Goal: Information Seeking & Learning: Learn about a topic

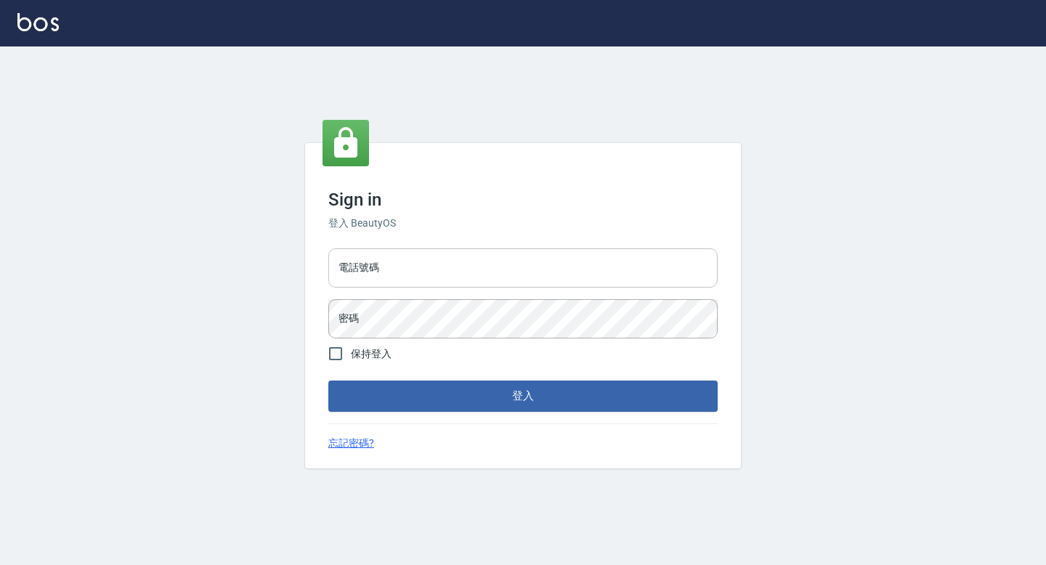
click at [395, 276] on input "電話號碼" at bounding box center [522, 267] width 389 height 39
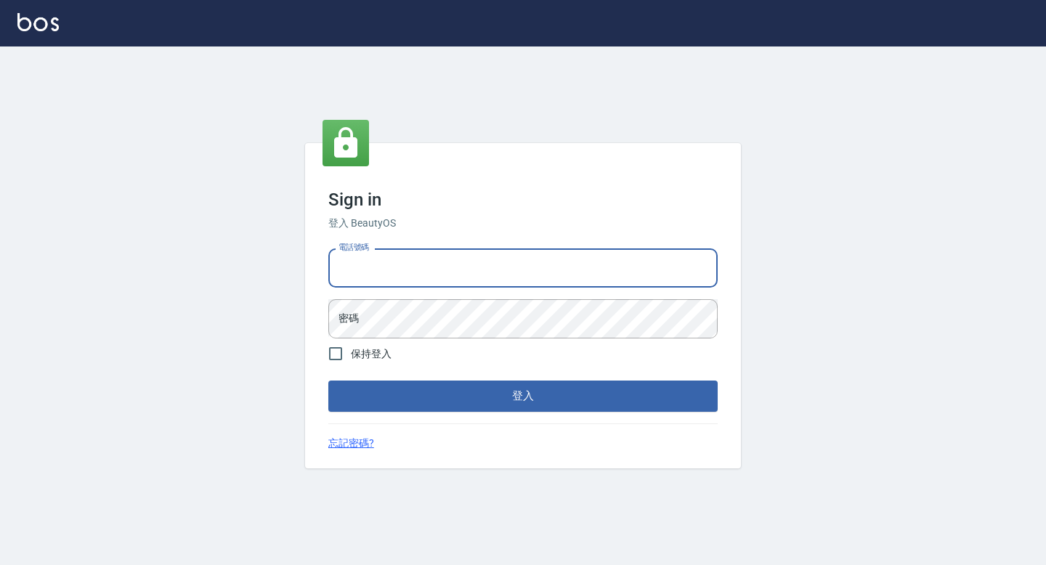
type input "0916691196"
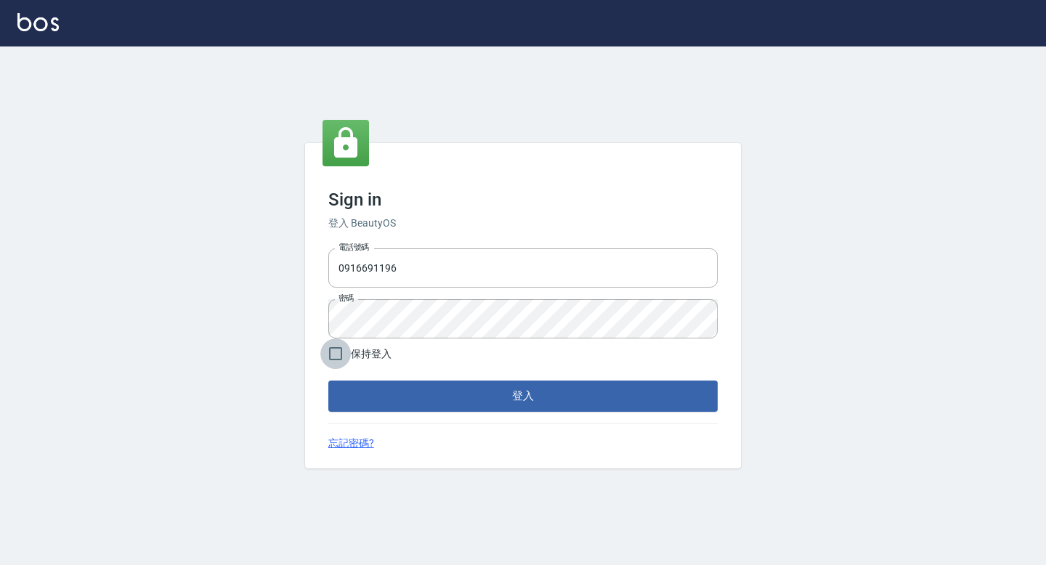
click at [334, 349] on input "保持登入" at bounding box center [335, 353] width 30 height 30
checkbox input "true"
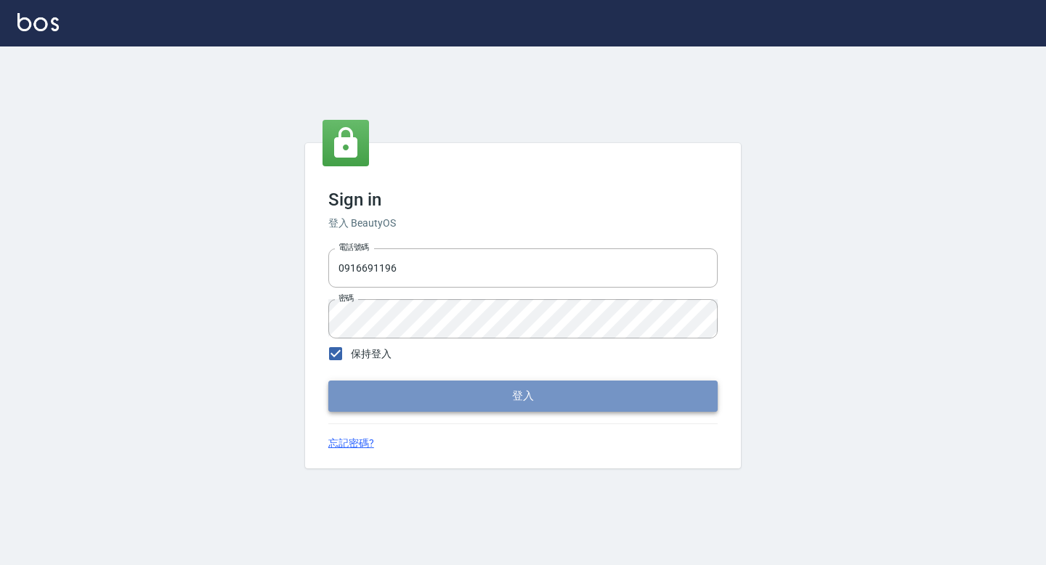
click at [424, 399] on button "登入" at bounding box center [522, 395] width 389 height 30
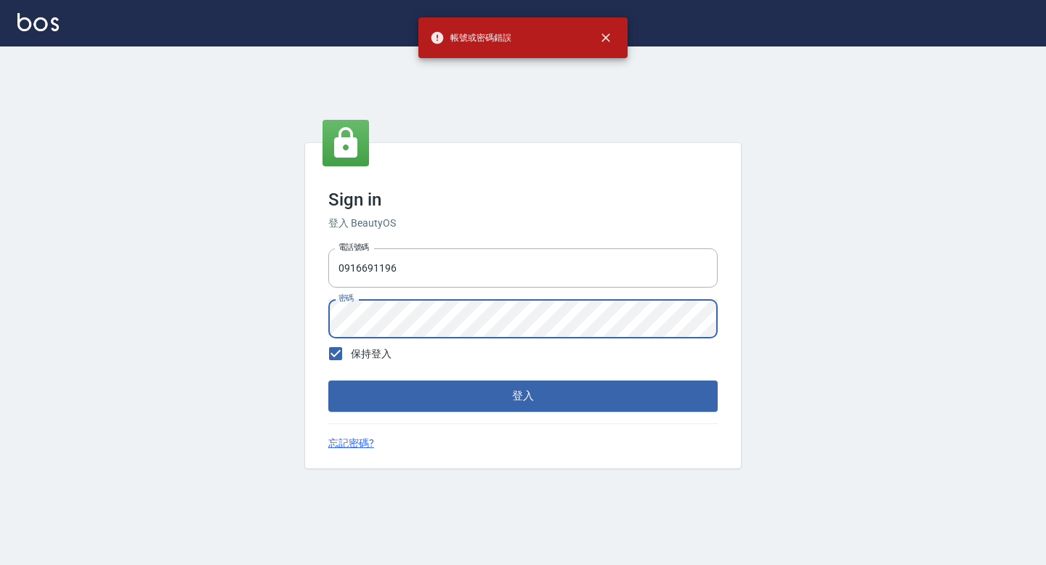
click at [248, 322] on div "Sign in 登入 BeautyOS 電話號碼 0916691196 電話號碼 密碼 密碼 保持登入 登入 忘記密碼?" at bounding box center [523, 305] width 1046 height 518
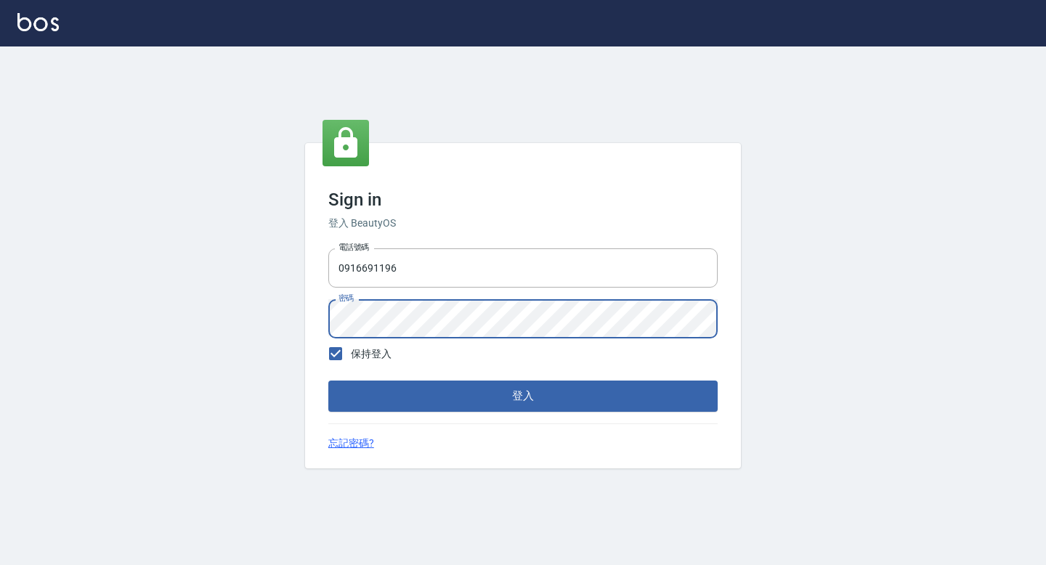
click at [328, 380] on button "登入" at bounding box center [522, 395] width 389 height 30
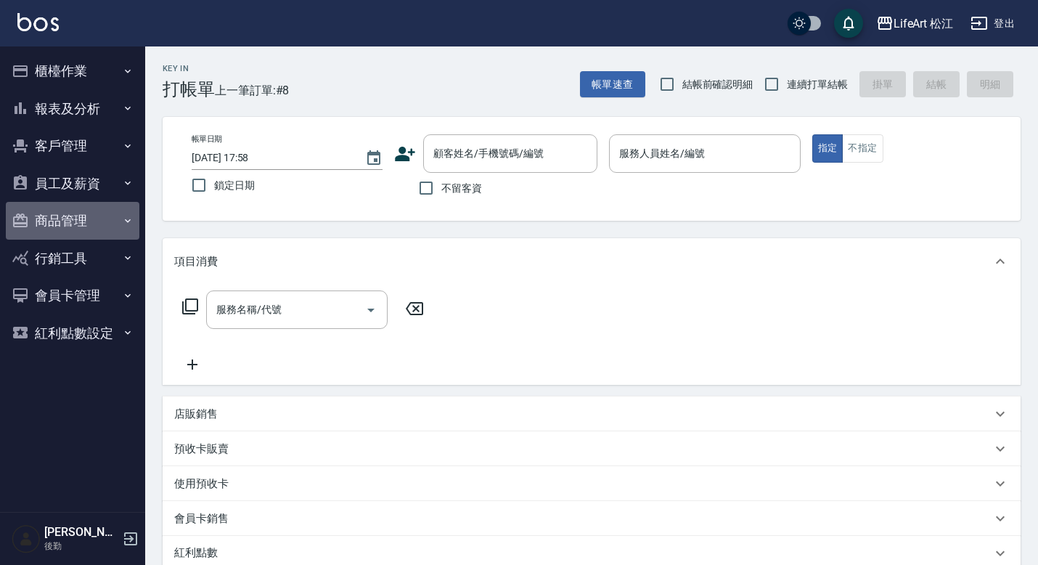
click at [73, 224] on button "商品管理" at bounding box center [73, 221] width 134 height 38
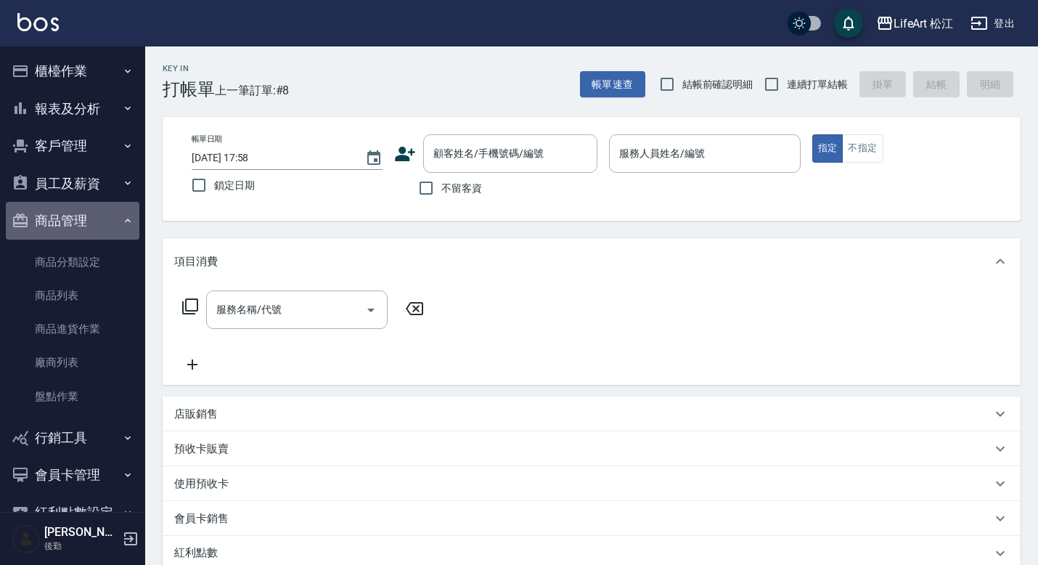
click at [73, 221] on button "商品管理" at bounding box center [73, 221] width 134 height 38
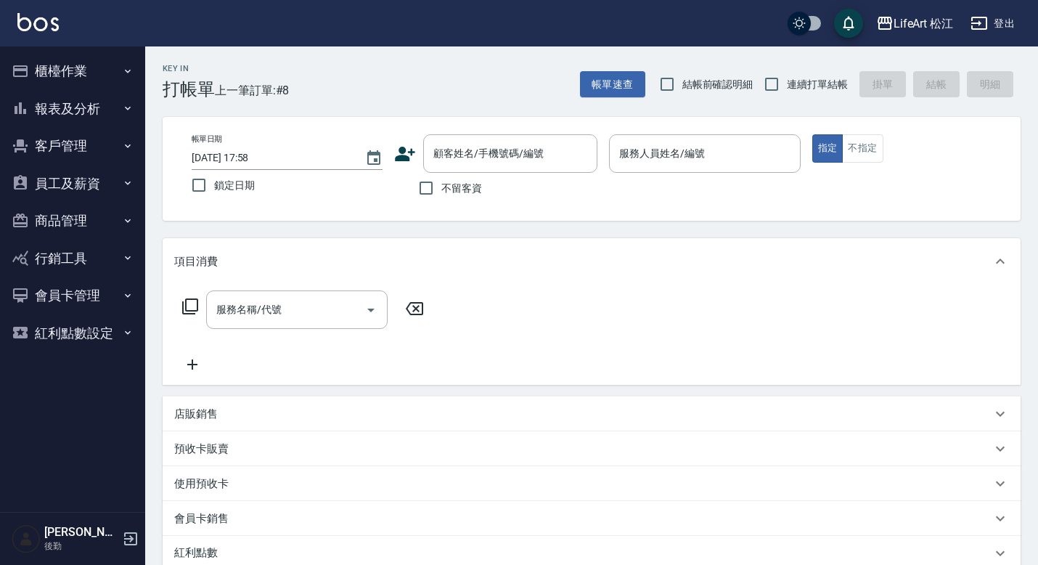
click at [75, 184] on button "員工及薪資" at bounding box center [73, 184] width 134 height 38
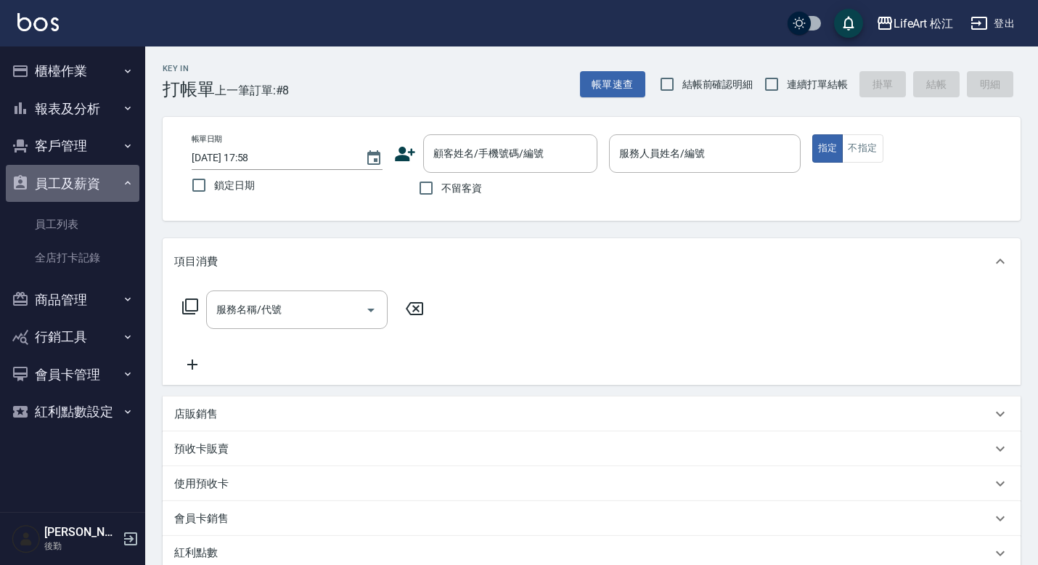
click at [83, 188] on button "員工及薪資" at bounding box center [73, 184] width 134 height 38
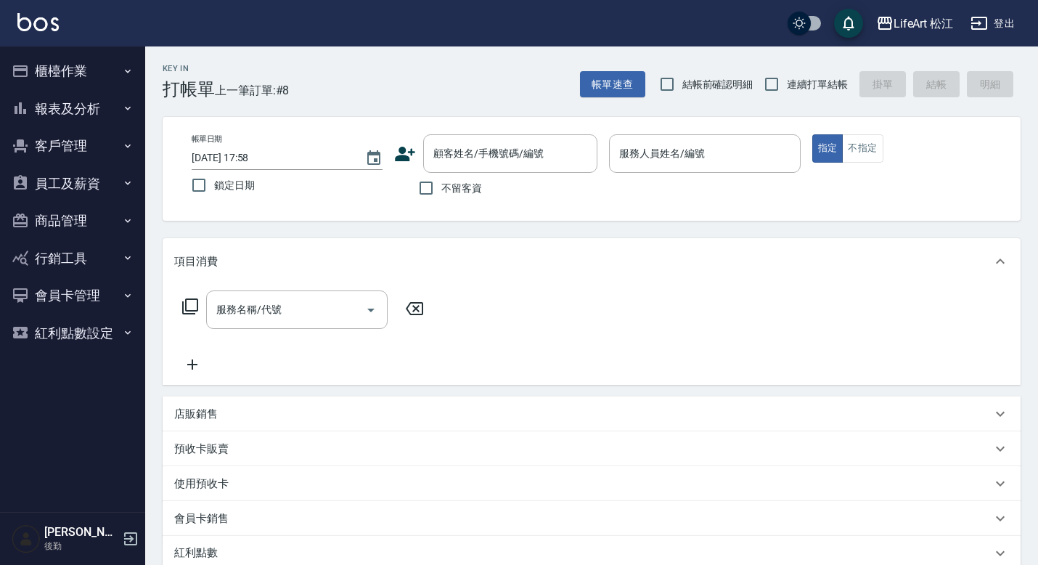
click at [84, 105] on button "報表及分析" at bounding box center [73, 109] width 134 height 38
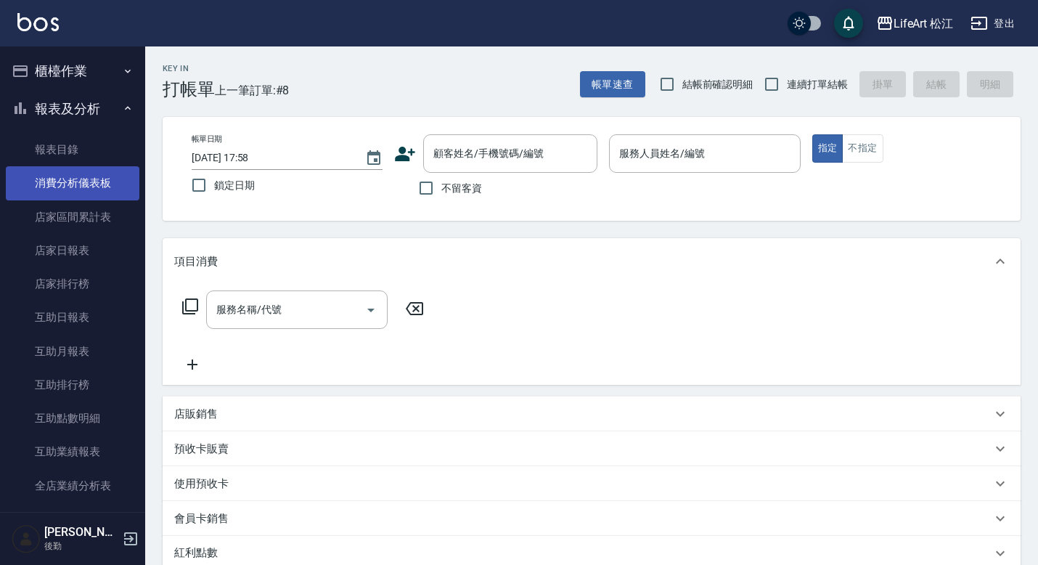
click at [102, 179] on link "消費分析儀表板" at bounding box center [73, 182] width 134 height 33
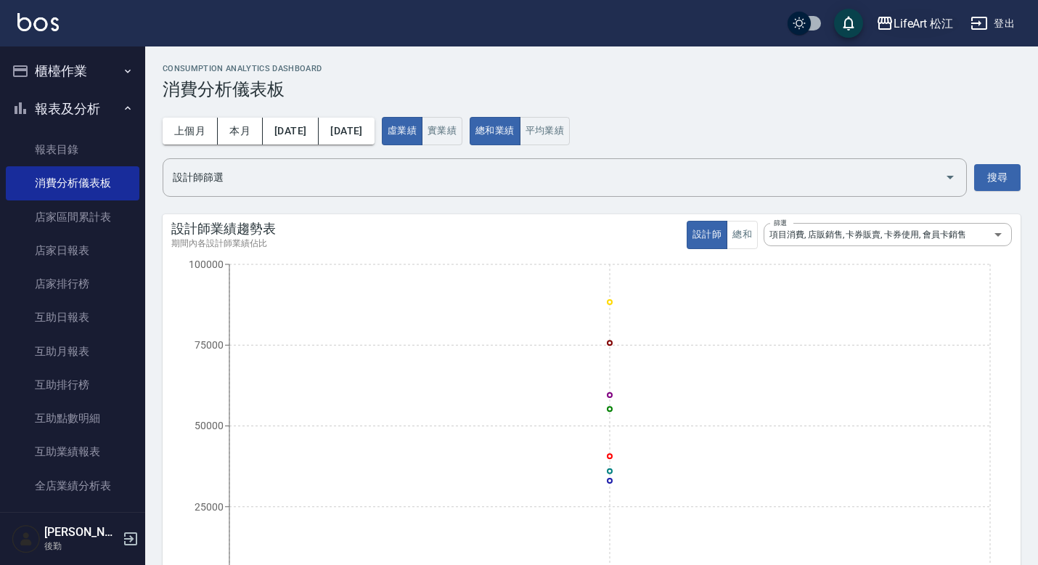
click at [898, 30] on div "LifeArt 松江" at bounding box center [924, 24] width 60 height 18
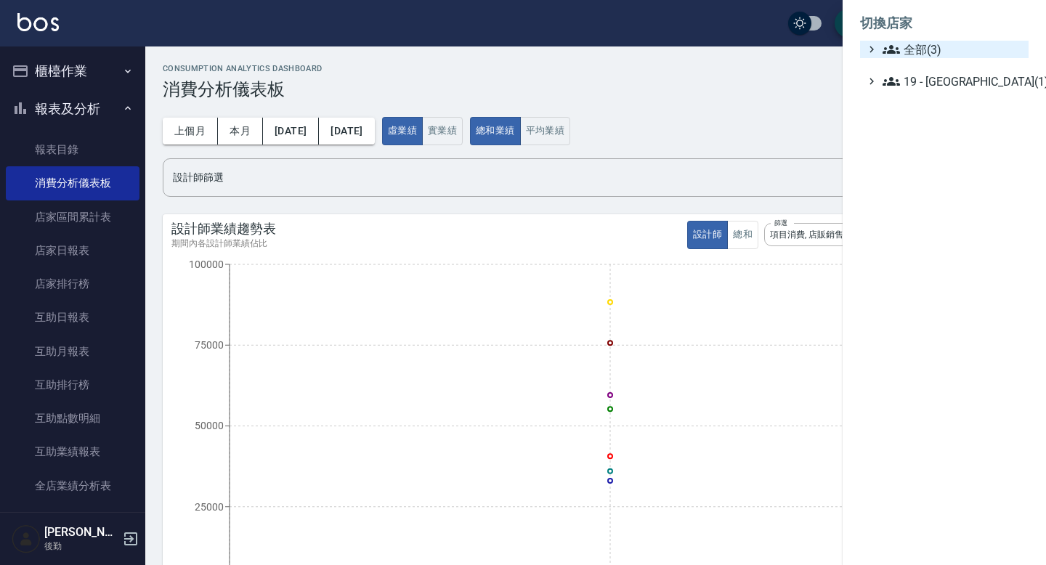
click at [872, 47] on icon at bounding box center [871, 49] width 13 height 13
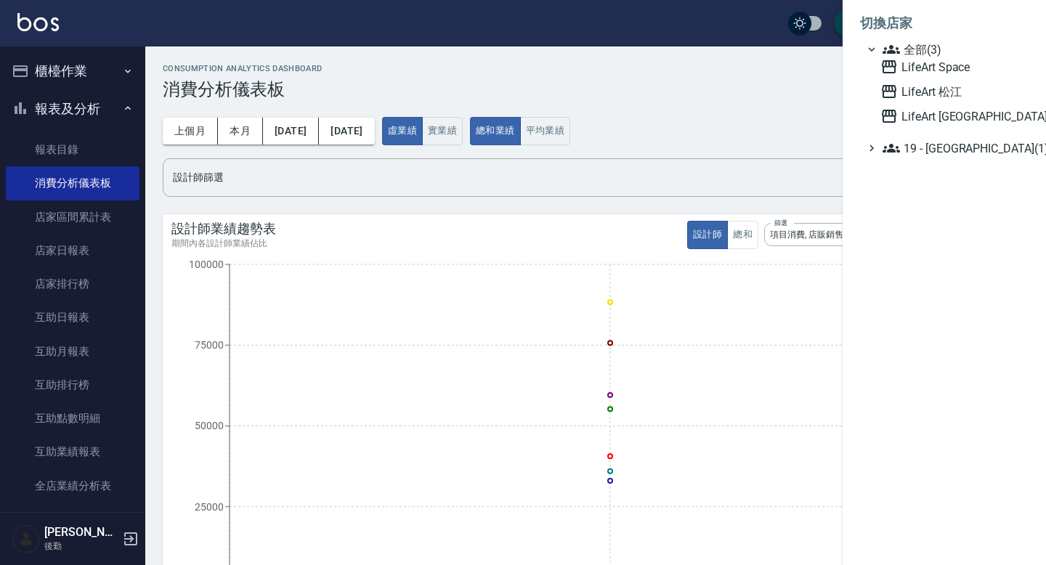
click at [871, 47] on icon at bounding box center [871, 49] width 13 height 13
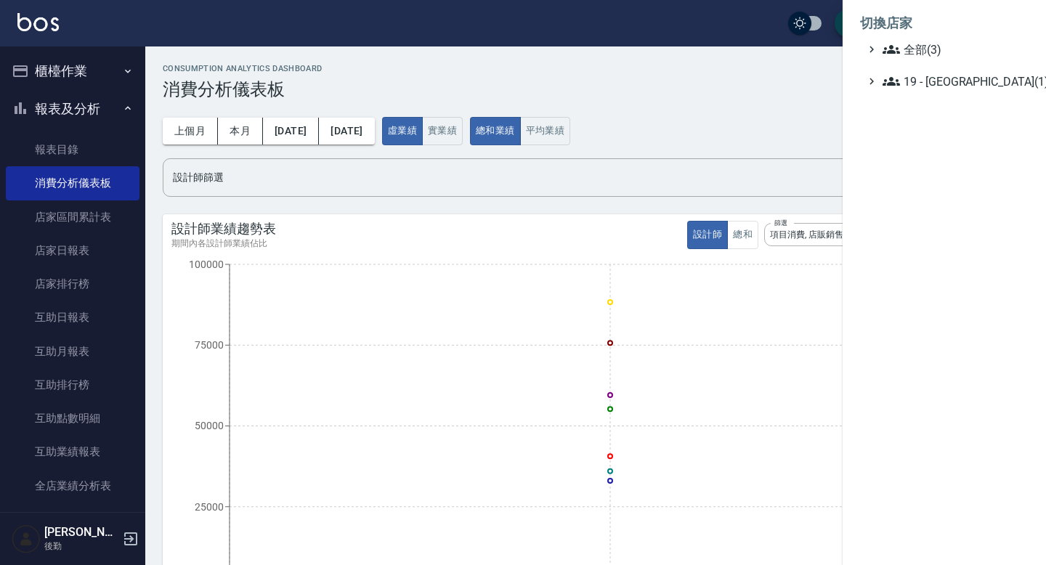
click at [683, 117] on div at bounding box center [523, 282] width 1046 height 565
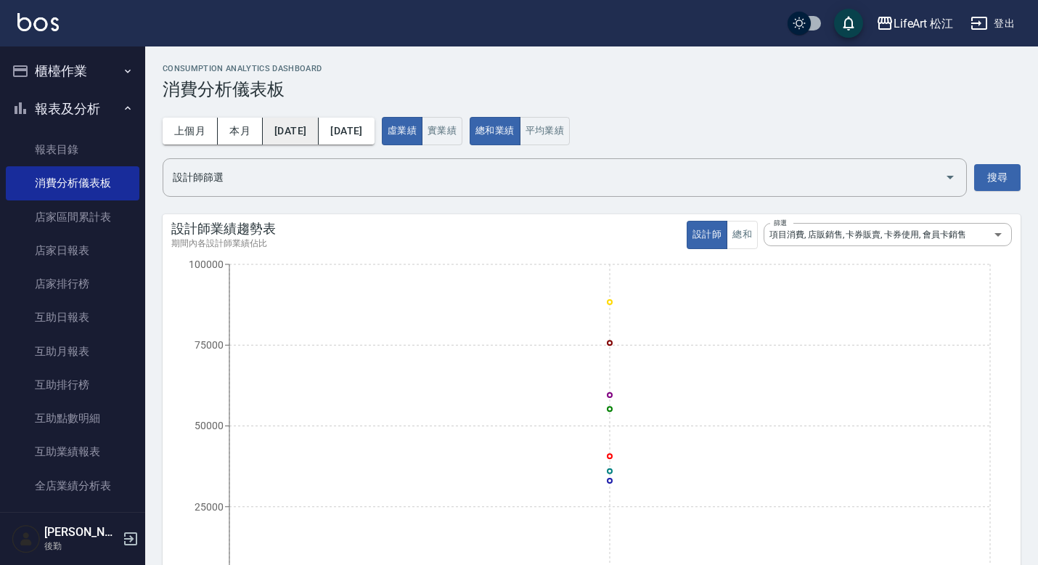
click at [307, 134] on button "[DATE]" at bounding box center [291, 131] width 56 height 27
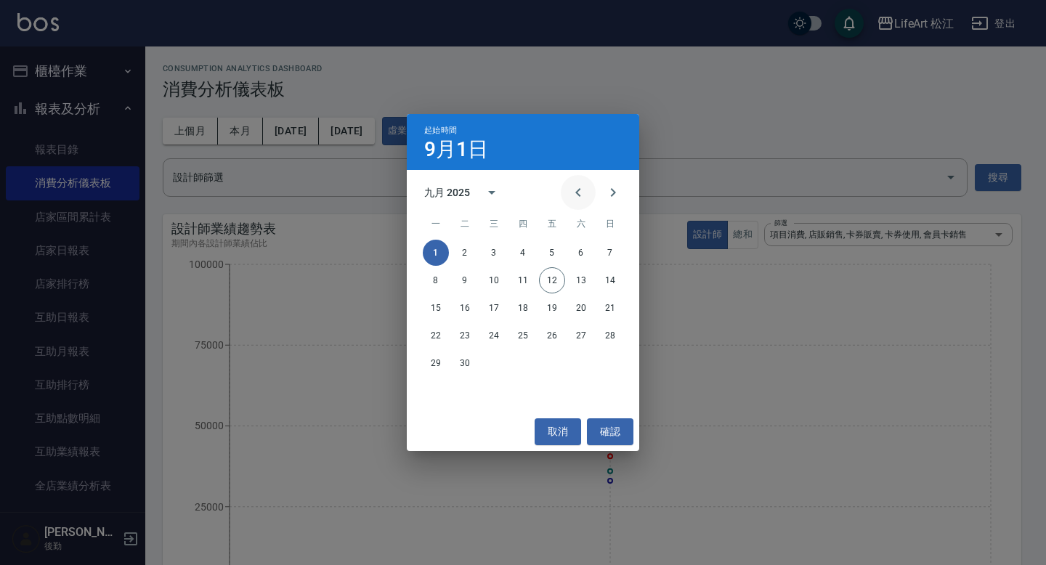
click at [580, 189] on icon "Previous month" at bounding box center [577, 192] width 17 height 17
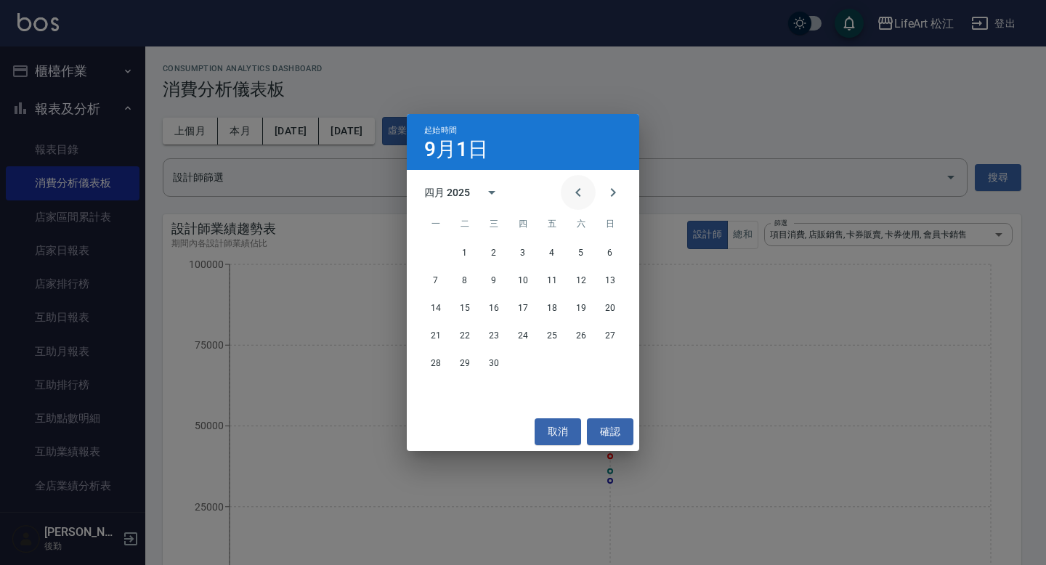
click at [580, 189] on icon "Previous month" at bounding box center [577, 192] width 17 height 17
click at [619, 190] on icon "Next month" at bounding box center [612, 192] width 17 height 17
click at [470, 248] on button "1" at bounding box center [465, 253] width 26 height 26
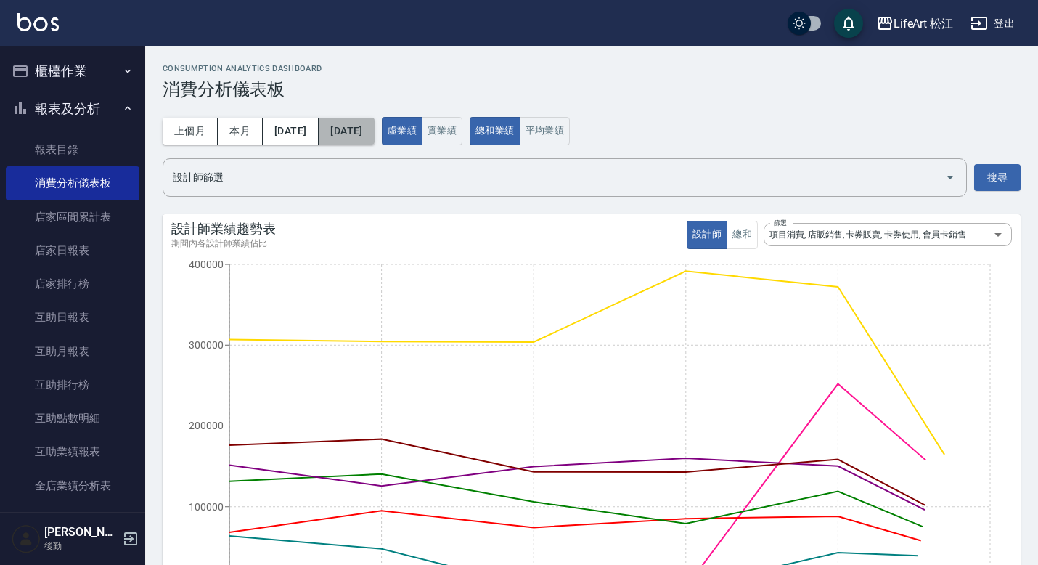
click at [374, 128] on button "2025/09/30" at bounding box center [346, 131] width 55 height 27
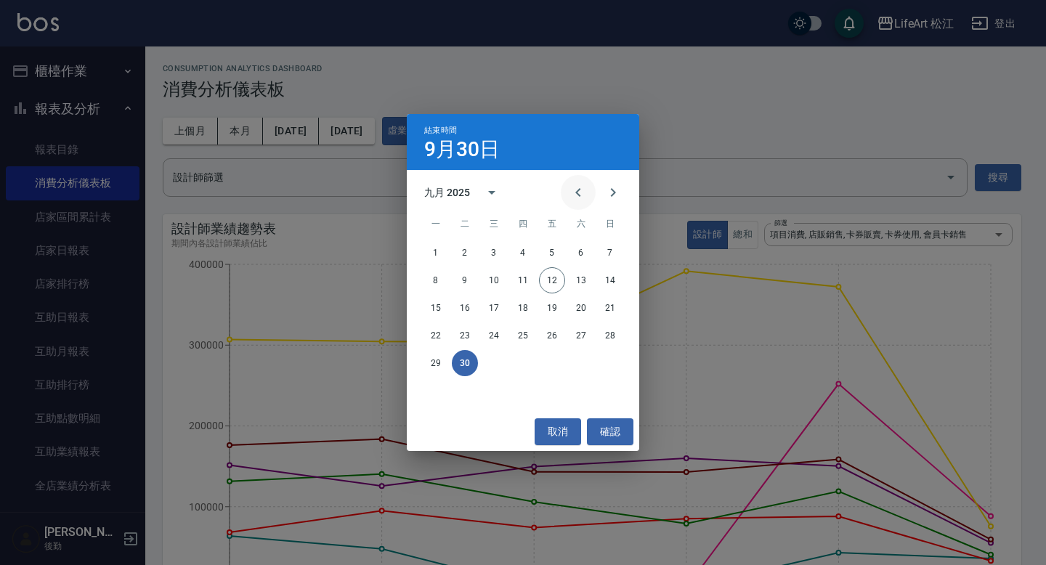
click at [578, 198] on icon "Previous month" at bounding box center [577, 192] width 17 height 17
click at [698, 149] on div "結束時間 9月30日 八月 2025 一 二 三 四 五 六 日 1 2 3 4 5 6 7 8 9 10 11 12 13 14 15 16 17 18 1…" at bounding box center [523, 282] width 1046 height 565
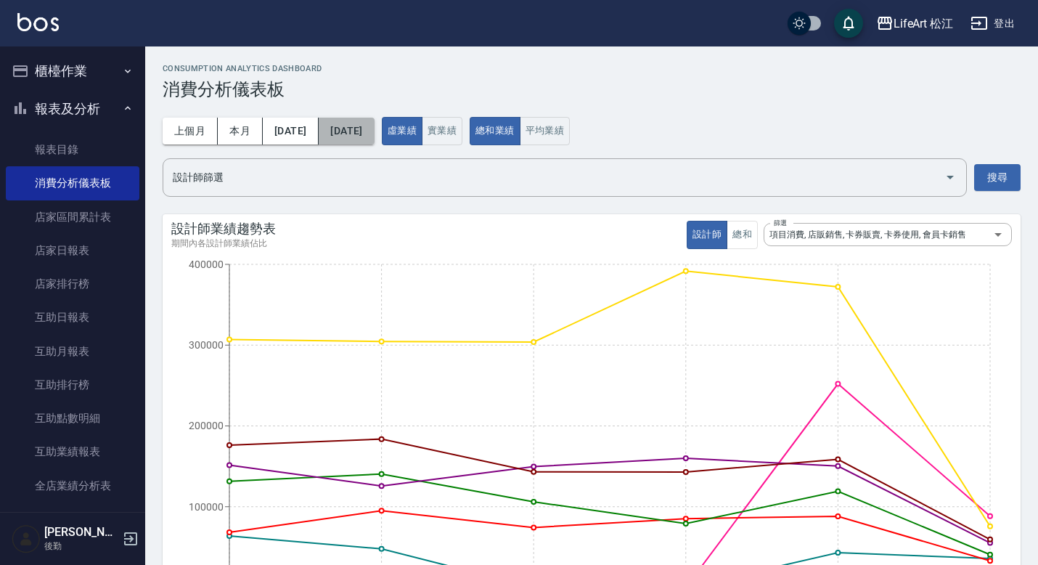
click at [372, 132] on button "2025/09/30" at bounding box center [346, 131] width 55 height 27
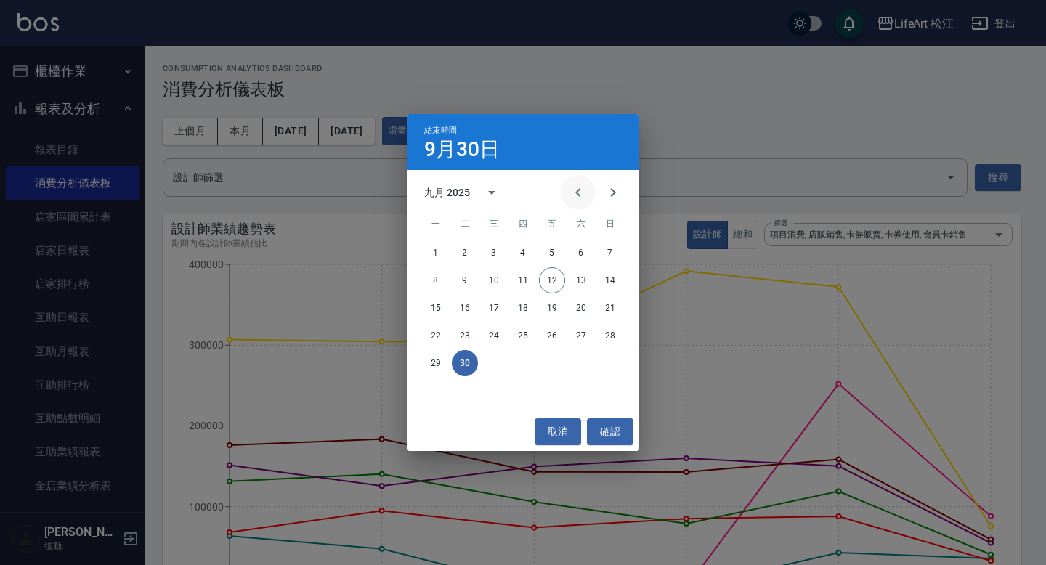
click at [576, 195] on icon "Previous month" at bounding box center [577, 192] width 17 height 17
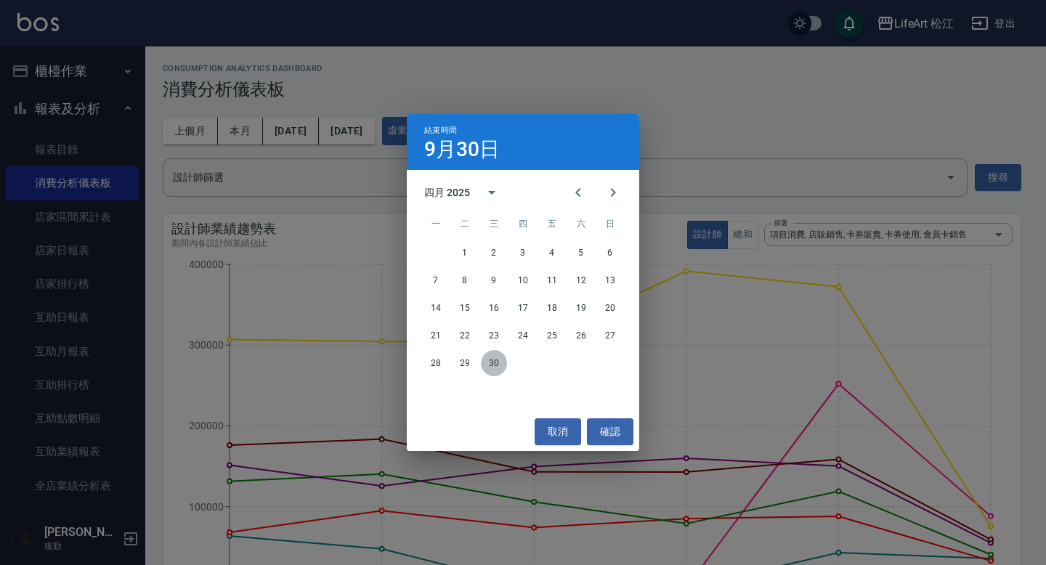
click at [500, 365] on button "30" at bounding box center [494, 363] width 26 height 26
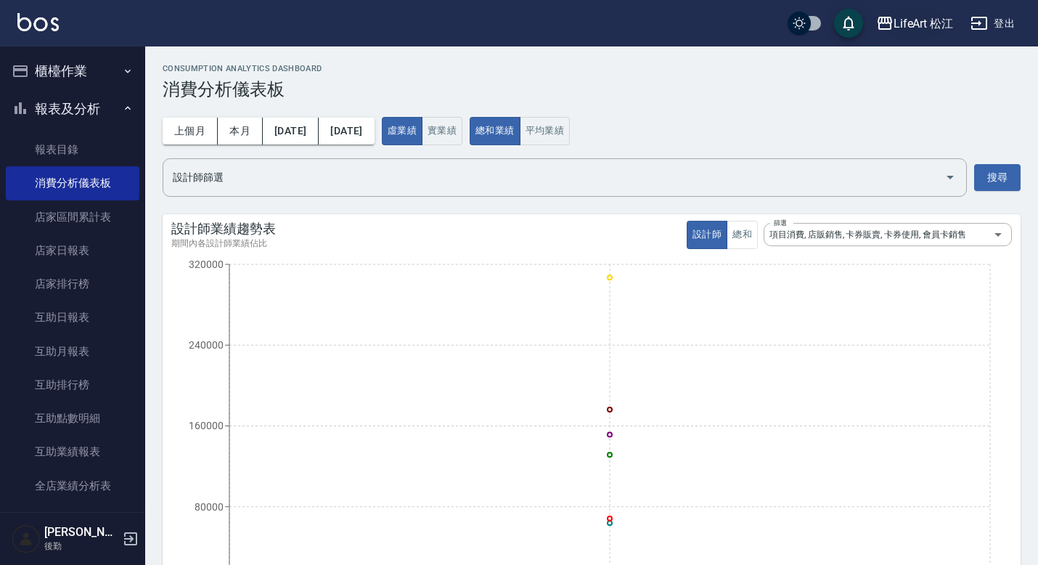
click at [915, 23] on div "LifeArt 松江" at bounding box center [924, 24] width 60 height 18
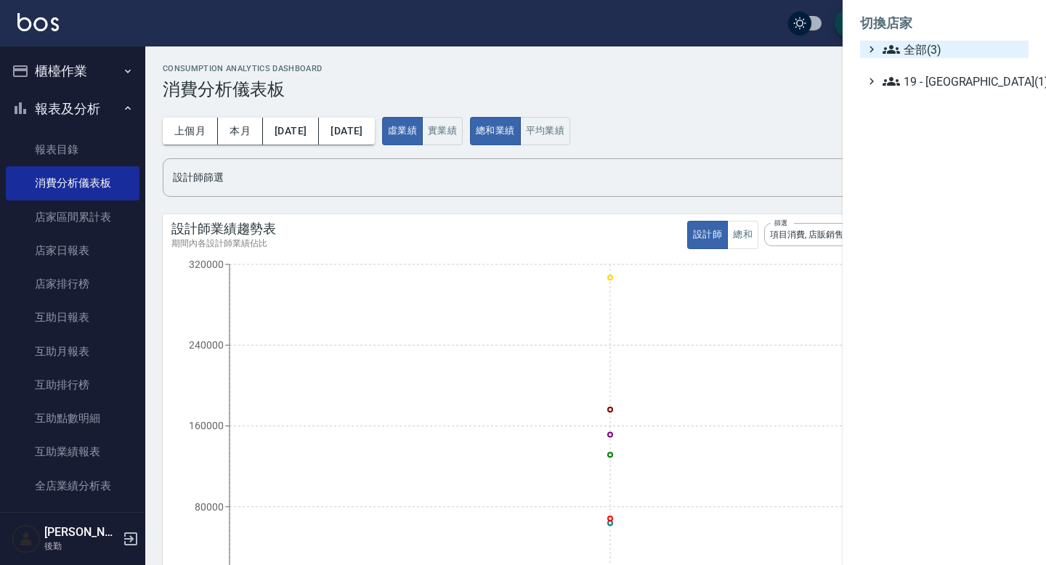
click at [872, 52] on icon at bounding box center [871, 49] width 13 height 13
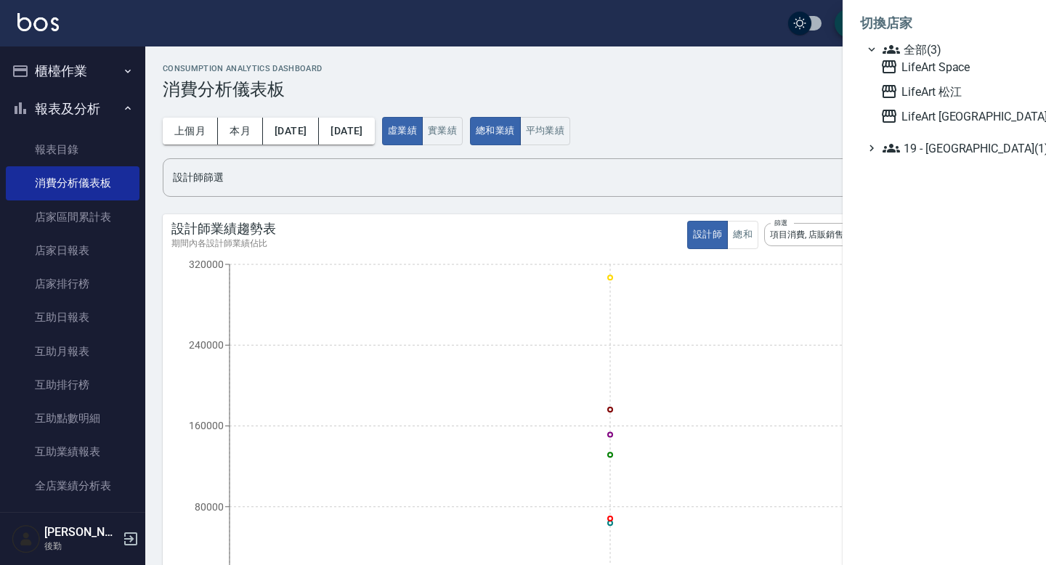
click at [721, 81] on div at bounding box center [523, 282] width 1046 height 565
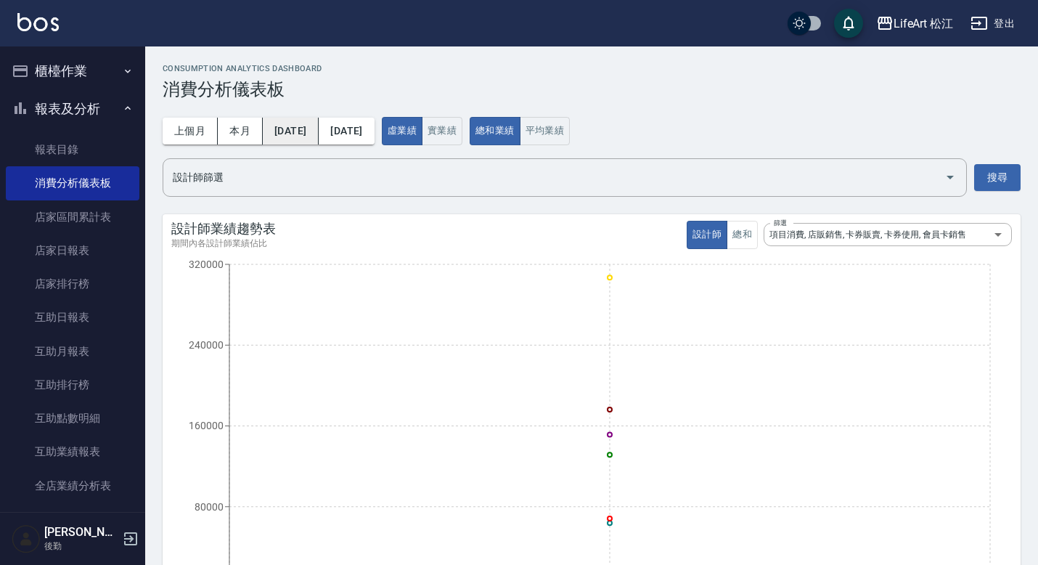
click at [319, 122] on button "2025/04/01" at bounding box center [291, 131] width 56 height 27
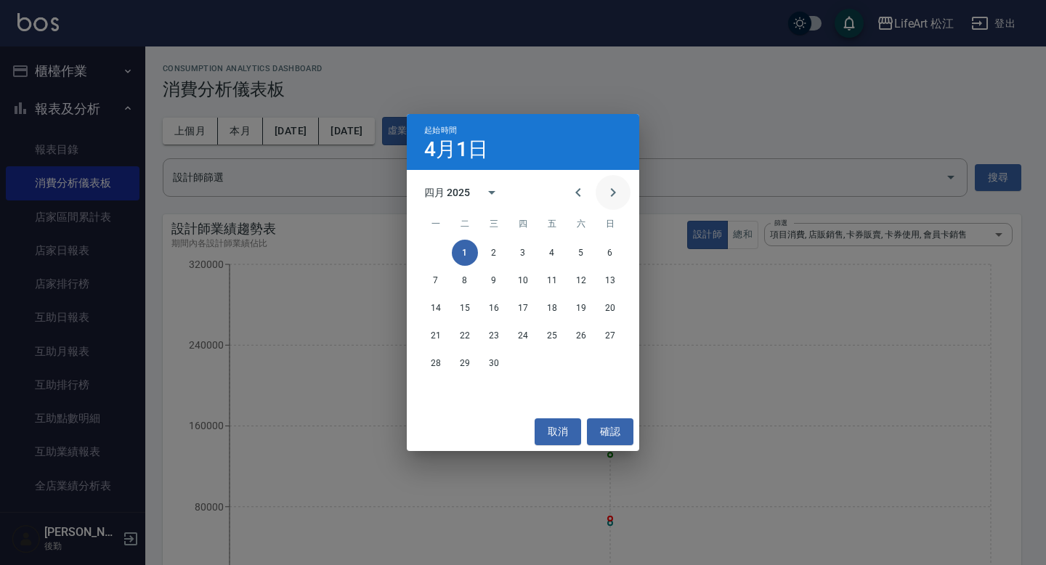
click at [623, 186] on button "Next month" at bounding box center [612, 192] width 35 height 35
click at [526, 246] on button "1" at bounding box center [523, 253] width 26 height 26
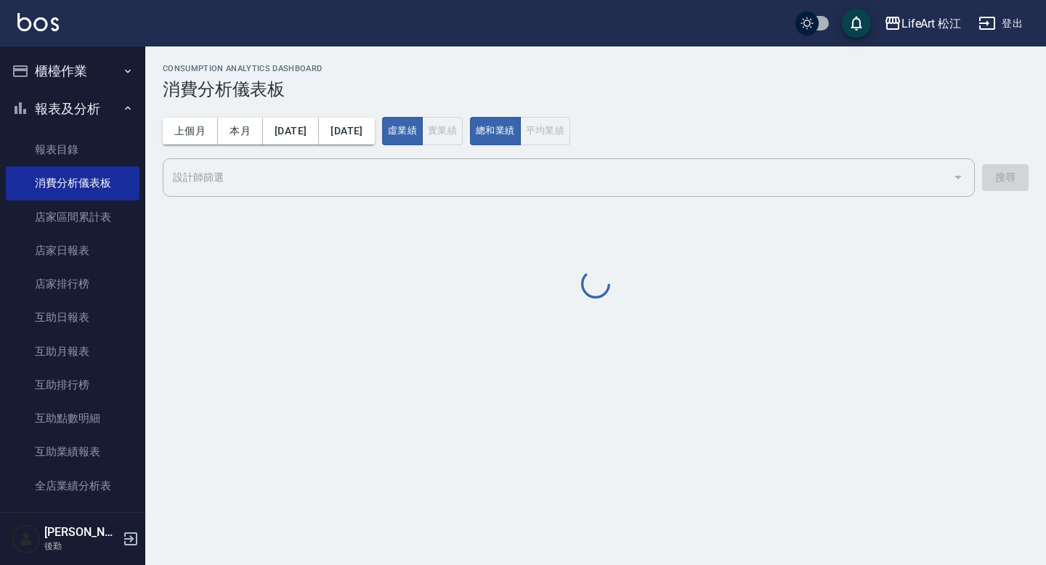
click at [375, 133] on div "上個月 本月 2025/05/01 2025/05/01" at bounding box center [269, 131] width 212 height 27
click at [375, 119] on div "上個月 本月 2025/05/01 2025/05/01" at bounding box center [269, 131] width 212 height 27
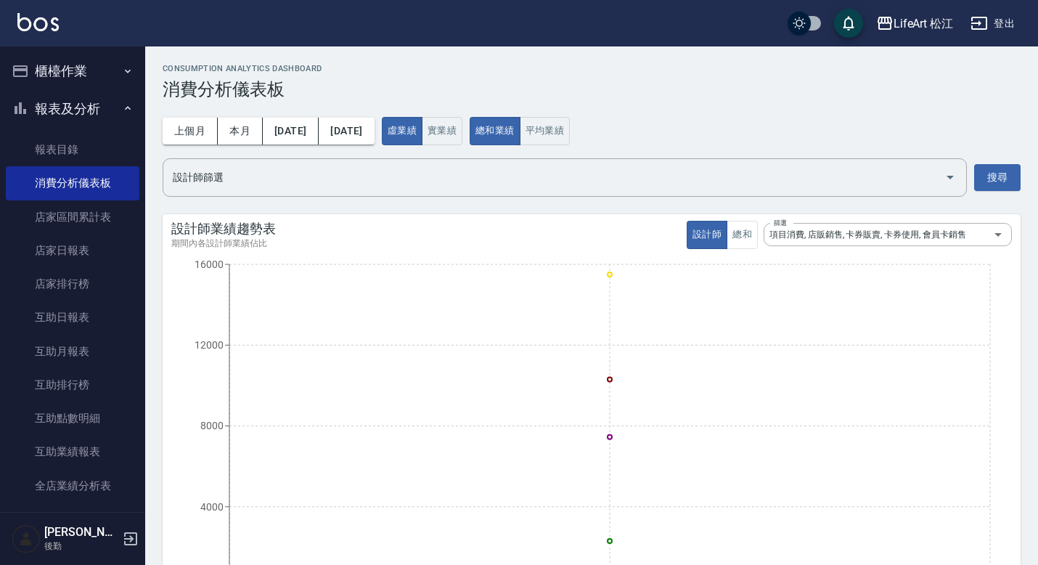
click at [374, 129] on button "[DATE]" at bounding box center [346, 131] width 55 height 27
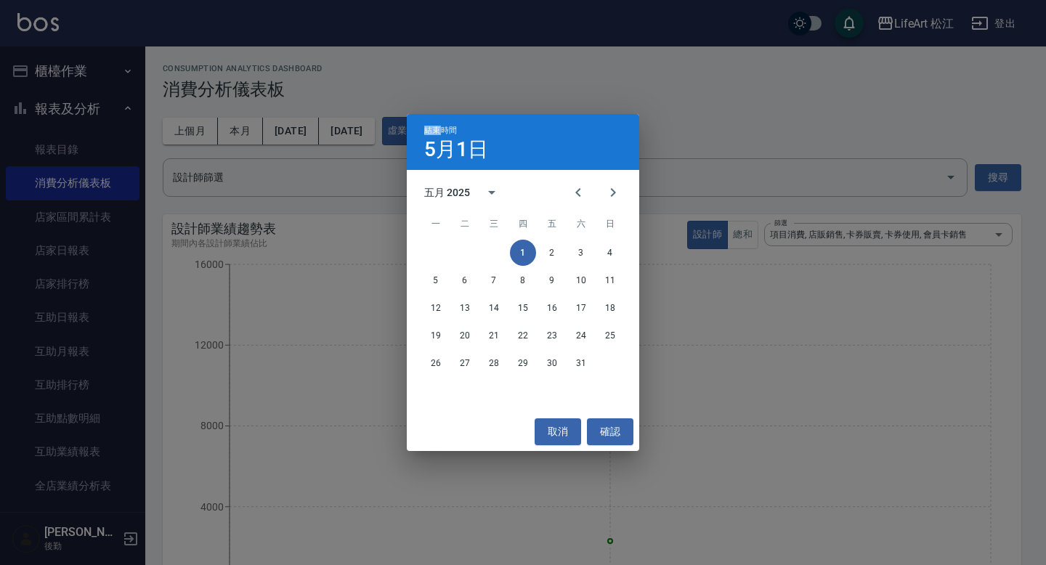
click at [388, 129] on div "結束時間 5月1日 五月 2025 一 二 三 四 五 六 日 1 2 3 4 5 6 7 8 9 10 11 12 13 14 15 16 17 18 19…" at bounding box center [523, 282] width 1046 height 565
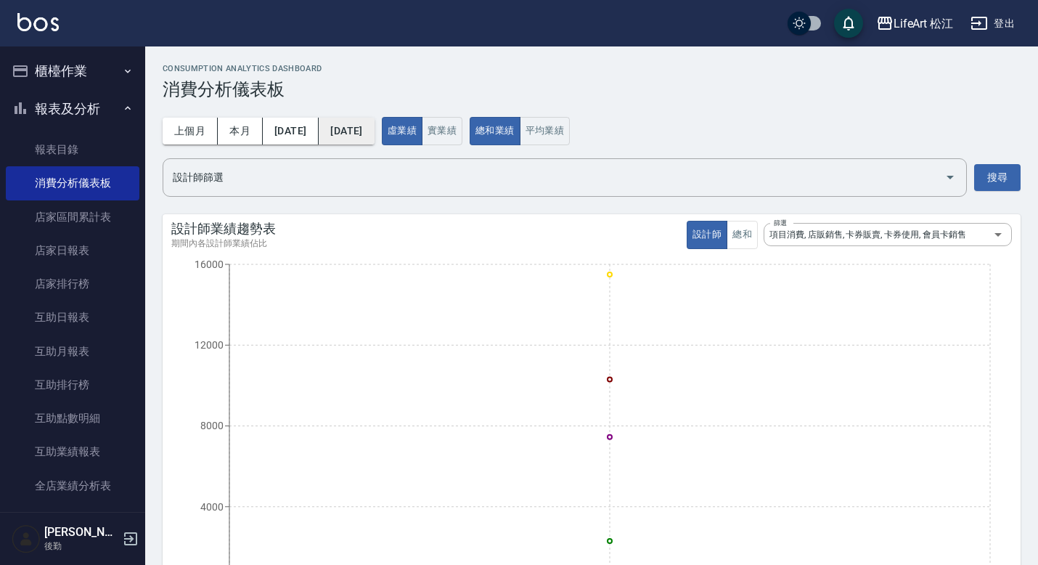
click at [374, 129] on button "[DATE]" at bounding box center [346, 131] width 55 height 27
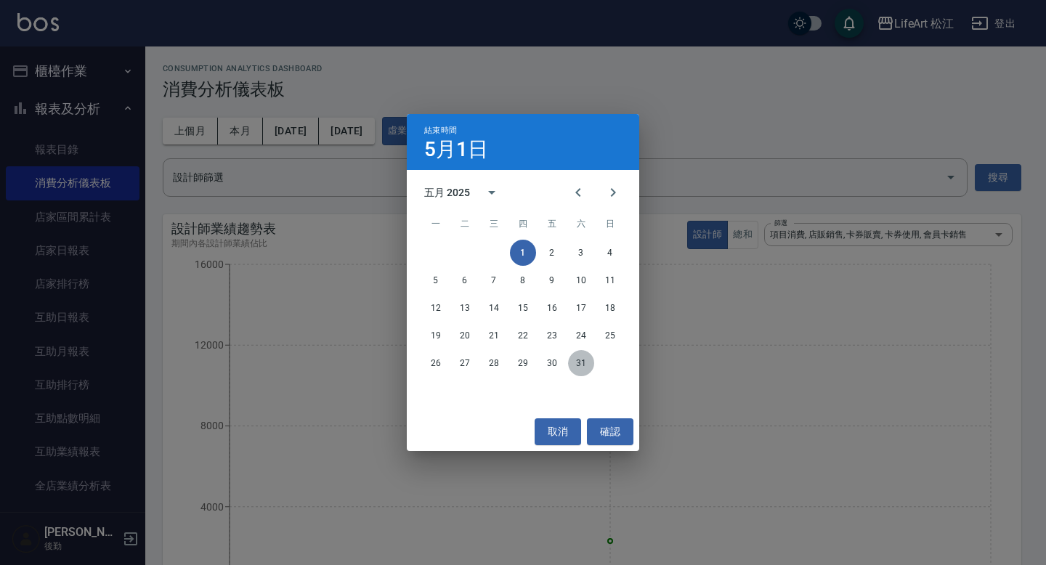
click at [582, 368] on button "31" at bounding box center [581, 363] width 26 height 26
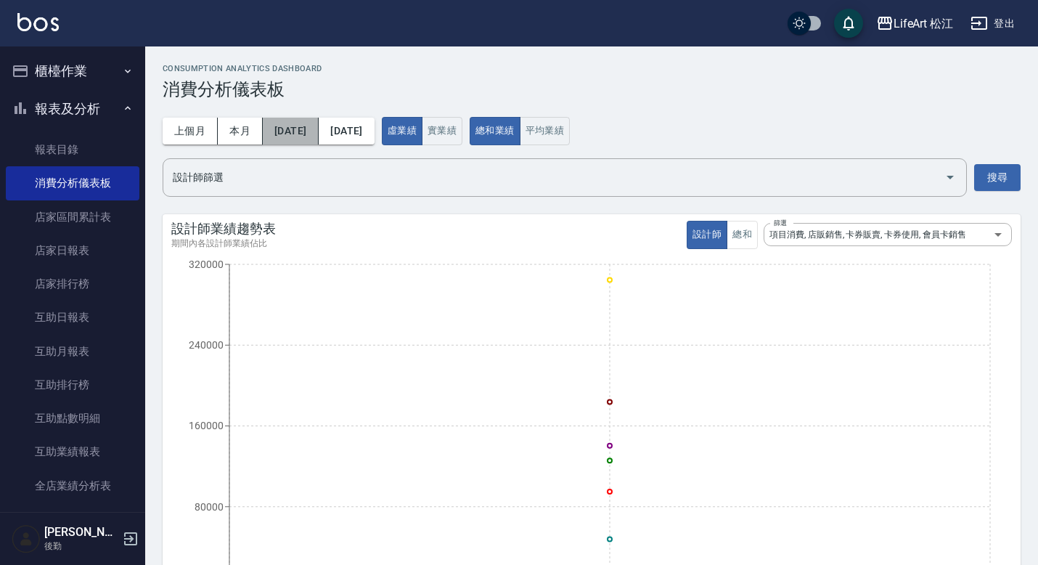
click at [295, 127] on button "[DATE]" at bounding box center [291, 131] width 56 height 27
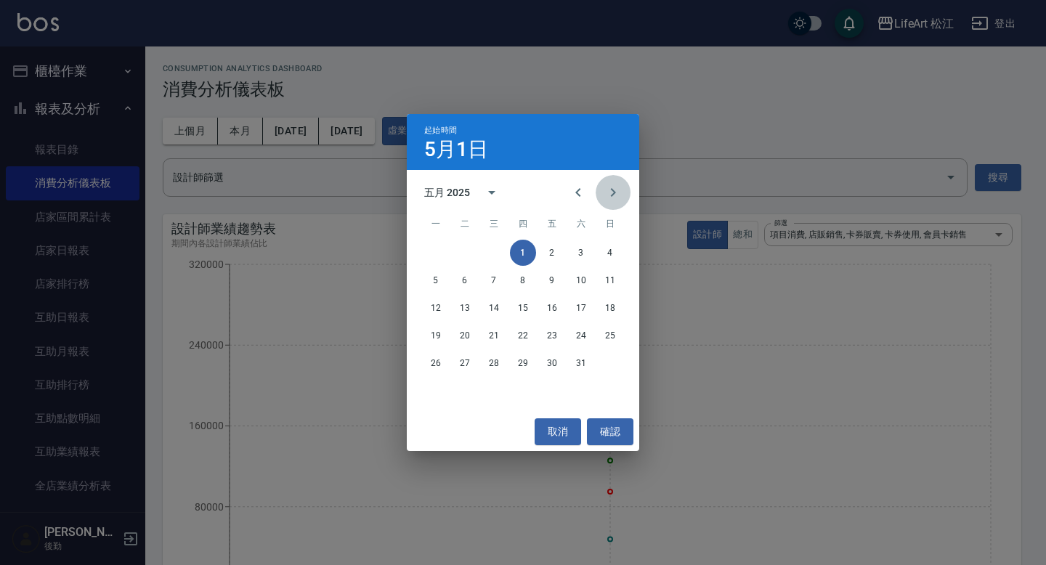
click at [612, 197] on icon "Next month" at bounding box center [612, 192] width 17 height 17
click at [613, 251] on button "1" at bounding box center [610, 253] width 26 height 26
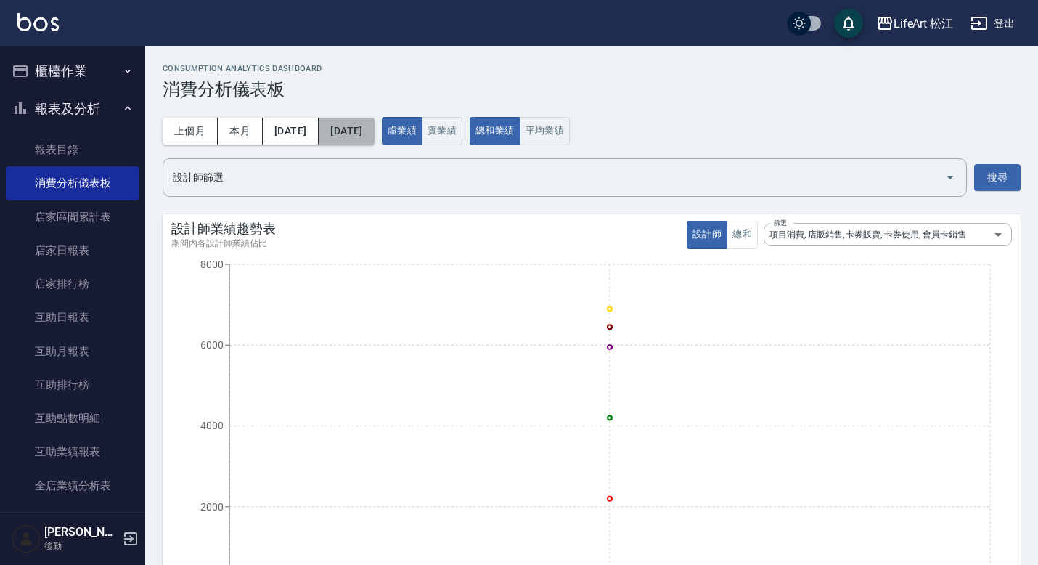
click at [374, 139] on button "[DATE]" at bounding box center [346, 131] width 55 height 27
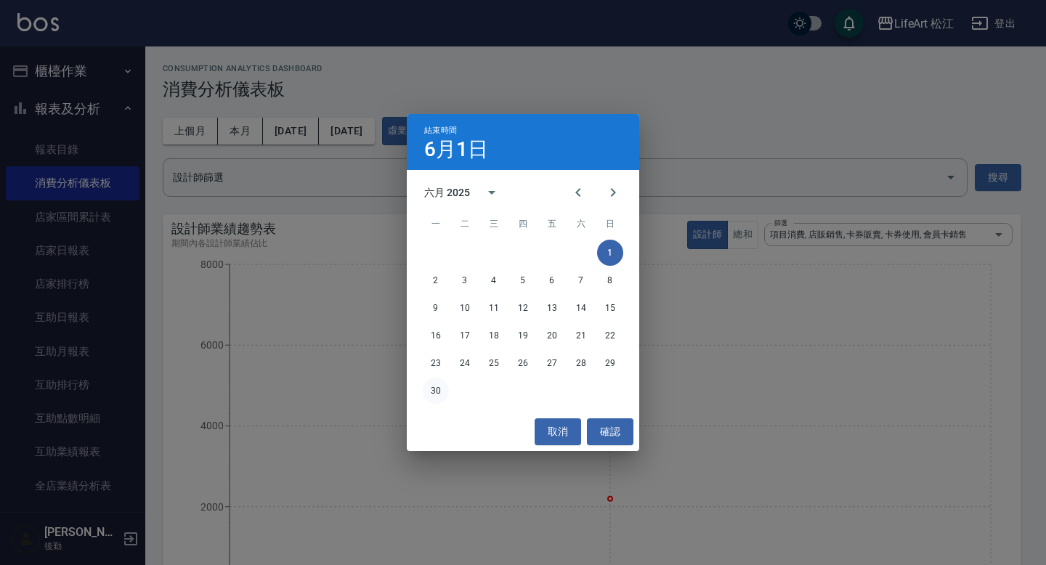
click at [425, 395] on button "30" at bounding box center [436, 391] width 26 height 26
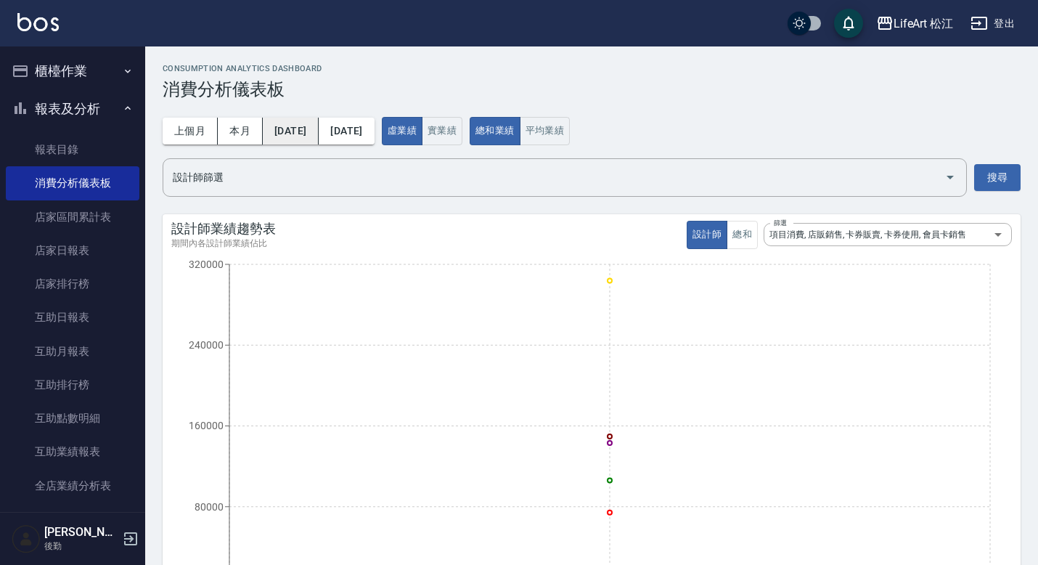
click at [313, 129] on button "[DATE]" at bounding box center [291, 131] width 56 height 27
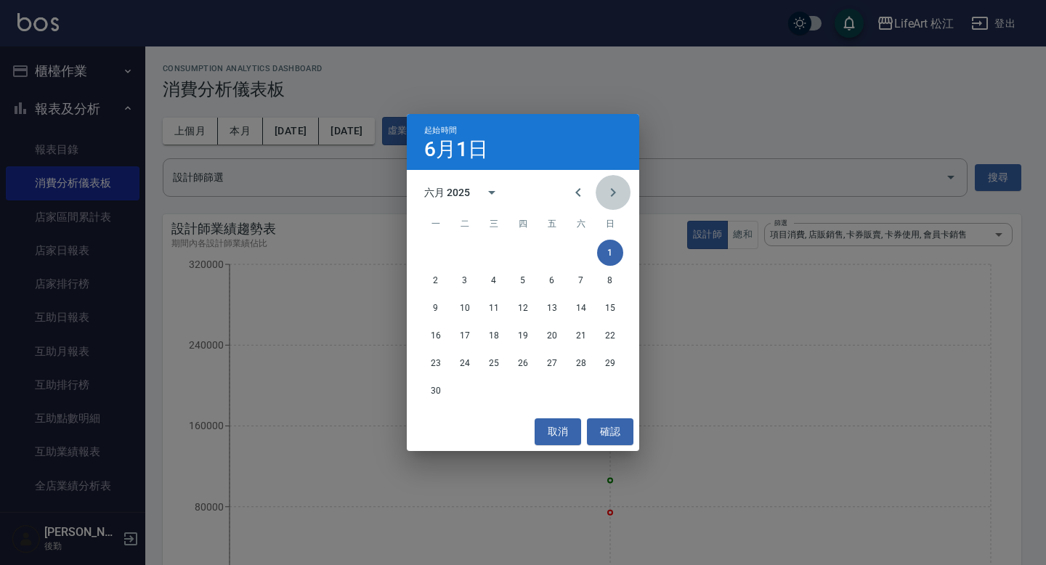
click at [617, 190] on icon "Next month" at bounding box center [612, 192] width 17 height 17
click at [457, 249] on button "1" at bounding box center [465, 253] width 26 height 26
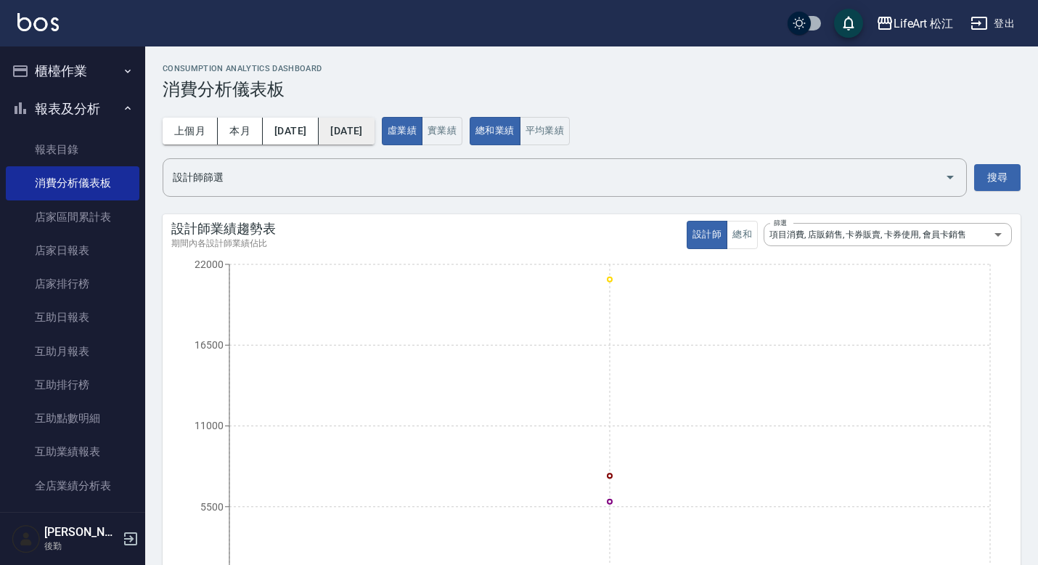
click at [374, 131] on button "[DATE]" at bounding box center [346, 131] width 55 height 27
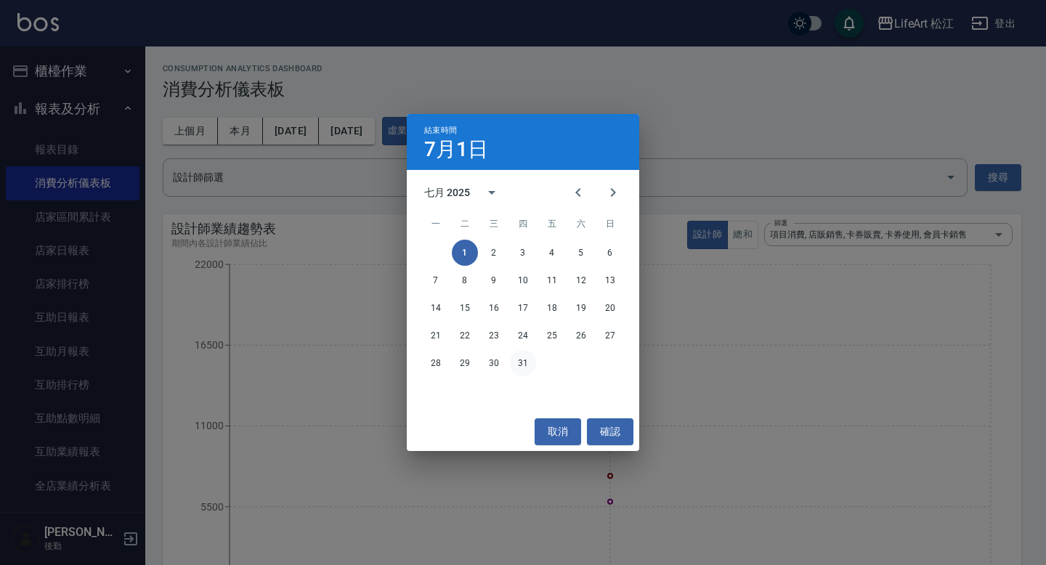
click at [524, 362] on button "31" at bounding box center [523, 363] width 26 height 26
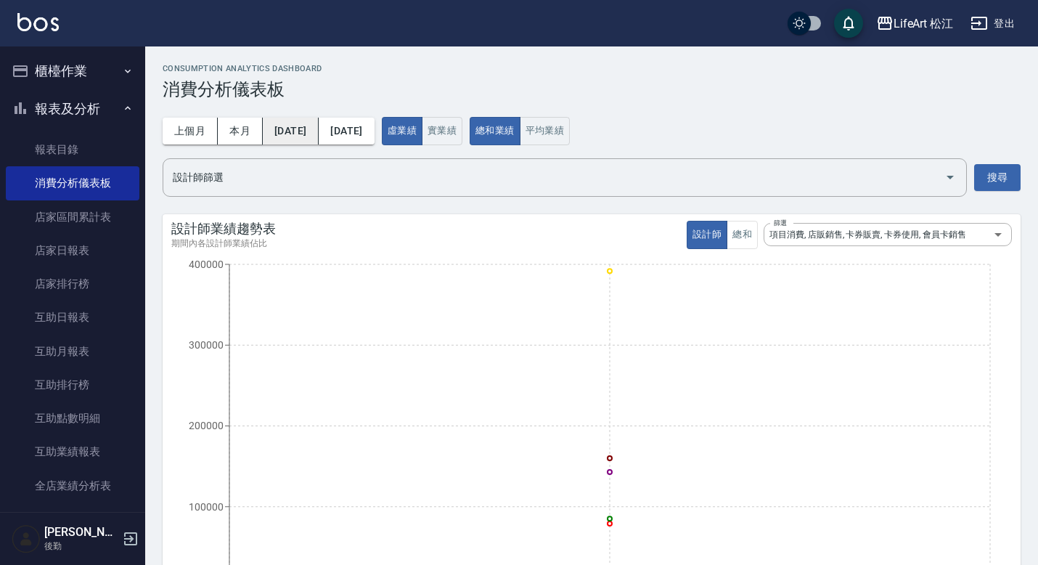
click at [312, 130] on button "[DATE]" at bounding box center [291, 131] width 56 height 27
click at [314, 123] on button "[DATE]" at bounding box center [291, 131] width 56 height 27
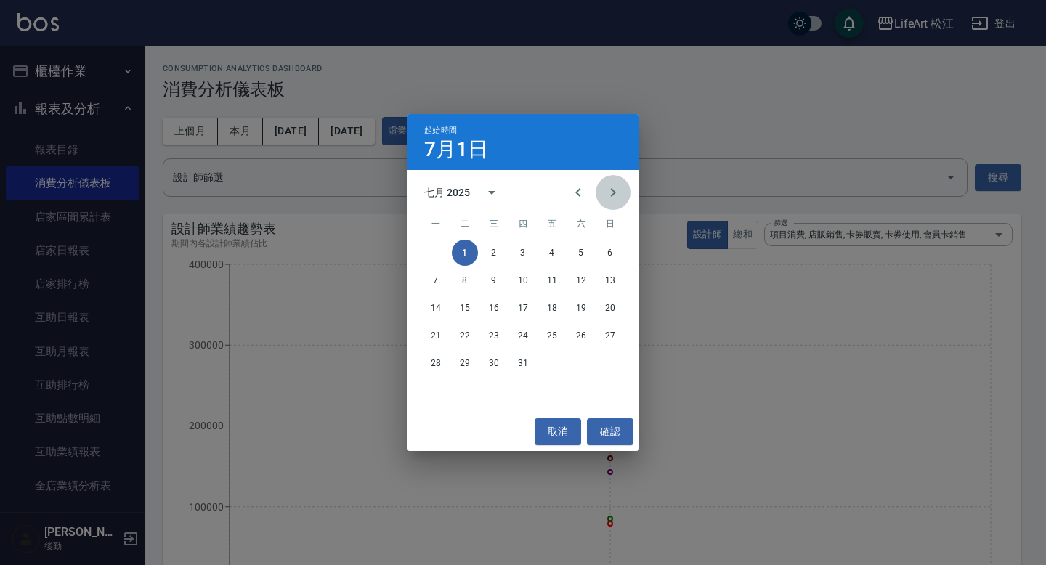
click at [616, 192] on icon "Next month" at bounding box center [612, 192] width 17 height 17
click at [556, 258] on button "1" at bounding box center [552, 253] width 26 height 26
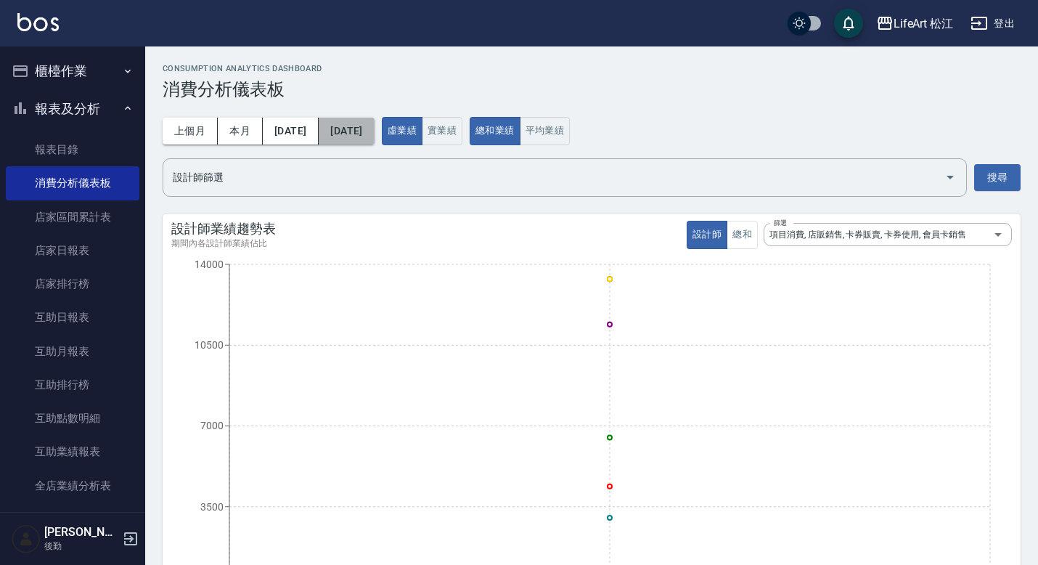
click at [374, 129] on button "[DATE]" at bounding box center [346, 131] width 55 height 27
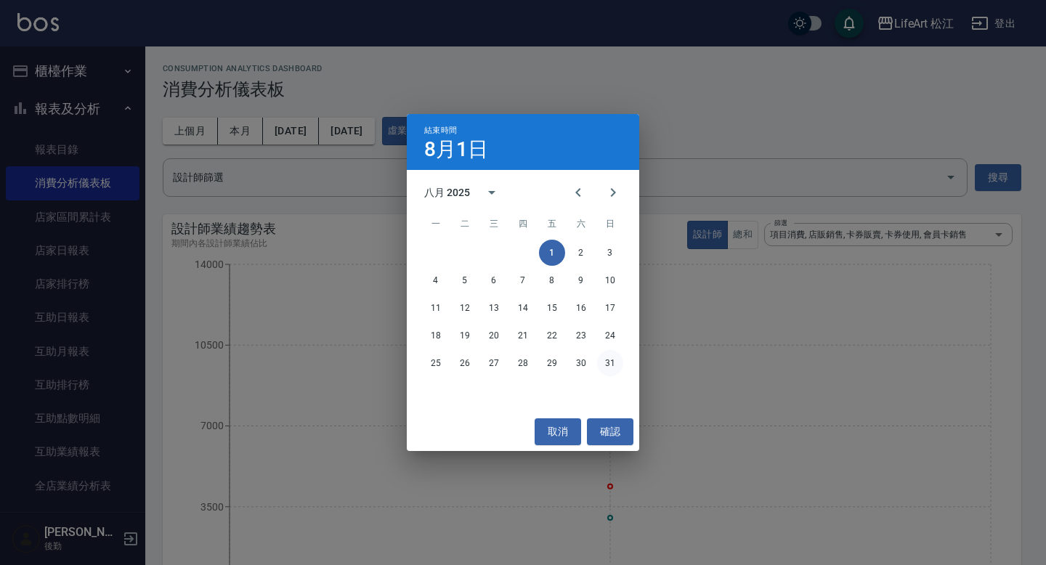
click at [614, 362] on button "31" at bounding box center [610, 363] width 26 height 26
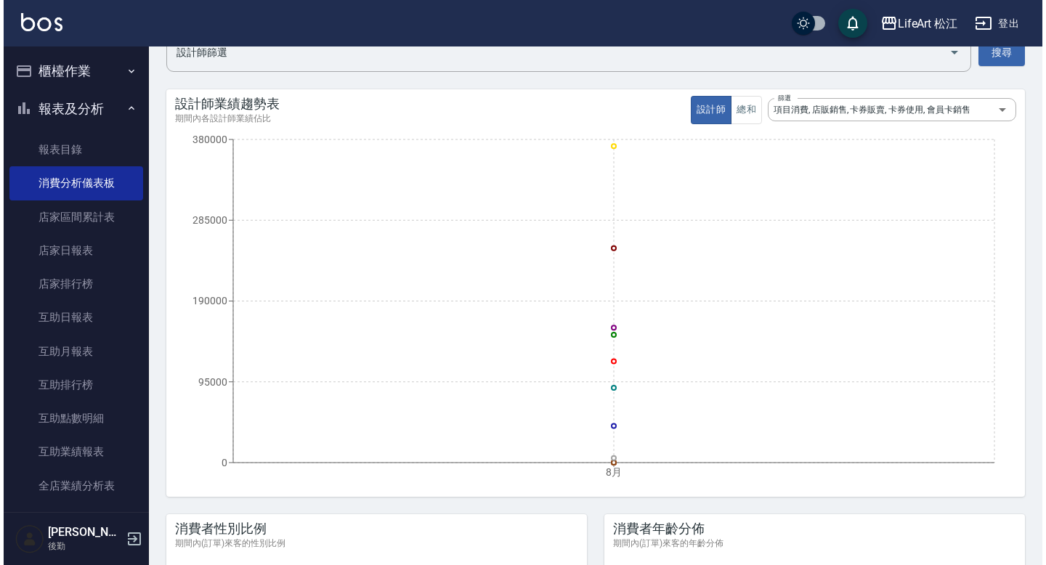
scroll to position [62, 0]
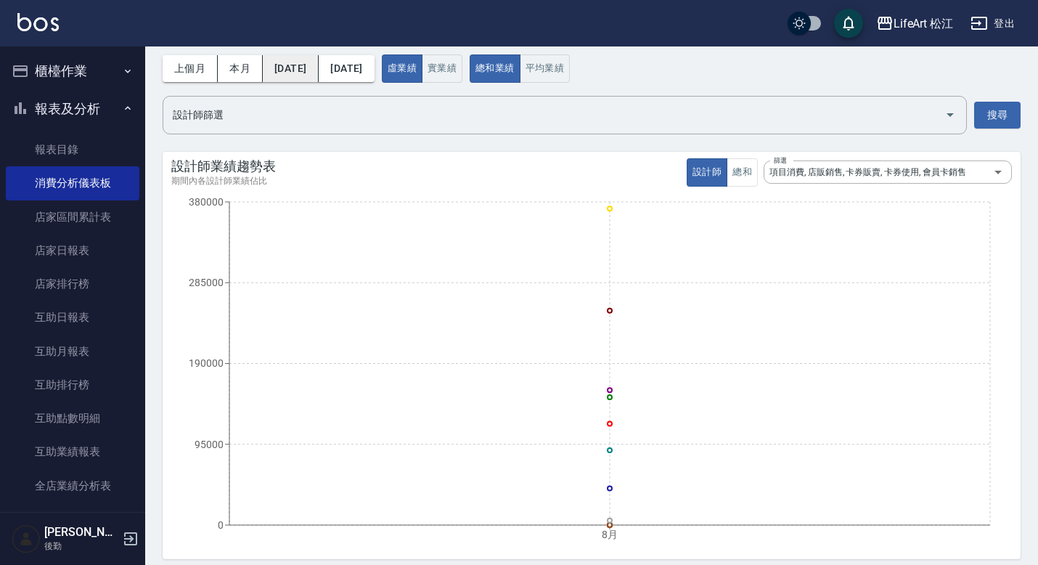
click at [304, 57] on button "[DATE]" at bounding box center [291, 68] width 56 height 27
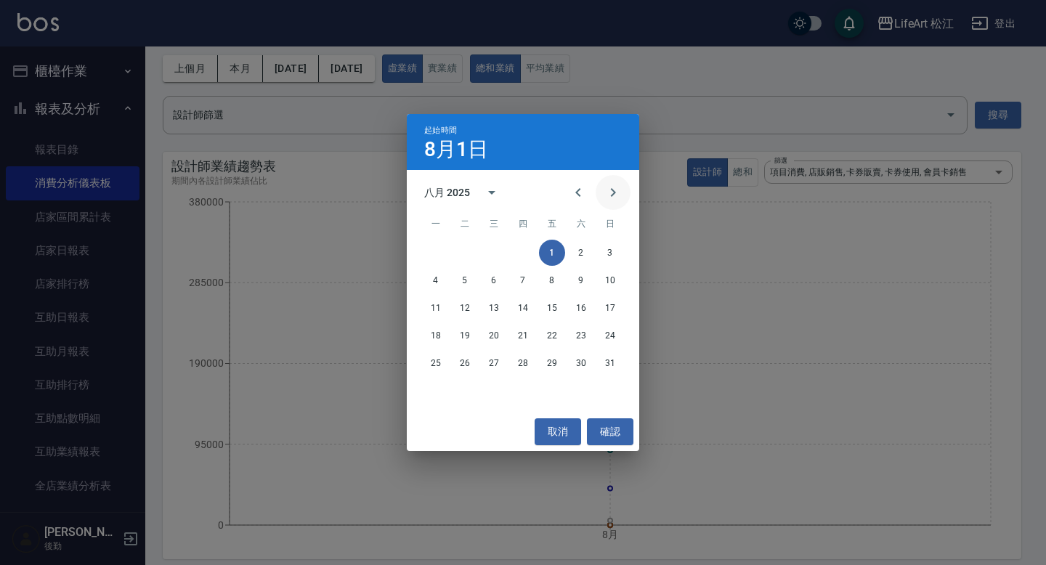
click at [614, 189] on icon "Next month" at bounding box center [612, 192] width 17 height 17
click at [432, 250] on button "1" at bounding box center [436, 253] width 26 height 26
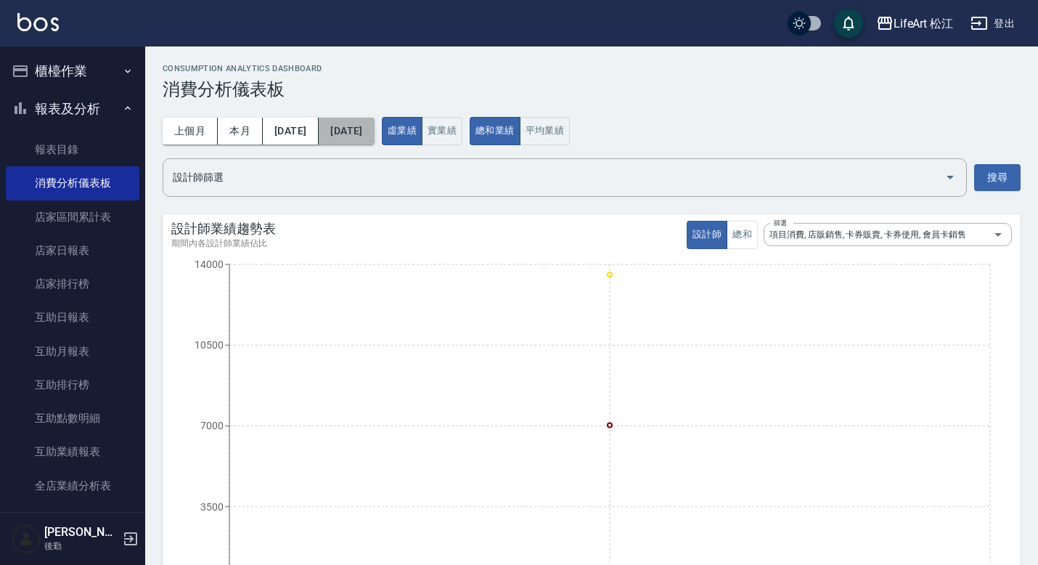
click at [374, 135] on button "[DATE]" at bounding box center [346, 131] width 55 height 27
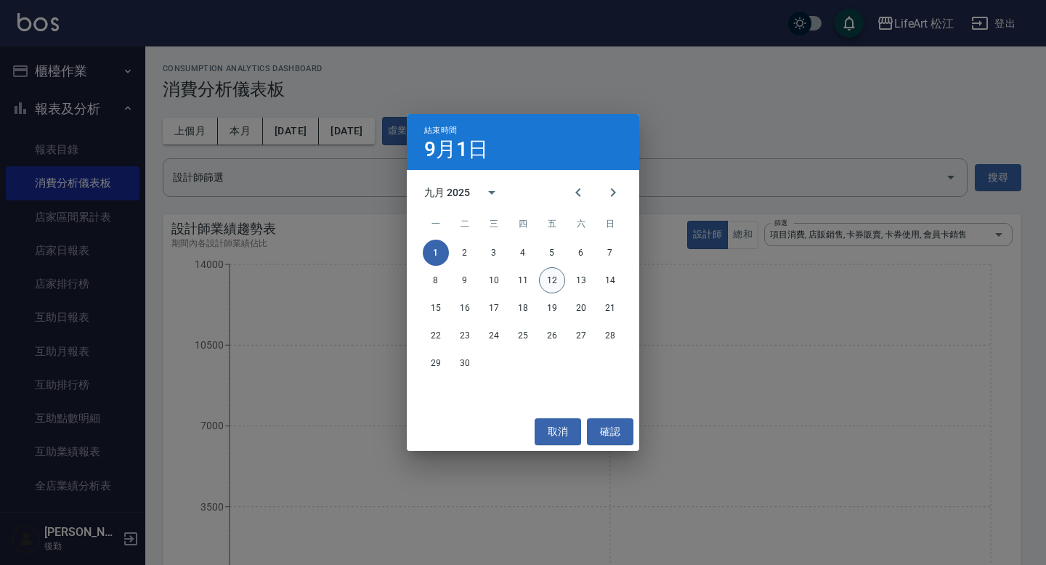
click at [552, 282] on button "12" at bounding box center [552, 280] width 26 height 26
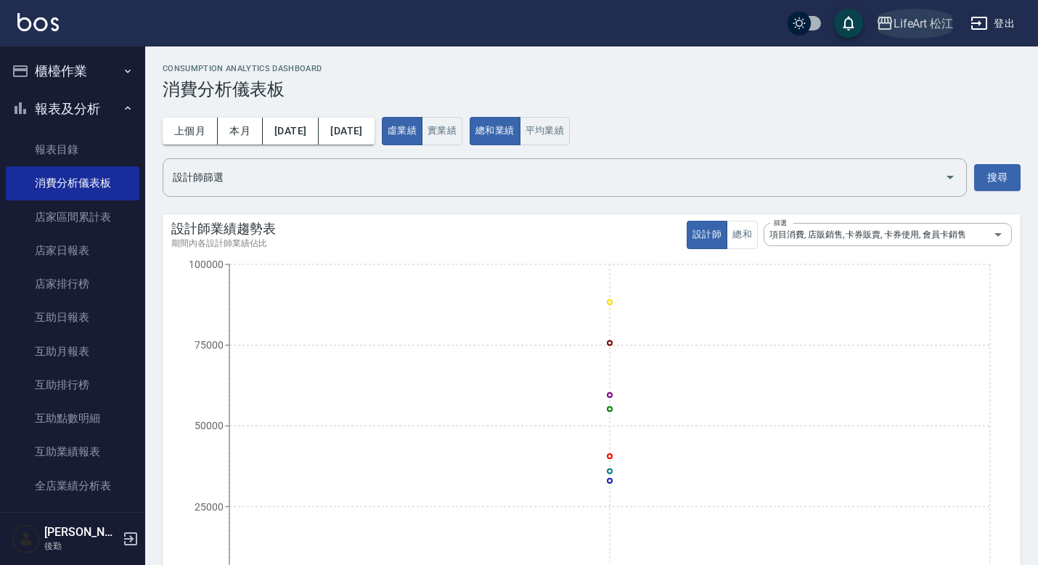
click at [928, 27] on div "LifeArt 松江" at bounding box center [924, 24] width 60 height 18
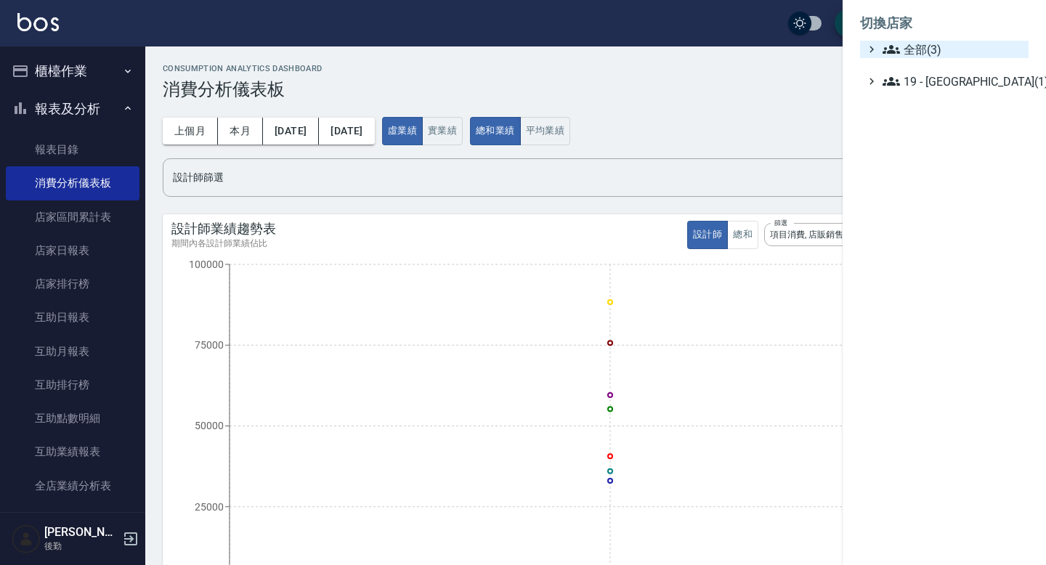
click at [918, 51] on span "全部(3)" at bounding box center [952, 49] width 140 height 17
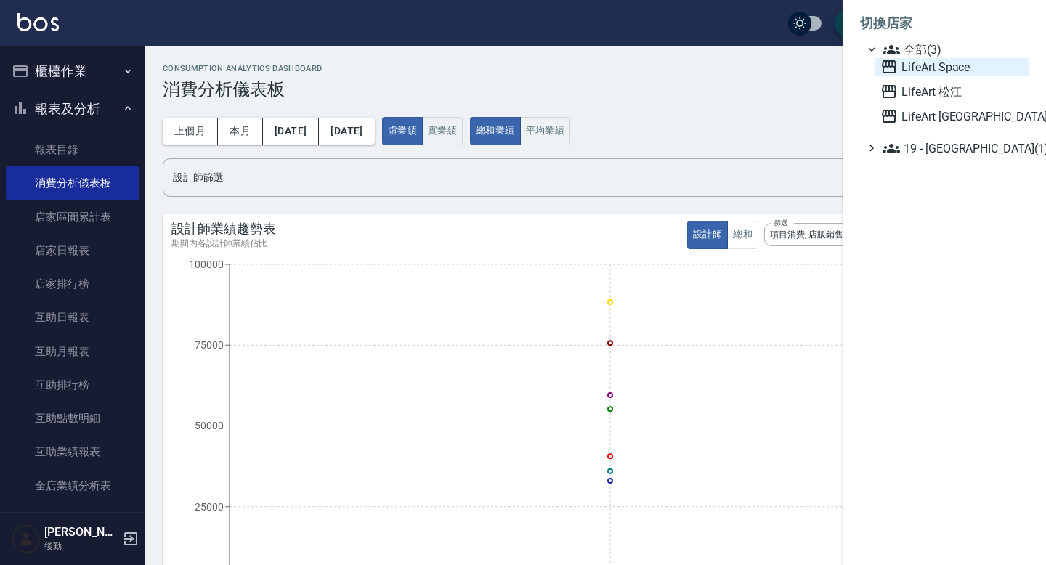
click at [951, 68] on span "LifeArt Space" at bounding box center [951, 66] width 142 height 17
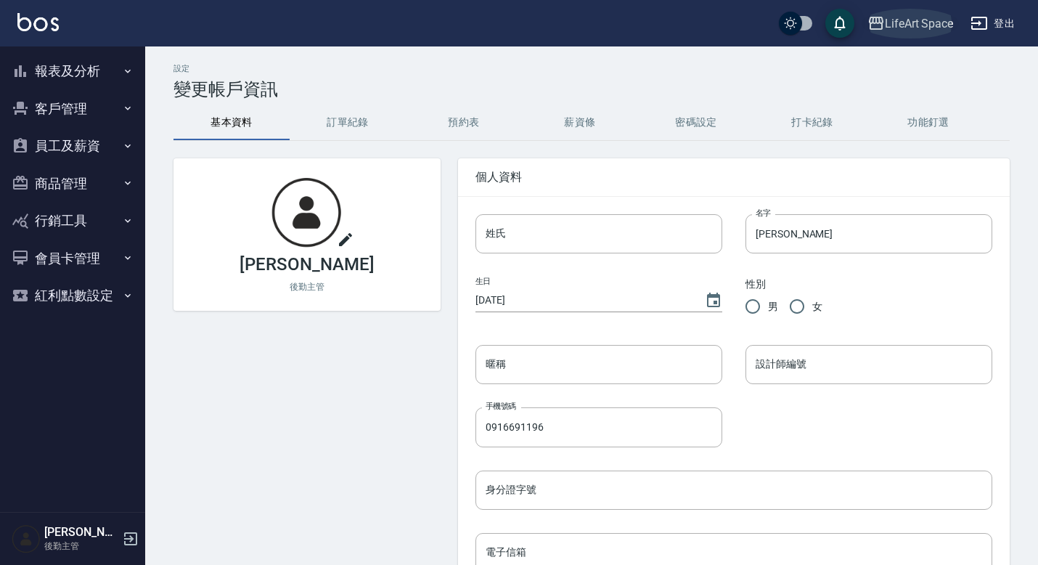
click at [913, 21] on div "LifeArt Space" at bounding box center [919, 24] width 68 height 18
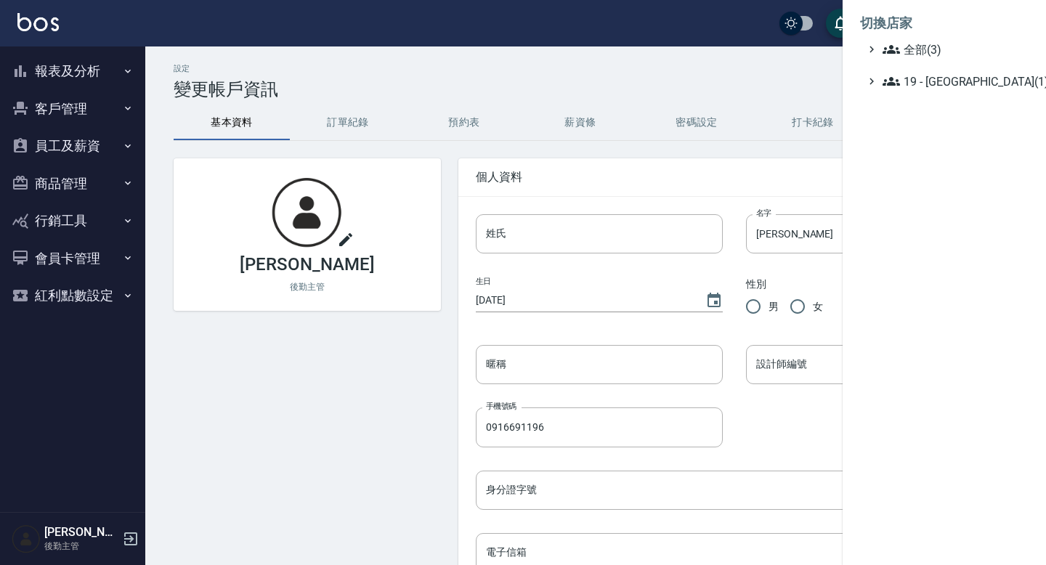
click at [305, 69] on div at bounding box center [523, 282] width 1046 height 565
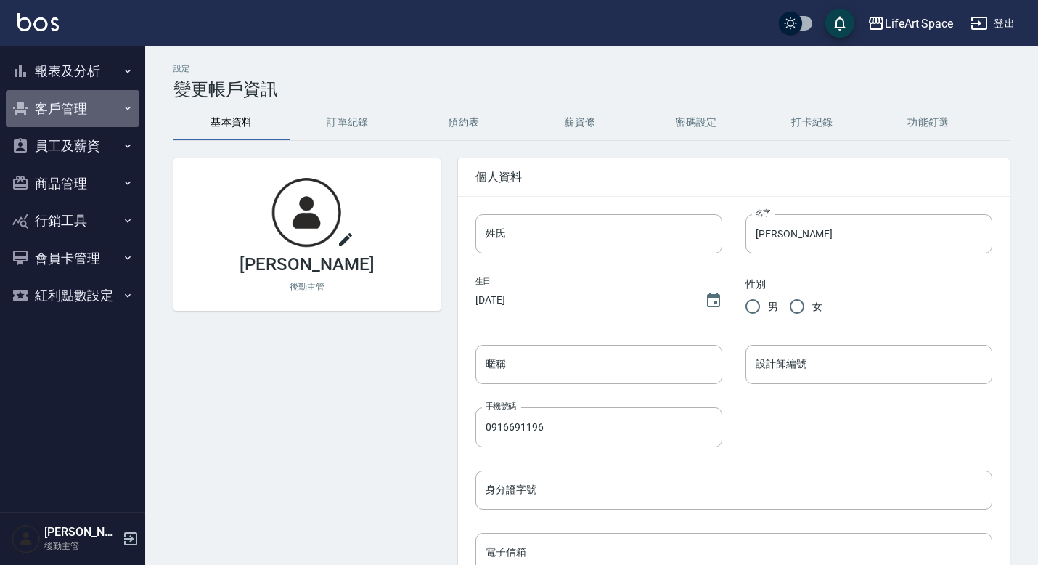
click at [82, 104] on button "客戶管理" at bounding box center [73, 109] width 134 height 38
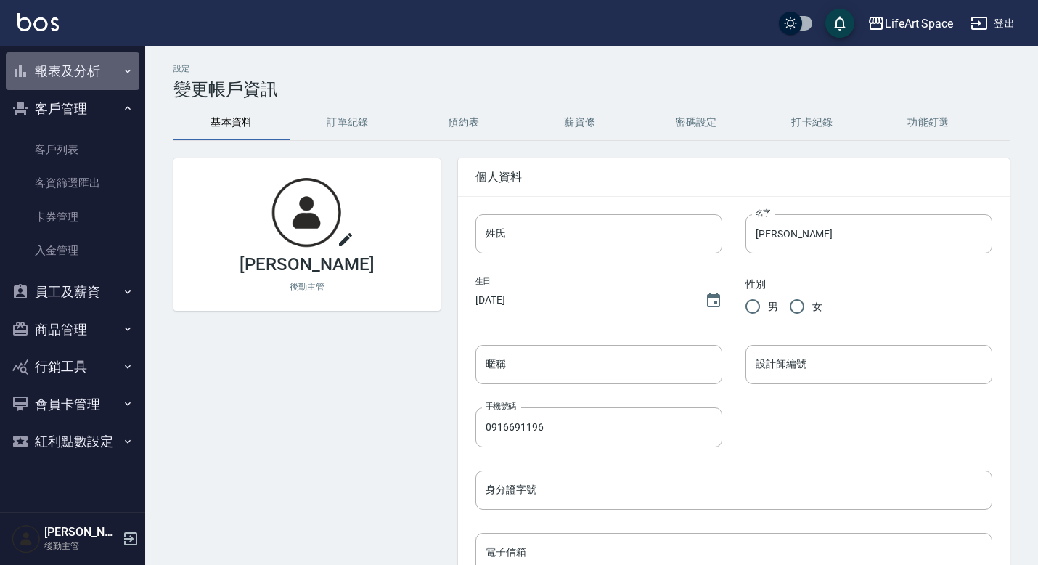
drag, startPoint x: 83, startPoint y: 74, endPoint x: 102, endPoint y: 143, distance: 71.3
click at [83, 74] on button "報表及分析" at bounding box center [73, 71] width 134 height 38
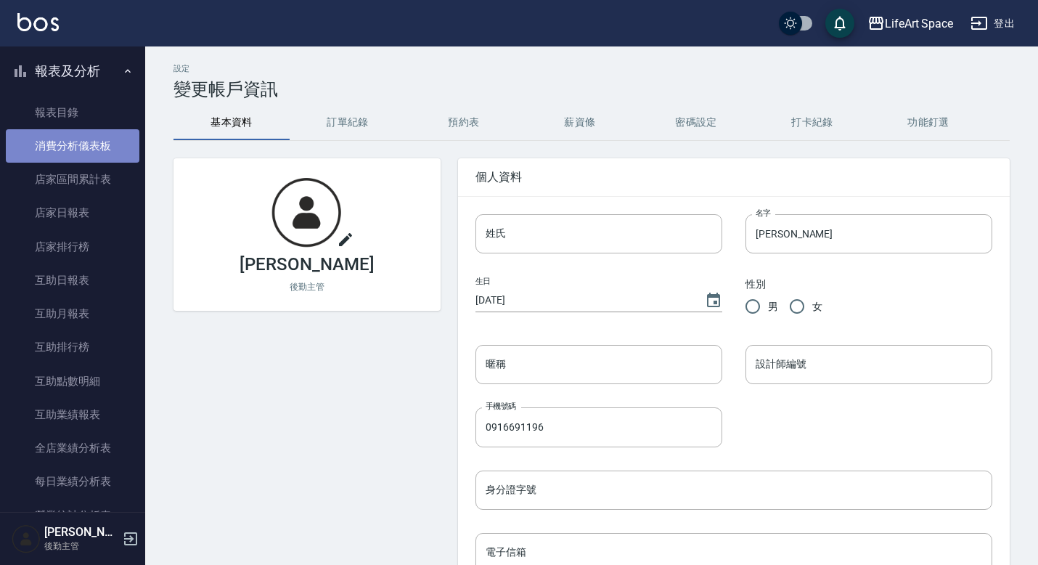
click at [90, 146] on link "消費分析儀表板" at bounding box center [73, 145] width 134 height 33
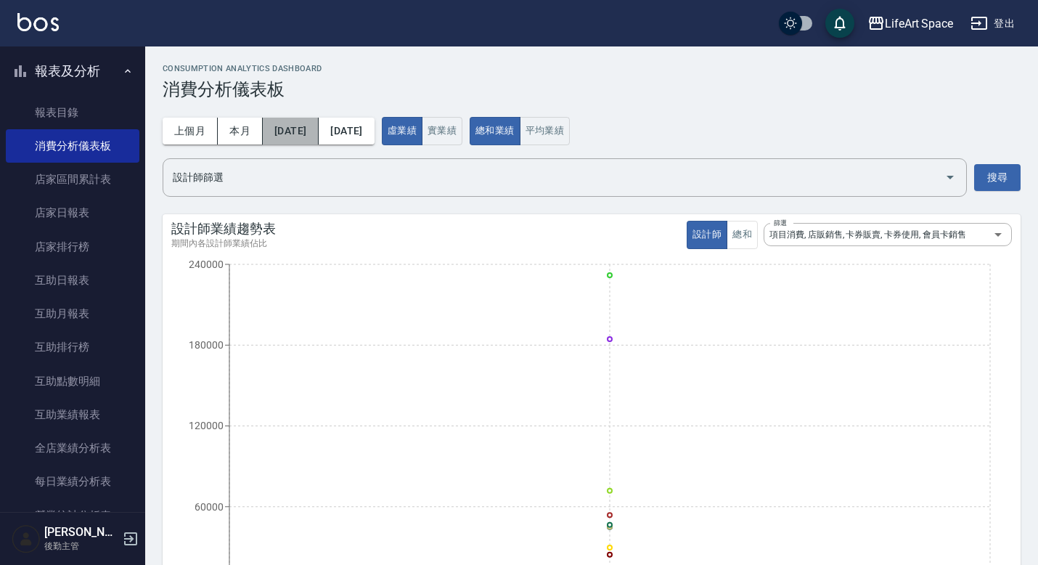
click at [309, 127] on button "[DATE]" at bounding box center [291, 131] width 56 height 27
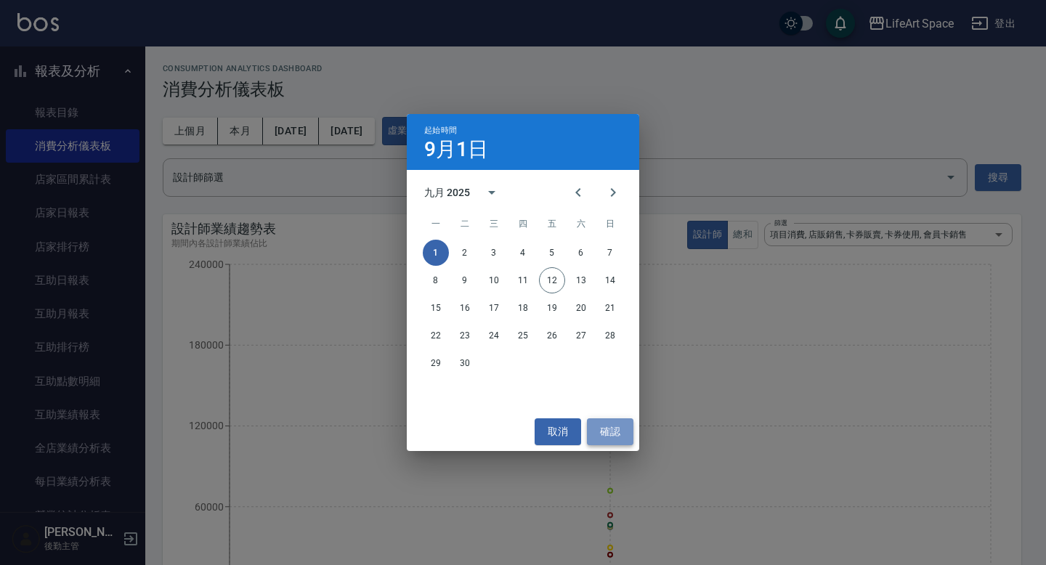
click at [616, 431] on button "確認" at bounding box center [610, 431] width 46 height 27
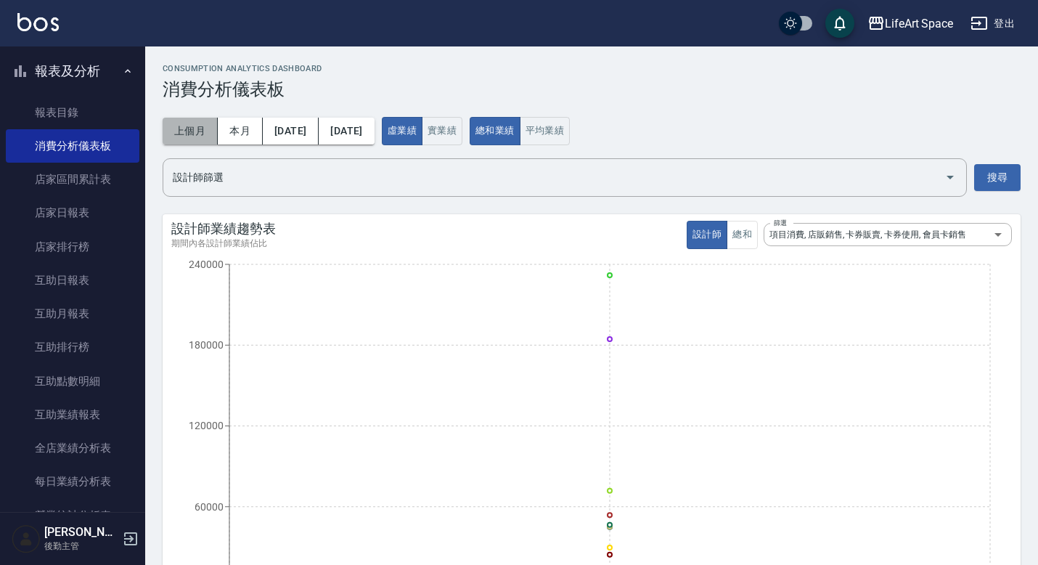
click at [193, 127] on button "上個月" at bounding box center [190, 131] width 55 height 27
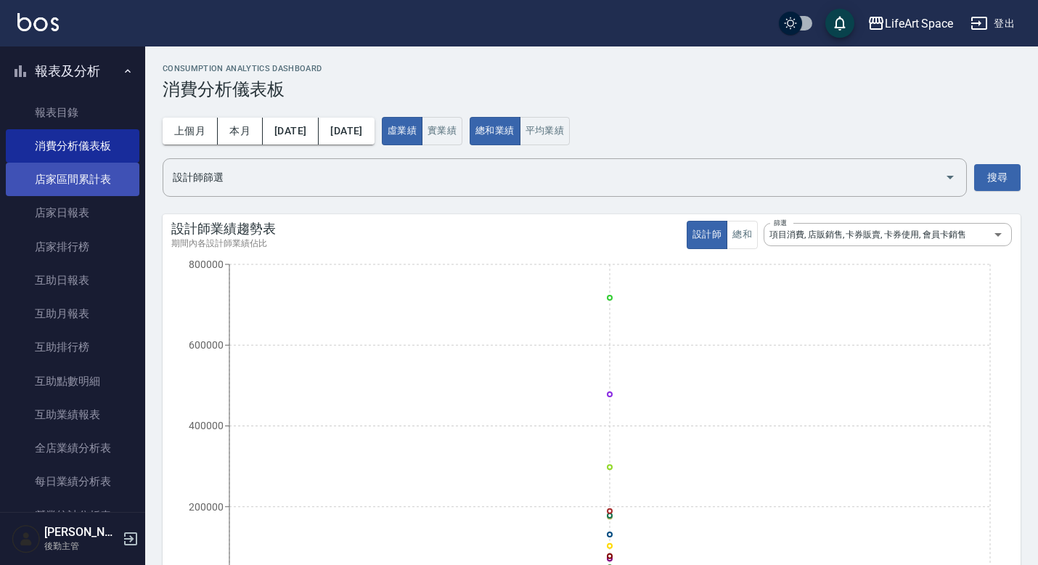
click at [83, 193] on link "店家區間累計表" at bounding box center [73, 179] width 134 height 33
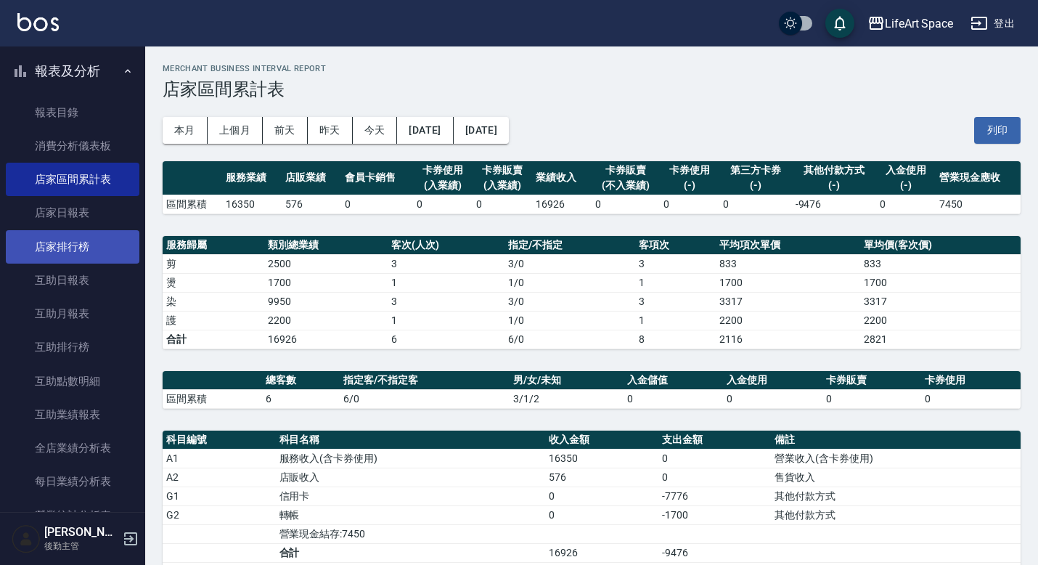
click at [82, 240] on link "店家排行榜" at bounding box center [73, 246] width 134 height 33
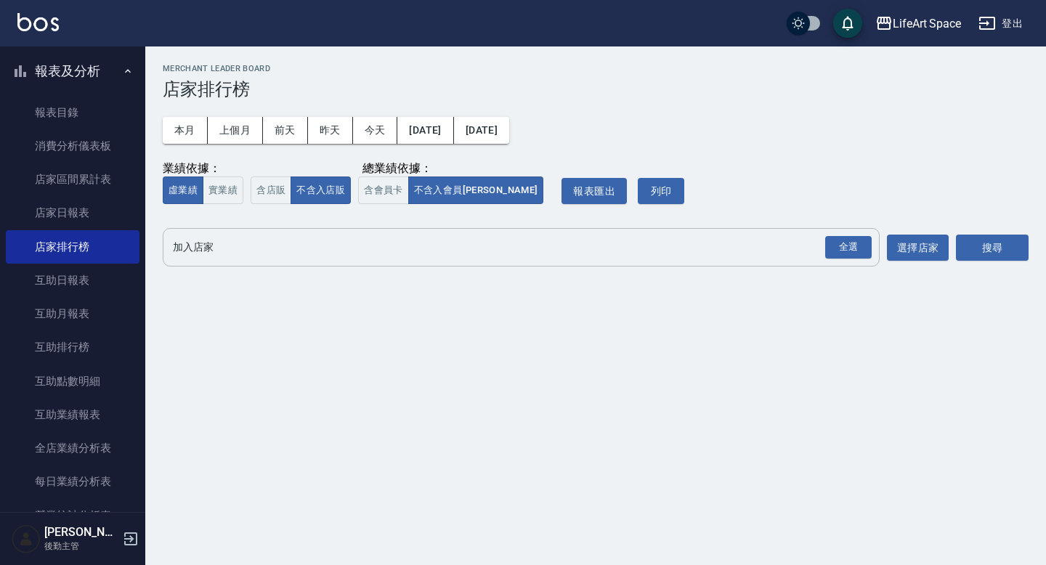
click at [269, 235] on input "加入店家" at bounding box center [510, 247] width 682 height 25
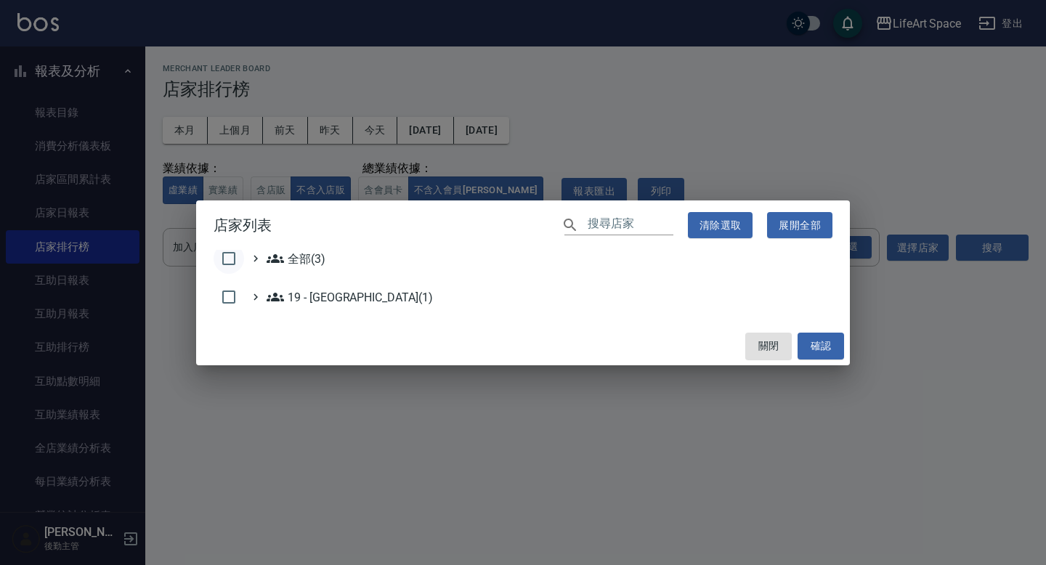
drag, startPoint x: 234, startPoint y: 257, endPoint x: 584, endPoint y: 250, distance: 350.0
click at [234, 257] on input "checkbox" at bounding box center [228, 258] width 30 height 30
checkbox input "true"
click at [822, 341] on button "確認" at bounding box center [820, 346] width 46 height 27
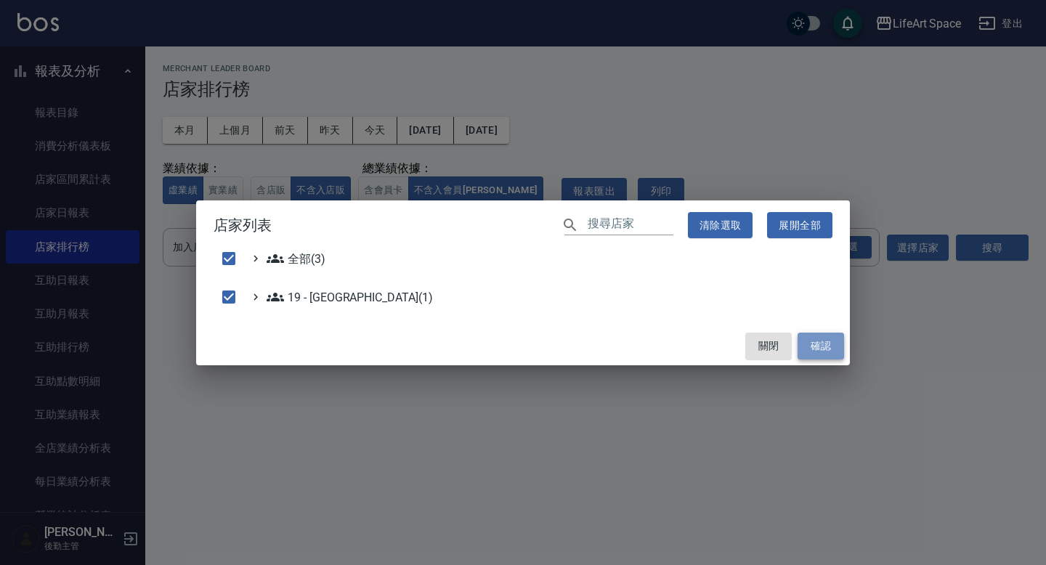
checkbox input "false"
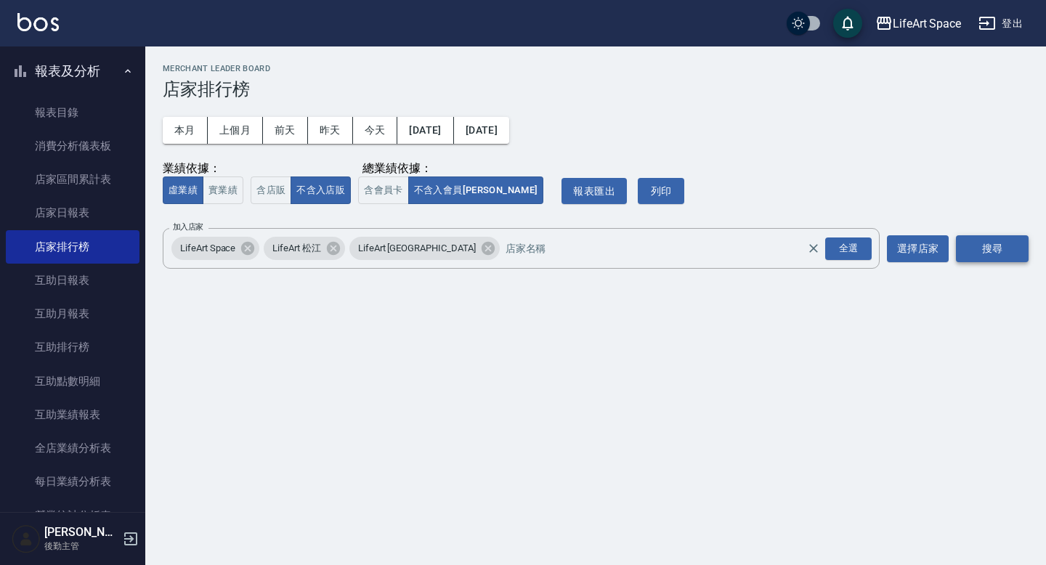
click at [991, 235] on button "搜尋" at bounding box center [992, 248] width 73 height 27
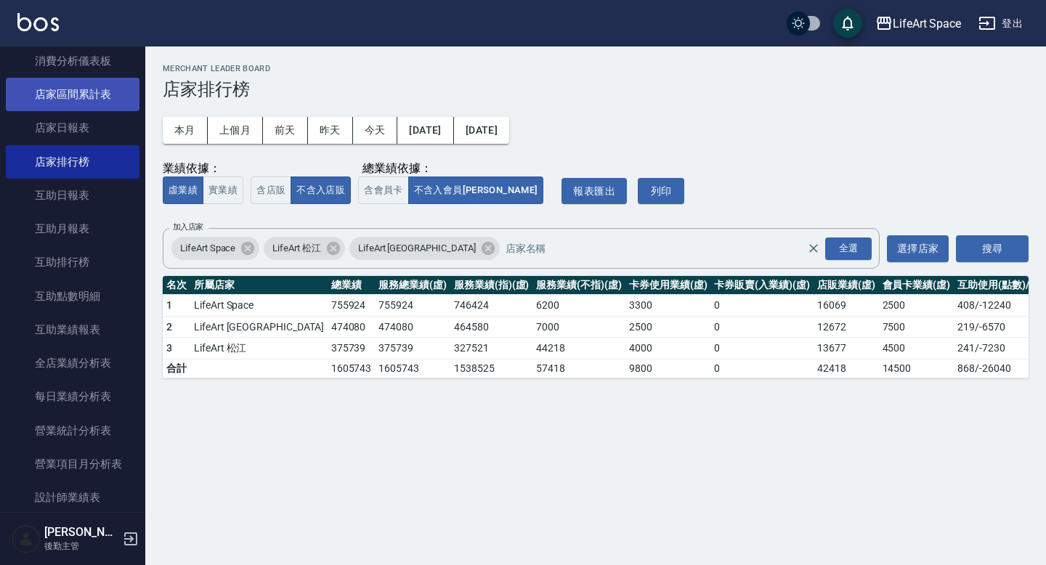
scroll to position [86, 0]
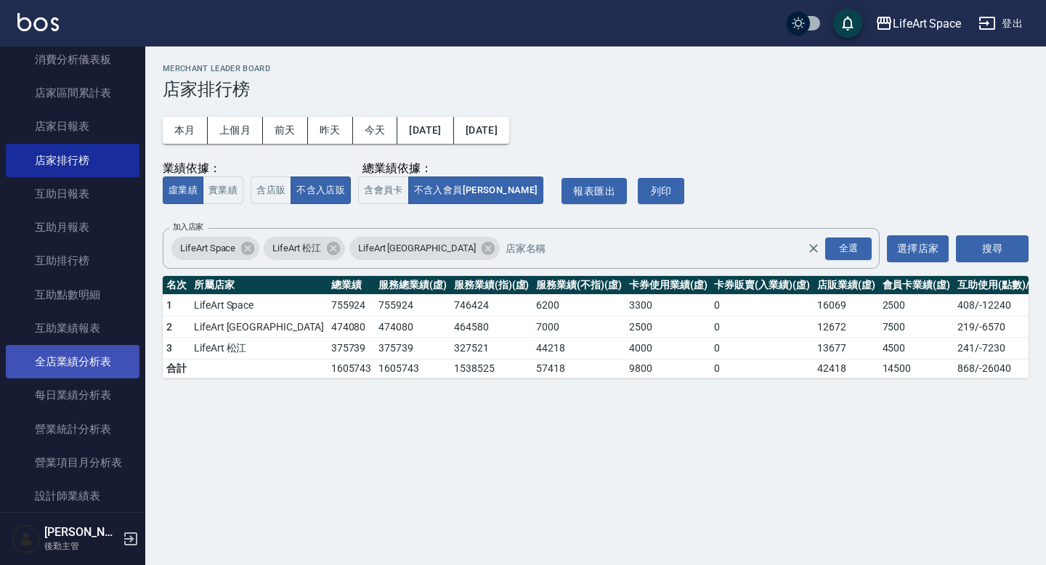
click at [95, 366] on link "全店業績分析表" at bounding box center [73, 361] width 134 height 33
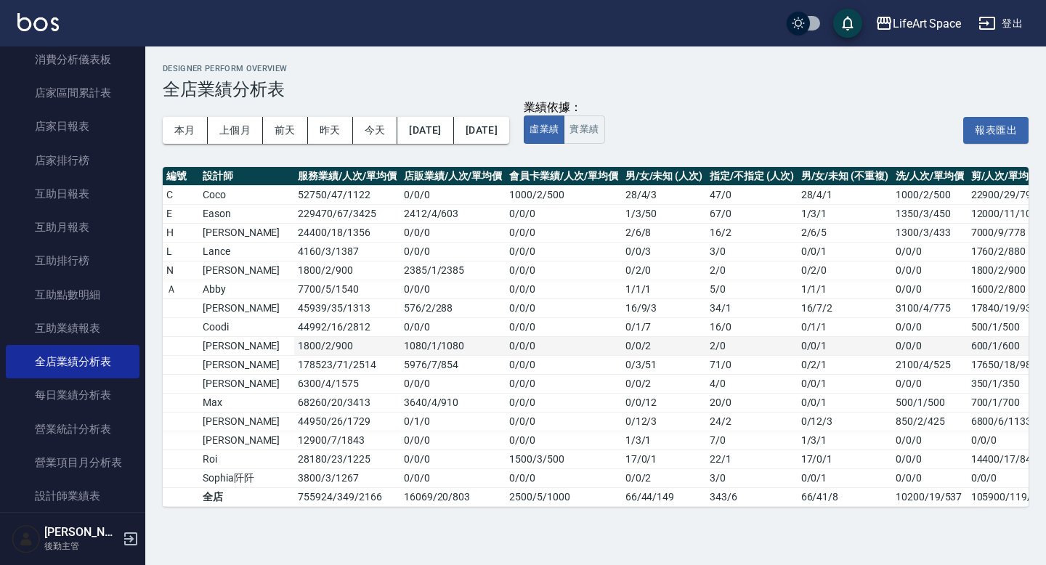
scroll to position [5, 17]
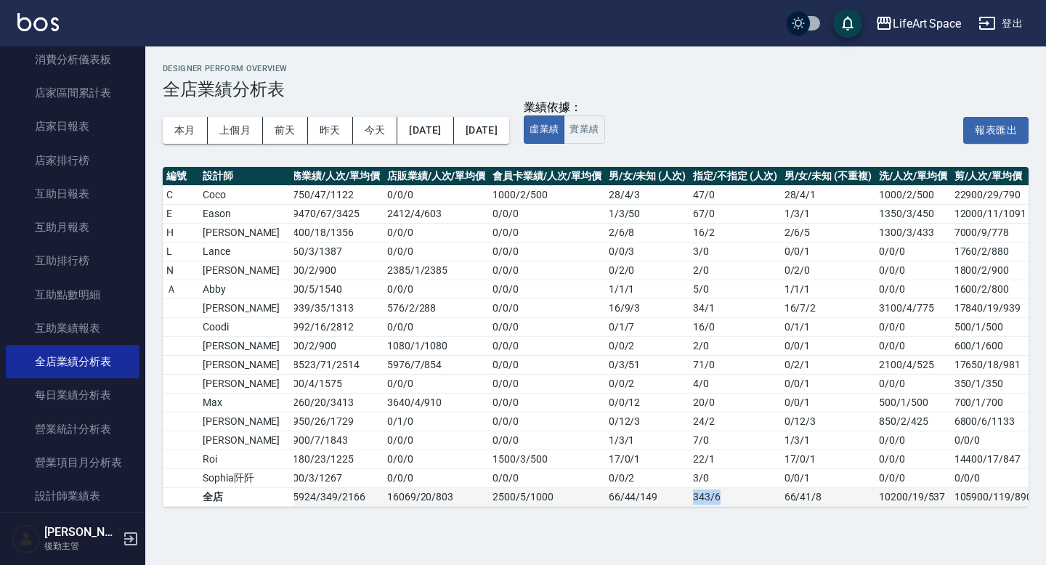
drag, startPoint x: 683, startPoint y: 502, endPoint x: 643, endPoint y: 512, distance: 41.2
click at [643, 505] on tr "全店 755924 / 349 / 2166 16069 / 20 / 803 2500 / 5 / 1000 66 / 44 / 149 343 / 6 6…" at bounding box center [814, 496] width 1336 height 19
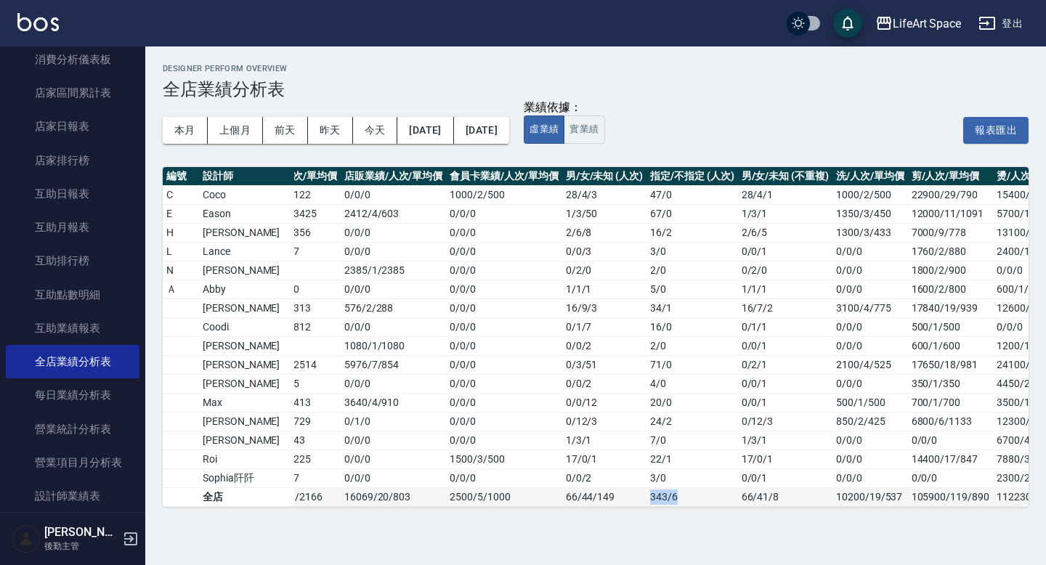
click at [646, 506] on td "343 / 6" at bounding box center [691, 496] width 91 height 19
click at [646, 505] on td "343 / 6" at bounding box center [691, 496] width 91 height 19
click at [246, 129] on button "上個月" at bounding box center [235, 130] width 55 height 27
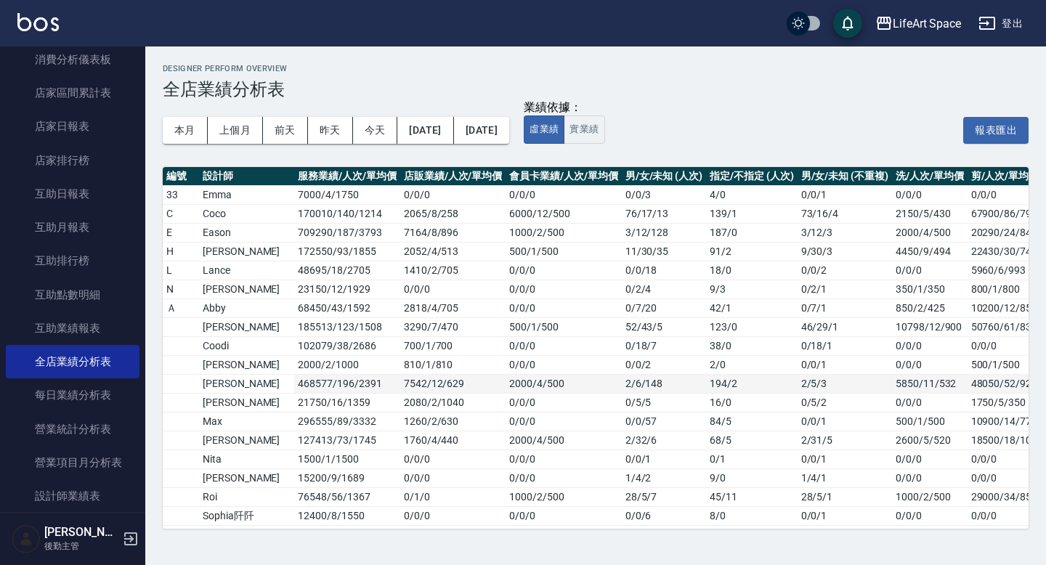
scroll to position [43, 0]
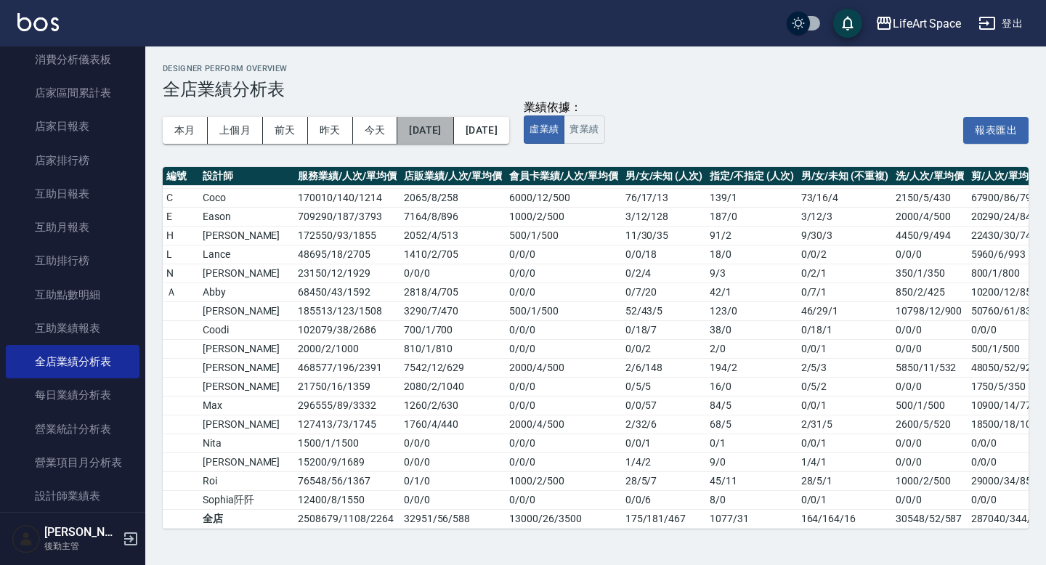
click at [445, 135] on button "[DATE]" at bounding box center [425, 130] width 56 height 27
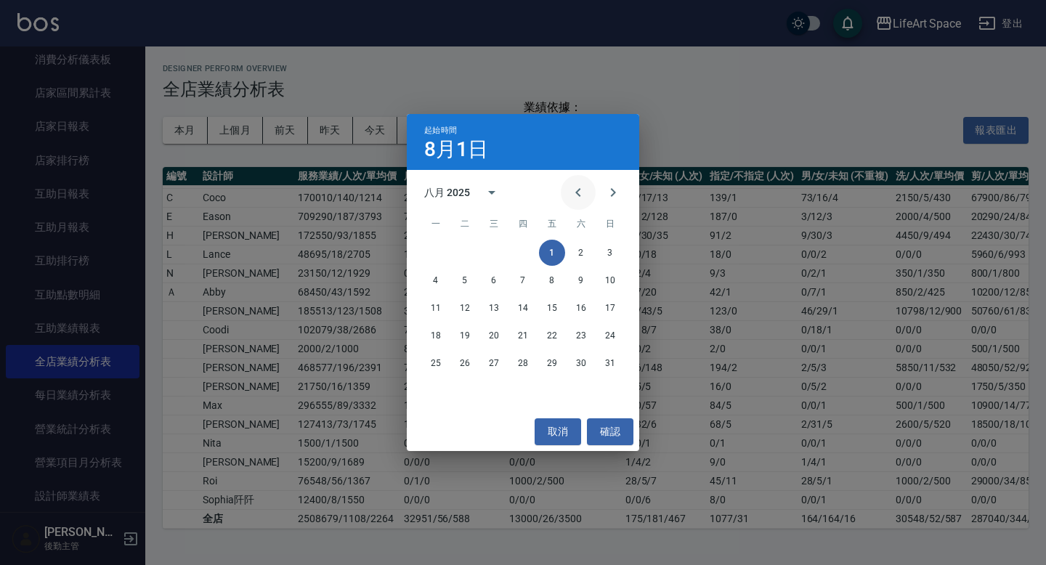
click at [571, 189] on icon "Previous month" at bounding box center [577, 192] width 17 height 17
click at [470, 252] on button "1" at bounding box center [465, 253] width 26 height 26
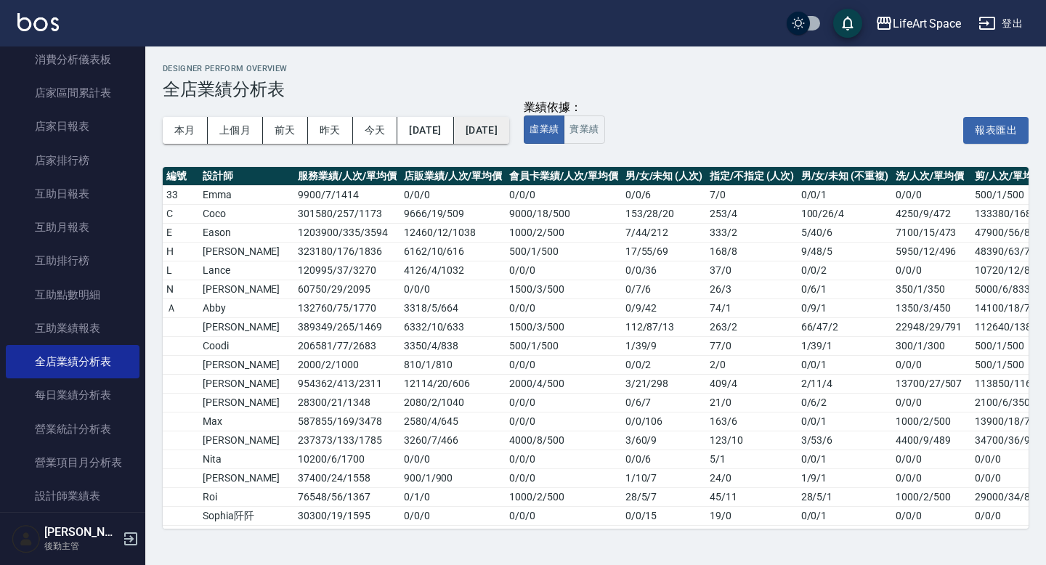
click at [506, 130] on button "[DATE]" at bounding box center [481, 130] width 55 height 27
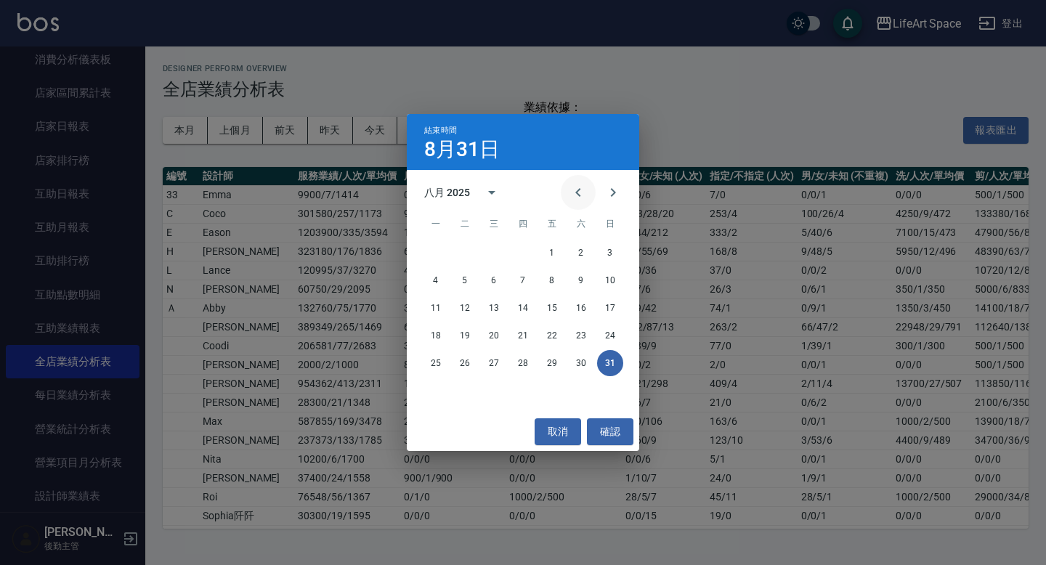
click at [578, 190] on icon "Previous month" at bounding box center [577, 192] width 5 height 9
click at [524, 365] on button "31" at bounding box center [523, 363] width 26 height 26
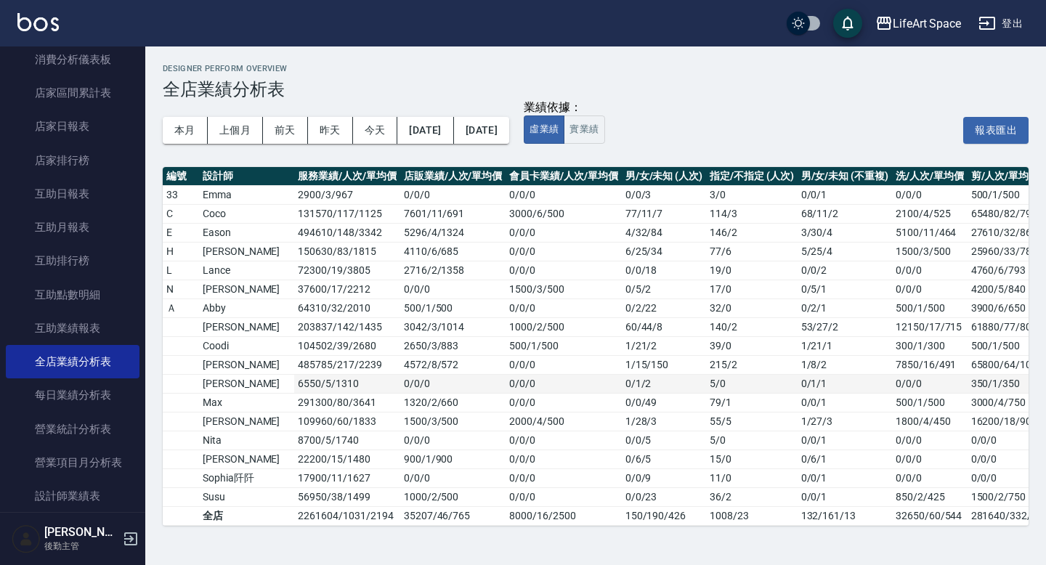
scroll to position [24, 0]
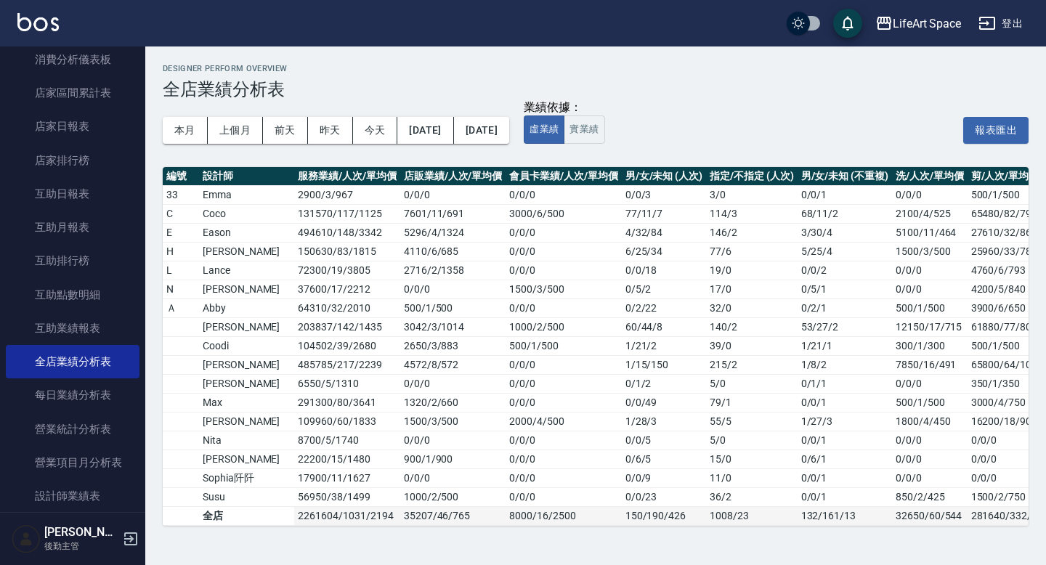
click at [709, 507] on td "1008 / 23" at bounding box center [751, 515] width 91 height 19
click at [425, 129] on button "[DATE]" at bounding box center [425, 130] width 56 height 27
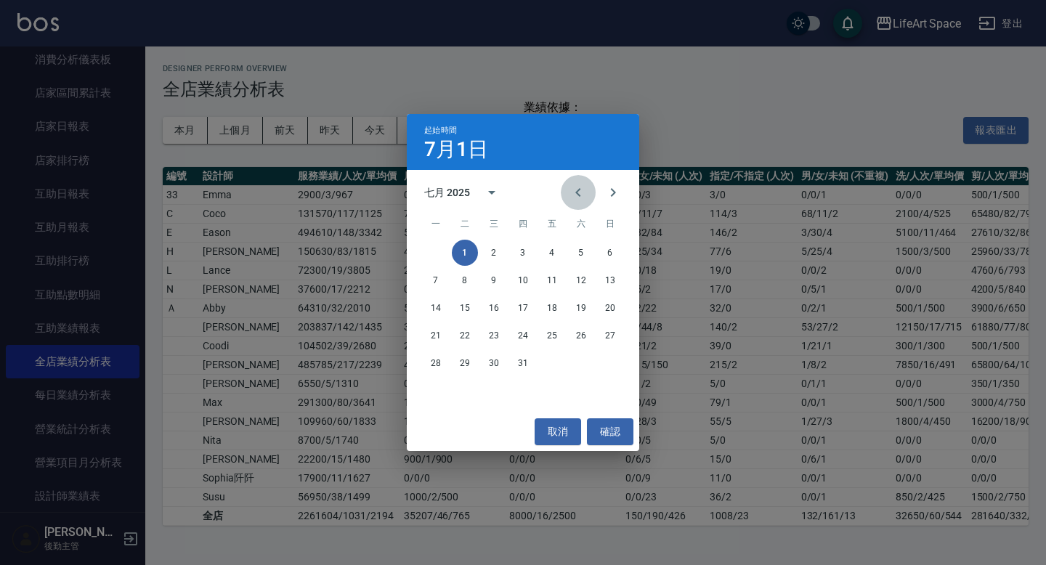
click at [574, 195] on icon "Previous month" at bounding box center [577, 192] width 17 height 17
click at [604, 250] on button "1" at bounding box center [610, 253] width 26 height 26
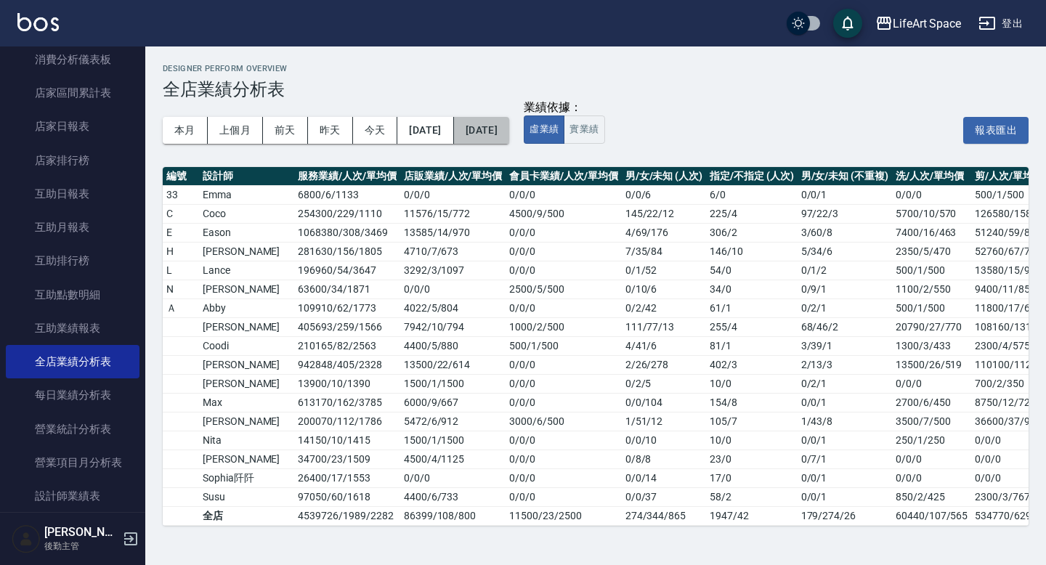
click at [509, 133] on button "[DATE]" at bounding box center [481, 130] width 55 height 27
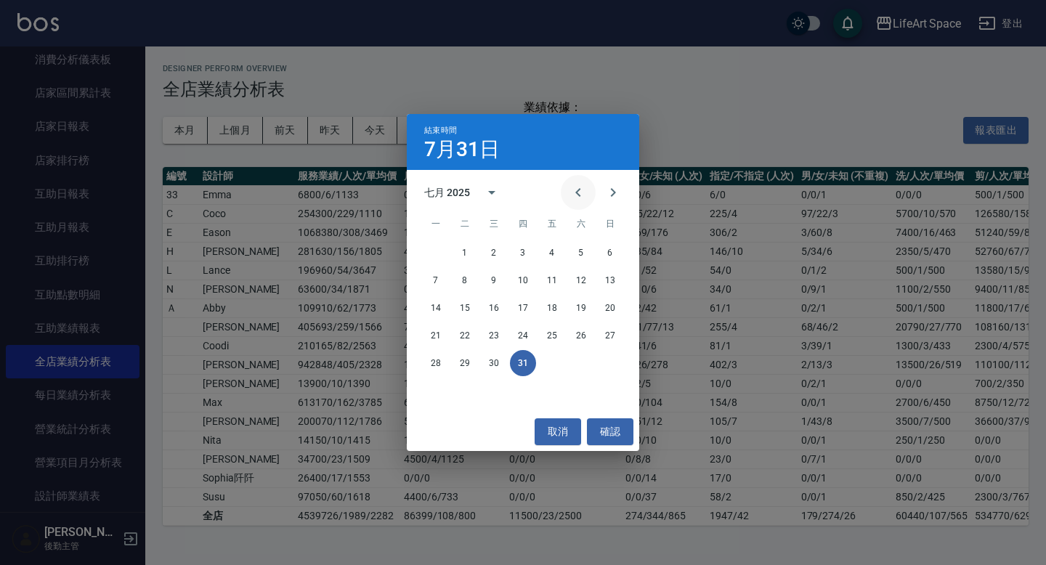
click at [581, 187] on icon "Previous month" at bounding box center [577, 192] width 17 height 17
click at [431, 391] on button "30" at bounding box center [436, 391] width 26 height 26
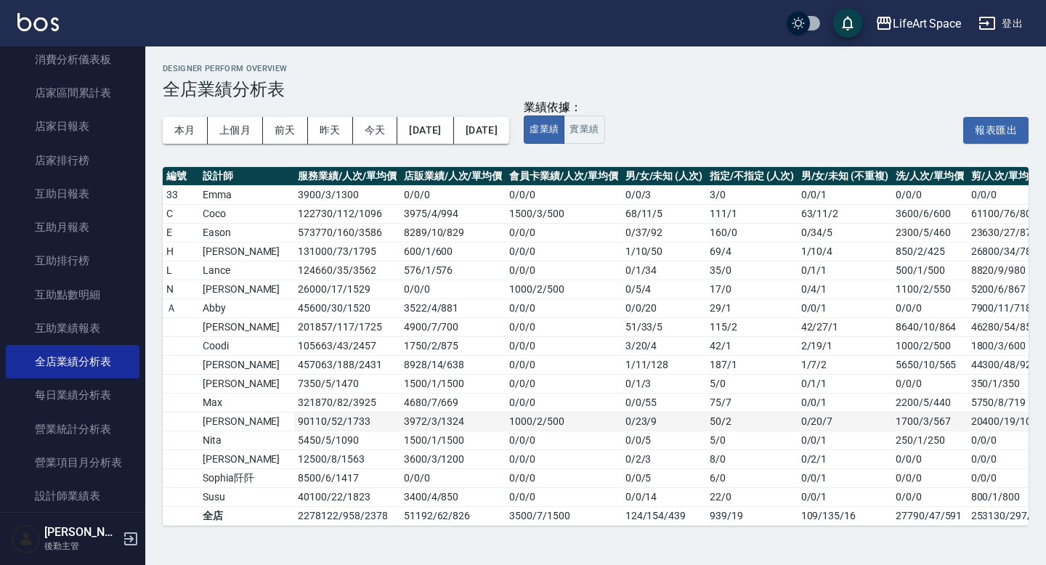
scroll to position [24, 0]
click at [428, 131] on button "[DATE]" at bounding box center [425, 130] width 56 height 27
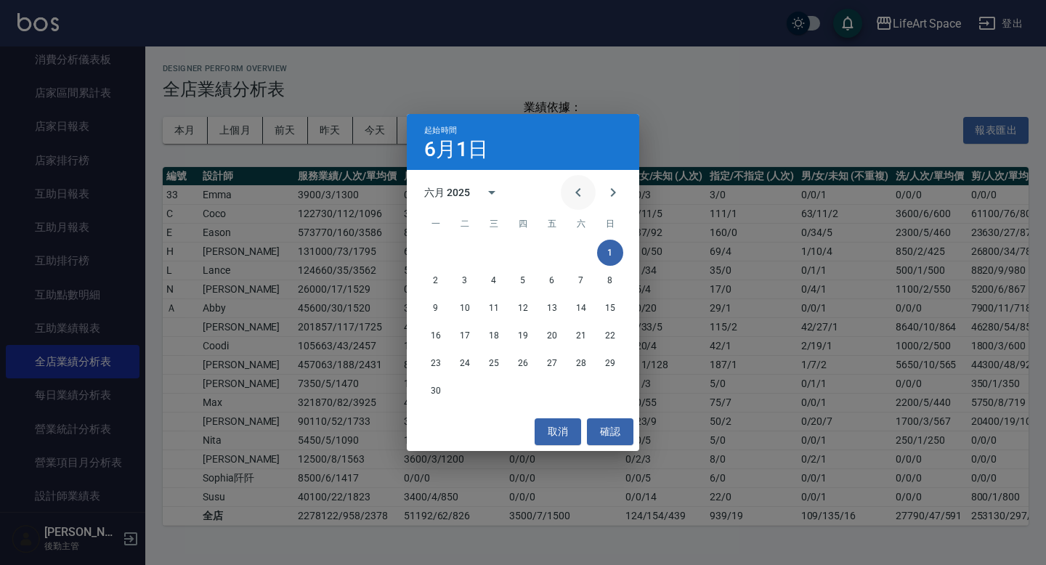
click at [578, 195] on icon "Previous month" at bounding box center [577, 192] width 5 height 9
click at [519, 252] on button "1" at bounding box center [523, 253] width 26 height 26
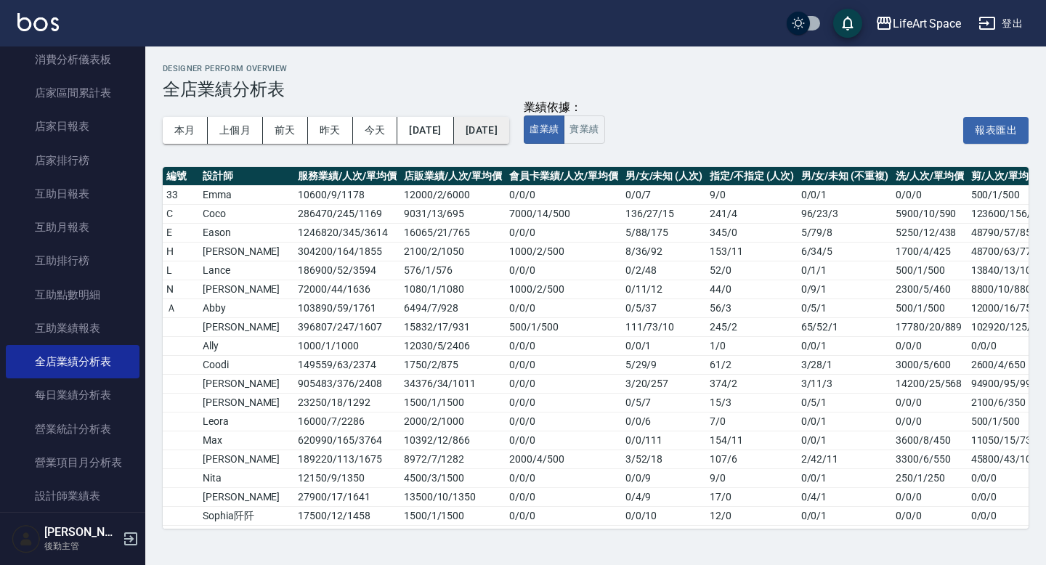
click at [509, 143] on button "[DATE]" at bounding box center [481, 130] width 55 height 27
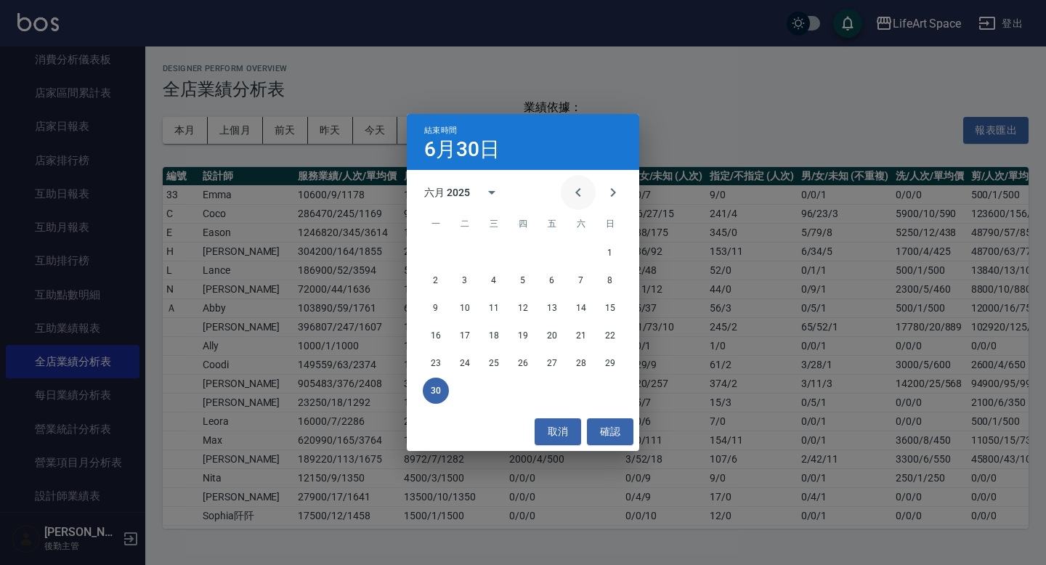
click at [581, 191] on icon "Previous month" at bounding box center [577, 192] width 17 height 17
click at [577, 359] on button "31" at bounding box center [581, 363] width 26 height 26
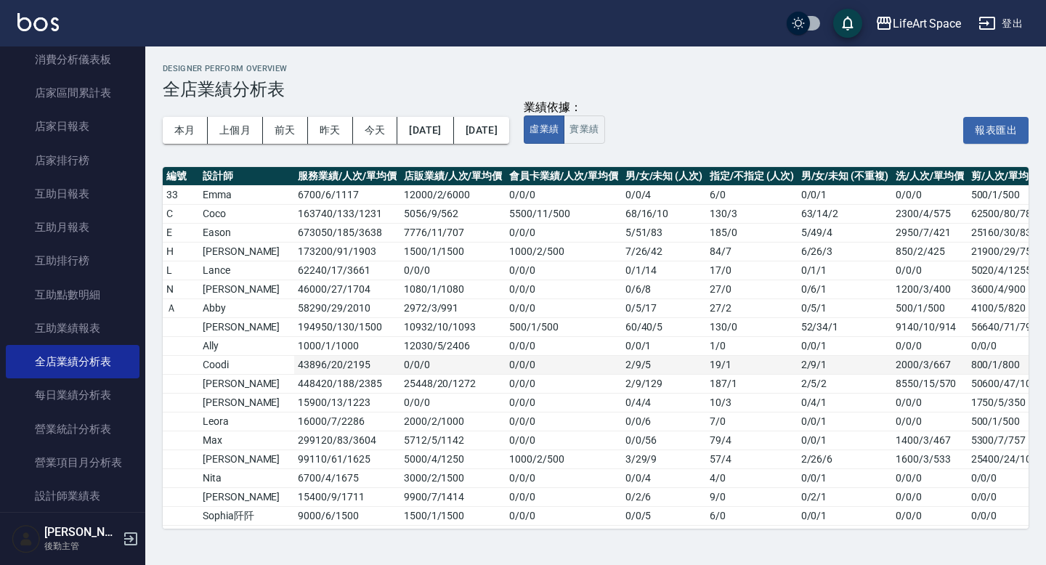
click at [638, 364] on td "2 / 9 / 5" at bounding box center [664, 364] width 84 height 19
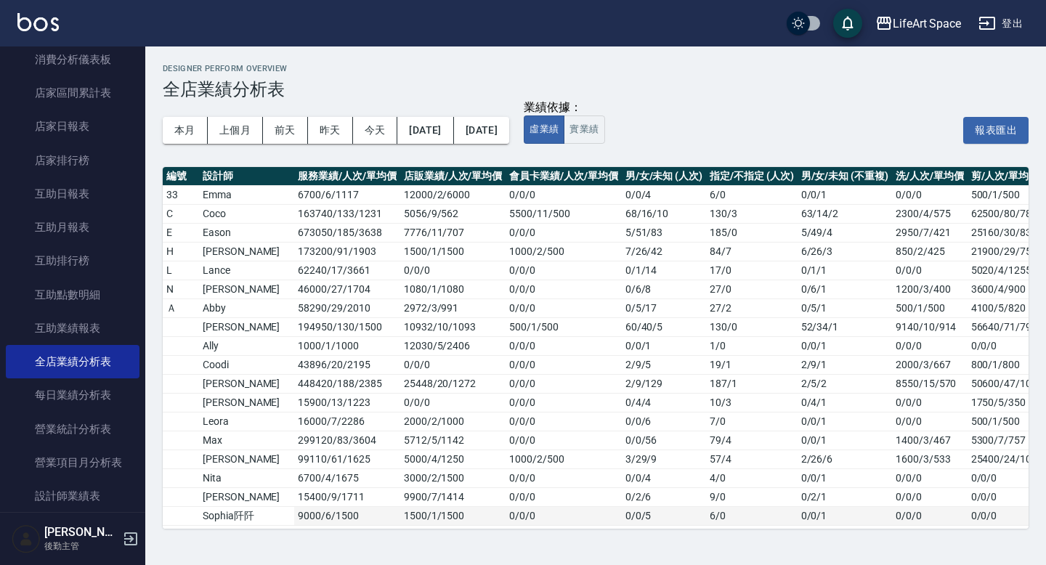
scroll to position [43, 0]
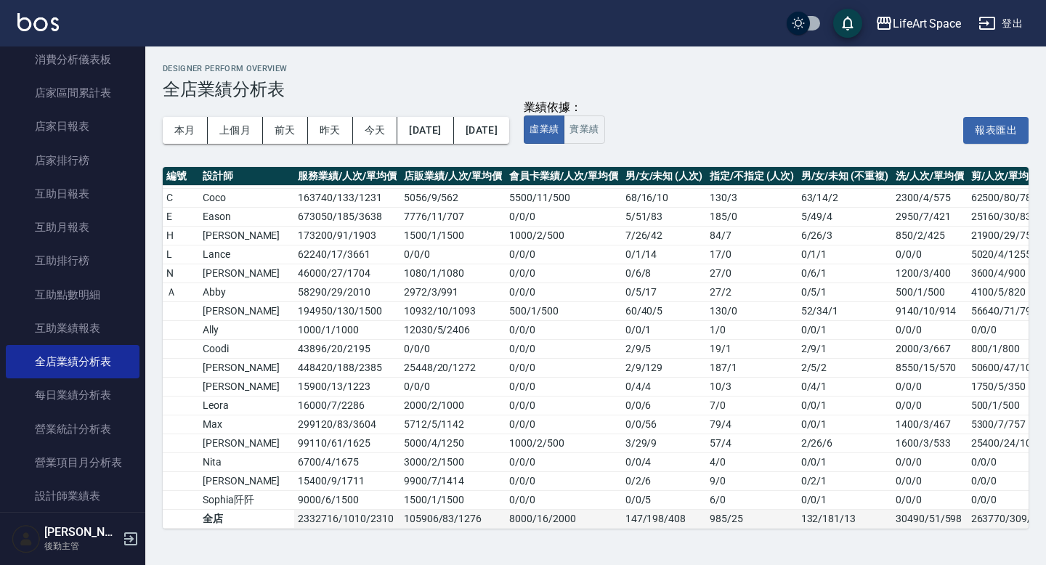
click at [706, 509] on td "985 / 25" at bounding box center [751, 518] width 91 height 19
click at [444, 123] on button "[DATE]" at bounding box center [425, 130] width 56 height 27
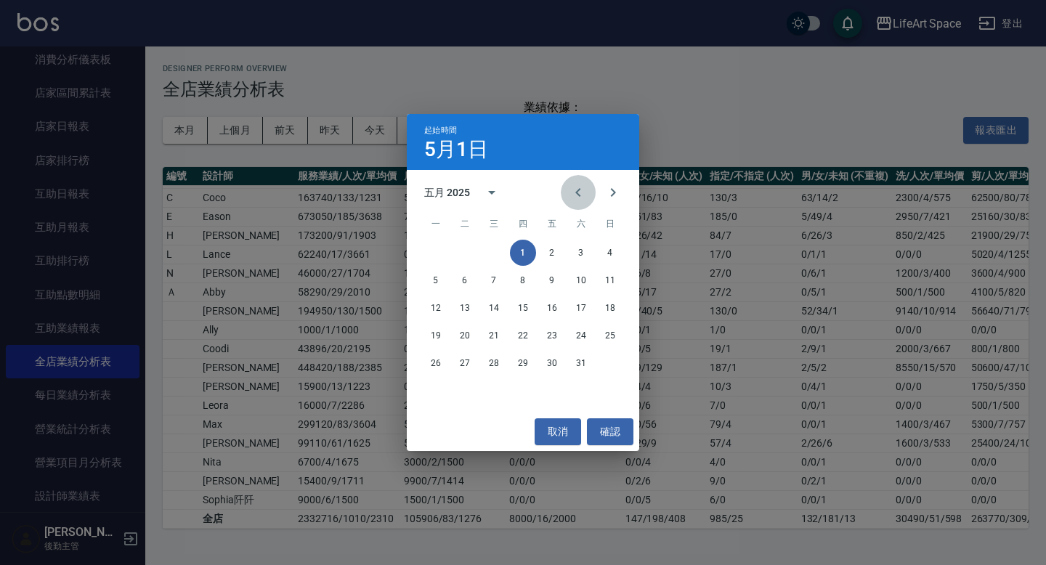
drag, startPoint x: 578, startPoint y: 194, endPoint x: 566, endPoint y: 190, distance: 12.2
click at [577, 194] on icon "Previous month" at bounding box center [577, 192] width 5 height 9
click at [470, 256] on button "1" at bounding box center [465, 253] width 26 height 26
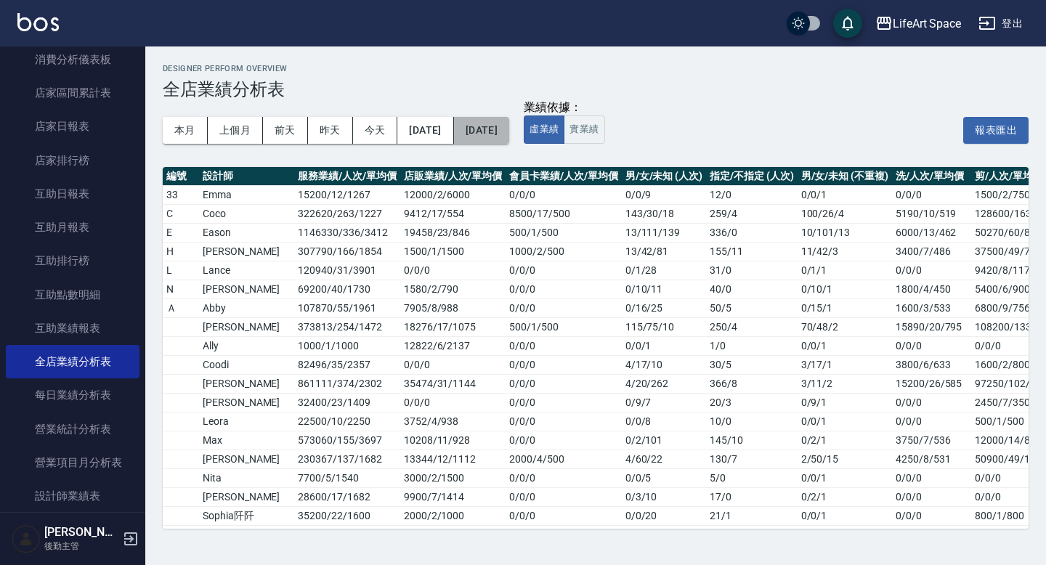
click at [501, 139] on button "[DATE]" at bounding box center [481, 130] width 55 height 27
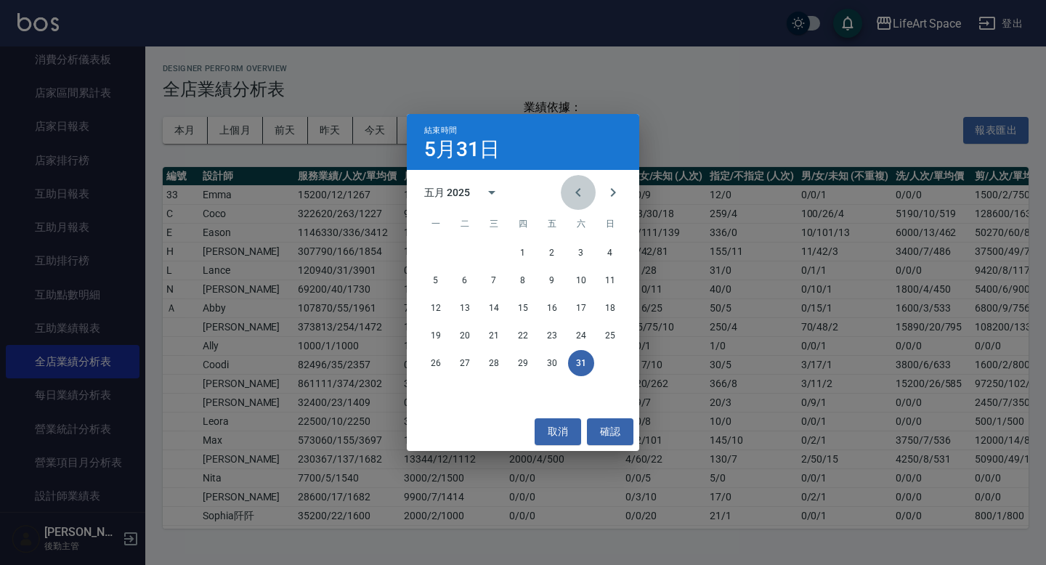
click at [573, 190] on icon "Previous month" at bounding box center [577, 192] width 17 height 17
drag, startPoint x: 475, startPoint y: 363, endPoint x: 494, endPoint y: 363, distance: 19.6
click at [478, 363] on div "28 29 30" at bounding box center [523, 363] width 232 height 26
click at [494, 363] on button "30" at bounding box center [494, 363] width 26 height 26
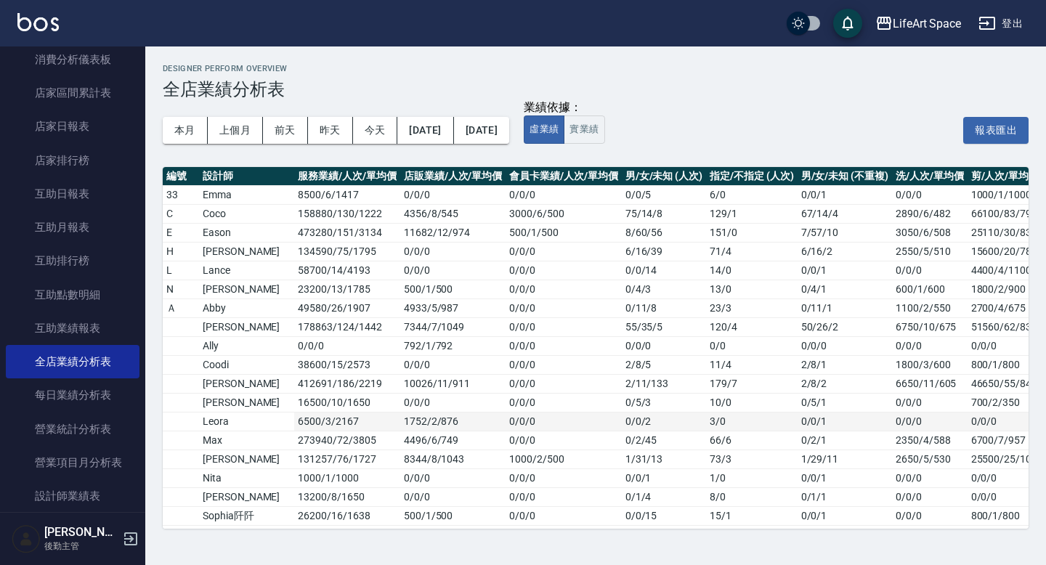
scroll to position [43, 0]
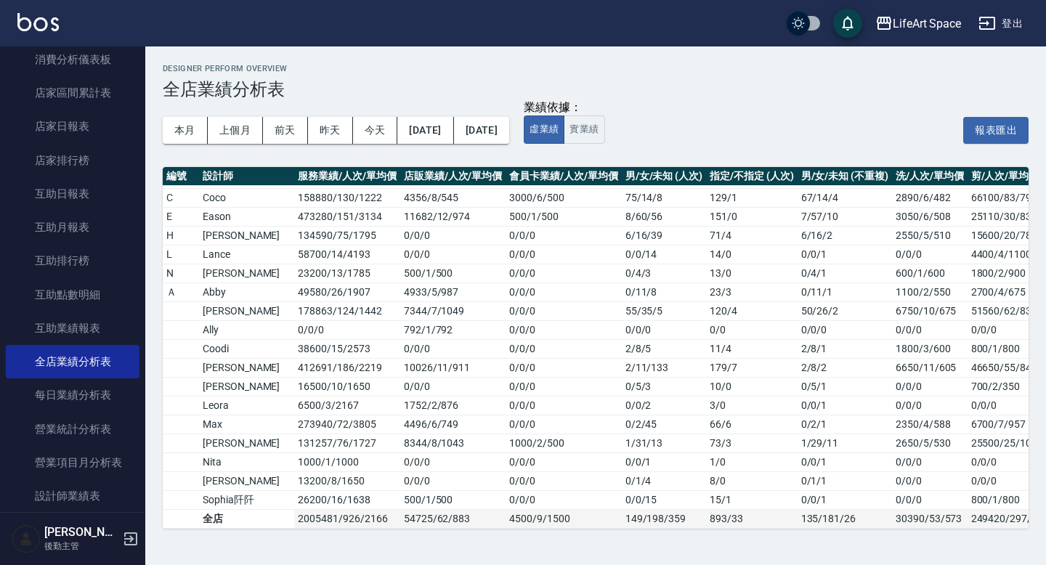
click at [706, 509] on td "893 / 33" at bounding box center [751, 518] width 91 height 19
click at [931, 25] on div "LifeArt Space" at bounding box center [926, 24] width 68 height 18
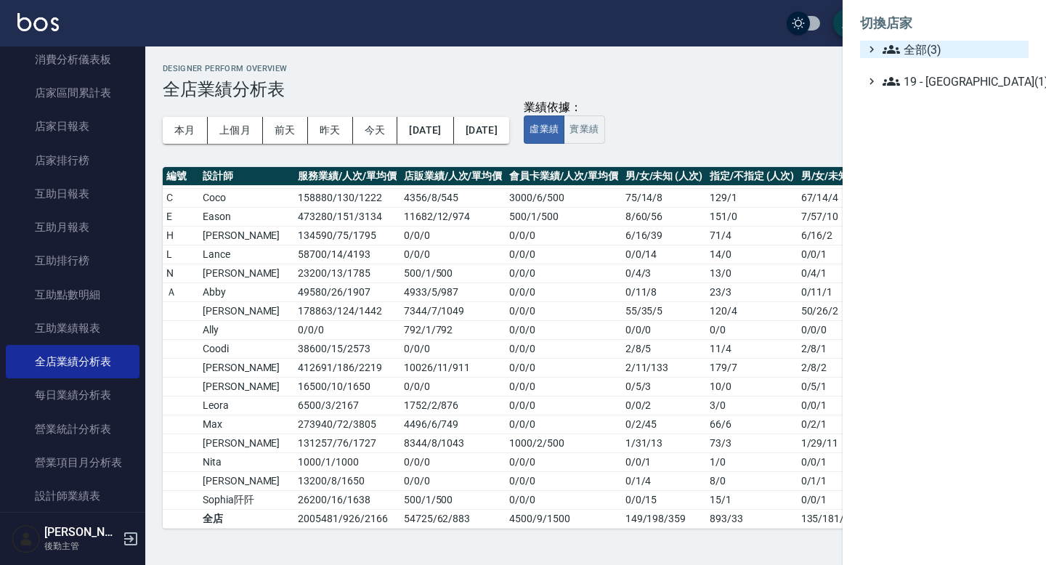
click at [933, 54] on span "全部(3)" at bounding box center [952, 49] width 140 height 17
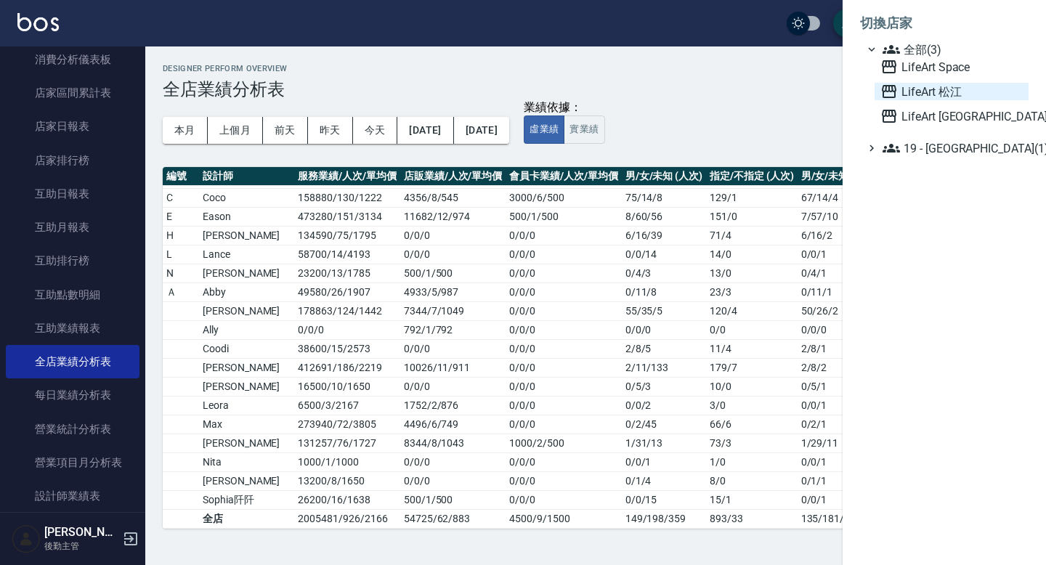
click at [936, 91] on span "LifeArt 松江" at bounding box center [951, 91] width 142 height 17
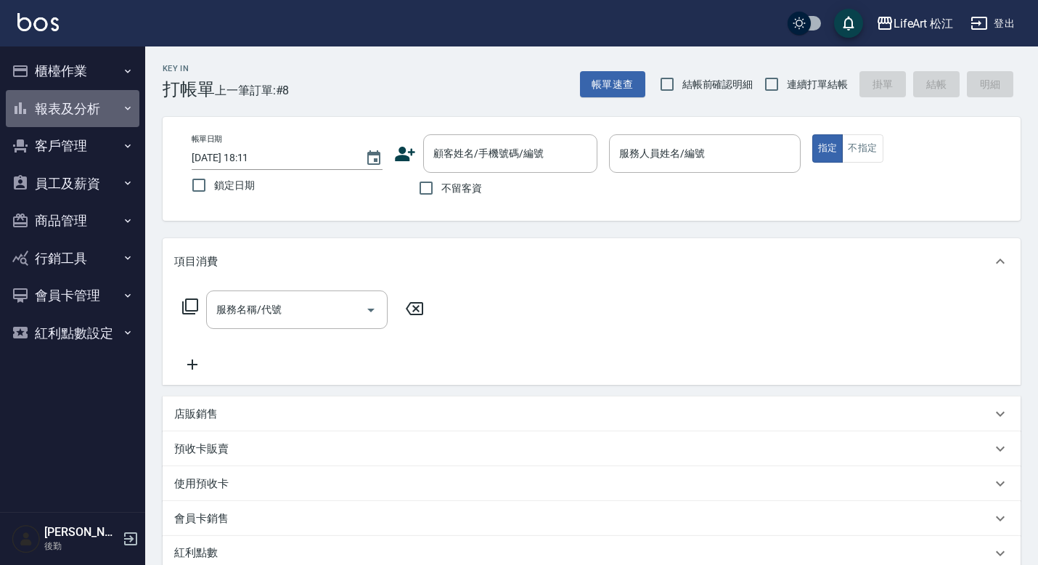
click at [58, 106] on button "報表及分析" at bounding box center [73, 109] width 134 height 38
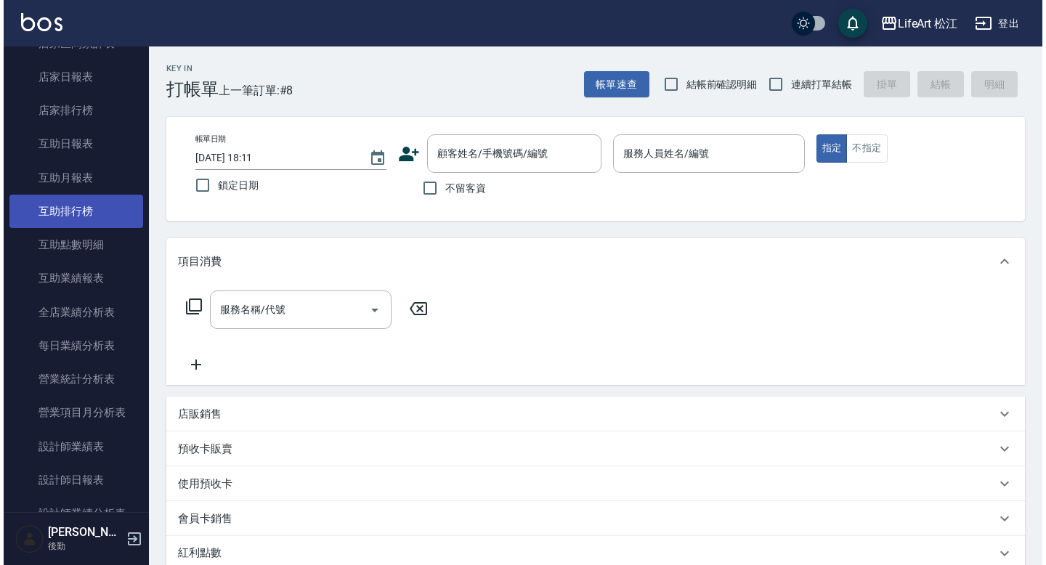
scroll to position [163, 0]
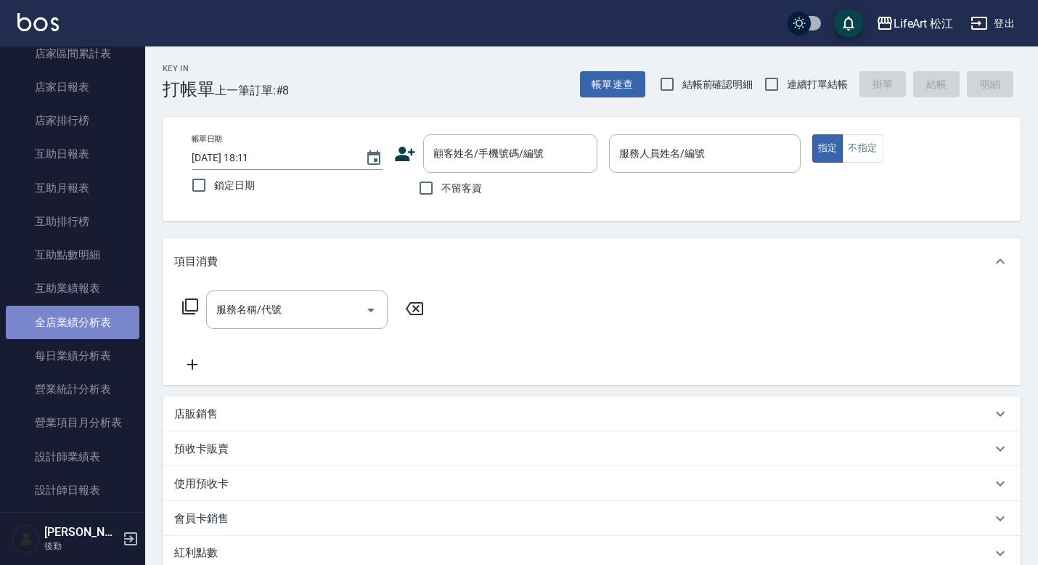
click at [84, 325] on link "全店業績分析表" at bounding box center [73, 322] width 134 height 33
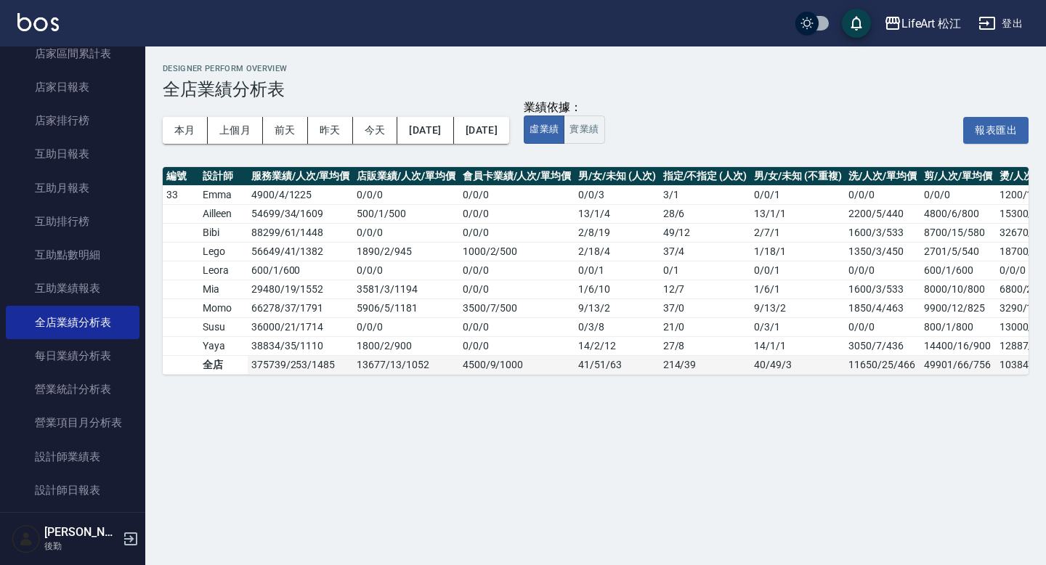
click at [677, 363] on td "214 / 39" at bounding box center [704, 364] width 91 height 19
click at [235, 129] on button "上個月" at bounding box center [235, 130] width 55 height 27
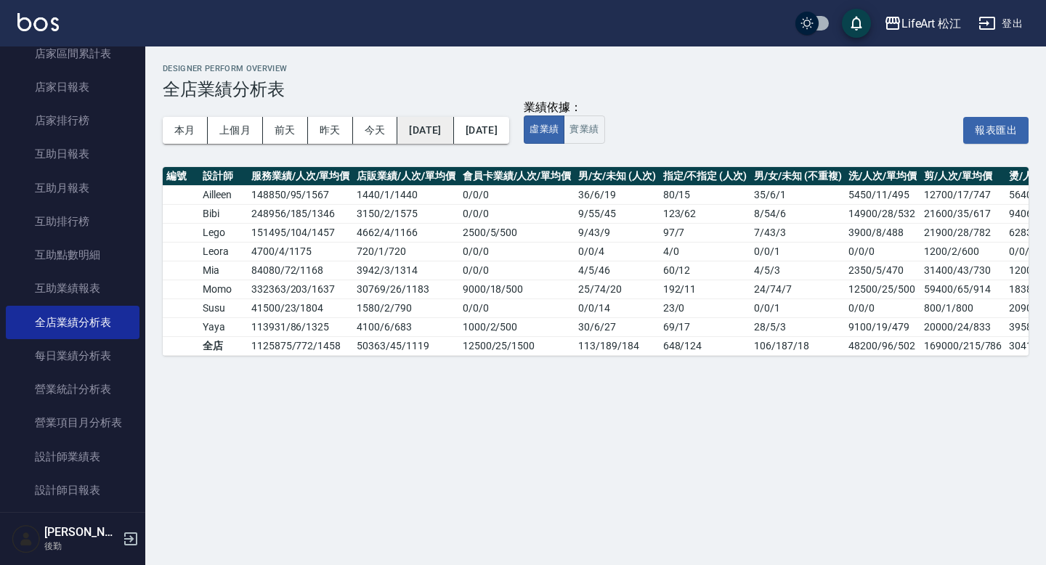
click at [444, 131] on button "[DATE]" at bounding box center [425, 130] width 56 height 27
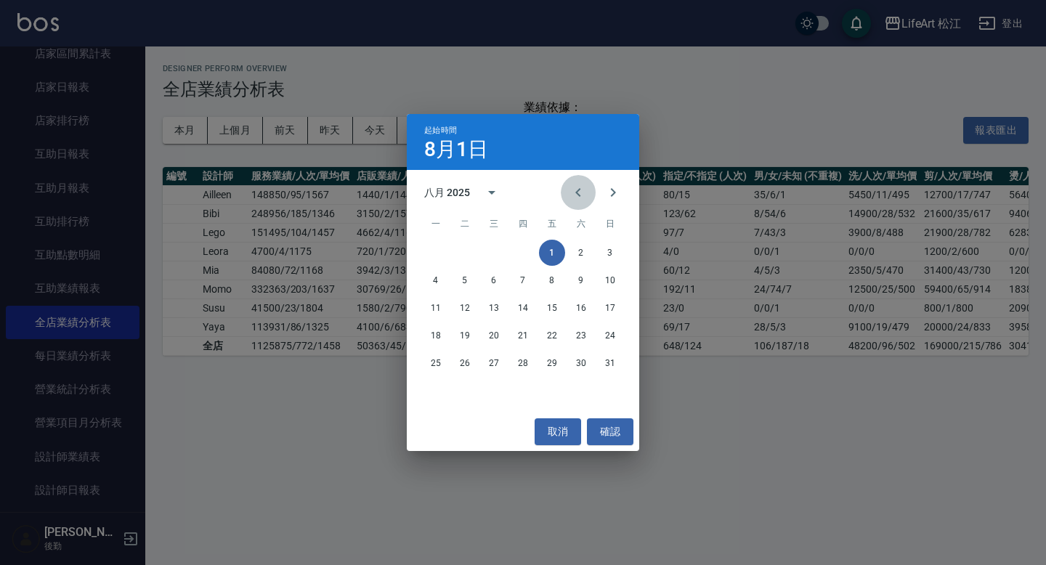
click at [571, 192] on icon "Previous month" at bounding box center [577, 192] width 17 height 17
click at [461, 247] on button "1" at bounding box center [465, 253] width 26 height 26
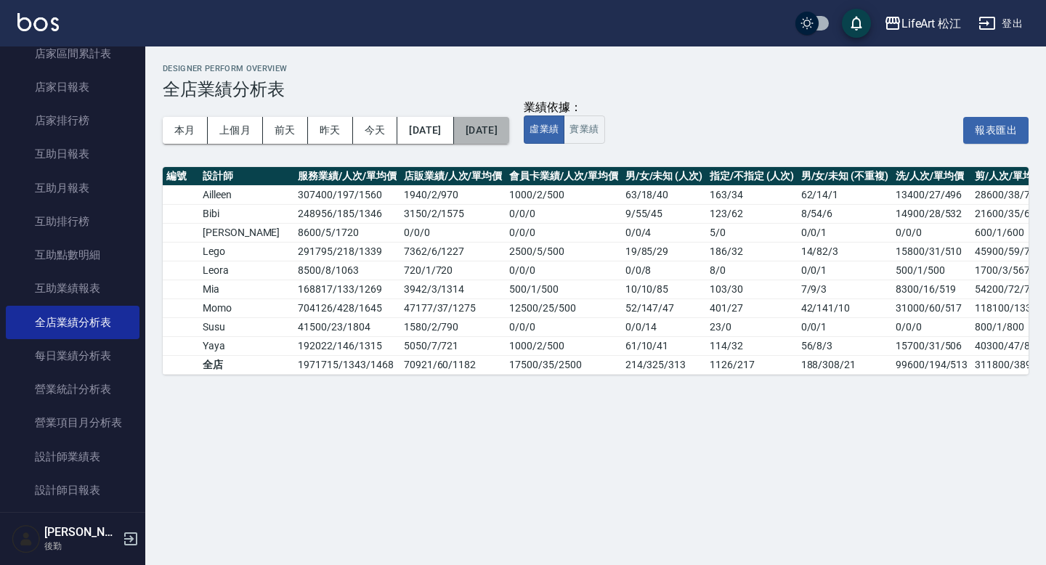
click at [509, 130] on button "[DATE]" at bounding box center [481, 130] width 55 height 27
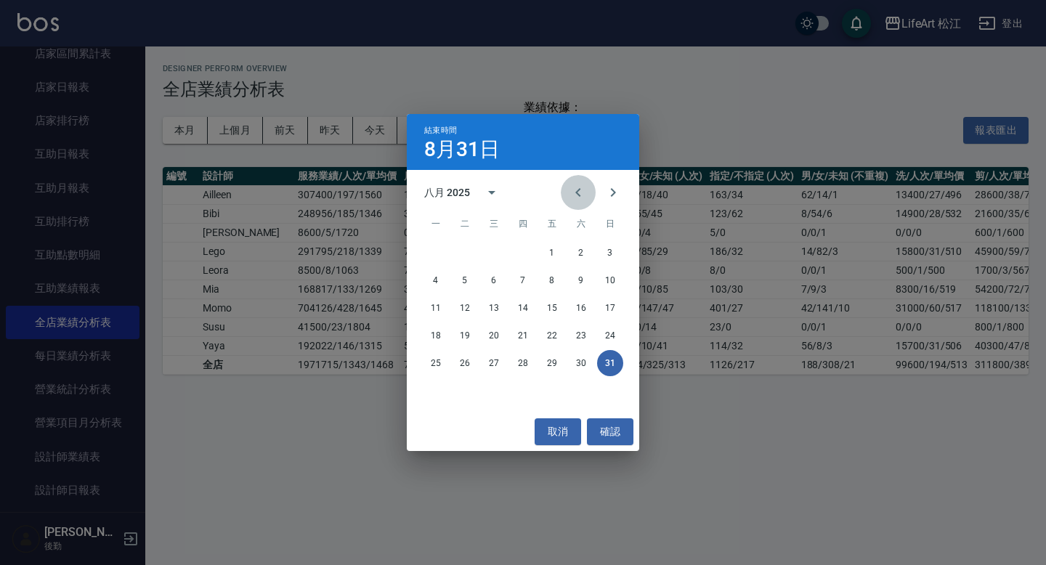
click at [571, 195] on icon "Previous month" at bounding box center [577, 192] width 17 height 17
click at [527, 361] on button "31" at bounding box center [523, 363] width 26 height 26
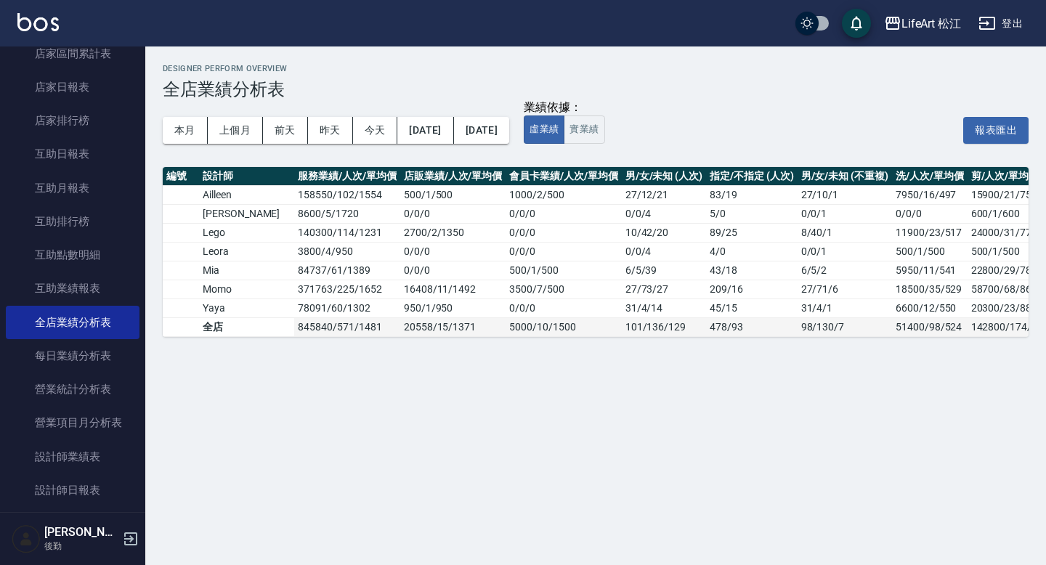
click at [632, 325] on td "101 / 136 / 129" at bounding box center [664, 326] width 84 height 19
click at [706, 324] on td "478 / 93" at bounding box center [751, 326] width 91 height 19
click at [439, 135] on button "[DATE]" at bounding box center [425, 130] width 56 height 27
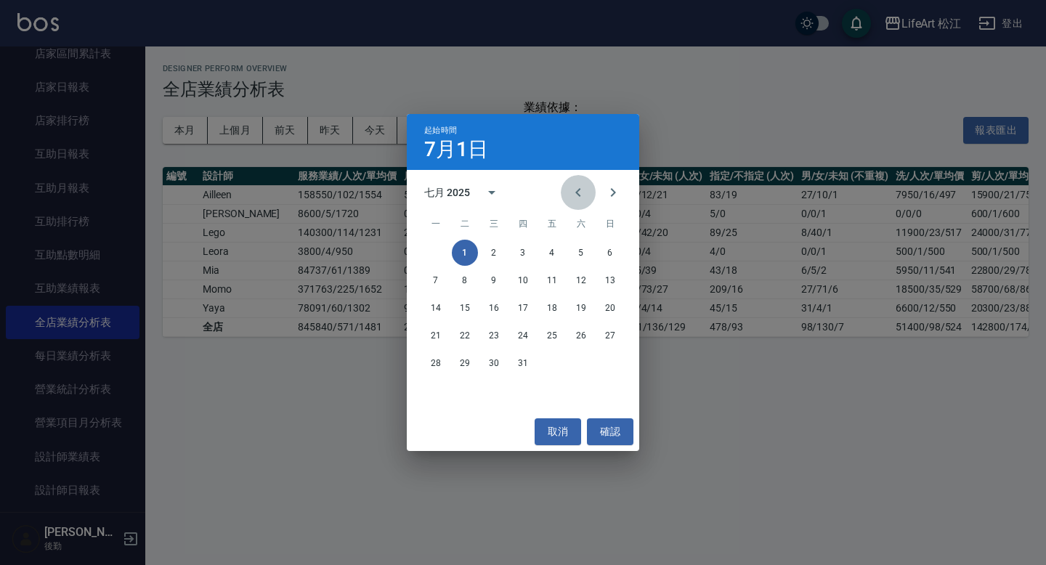
click at [569, 190] on icon "Previous month" at bounding box center [577, 192] width 17 height 17
click at [616, 253] on button "1" at bounding box center [610, 253] width 26 height 26
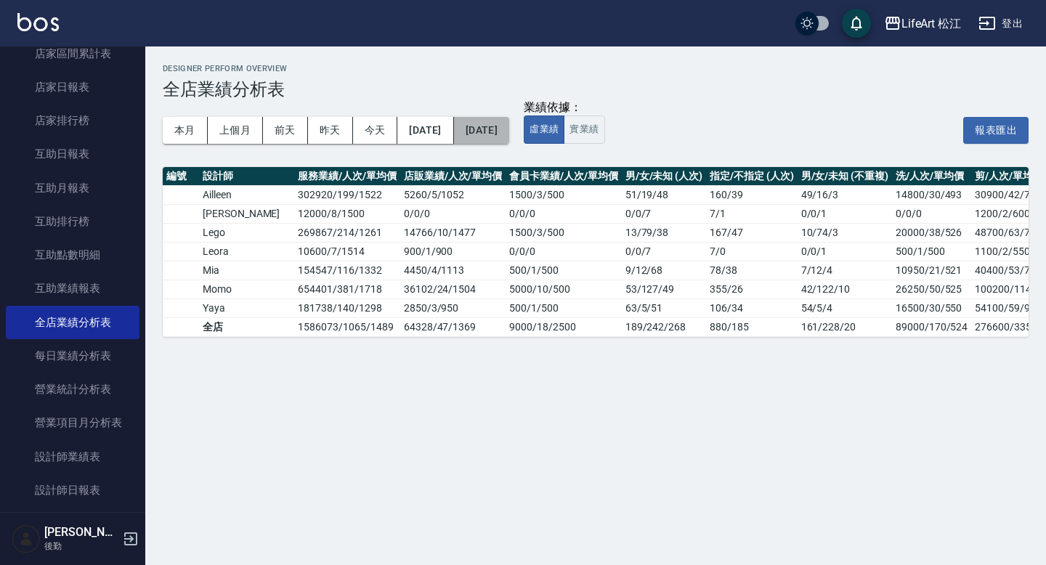
click at [506, 117] on button "[DATE]" at bounding box center [481, 130] width 55 height 27
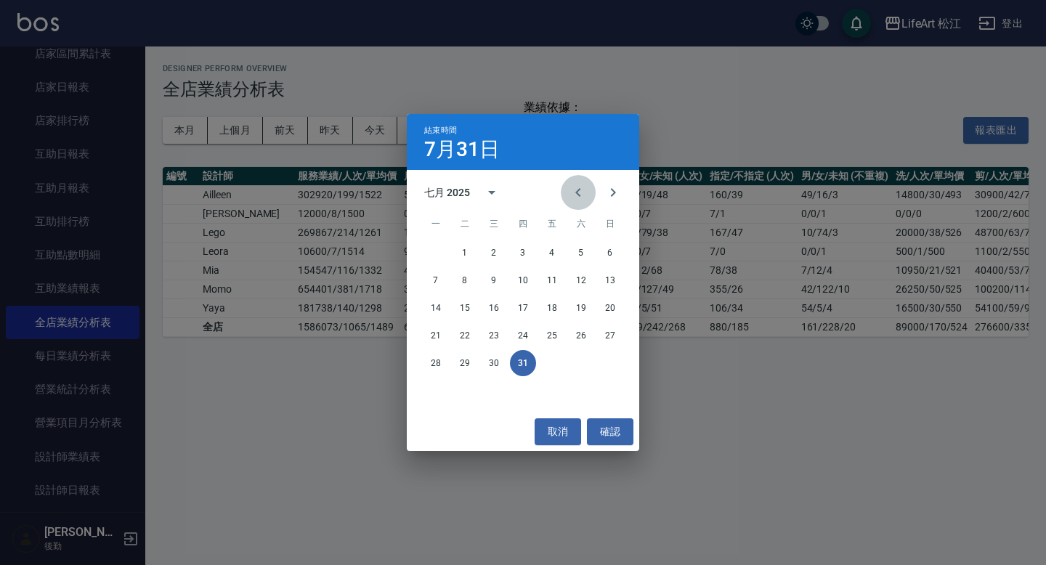
click at [570, 191] on icon "Previous month" at bounding box center [577, 192] width 17 height 17
drag, startPoint x: 438, startPoint y: 385, endPoint x: 479, endPoint y: 388, distance: 41.5
click at [439, 385] on button "30" at bounding box center [436, 391] width 26 height 26
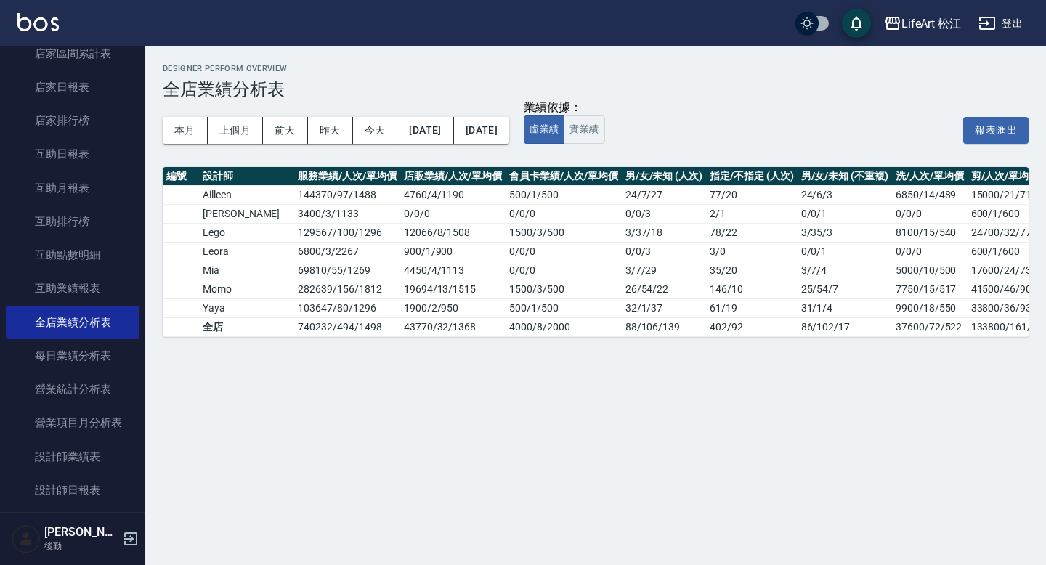
click at [645, 385] on div "Designer Perform Overview 全店業績分析表 本月 上個月 前天 昨天 今天 2025/06/01 2025/06/30 業績依據： 虛…" at bounding box center [523, 282] width 1046 height 565
click at [706, 328] on td "402 / 92" at bounding box center [751, 326] width 91 height 19
click at [441, 131] on button "[DATE]" at bounding box center [425, 130] width 56 height 27
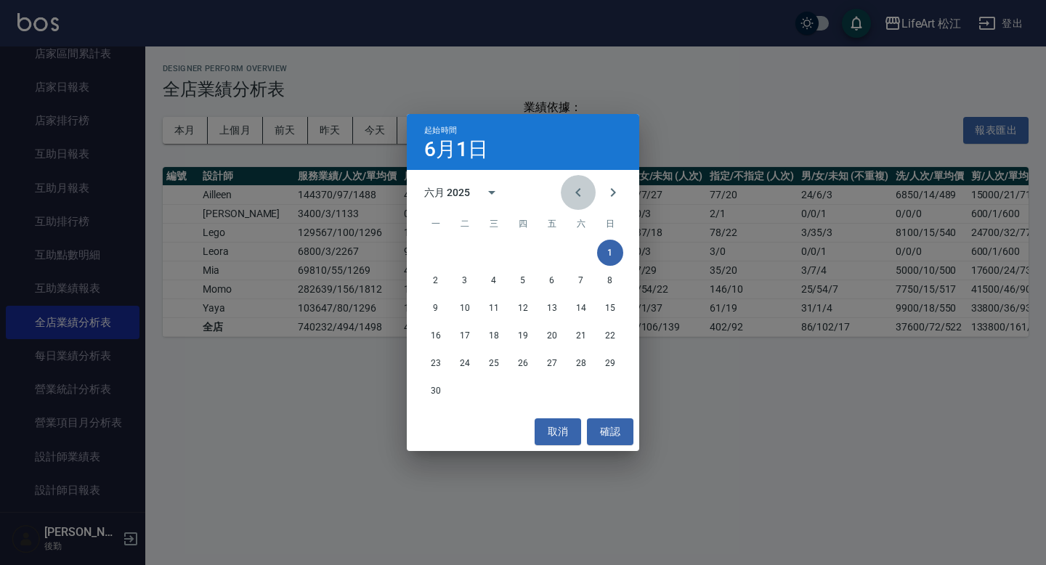
click at [576, 195] on icon "Previous month" at bounding box center [577, 192] width 17 height 17
click at [516, 255] on button "1" at bounding box center [523, 253] width 26 height 26
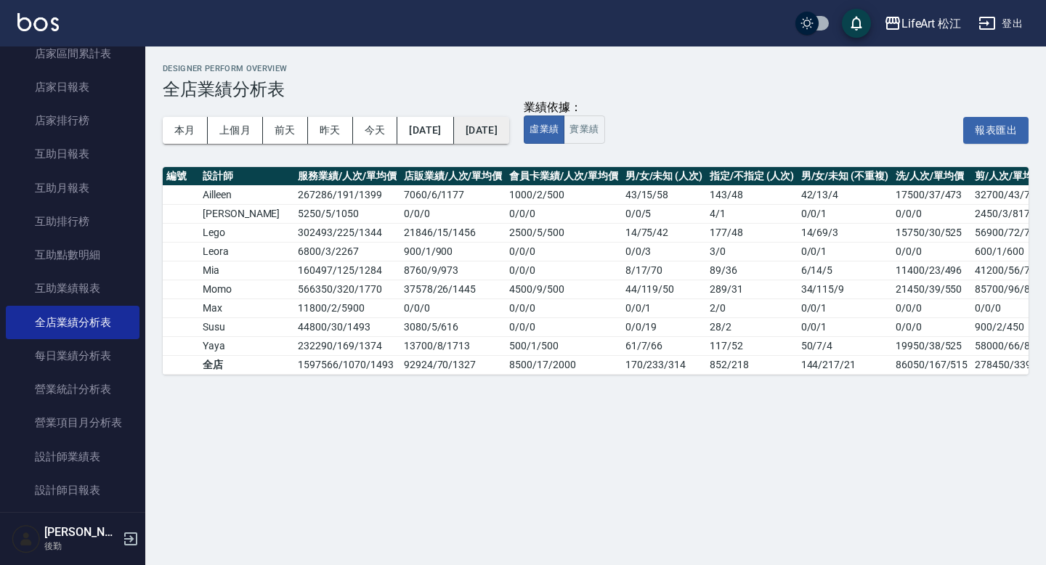
click at [509, 126] on button "[DATE]" at bounding box center [481, 130] width 55 height 27
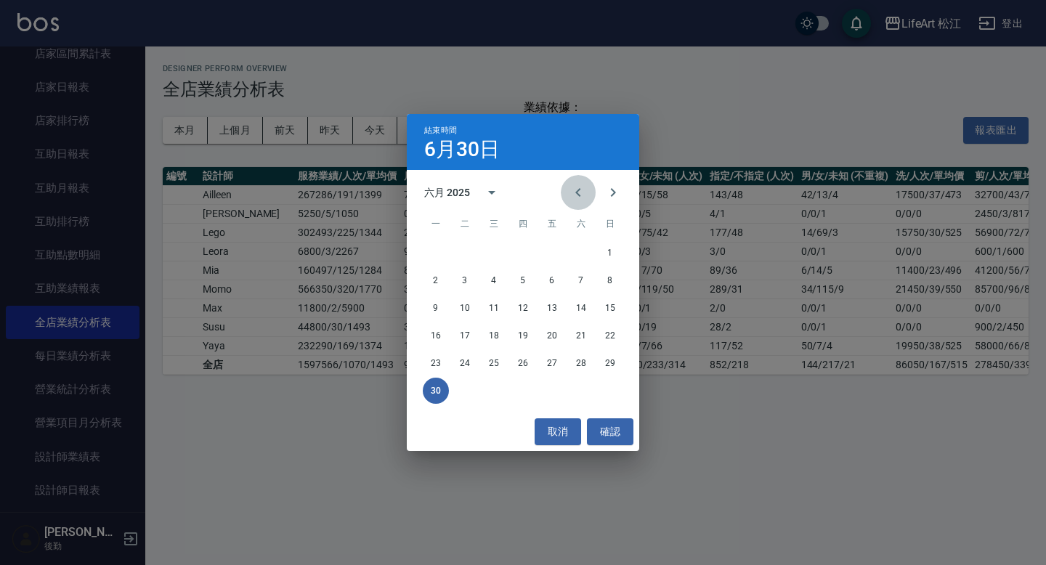
click at [589, 189] on button "Previous month" at bounding box center [578, 192] width 35 height 35
click at [584, 362] on button "31" at bounding box center [581, 363] width 26 height 26
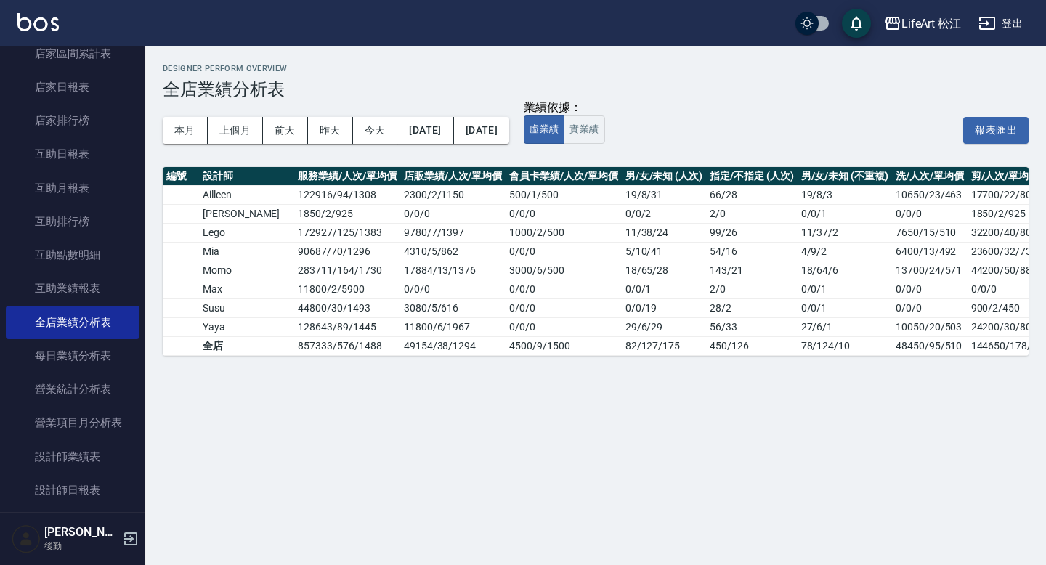
click at [625, 430] on div "Designer Perform Overview 全店業績分析表 本月 上個月 前天 昨天 今天 2025/05/01 2025/05/31 業績依據： 虛…" at bounding box center [523, 282] width 1046 height 565
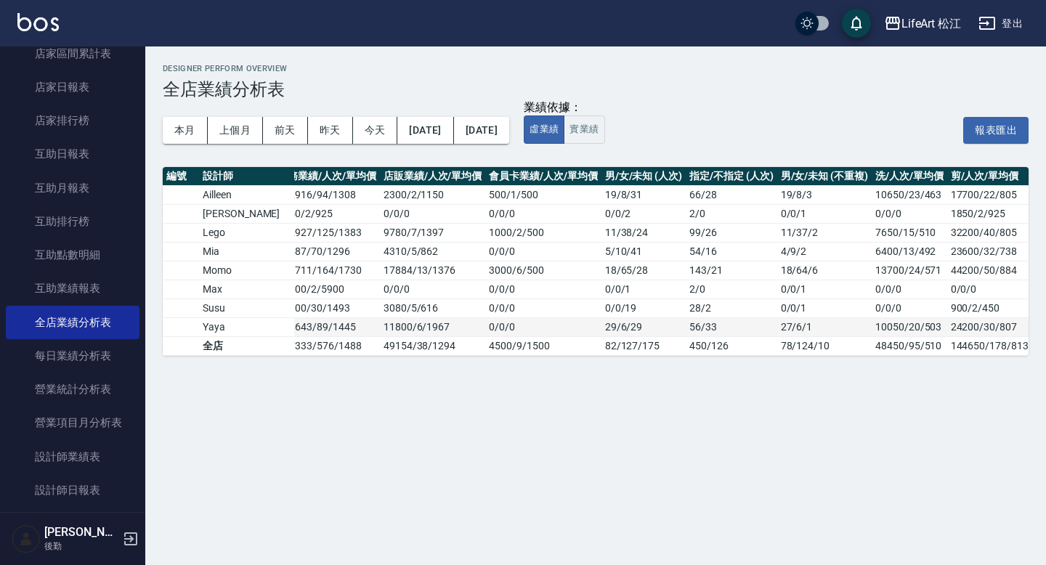
scroll to position [0, 20]
click at [453, 129] on button "[DATE]" at bounding box center [425, 130] width 56 height 27
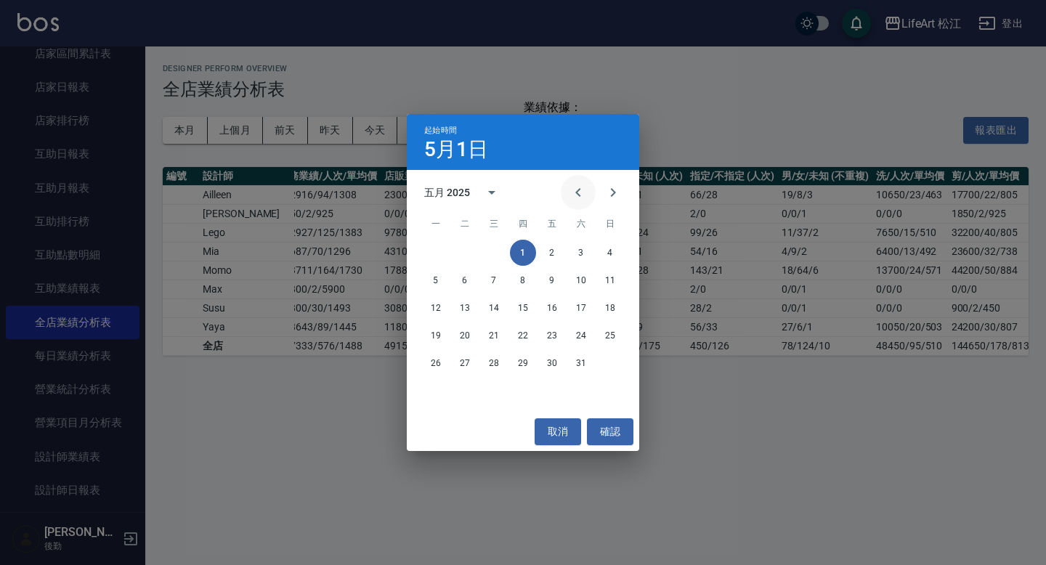
click at [565, 190] on button "Previous month" at bounding box center [578, 192] width 35 height 35
click at [466, 250] on button "1" at bounding box center [465, 253] width 26 height 26
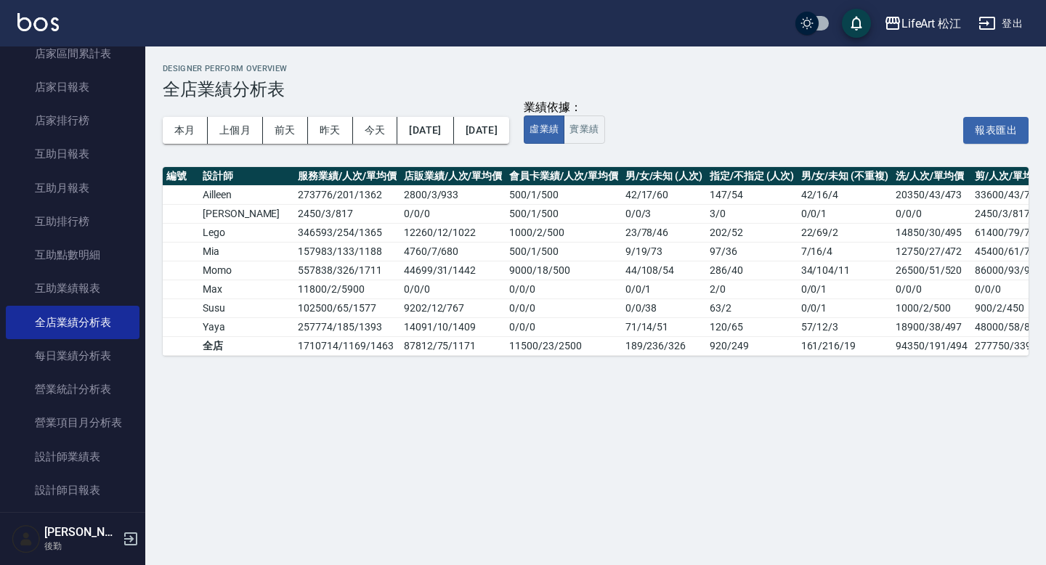
click at [509, 144] on div "本月 上個月 前天 昨天 今天 2025/04/01 2025/05/31" at bounding box center [336, 130] width 346 height 62
click at [509, 123] on button "[DATE]" at bounding box center [481, 130] width 55 height 27
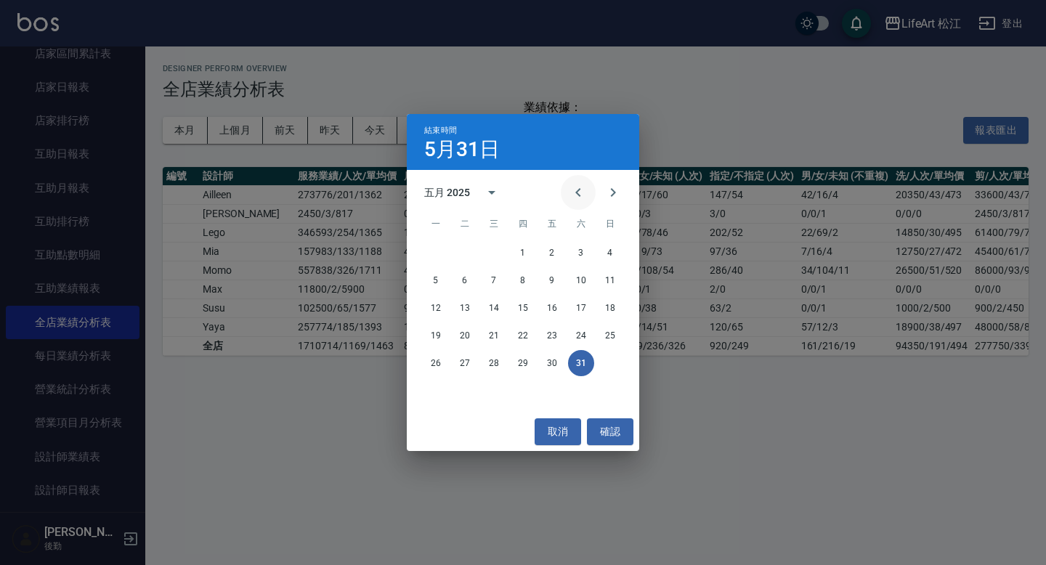
click at [577, 192] on icon "Previous month" at bounding box center [577, 192] width 5 height 9
click at [492, 357] on button "30" at bounding box center [494, 363] width 26 height 26
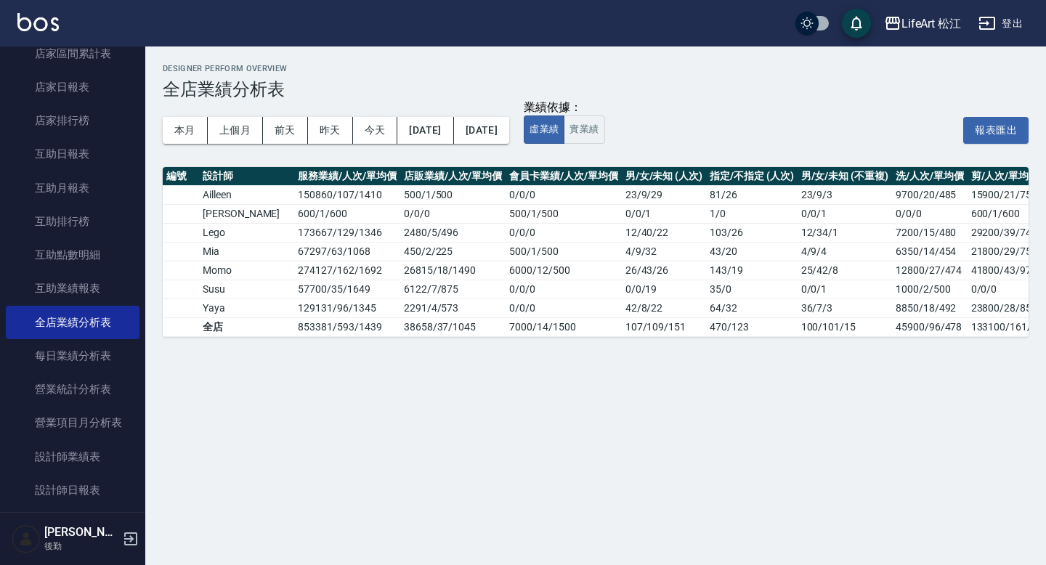
click at [639, 436] on div "Designer Perform Overview 全店業績分析表 本月 上個月 前天 昨天 今天 2025/04/01 2025/04/30 業績依據： 虛…" at bounding box center [523, 282] width 1046 height 565
click at [945, 23] on div "LifeArt 松江" at bounding box center [931, 24] width 60 height 18
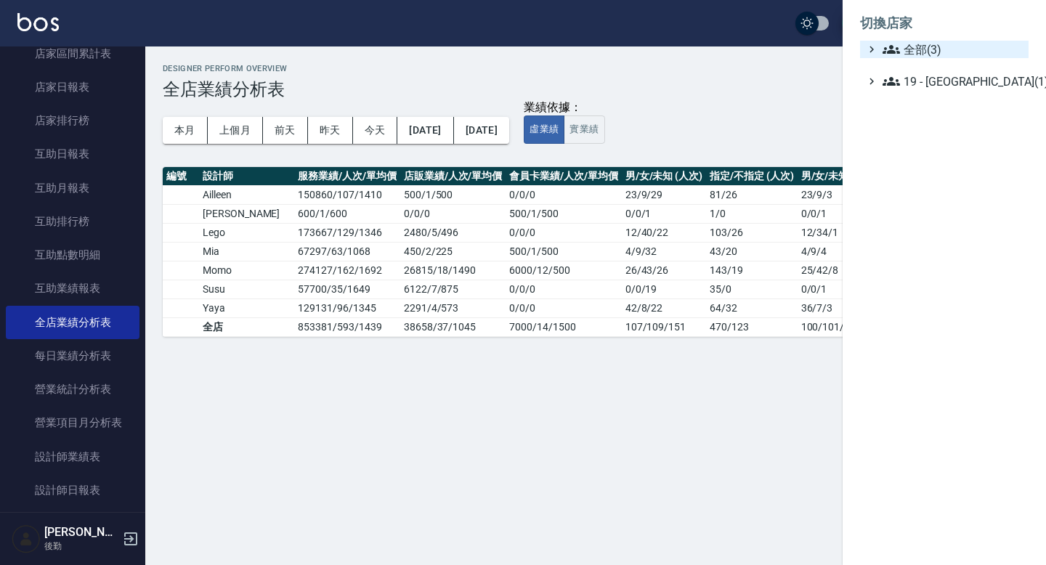
click at [915, 49] on span "全部(3)" at bounding box center [952, 49] width 140 height 17
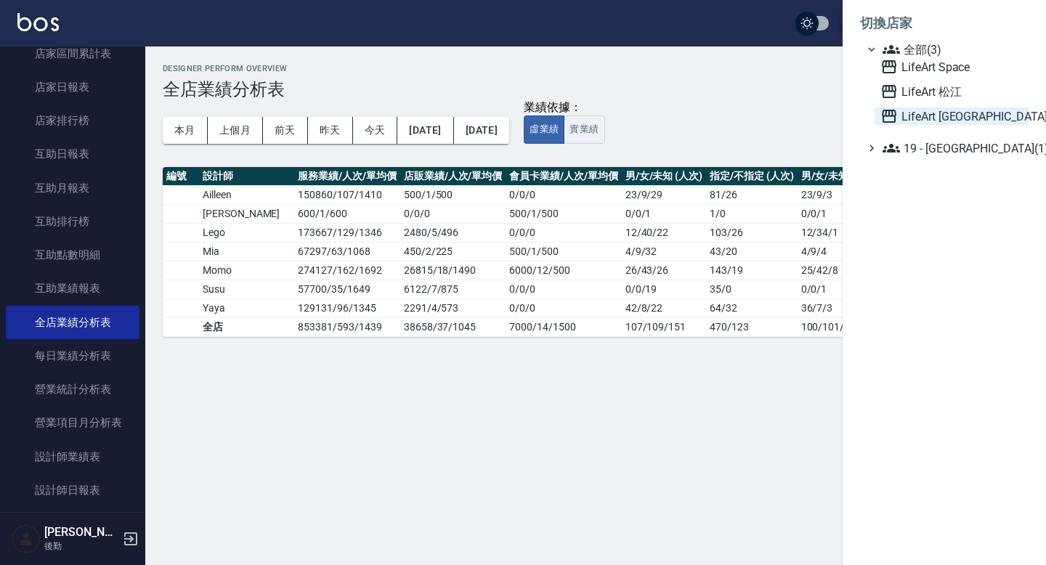
click at [948, 112] on span "LifeArt [GEOGRAPHIC_DATA]" at bounding box center [951, 115] width 142 height 17
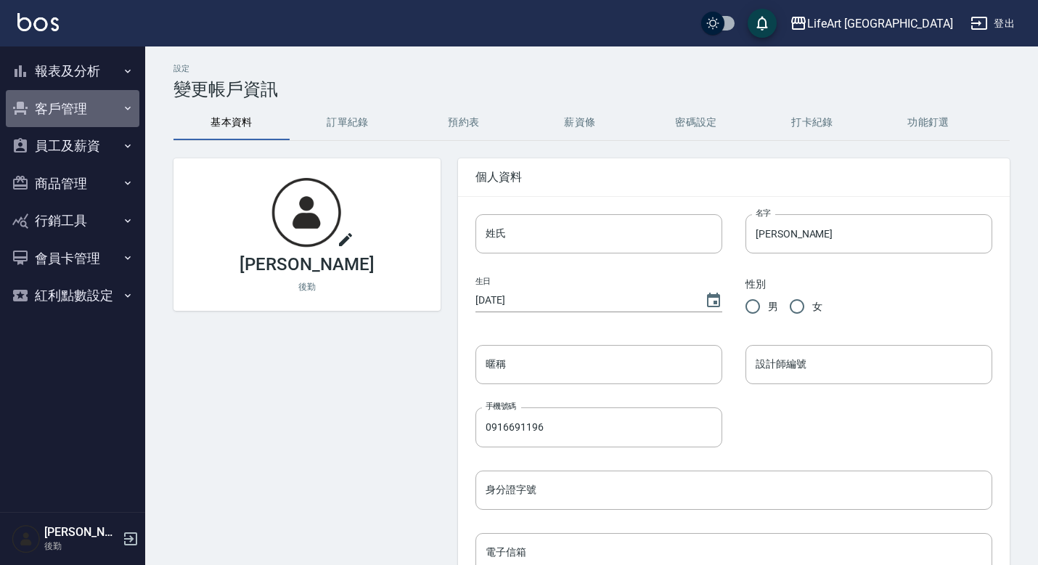
drag, startPoint x: 68, startPoint y: 105, endPoint x: 64, endPoint y: 83, distance: 22.1
click at [68, 104] on button "客戶管理" at bounding box center [73, 109] width 134 height 38
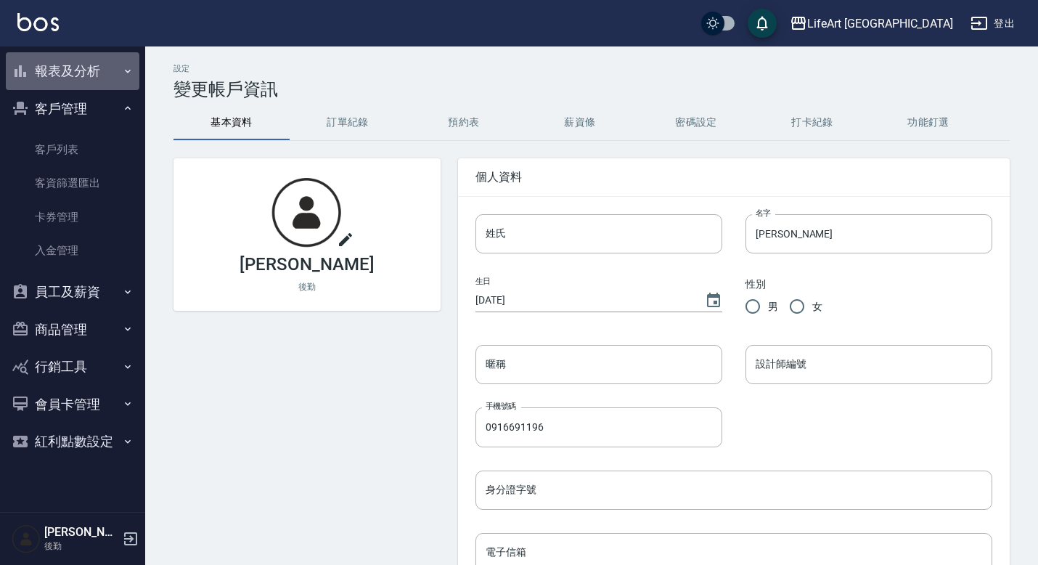
click at [75, 67] on button "報表及分析" at bounding box center [73, 71] width 134 height 38
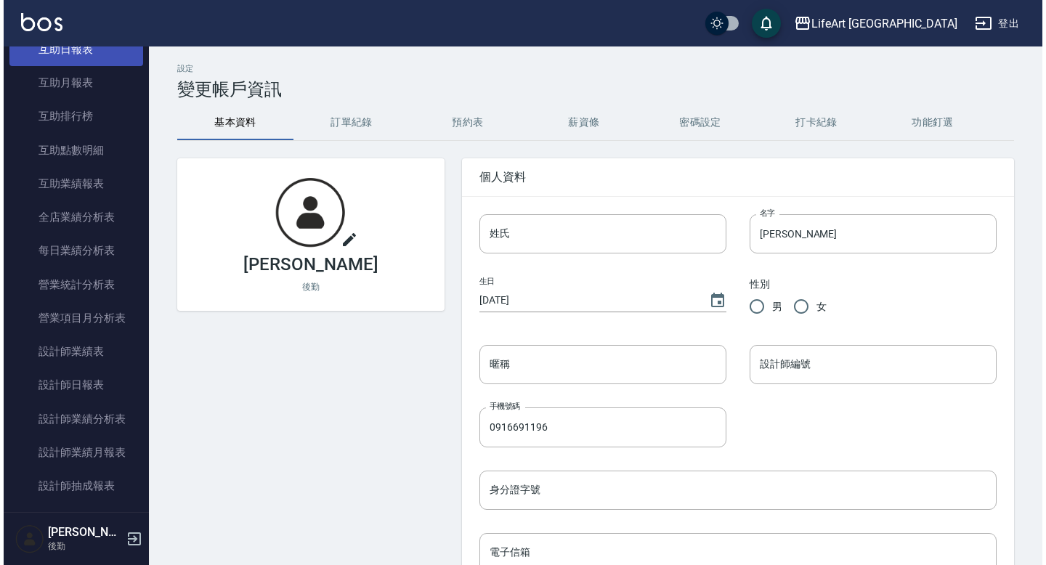
scroll to position [219, 0]
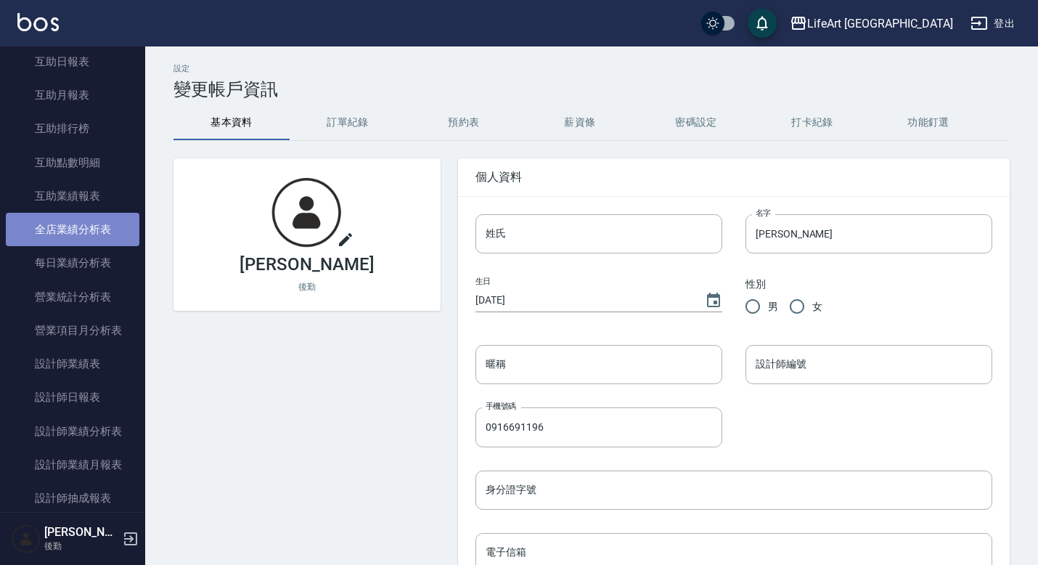
click at [79, 232] on link "全店業績分析表" at bounding box center [73, 229] width 134 height 33
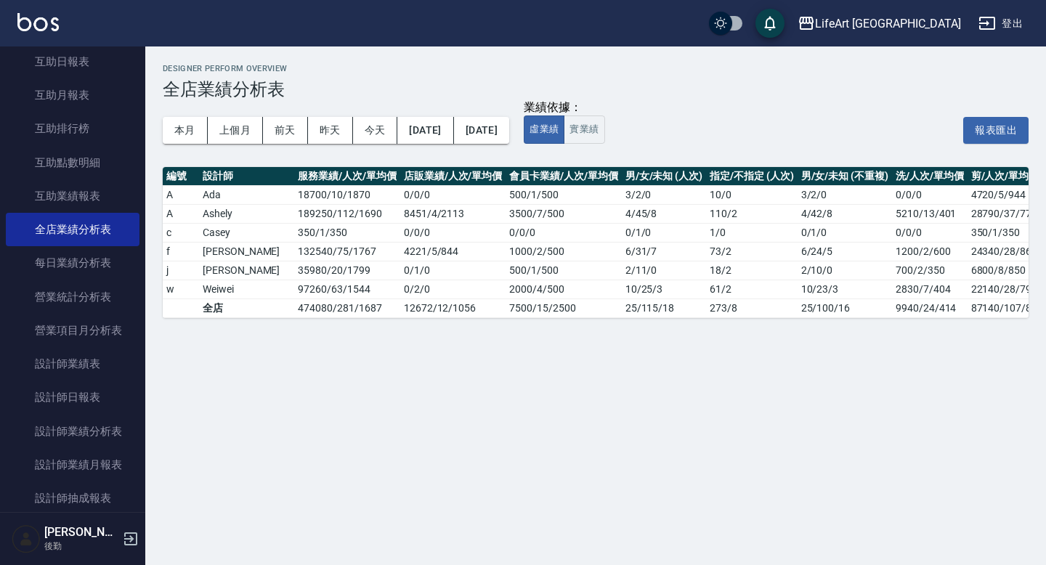
click at [409, 78] on div "Designer Perform Overview 全店業績分析表" at bounding box center [595, 82] width 865 height 36
click at [240, 127] on button "上個月" at bounding box center [235, 130] width 55 height 27
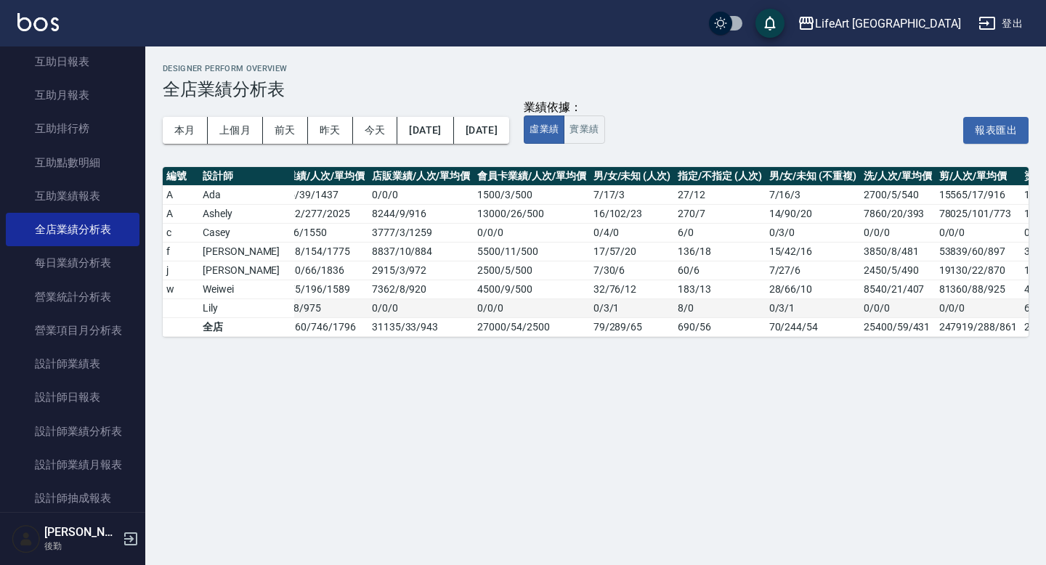
scroll to position [0, 40]
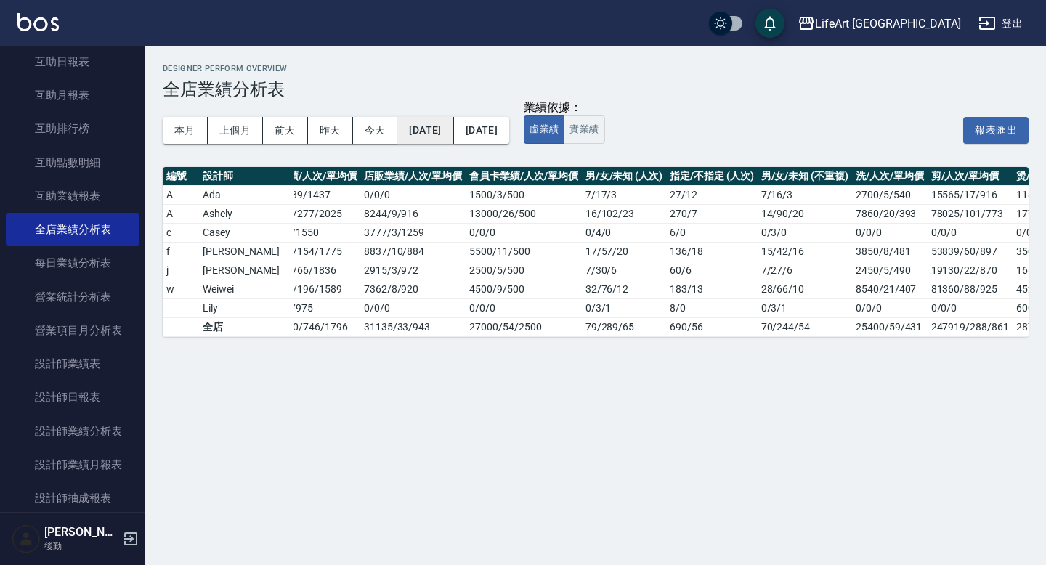
click at [434, 134] on button "[DATE]" at bounding box center [425, 130] width 56 height 27
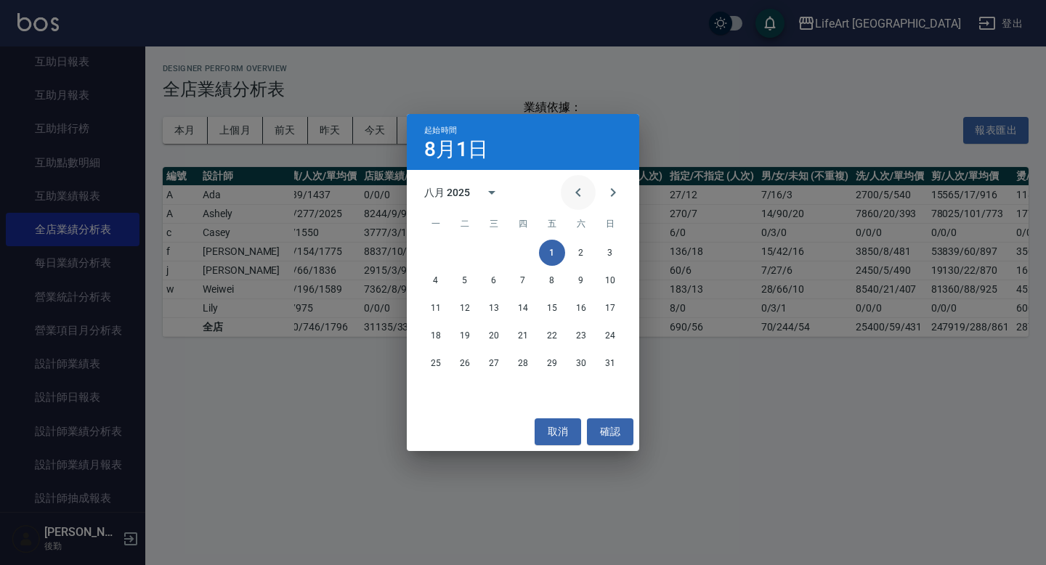
click at [574, 199] on icon "Previous month" at bounding box center [577, 192] width 17 height 17
click at [464, 250] on button "1" at bounding box center [465, 253] width 26 height 26
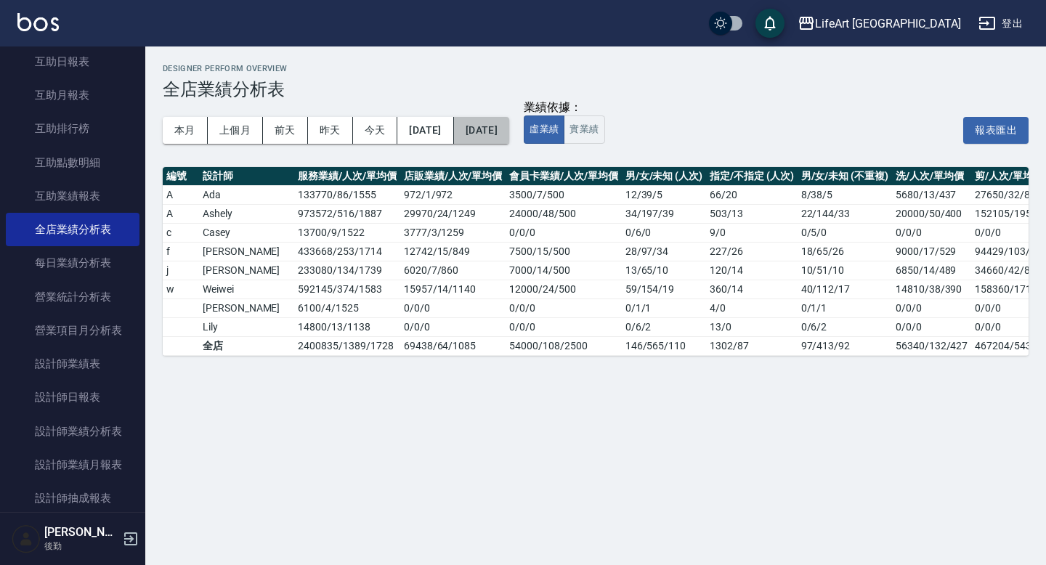
click at [509, 129] on button "[DATE]" at bounding box center [481, 130] width 55 height 27
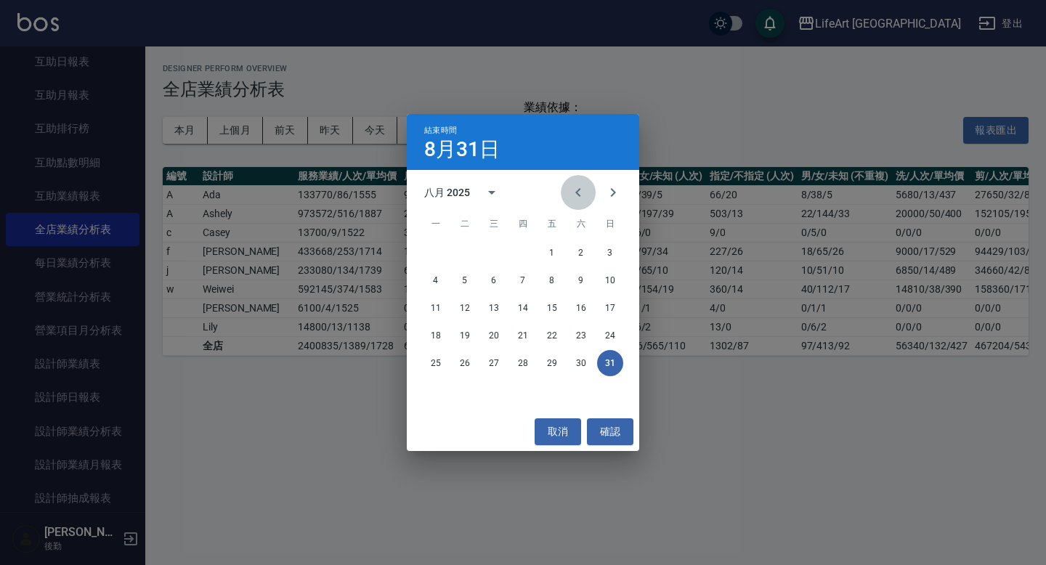
click at [575, 192] on icon "Previous month" at bounding box center [577, 192] width 5 height 9
click at [524, 363] on button "31" at bounding box center [523, 363] width 26 height 26
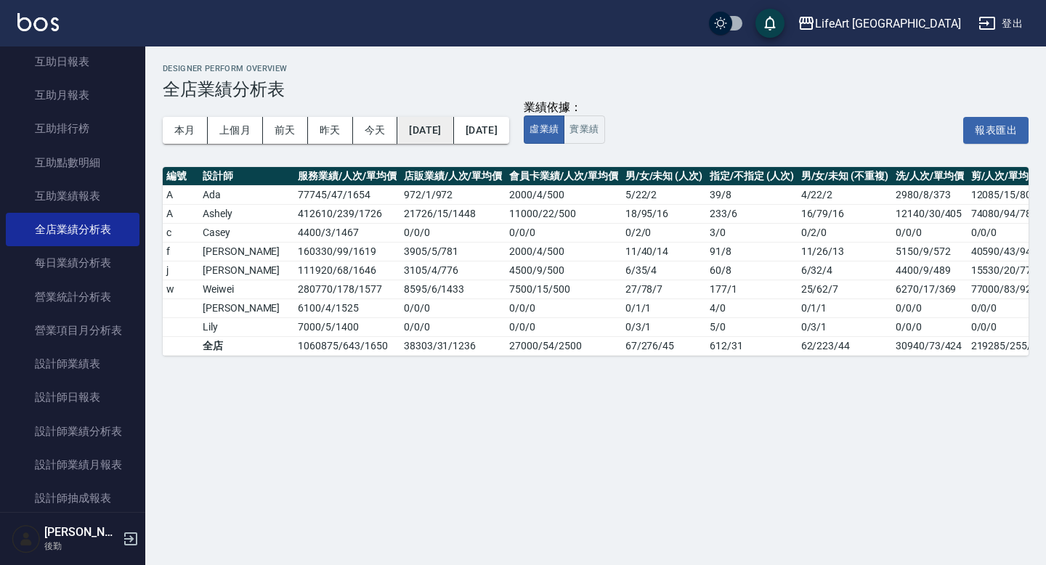
click at [441, 129] on button "[DATE]" at bounding box center [425, 130] width 56 height 27
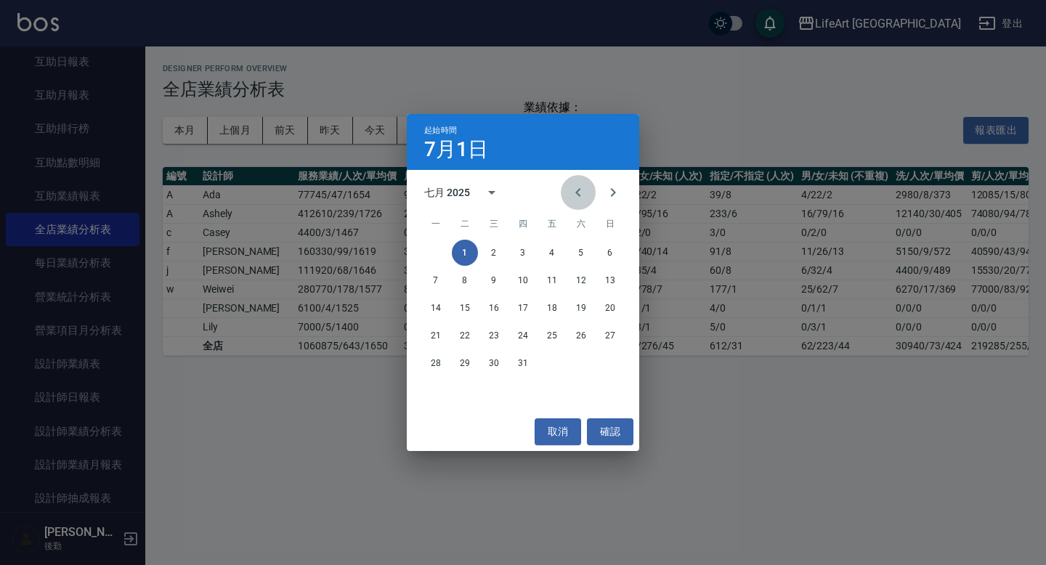
click at [586, 190] on icon "Previous month" at bounding box center [577, 192] width 17 height 17
click at [615, 254] on button "1" at bounding box center [610, 253] width 26 height 26
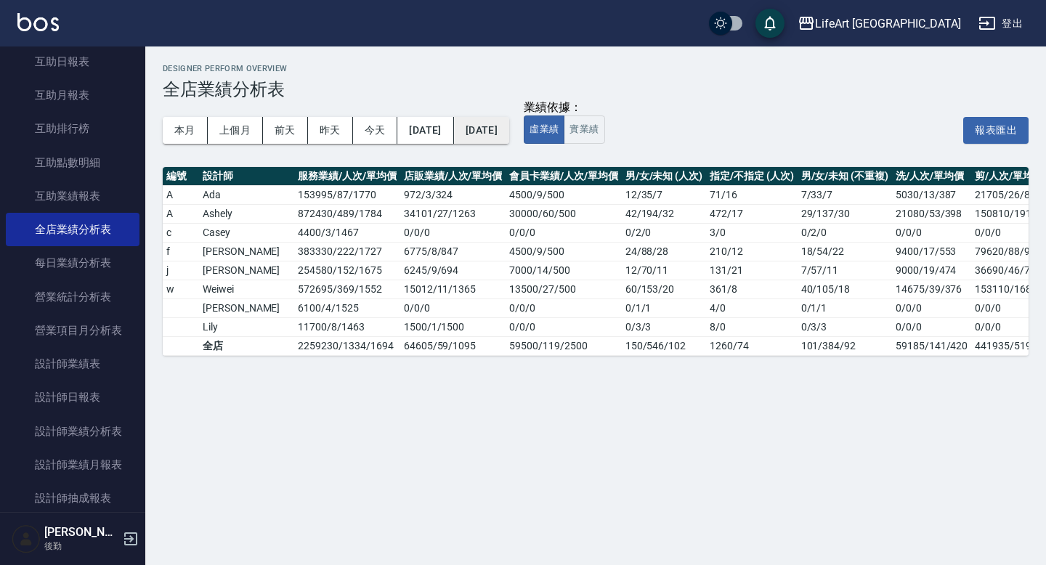
click at [509, 131] on button "[DATE]" at bounding box center [481, 130] width 55 height 27
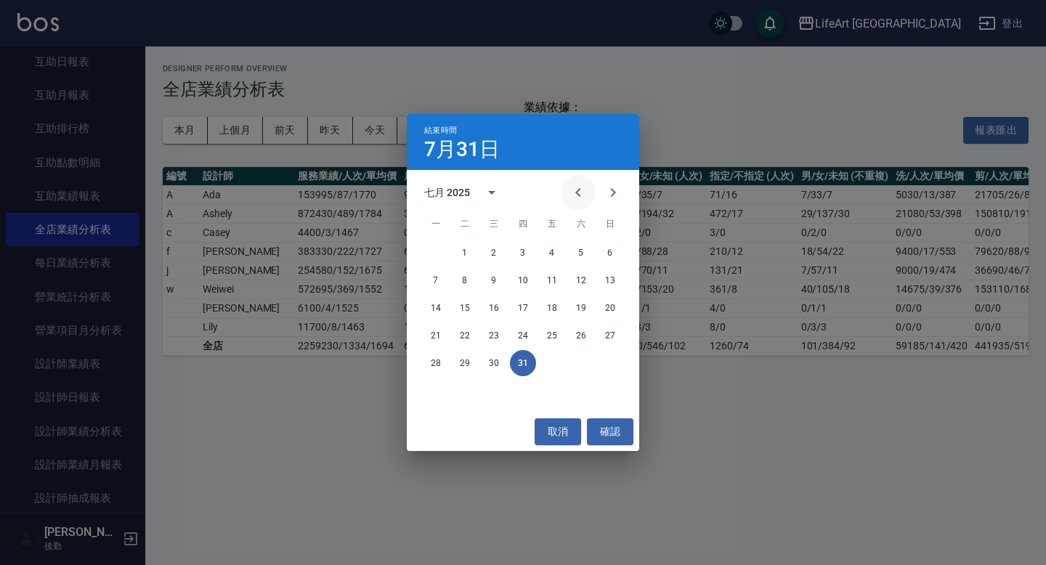
click at [577, 195] on icon "Previous month" at bounding box center [577, 192] width 17 height 17
click at [439, 392] on button "30" at bounding box center [436, 391] width 26 height 26
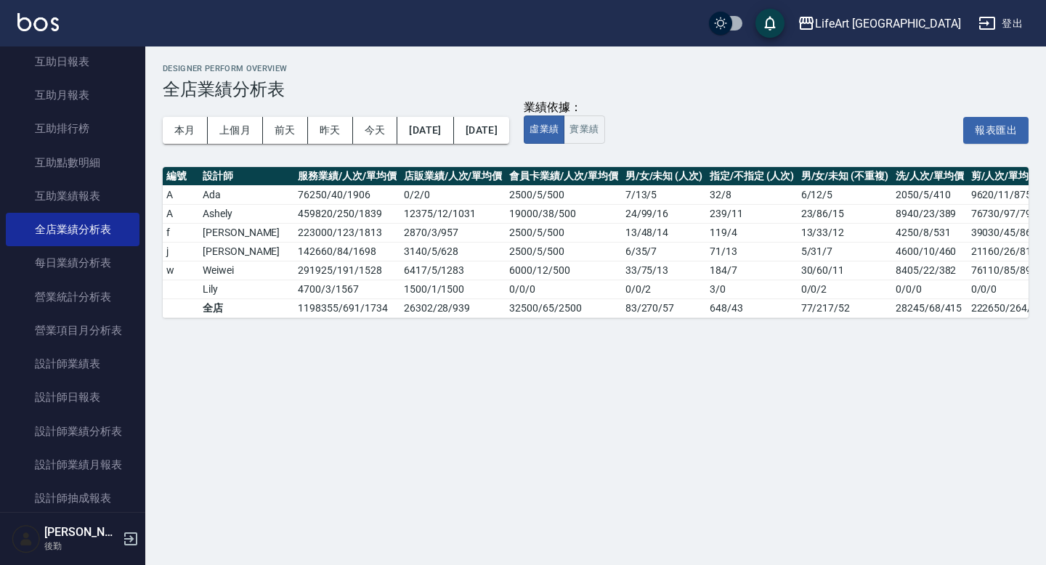
click at [608, 427] on div "Designer Perform Overview 全店業績分析表 本月 上個月 前天 昨天 今天 2025/06/01 2025/06/30 業績依據： 虛…" at bounding box center [523, 282] width 1046 height 565
click at [452, 131] on button "[DATE]" at bounding box center [425, 130] width 56 height 27
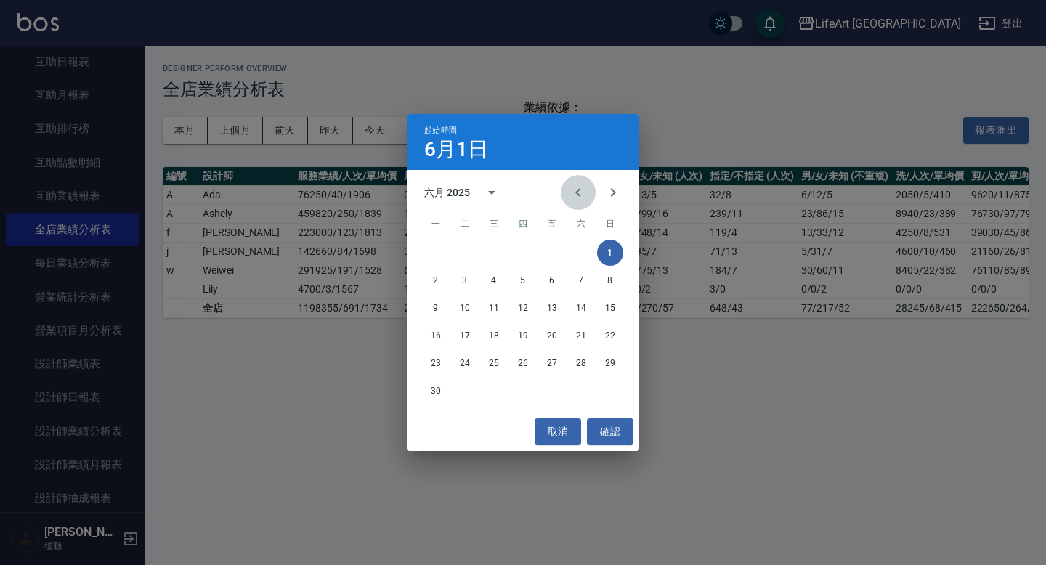
drag, startPoint x: 576, startPoint y: 192, endPoint x: 508, endPoint y: 256, distance: 93.0
click at [576, 192] on icon "Previous month" at bounding box center [577, 192] width 5 height 9
click at [521, 247] on button "1" at bounding box center [523, 253] width 26 height 26
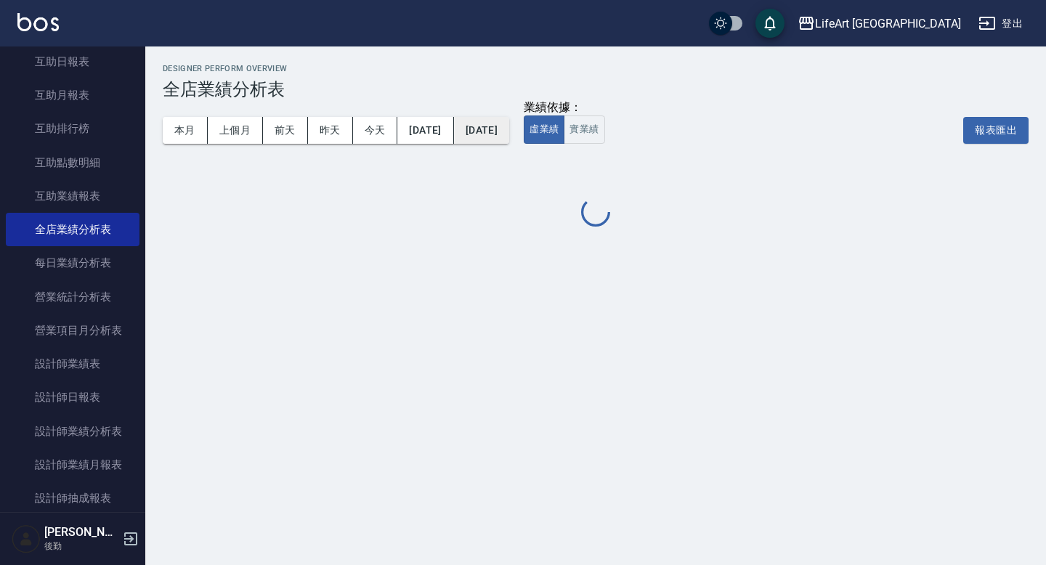
click at [509, 137] on button "[DATE]" at bounding box center [481, 130] width 55 height 27
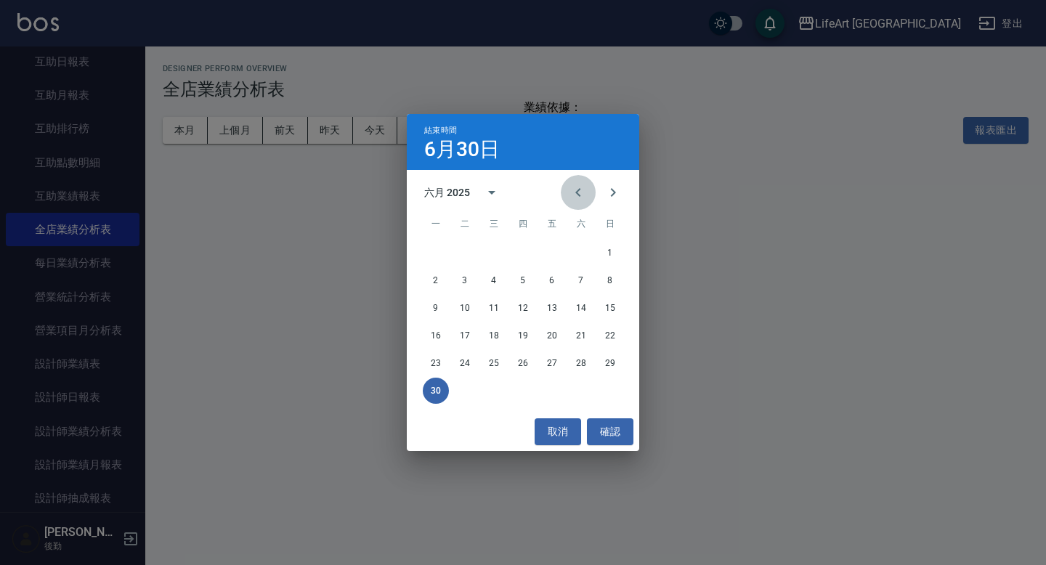
click at [586, 192] on button "Previous month" at bounding box center [578, 192] width 35 height 35
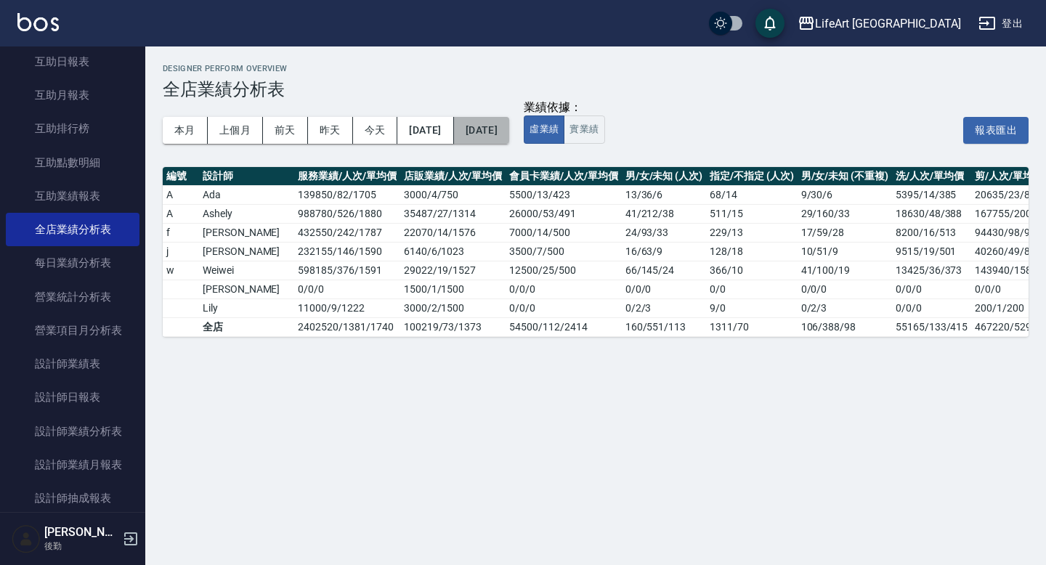
click at [509, 132] on button "[DATE]" at bounding box center [481, 130] width 55 height 27
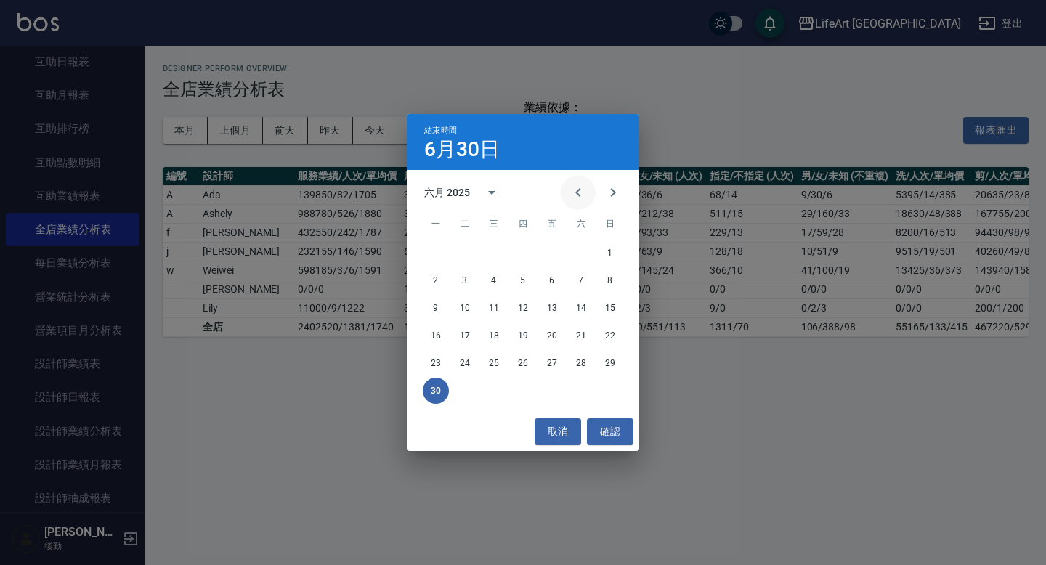
click at [580, 196] on icon "Previous month" at bounding box center [577, 192] width 17 height 17
click at [576, 362] on button "31" at bounding box center [581, 363] width 26 height 26
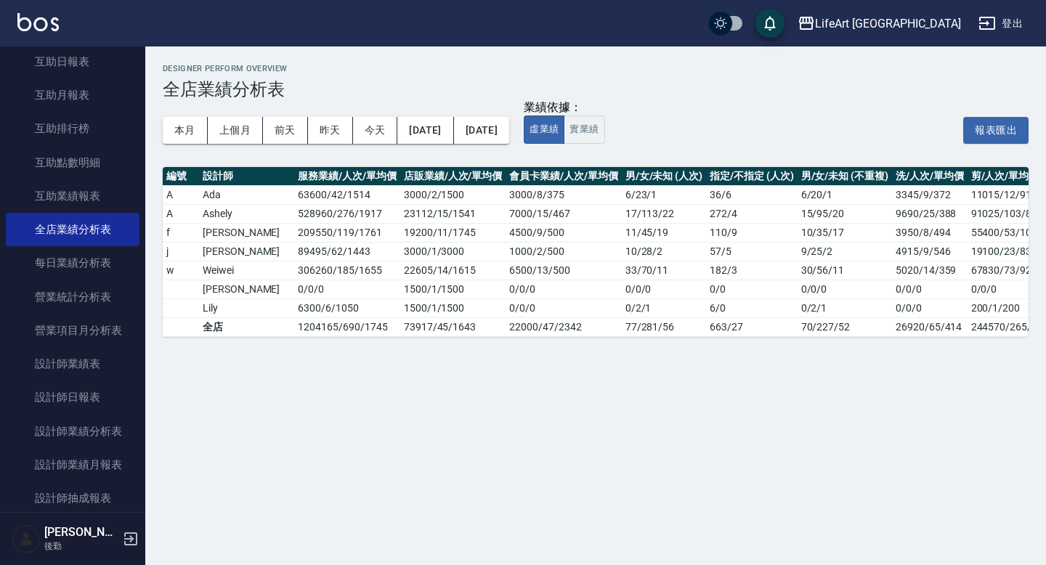
click at [666, 475] on div "Designer Perform Overview 全店業績分析表 本月 上個月 前天 昨天 今天 2025/05/01 2025/05/31 業績依據： 虛…" at bounding box center [523, 282] width 1046 height 565
click at [445, 124] on button "[DATE]" at bounding box center [425, 130] width 56 height 27
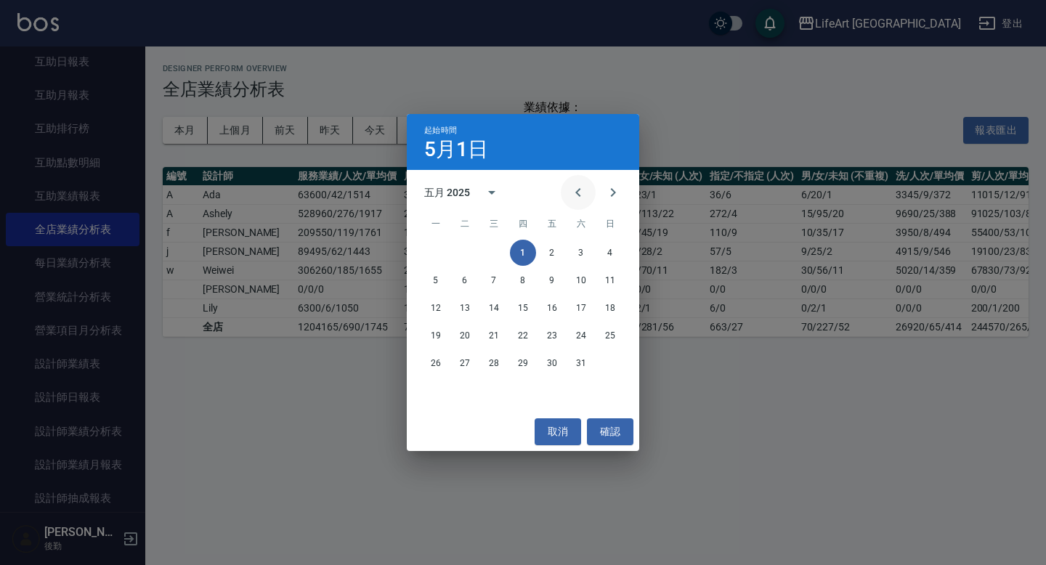
click at [578, 190] on icon "Previous month" at bounding box center [577, 192] width 5 height 9
click at [460, 247] on button "1" at bounding box center [465, 253] width 26 height 26
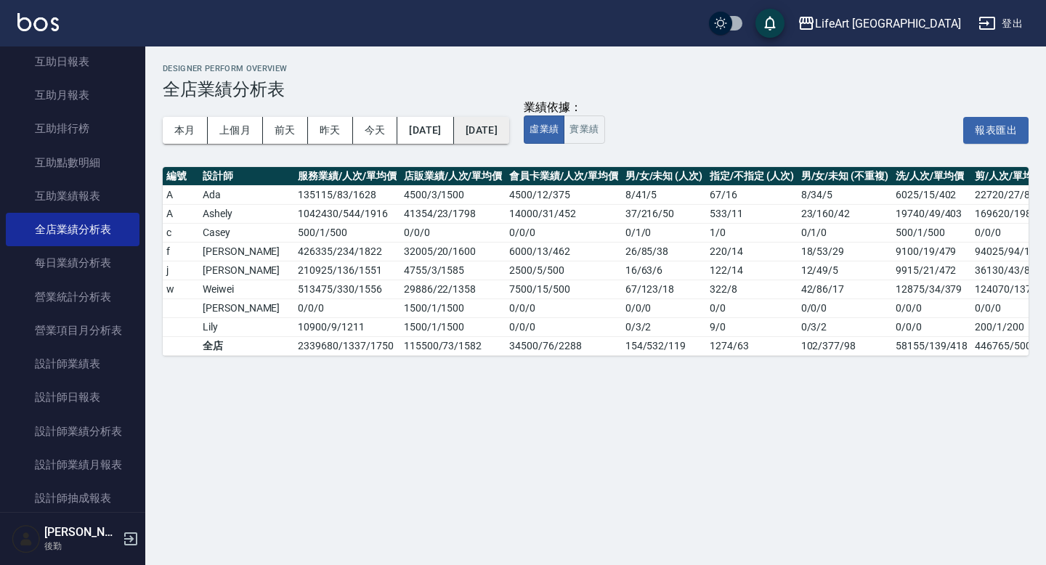
click at [509, 131] on button "[DATE]" at bounding box center [481, 130] width 55 height 27
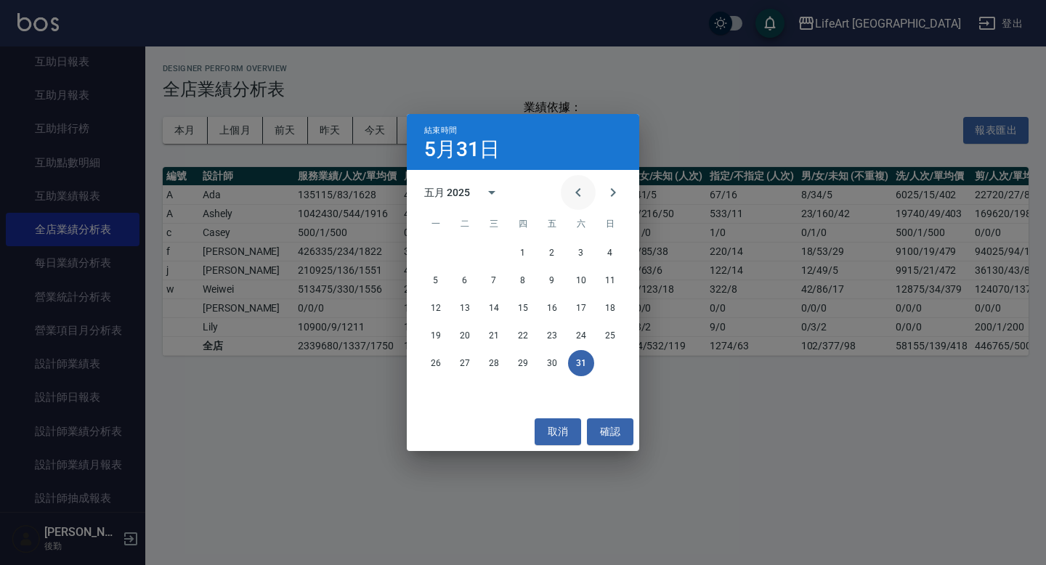
click at [565, 190] on button "Previous month" at bounding box center [578, 192] width 35 height 35
click at [496, 359] on button "30" at bounding box center [494, 363] width 26 height 26
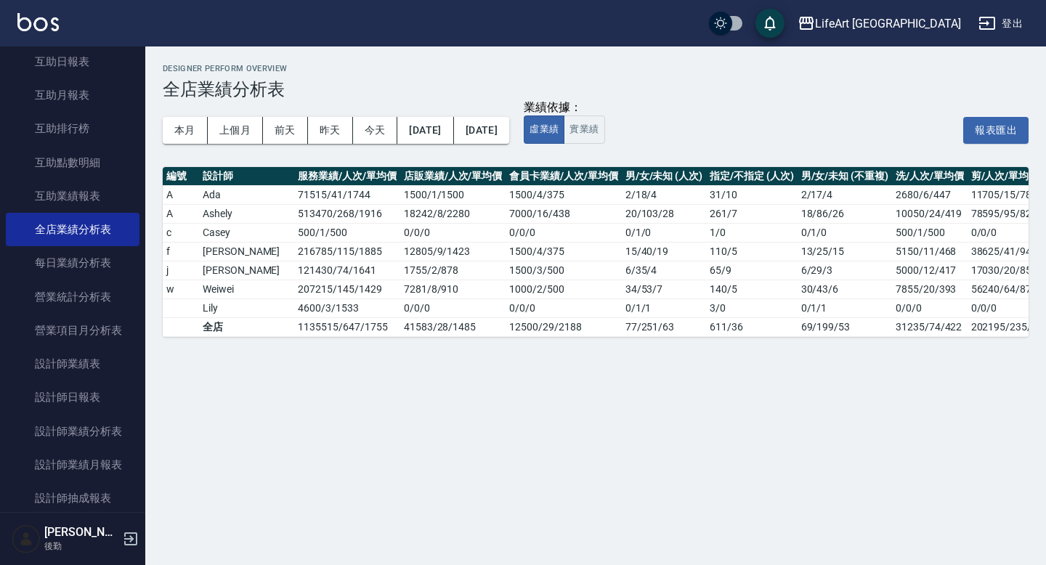
click at [630, 382] on div "Designer Perform Overview 全店業績分析表 本月 上個月 前天 昨天 今天 2025/04/01 2025/04/30 業績依據： 虛…" at bounding box center [523, 282] width 1046 height 565
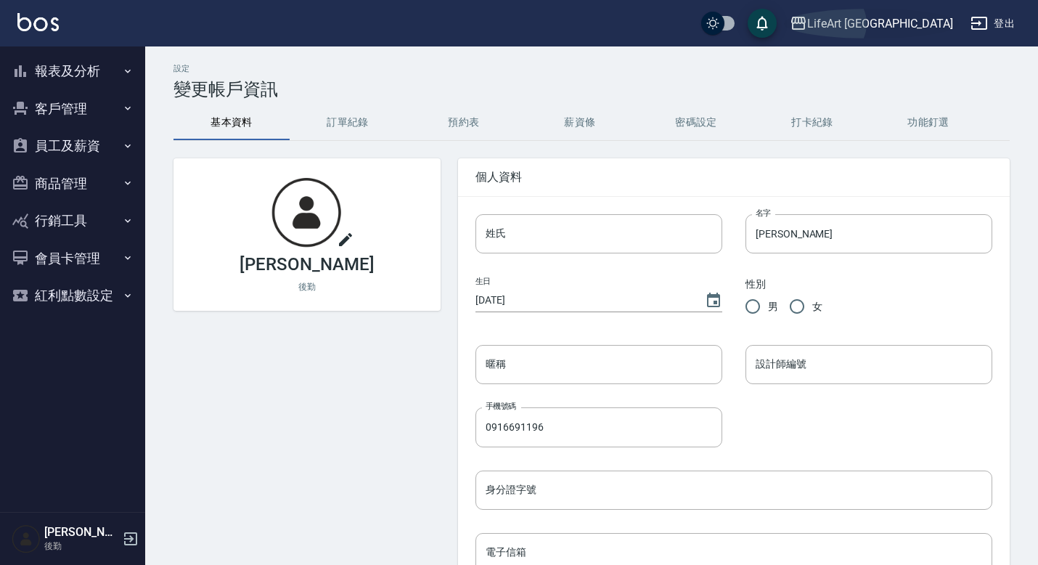
click at [908, 26] on div "LifeArt [GEOGRAPHIC_DATA]" at bounding box center [880, 24] width 146 height 18
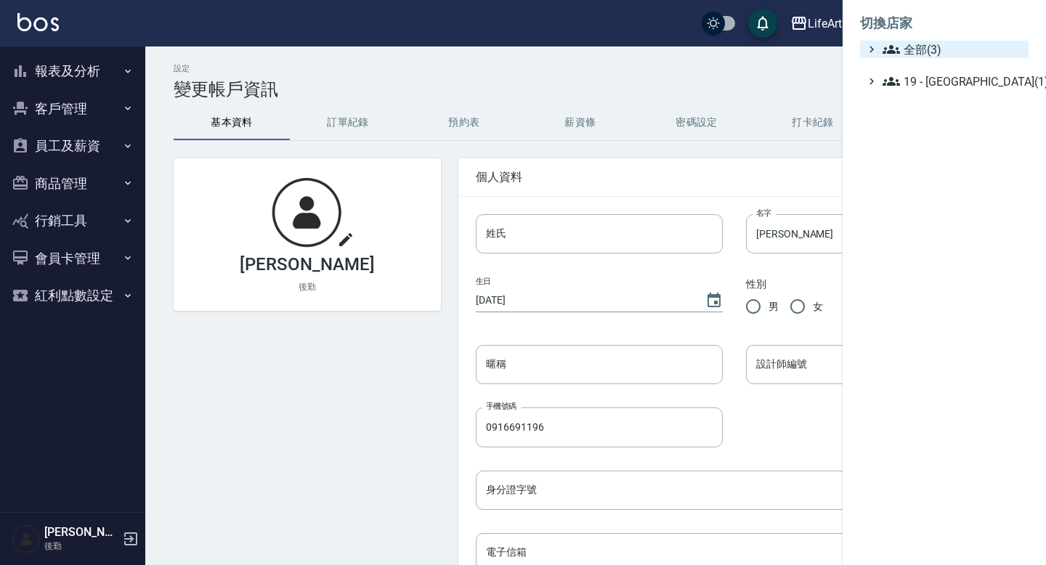
click at [927, 41] on span "全部(3)" at bounding box center [952, 49] width 140 height 17
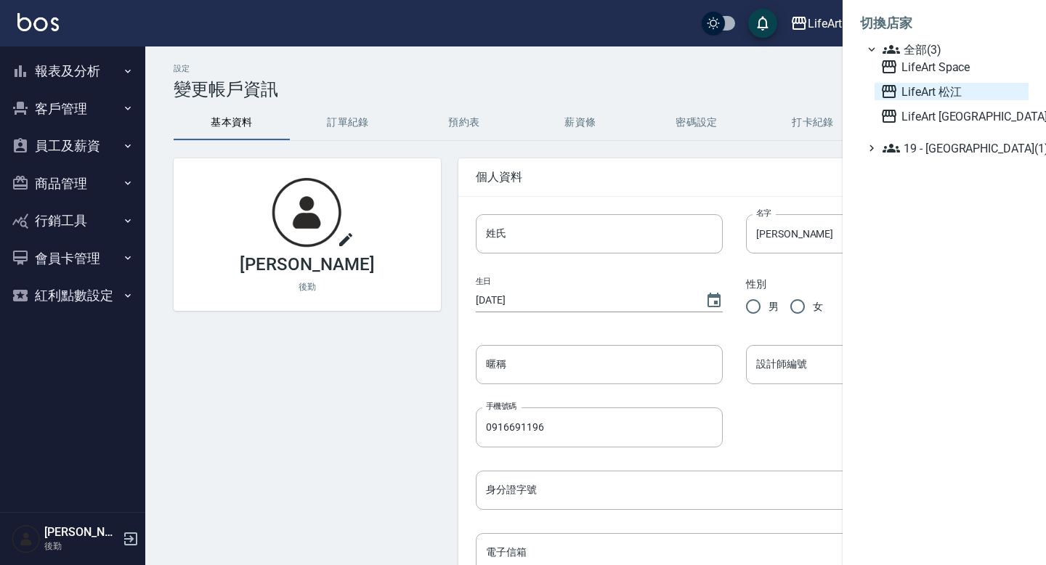
click at [945, 85] on span "LifeArt 松江" at bounding box center [951, 91] width 142 height 17
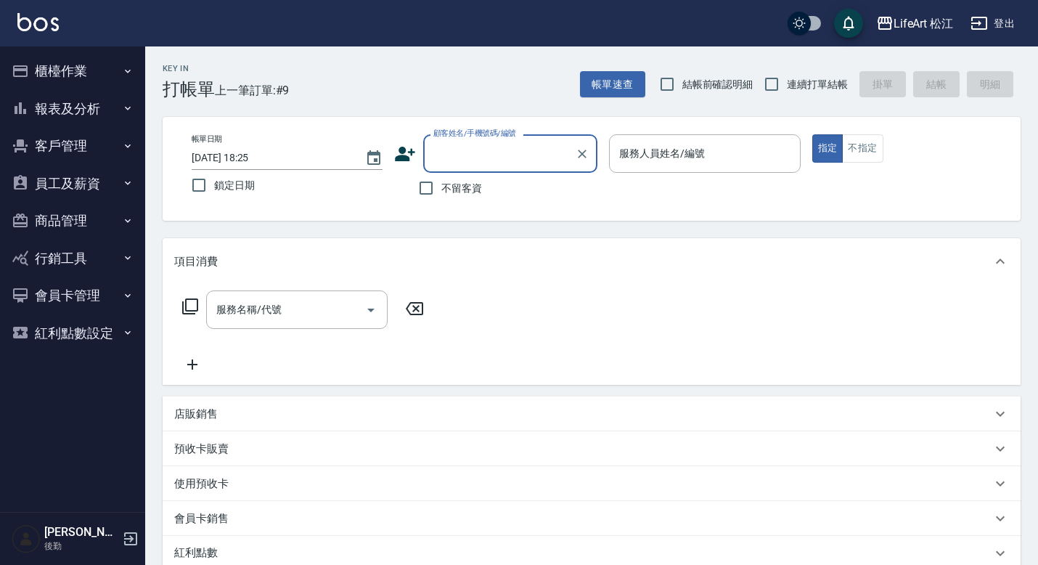
click at [83, 116] on button "報表及分析" at bounding box center [73, 109] width 134 height 38
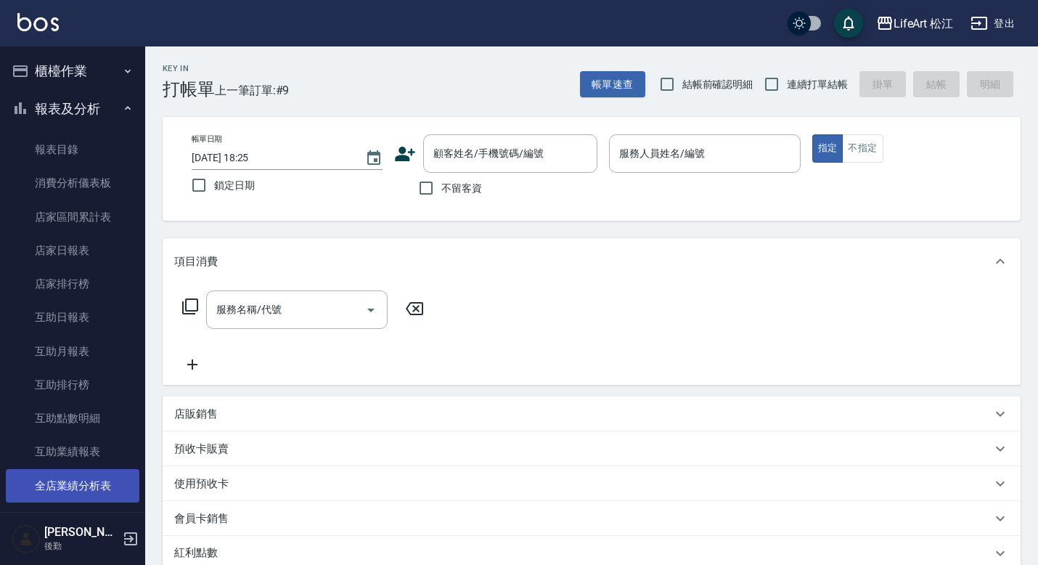
click at [83, 480] on link "全店業績分析表" at bounding box center [73, 485] width 134 height 33
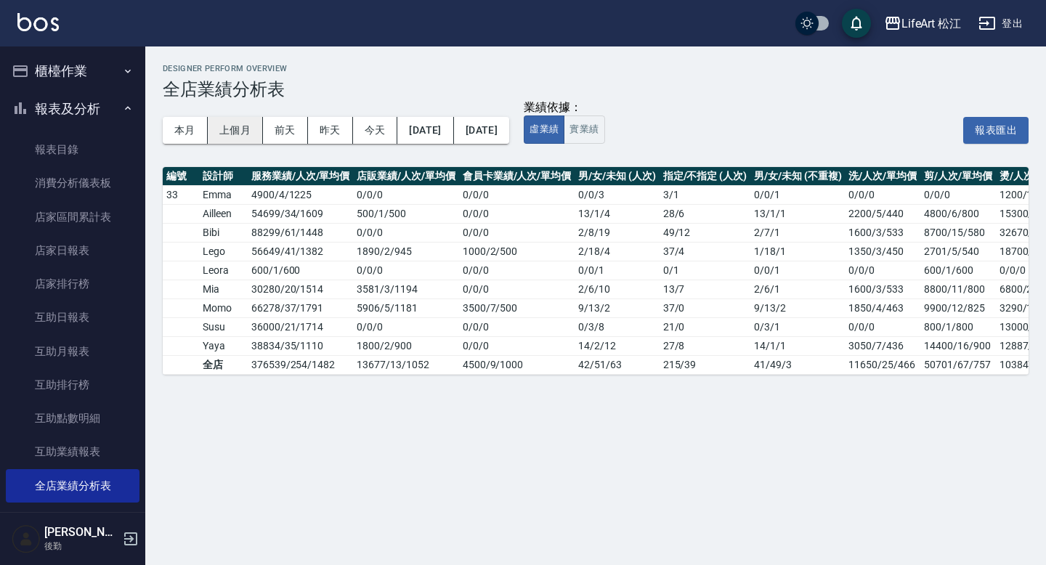
click at [234, 127] on button "上個月" at bounding box center [235, 130] width 55 height 27
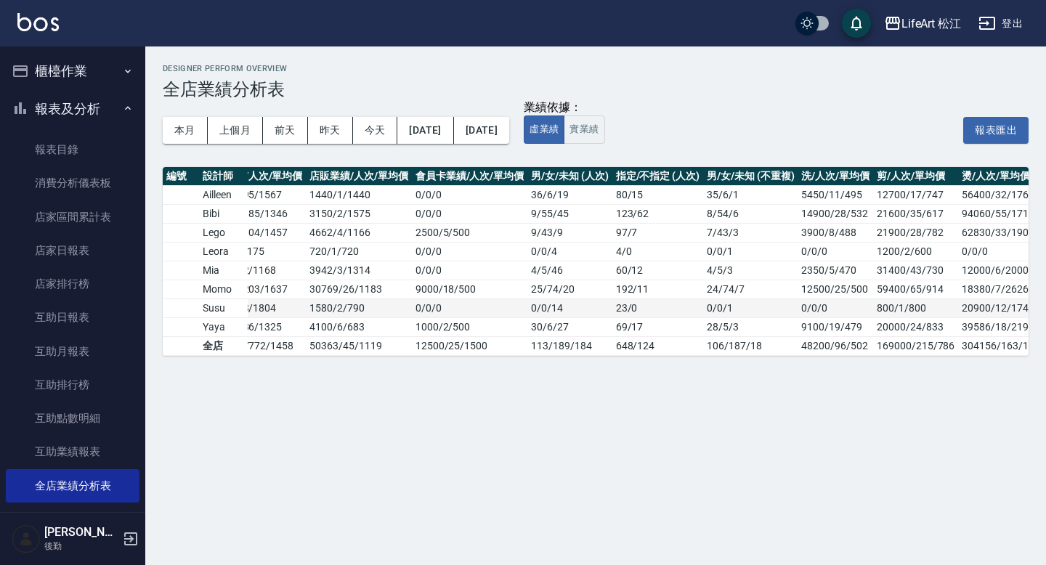
scroll to position [0, 50]
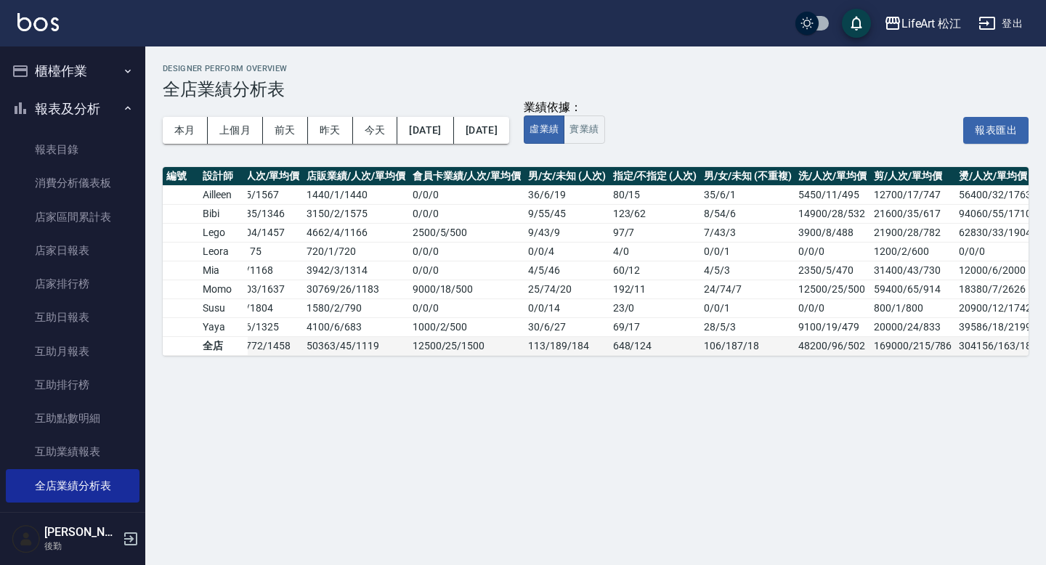
click at [638, 349] on td "648 / 124" at bounding box center [654, 345] width 91 height 19
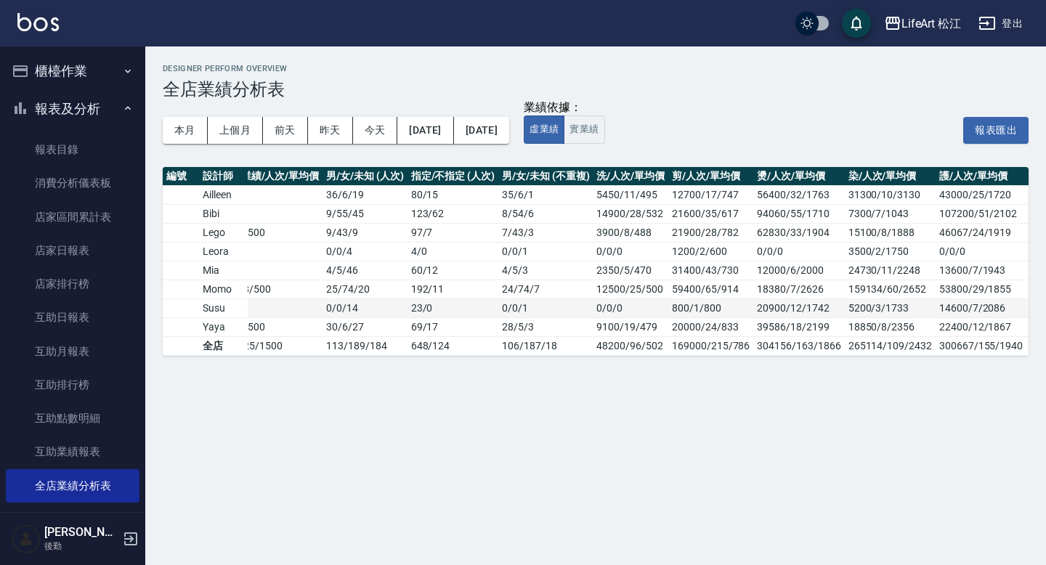
scroll to position [0, 0]
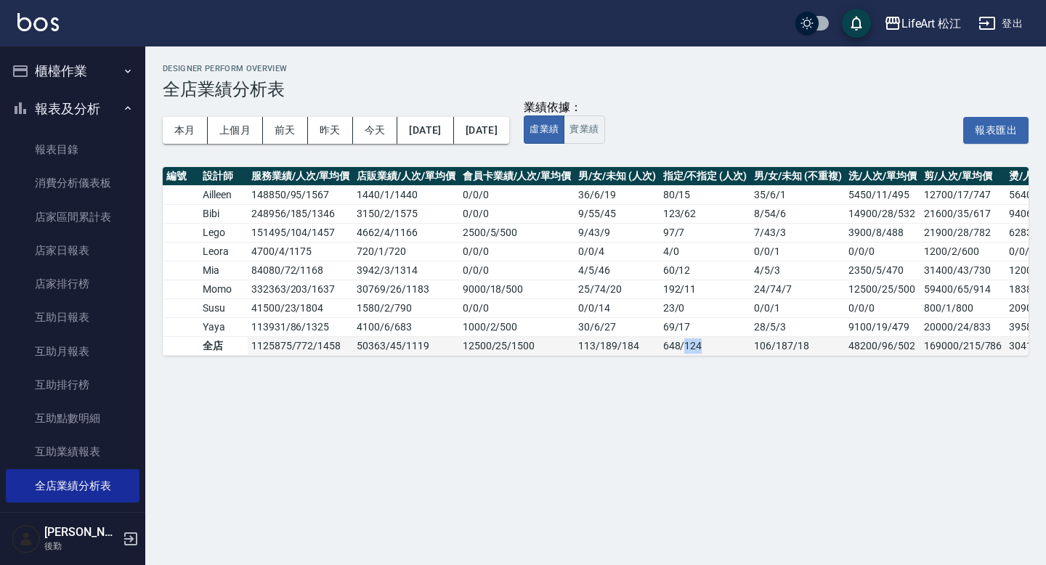
drag, startPoint x: 687, startPoint y: 344, endPoint x: 715, endPoint y: 346, distance: 28.4
click at [715, 346] on td "648 / 124" at bounding box center [704, 345] width 91 height 19
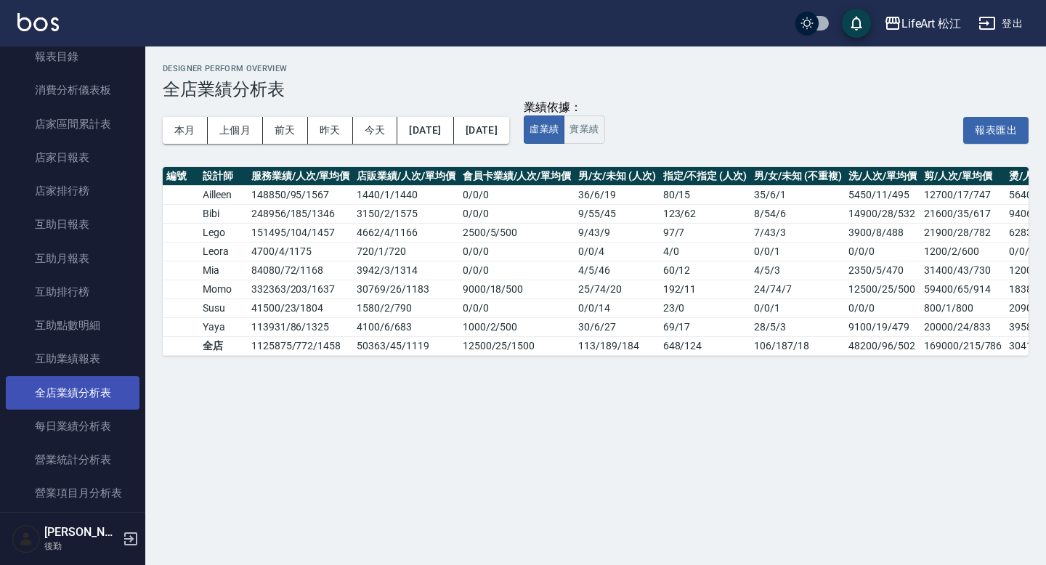
scroll to position [154, 0]
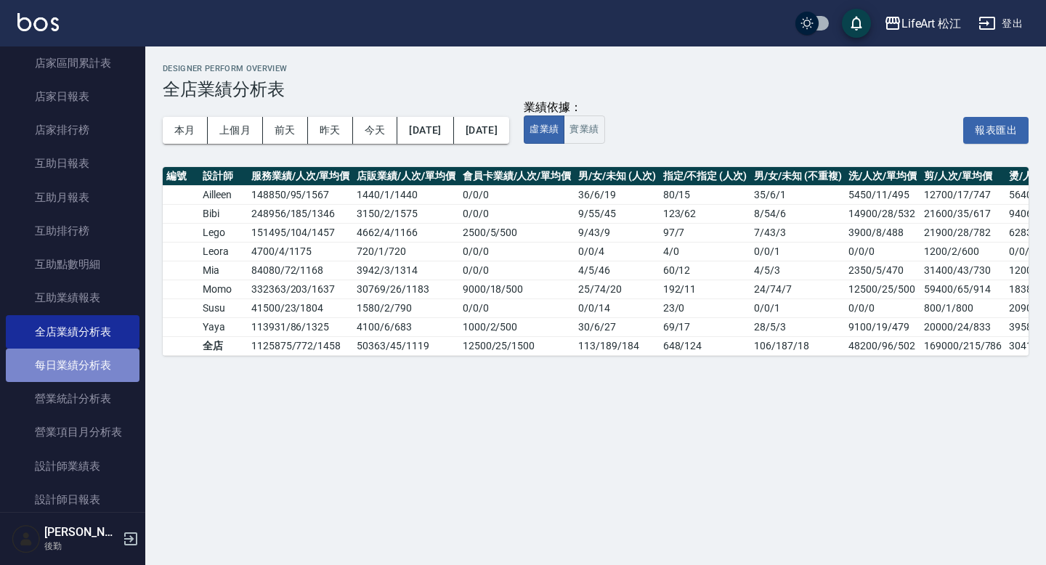
click at [95, 370] on link "每日業績分析表" at bounding box center [73, 365] width 134 height 33
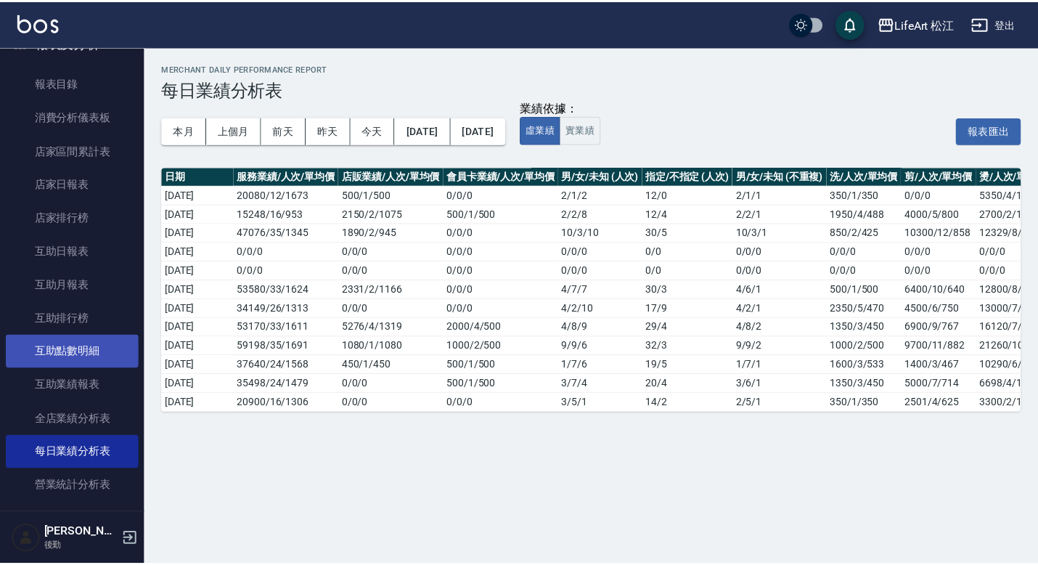
scroll to position [32, 0]
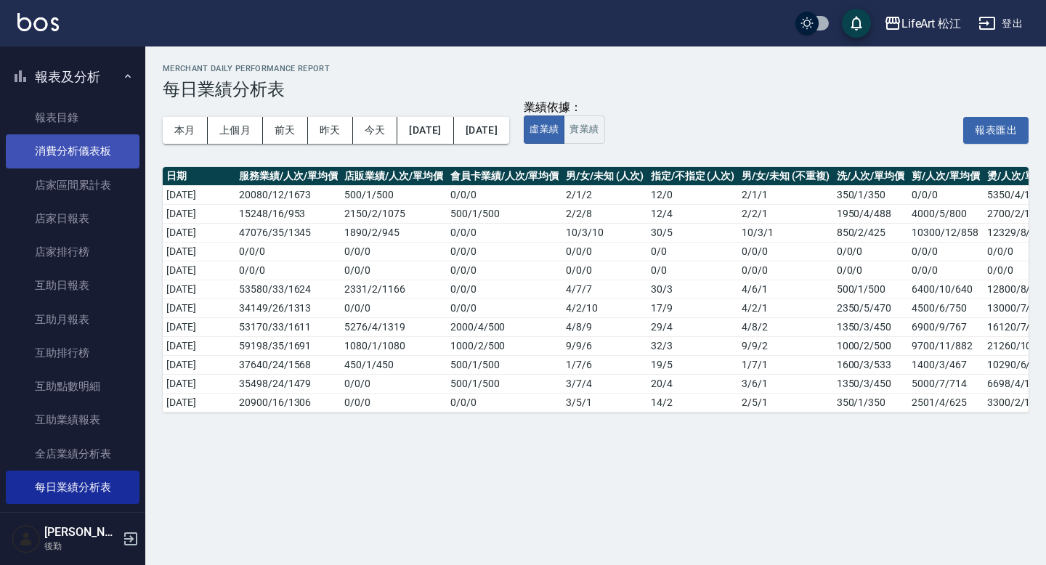
click at [92, 144] on link "消費分析儀表板" at bounding box center [73, 150] width 134 height 33
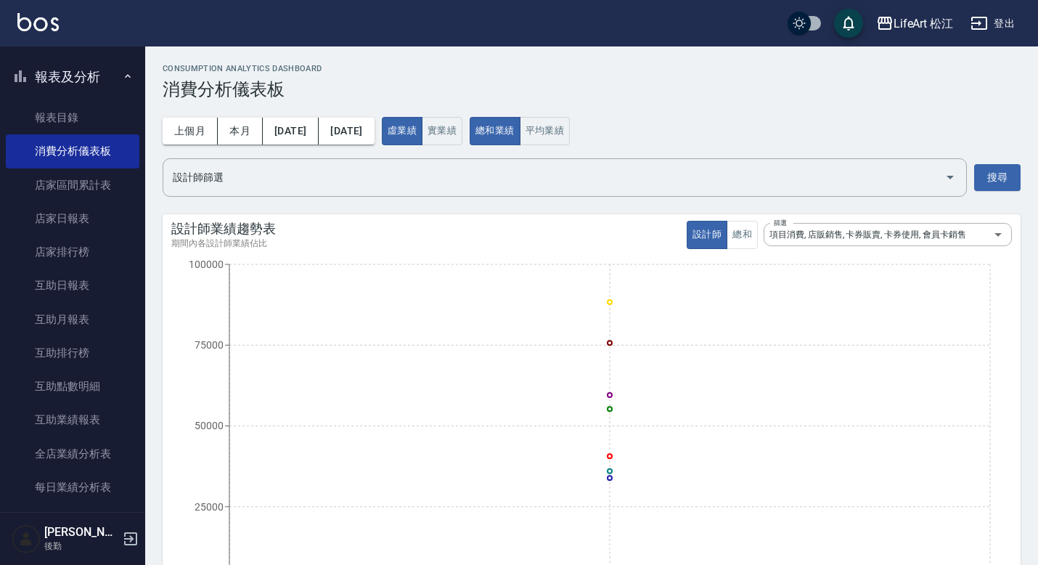
click at [887, 129] on div "上個月 本月 [DATE] [DATE] 虛業績 實業績 總和業績 平均業績" at bounding box center [592, 131] width 858 height 28
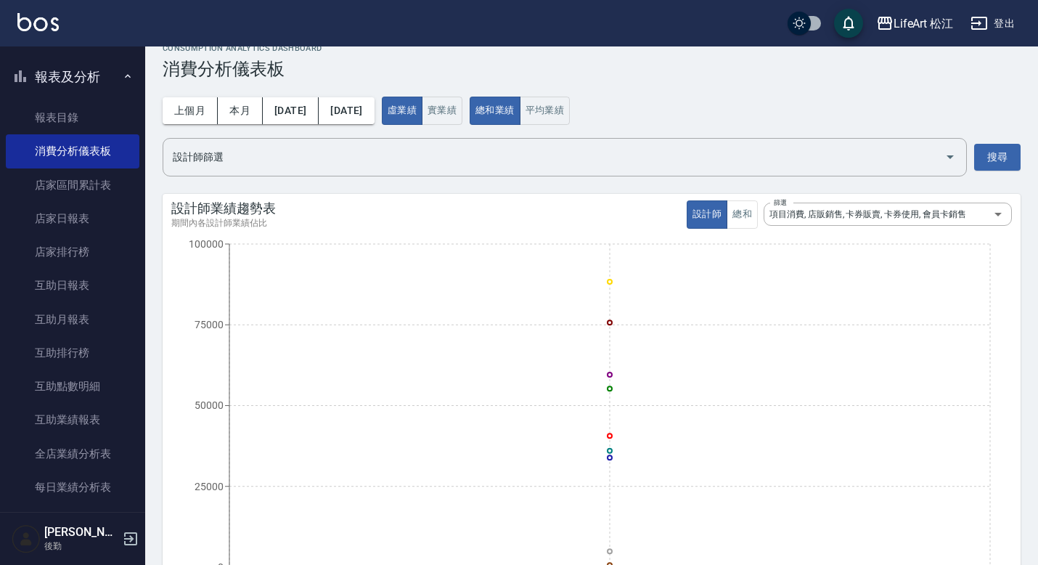
scroll to position [22, 0]
click at [200, 108] on button "上個月" at bounding box center [190, 109] width 55 height 27
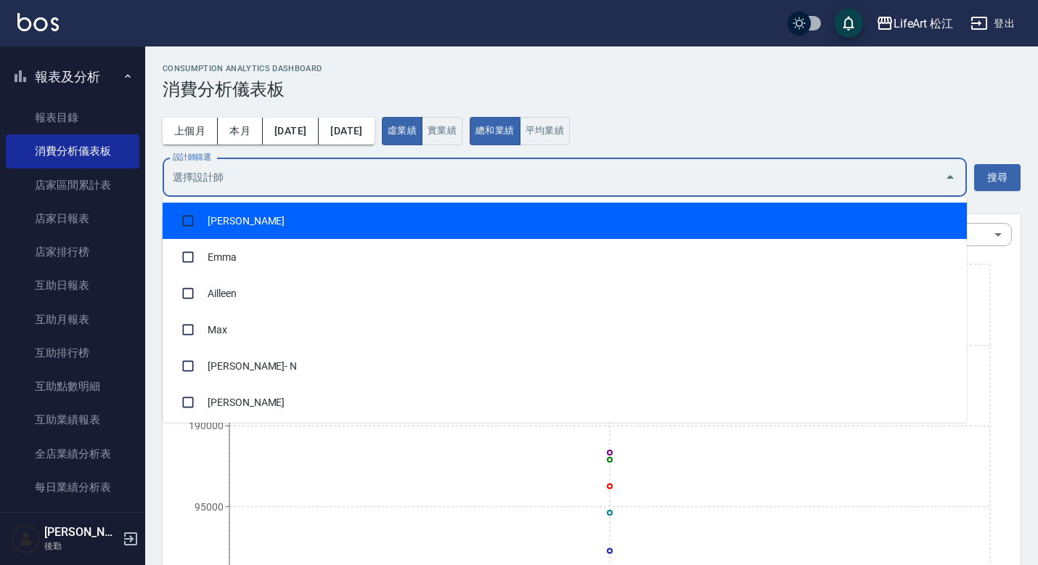
click at [478, 186] on input "設計師篩選" at bounding box center [554, 177] width 770 height 25
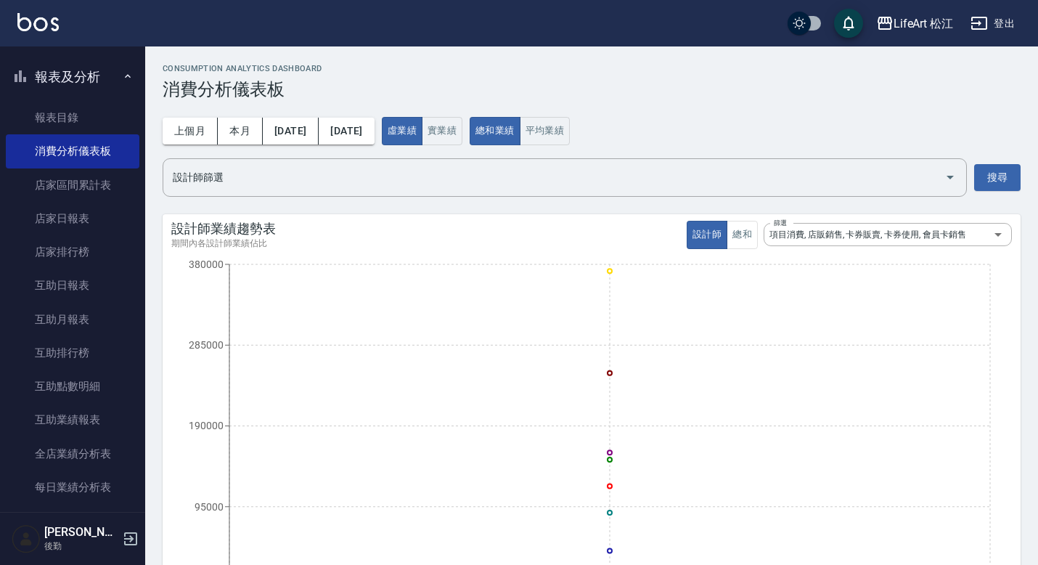
click at [768, 81] on h3 "消費分析儀表板" at bounding box center [592, 89] width 858 height 20
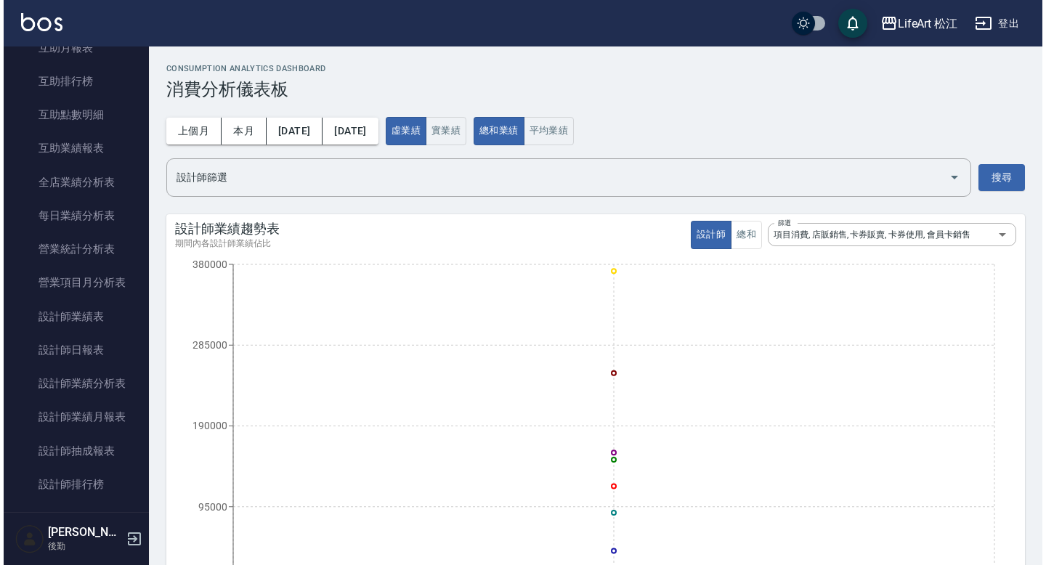
scroll to position [335, 0]
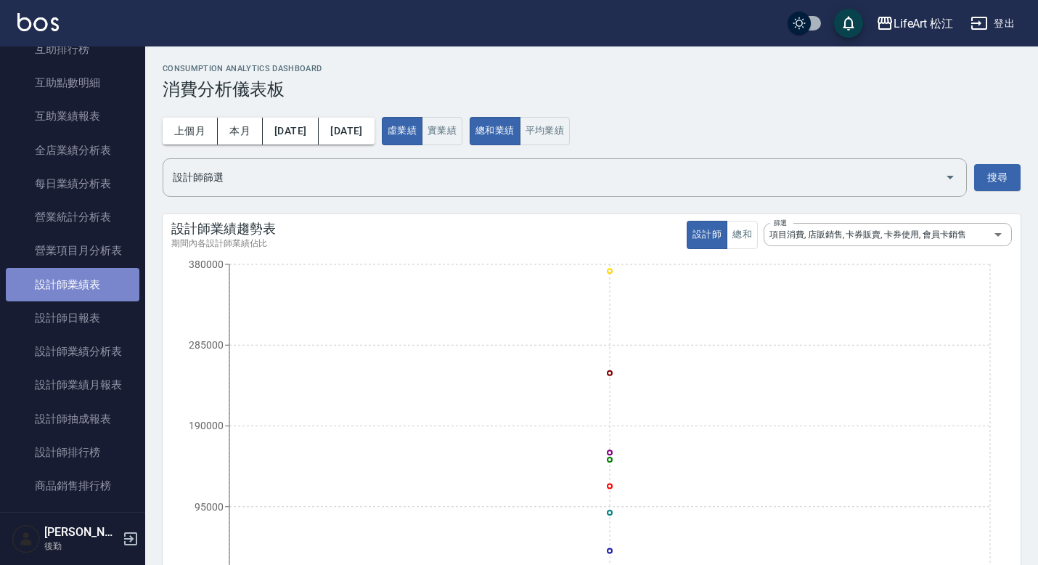
click at [84, 282] on link "設計師業績表" at bounding box center [73, 284] width 134 height 33
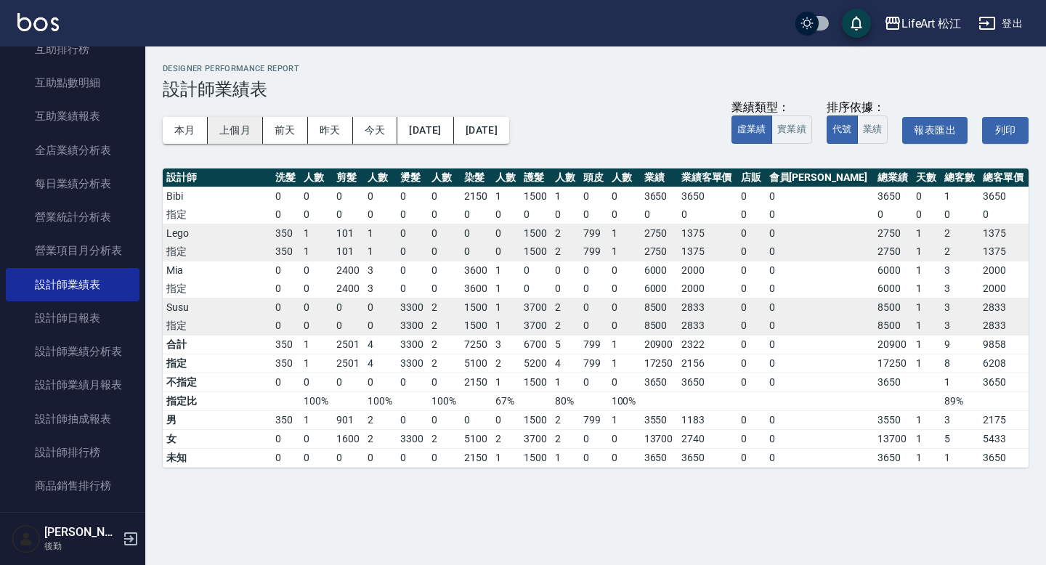
click at [232, 128] on button "上個月" at bounding box center [235, 130] width 55 height 27
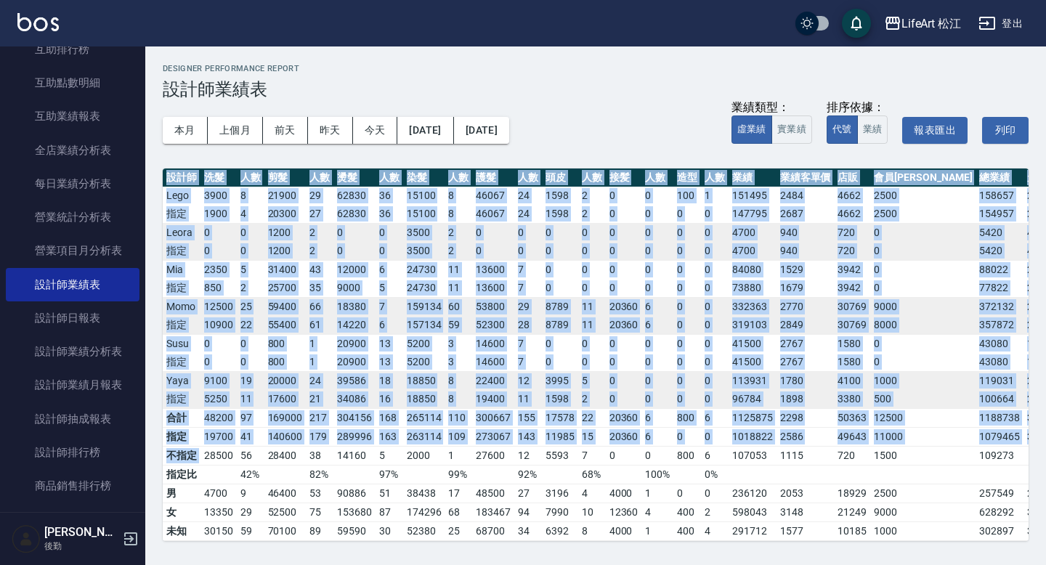
scroll to position [117, 44]
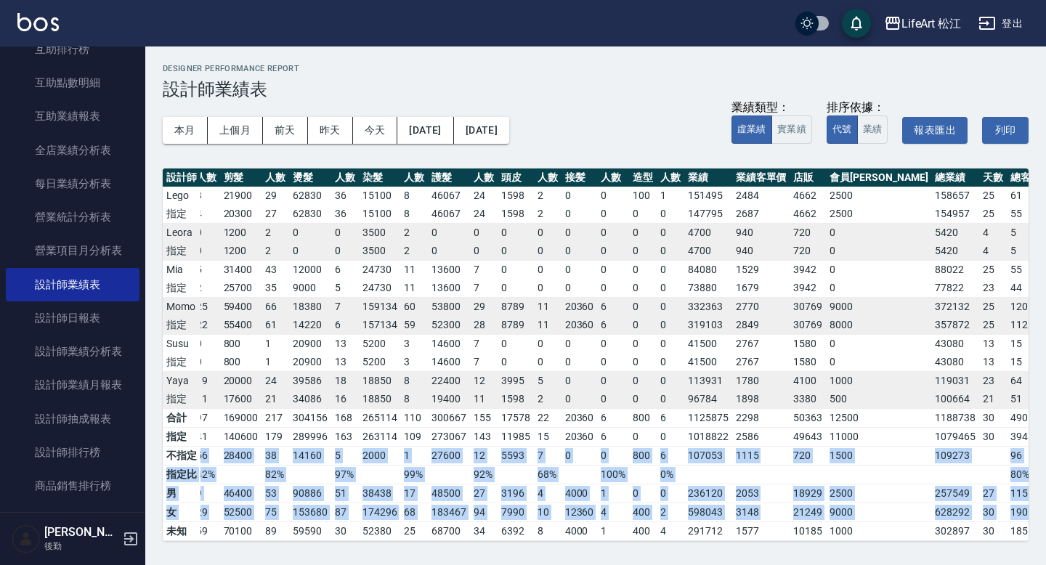
drag, startPoint x: 202, startPoint y: 443, endPoint x: 986, endPoint y: 462, distance: 784.4
click at [1005, 484] on tbody "合計 48200 97 169000 217 304156 168 265114 110 300667 155 17578 22 20360 6 800 6 …" at bounding box center [605, 474] width 974 height 132
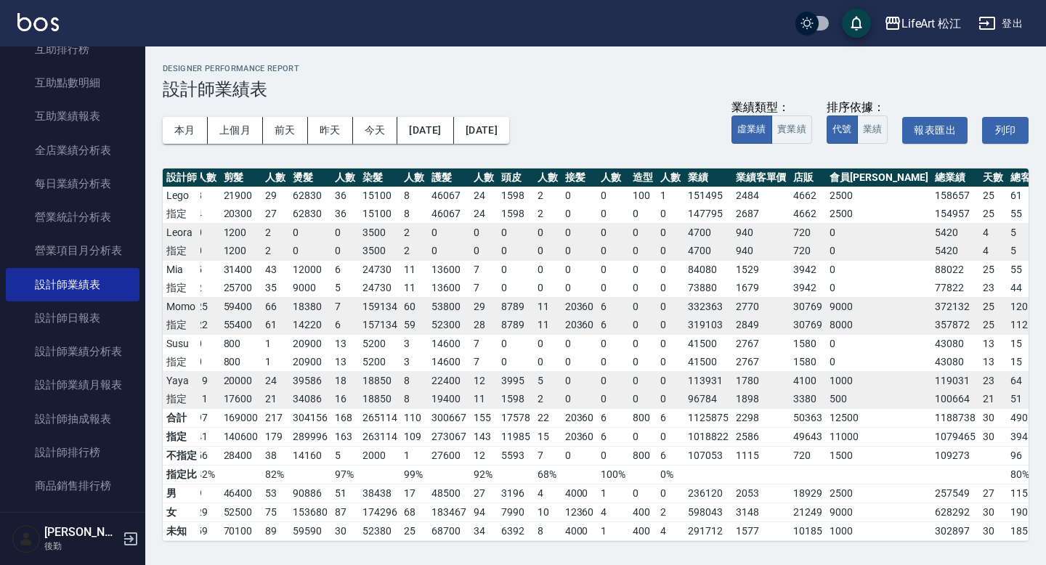
drag, startPoint x: 913, startPoint y: 443, endPoint x: 852, endPoint y: 445, distance: 61.0
click at [852, 446] on tr "不指定 28500 56 28400 38 14160 5 2000 1 27600 12 5593 7 0 0 800 6 107053 1115 720 …" at bounding box center [605, 455] width 974 height 19
click at [158, 438] on div "LifeArt 松江 2025-08 設計師業績表 列印時間： [DATE][PHONE_NUMBER]:28 Designer Performance Re…" at bounding box center [595, 302] width 900 height 512
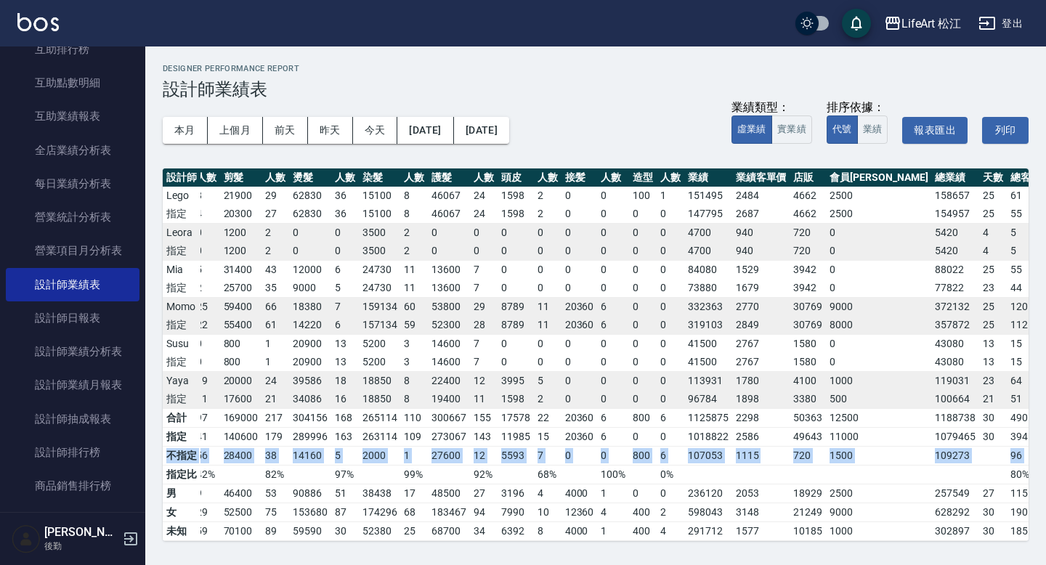
drag, startPoint x: 163, startPoint y: 439, endPoint x: 992, endPoint y: 436, distance: 828.5
click at [992, 446] on tr "不指定 28500 56 28400 38 14160 5 2000 1 27600 12 5593 7 0 0 800 6 107053 1115 720 …" at bounding box center [605, 455] width 974 height 19
click at [931, 446] on td "109273" at bounding box center [955, 455] width 48 height 19
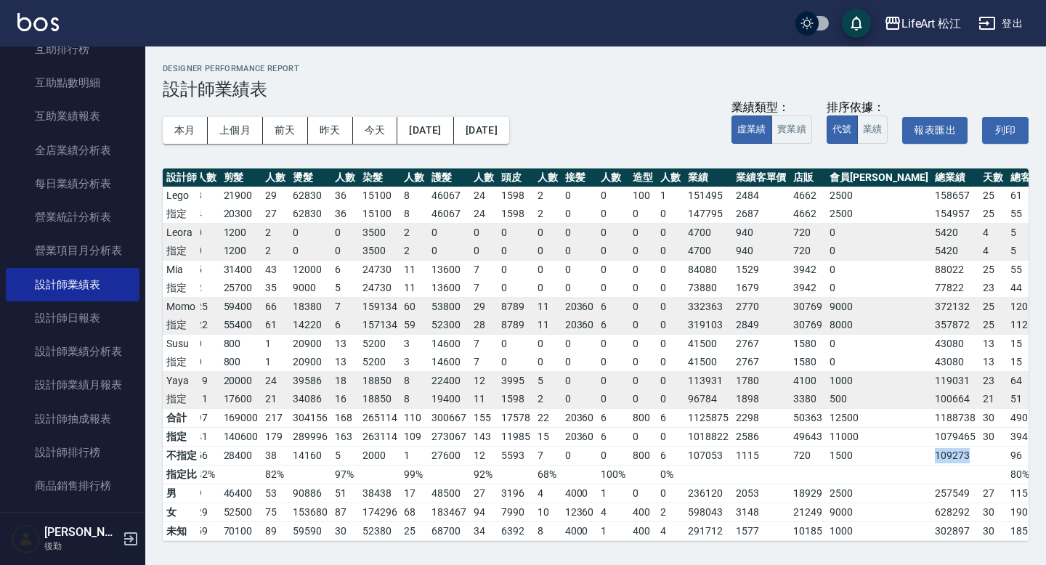
drag, startPoint x: 863, startPoint y: 444, endPoint x: 906, endPoint y: 444, distance: 42.8
click at [931, 446] on td "109273" at bounding box center [955, 455] width 48 height 19
copy td "109273"
click at [911, 27] on div "LifeArt 松江" at bounding box center [931, 24] width 60 height 18
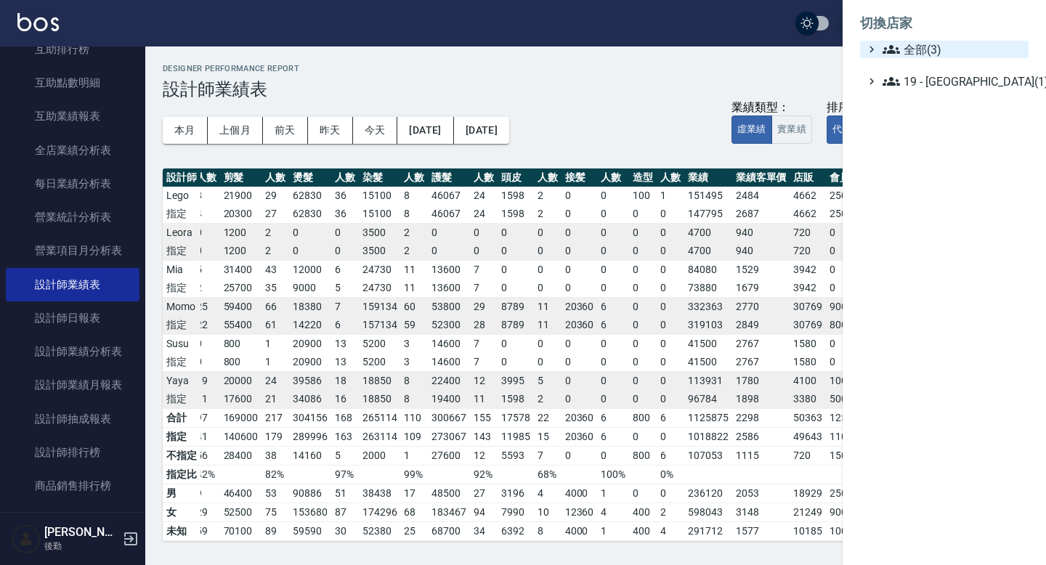
click at [925, 50] on span "全部(3)" at bounding box center [952, 49] width 140 height 17
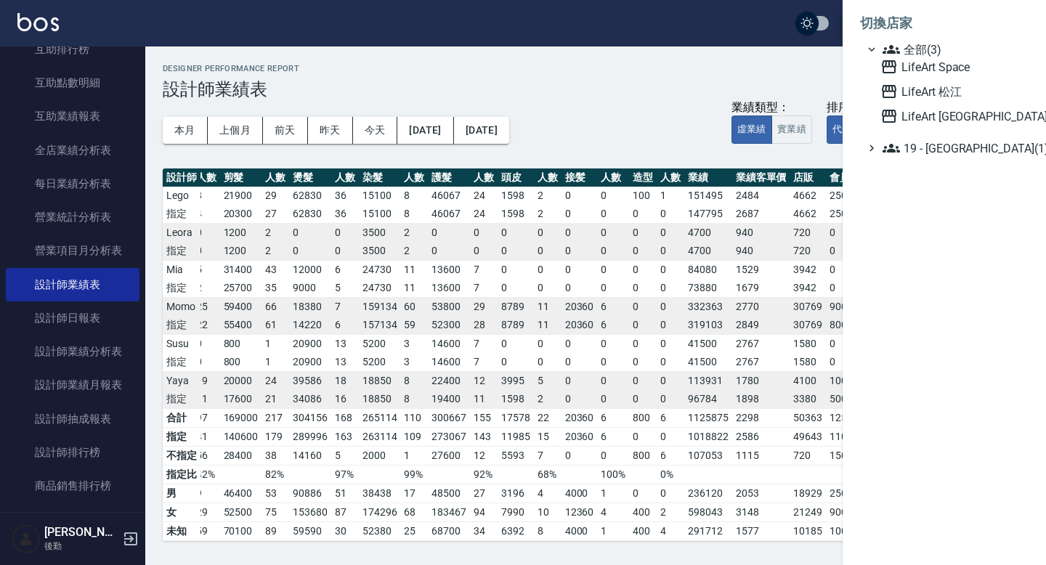
drag, startPoint x: 784, startPoint y: 90, endPoint x: 854, endPoint y: 67, distance: 73.5
click at [785, 89] on div at bounding box center [523, 282] width 1046 height 565
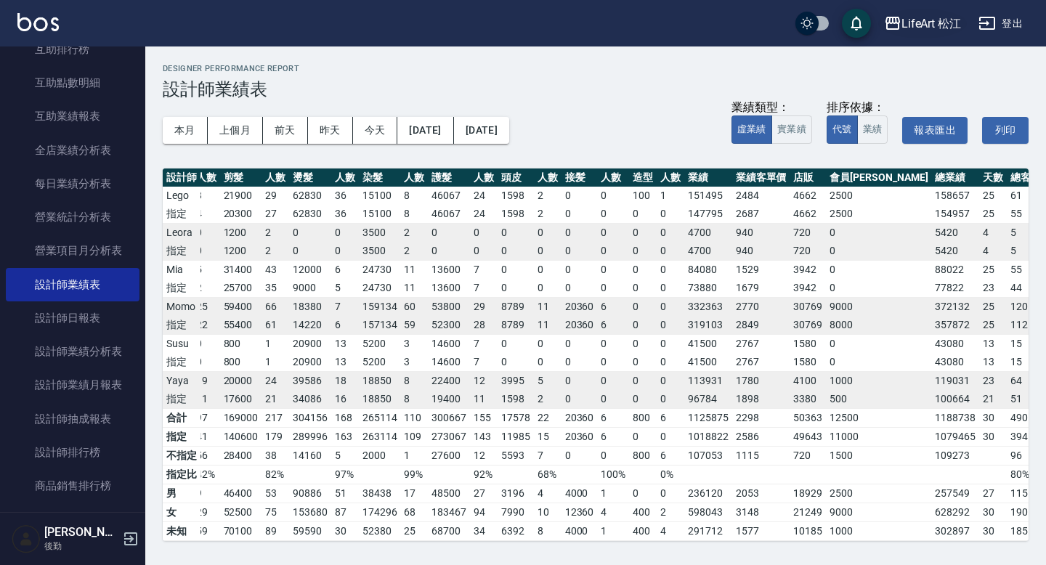
click at [939, 28] on div "LifeArt 松江" at bounding box center [931, 24] width 60 height 18
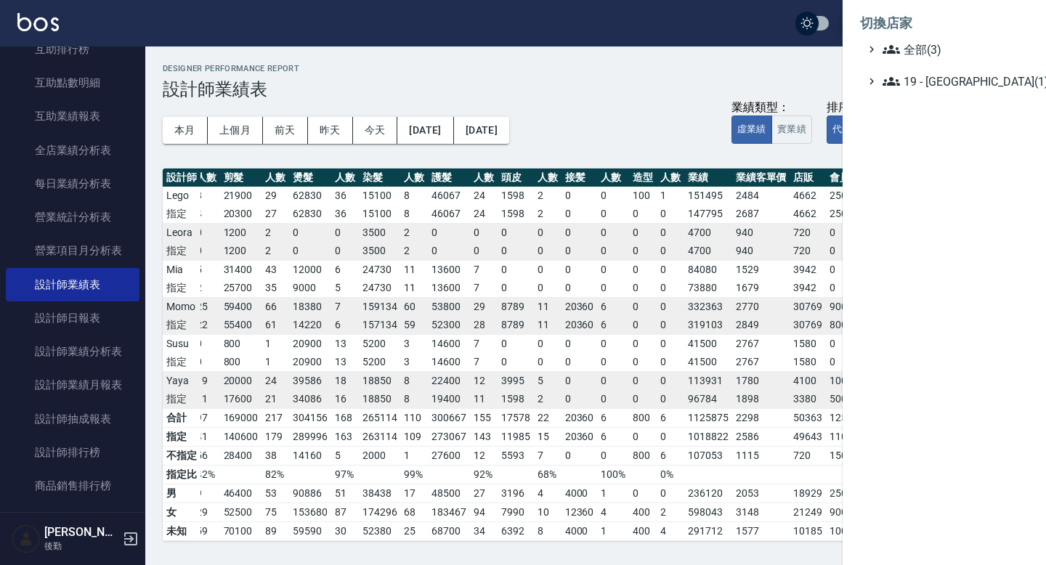
click at [117, 192] on div at bounding box center [523, 282] width 1046 height 565
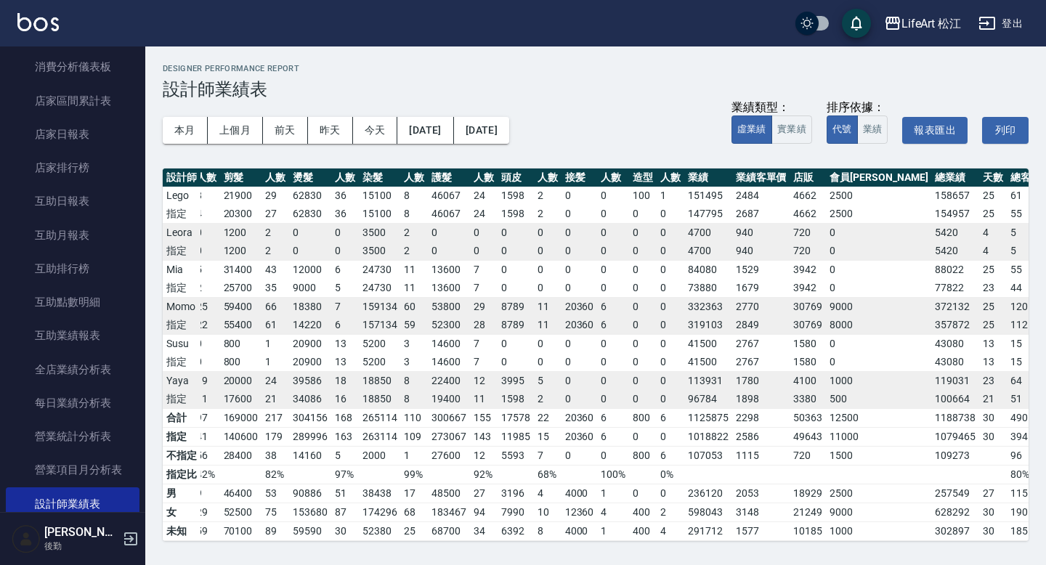
scroll to position [109, 0]
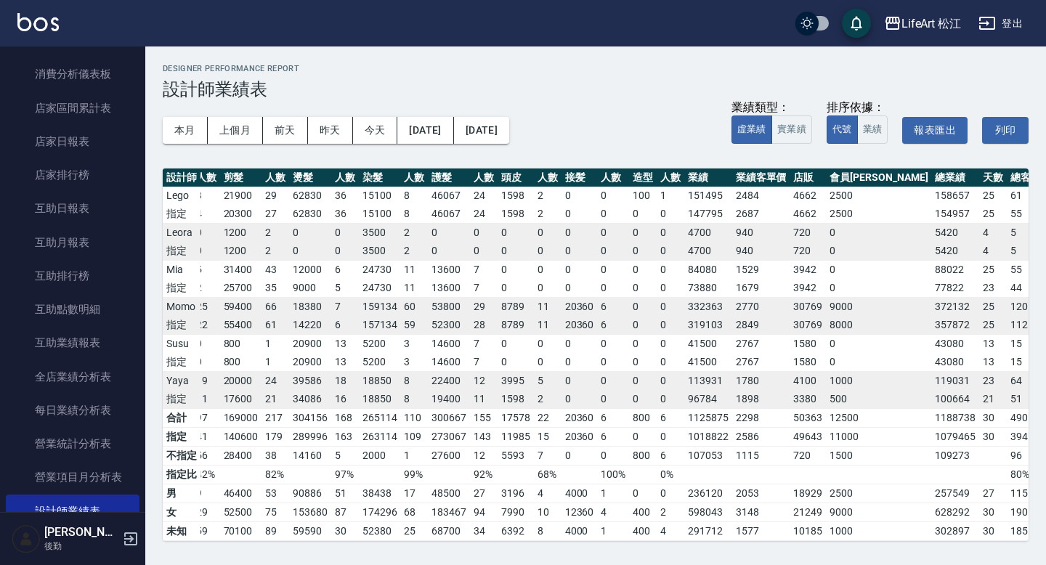
drag, startPoint x: 892, startPoint y: 425, endPoint x: 905, endPoint y: 447, distance: 25.4
click at [931, 427] on td "1079465" at bounding box center [955, 436] width 48 height 19
click at [1006, 446] on td "96" at bounding box center [1025, 455] width 38 height 19
drag, startPoint x: 956, startPoint y: 444, endPoint x: 767, endPoint y: 447, distance: 188.1
click at [767, 447] on tr "不指定 28500 56 28400 38 14160 5 2000 1 27600 12 5593 7 0 0 800 6 107053 1115 720 …" at bounding box center [605, 455] width 974 height 19
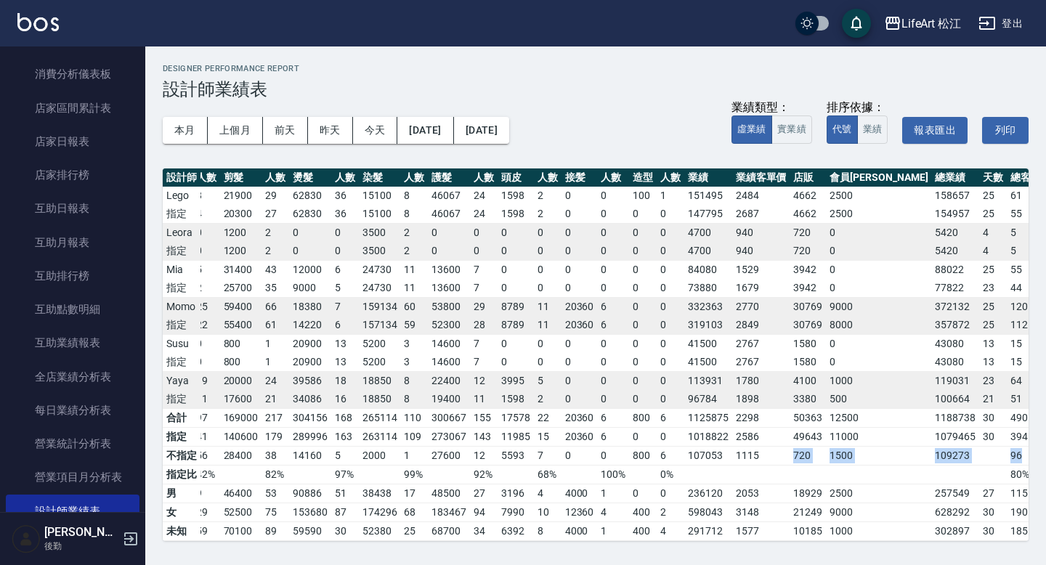
drag, startPoint x: 941, startPoint y: 444, endPoint x: 948, endPoint y: 444, distance: 7.3
click at [1006, 446] on td "96" at bounding box center [1025, 455] width 38 height 19
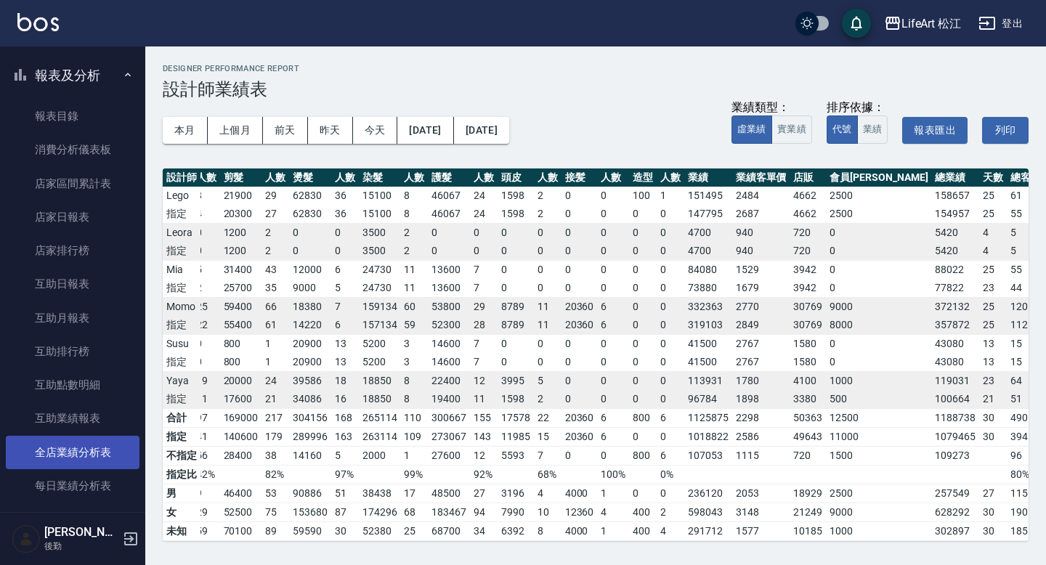
scroll to position [20, 0]
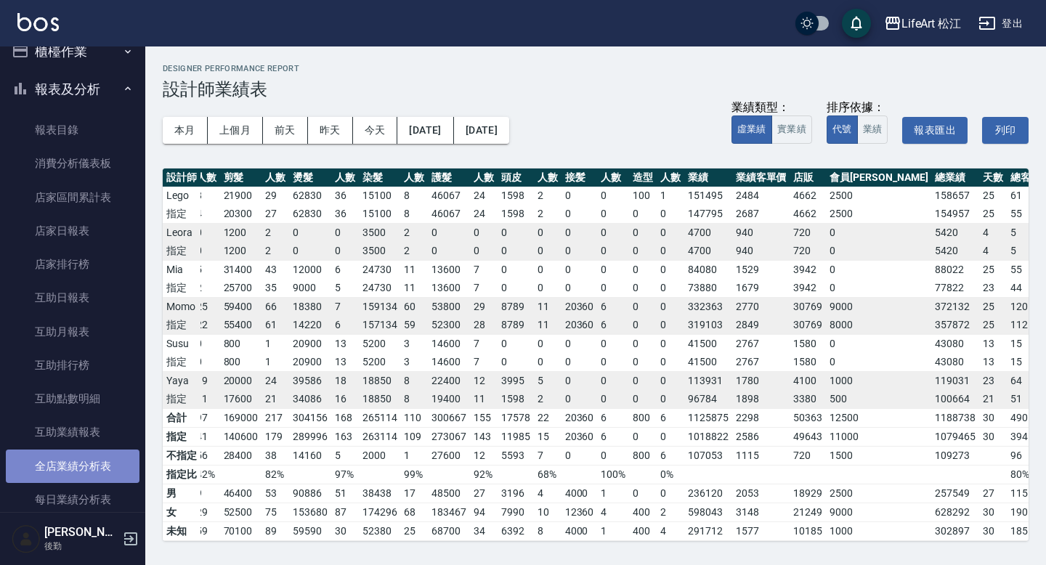
click at [79, 461] on link "全店業績分析表" at bounding box center [73, 465] width 134 height 33
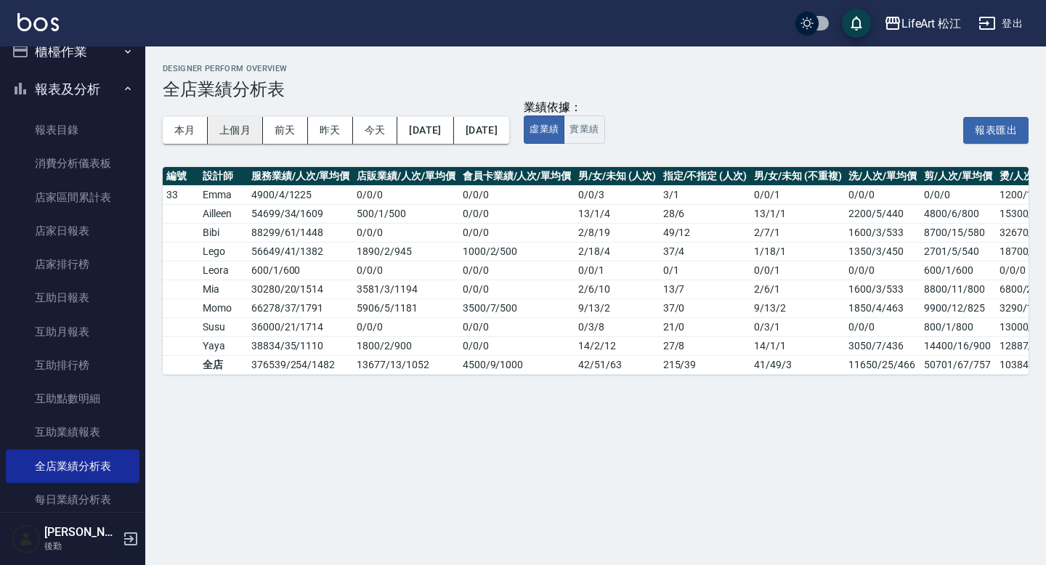
drag, startPoint x: 206, startPoint y: 131, endPoint x: 215, endPoint y: 133, distance: 8.8
click at [209, 132] on div "本月 上個月 前天 昨天 今天 [DATE] [DATE]" at bounding box center [336, 130] width 346 height 27
click at [232, 135] on button "上個月" at bounding box center [235, 130] width 55 height 27
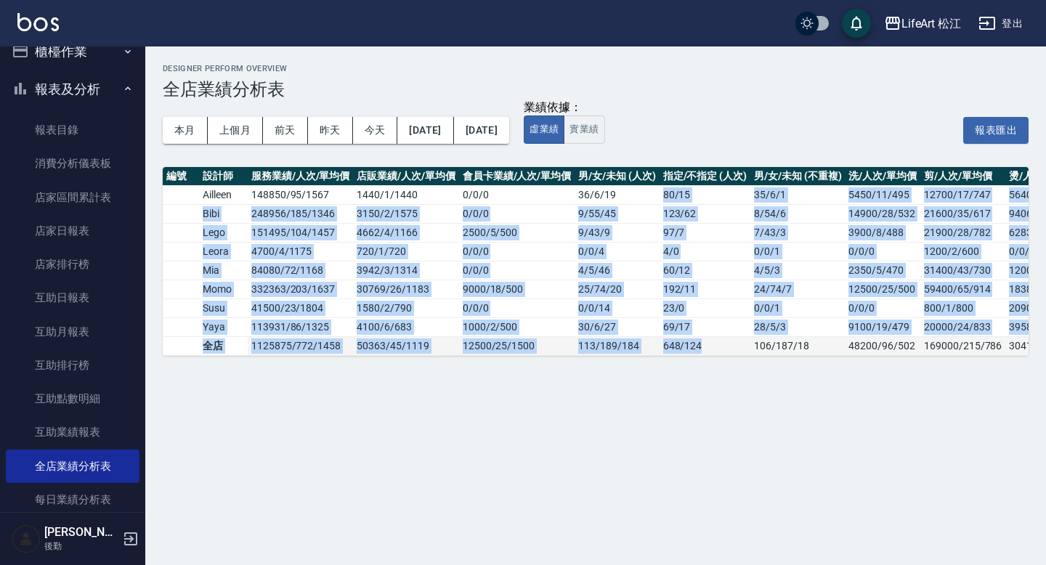
drag, startPoint x: 665, startPoint y: 196, endPoint x: 706, endPoint y: 345, distance: 154.5
click at [706, 345] on tbody "[PERSON_NAME] 148850 / 95 / 1567 1440 / 1 / 1440 0 / 0 / 0 36 / 6 / 19 80 / 15 …" at bounding box center [859, 270] width 1392 height 170
click at [709, 338] on td "648 / 124" at bounding box center [704, 345] width 91 height 19
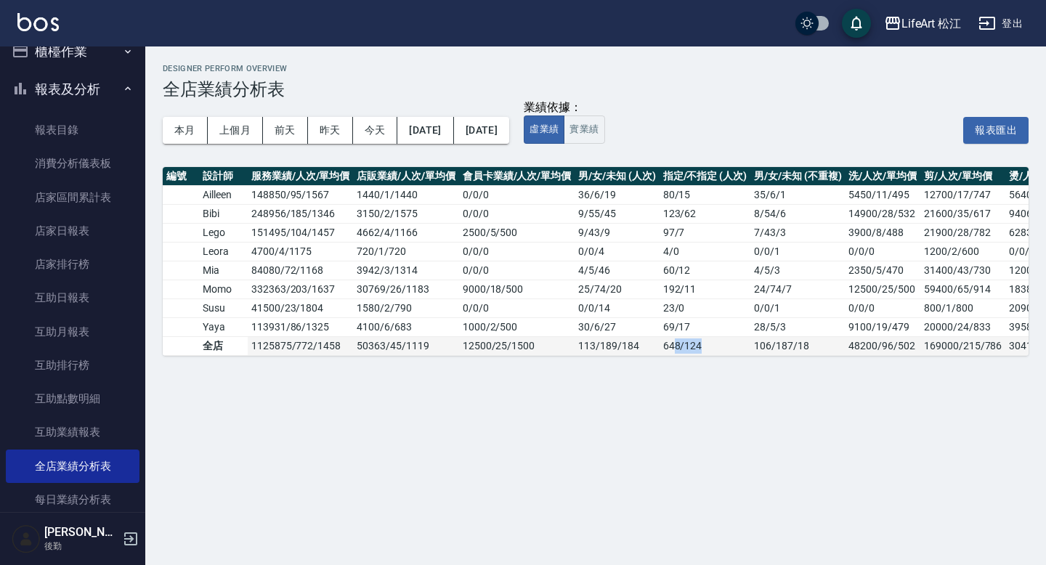
drag, startPoint x: 704, startPoint y: 343, endPoint x: 677, endPoint y: 345, distance: 27.0
click at [675, 345] on td "648 / 124" at bounding box center [704, 345] width 91 height 19
click at [698, 340] on td "648 / 124" at bounding box center [704, 345] width 91 height 19
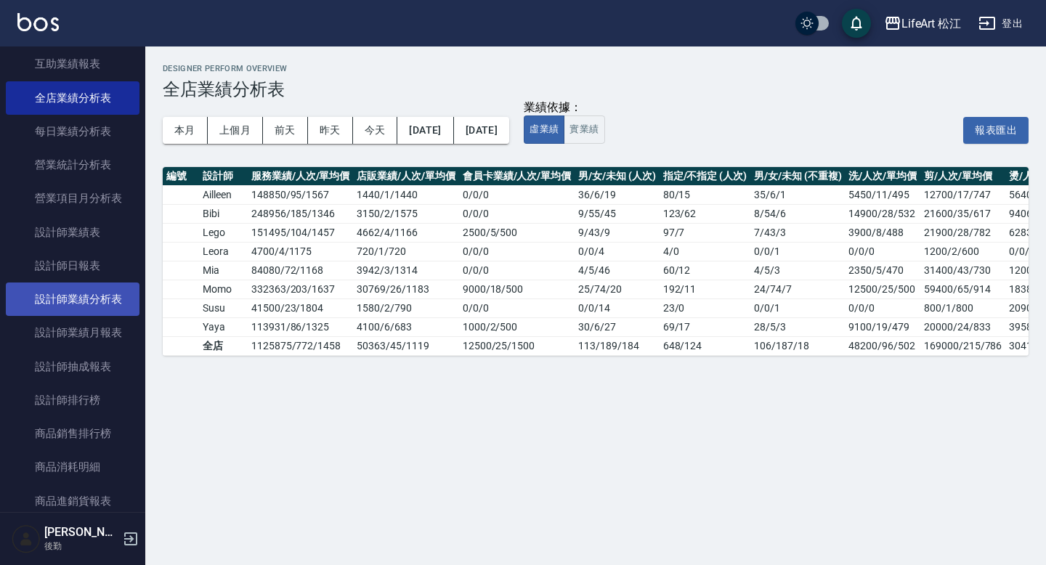
scroll to position [378, 0]
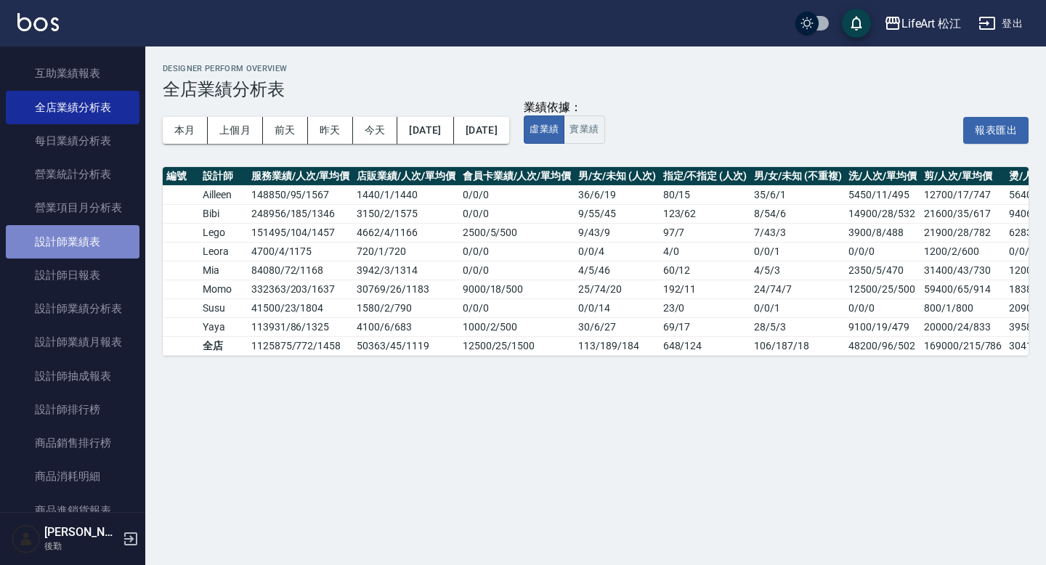
click at [86, 249] on link "設計師業績表" at bounding box center [73, 241] width 134 height 33
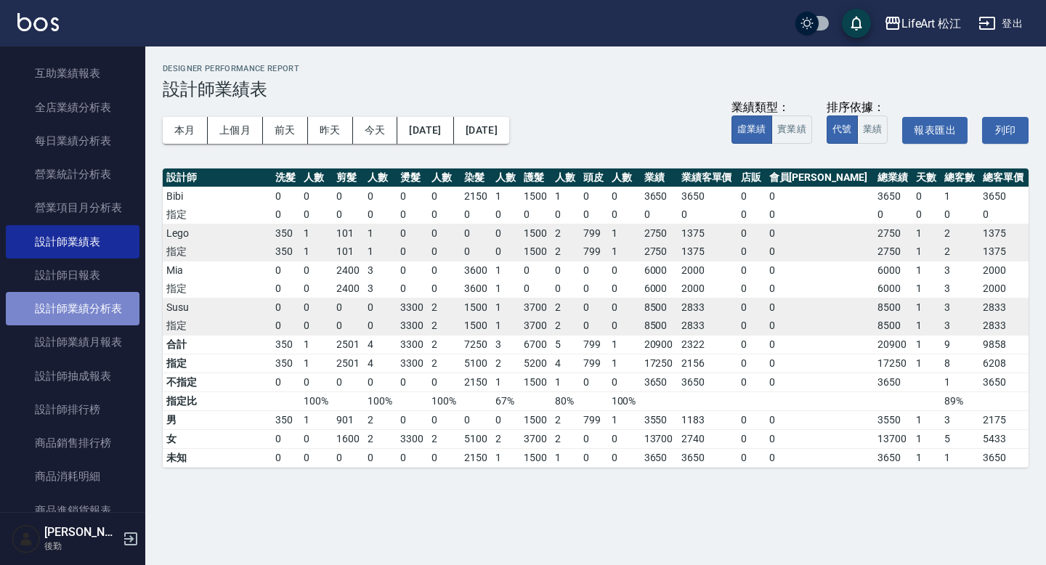
click at [103, 311] on link "設計師業績分析表" at bounding box center [73, 308] width 134 height 33
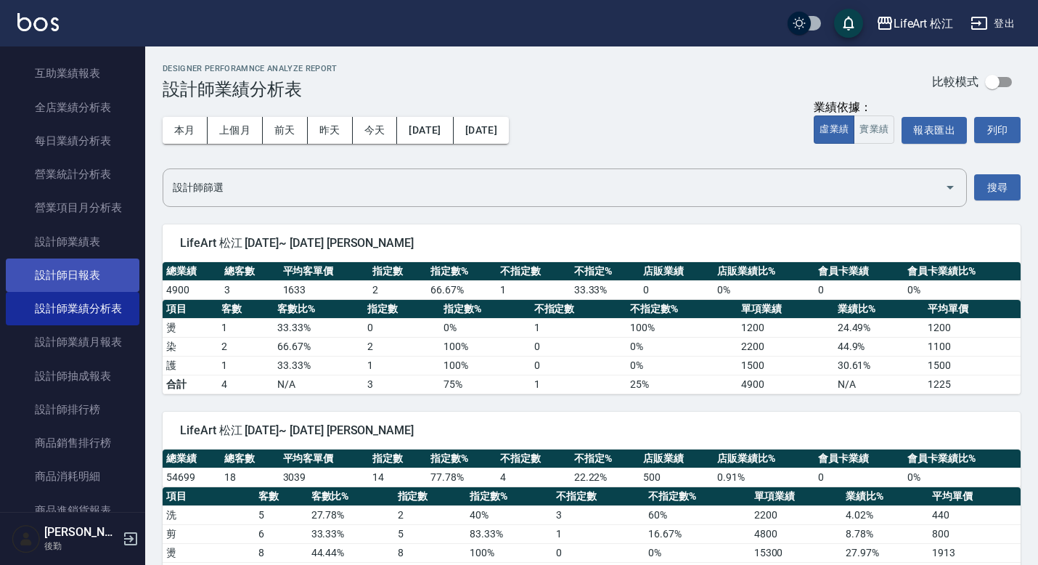
click at [107, 280] on link "設計師日報表" at bounding box center [73, 274] width 134 height 33
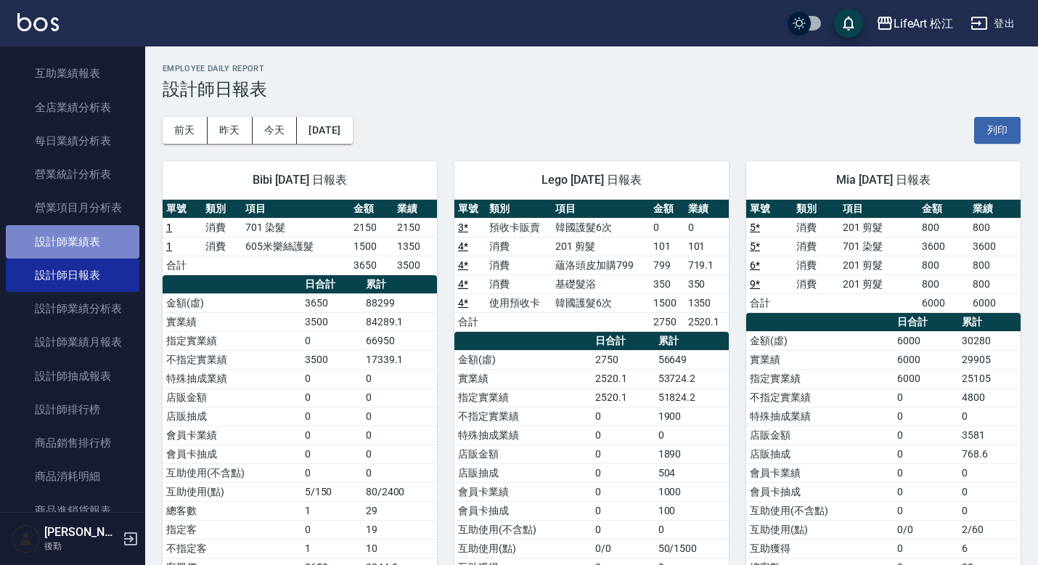
click at [100, 241] on link "設計師業績表" at bounding box center [73, 241] width 134 height 33
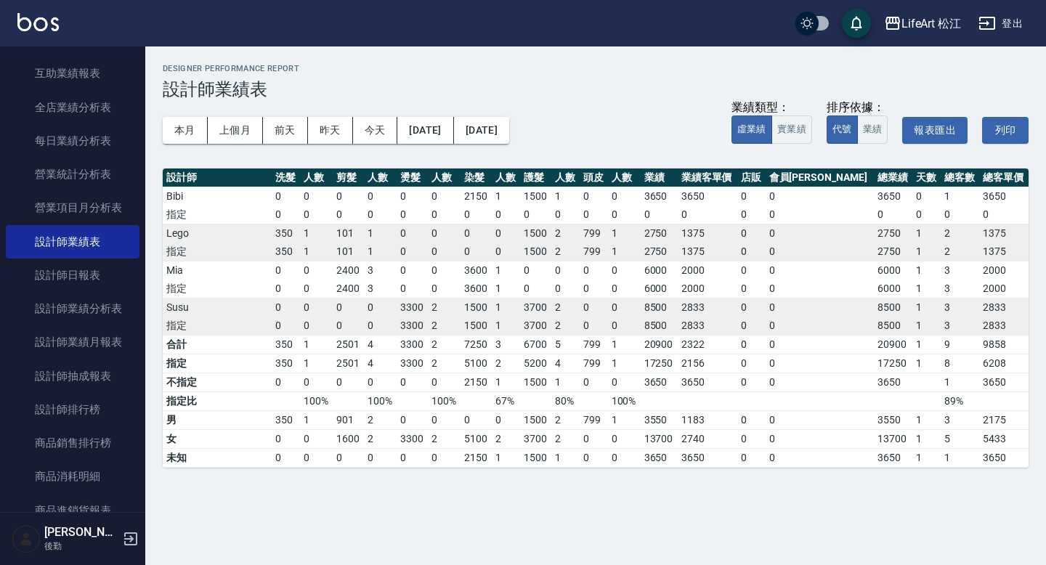
click at [677, 356] on td "17250" at bounding box center [658, 363] width 37 height 19
drag, startPoint x: 214, startPoint y: 386, endPoint x: 185, endPoint y: 379, distance: 29.8
click at [212, 386] on td "不指定" at bounding box center [217, 381] width 109 height 19
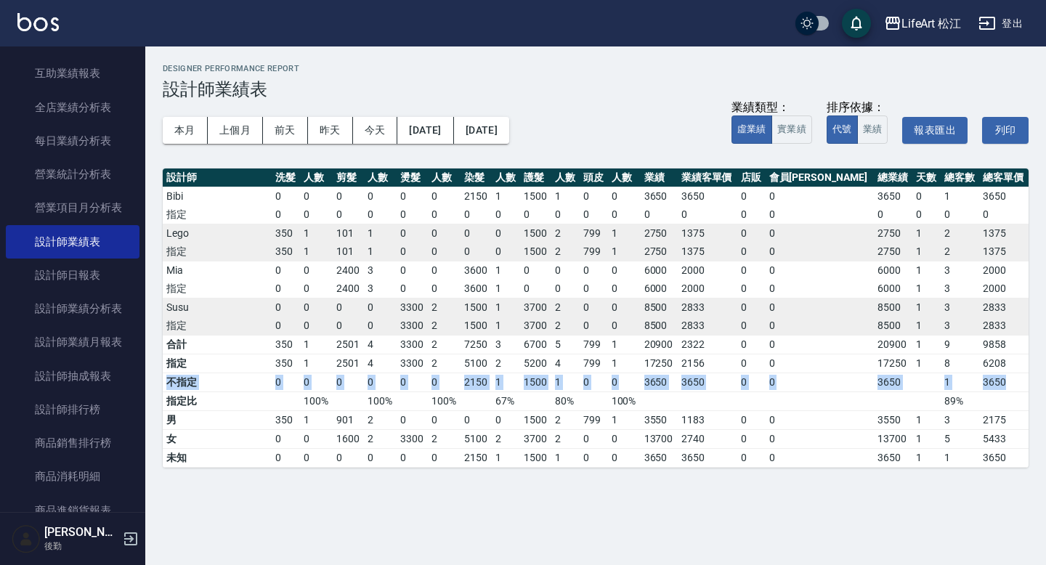
drag, startPoint x: 167, startPoint y: 380, endPoint x: 1009, endPoint y: 385, distance: 841.5
click at [1009, 385] on tr "不指定 0 0 0 0 0 0 2150 1 1500 1 0 0 3650 3650 0 0 3650 1 3650" at bounding box center [595, 381] width 865 height 19
click at [179, 131] on button "本月" at bounding box center [185, 130] width 45 height 27
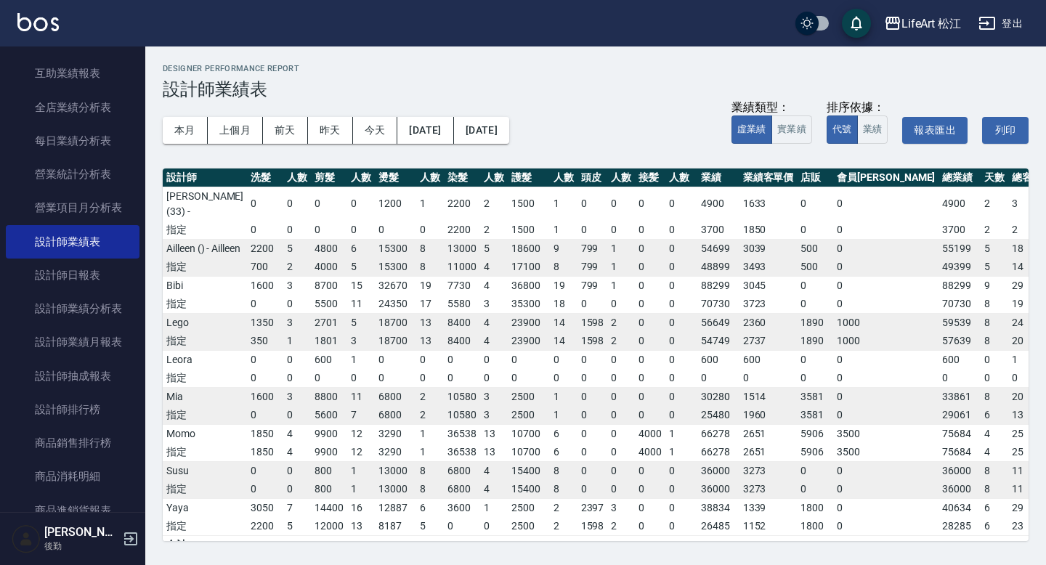
scroll to position [112, 0]
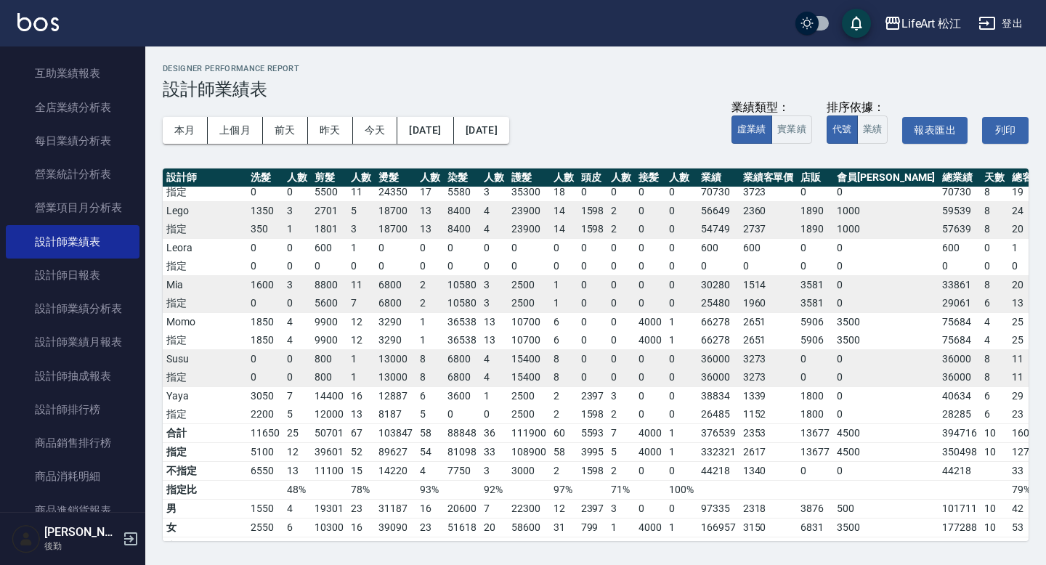
click at [481, 424] on td "36" at bounding box center [494, 432] width 28 height 19
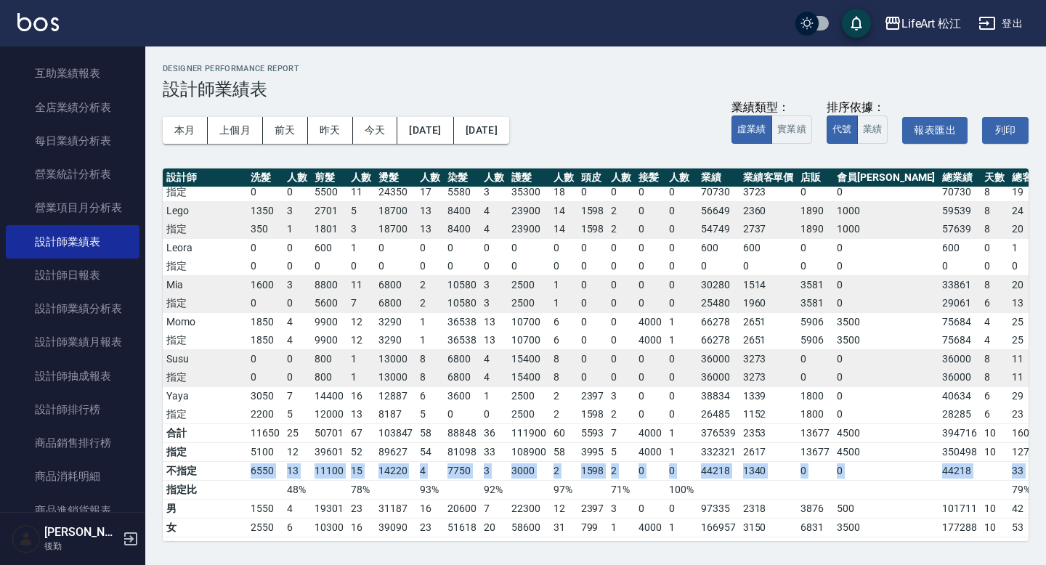
drag, startPoint x: 223, startPoint y: 456, endPoint x: 1000, endPoint y: 446, distance: 777.0
click at [1000, 461] on tr "不指定 6550 13 11100 15 14220 4 7750 3 3000 2 1598 2 0 0 44218 1340 0 0 44218 33 8…" at bounding box center [628, 470] width 931 height 19
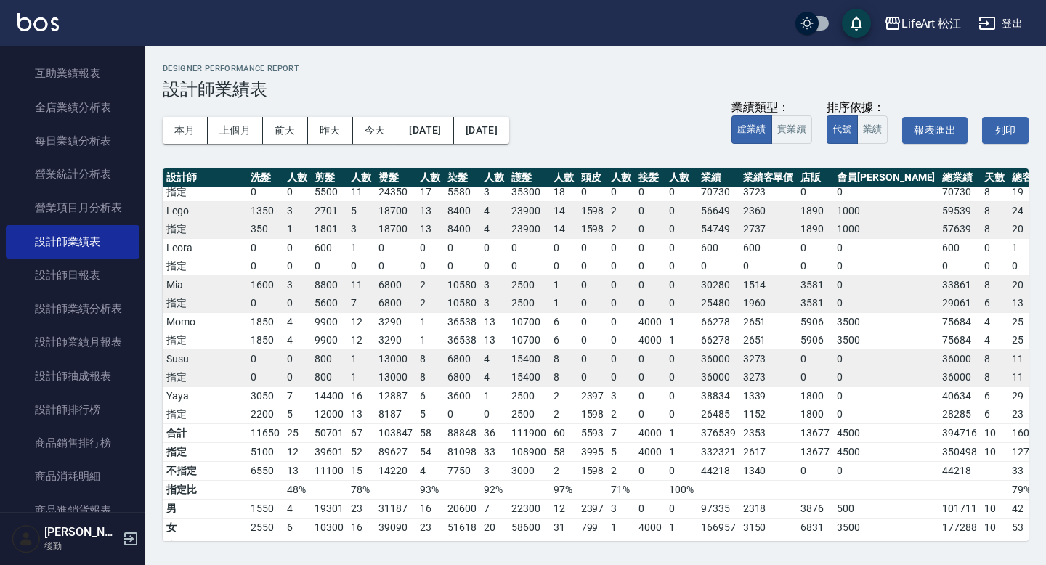
click at [938, 461] on td "44218" at bounding box center [959, 470] width 42 height 19
drag, startPoint x: 1002, startPoint y: 455, endPoint x: 853, endPoint y: 454, distance: 148.8
click at [853, 461] on tr "不指定 6550 13 11100 15 14220 4 7750 3 3000 2 1598 2 0 0 44218 1340 0 0 44218 33 8…" at bounding box center [628, 470] width 931 height 19
drag, startPoint x: 337, startPoint y: 444, endPoint x: 269, endPoint y: 449, distance: 67.8
click at [335, 444] on td "39601" at bounding box center [329, 451] width 36 height 19
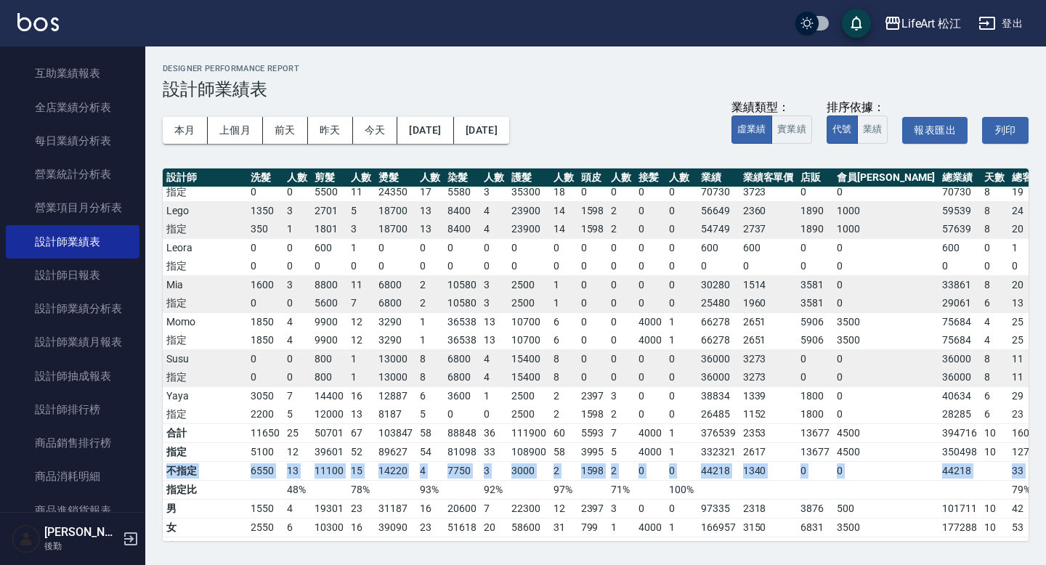
drag, startPoint x: 165, startPoint y: 452, endPoint x: 1009, endPoint y: 450, distance: 843.7
click at [1009, 461] on tr "不指定 6550 13 11100 15 14220 4 7750 3 3000 2 1598 2 0 0 44218 1340 0 0 44218 33 8…" at bounding box center [628, 470] width 931 height 19
click at [228, 129] on button "上個月" at bounding box center [235, 130] width 55 height 27
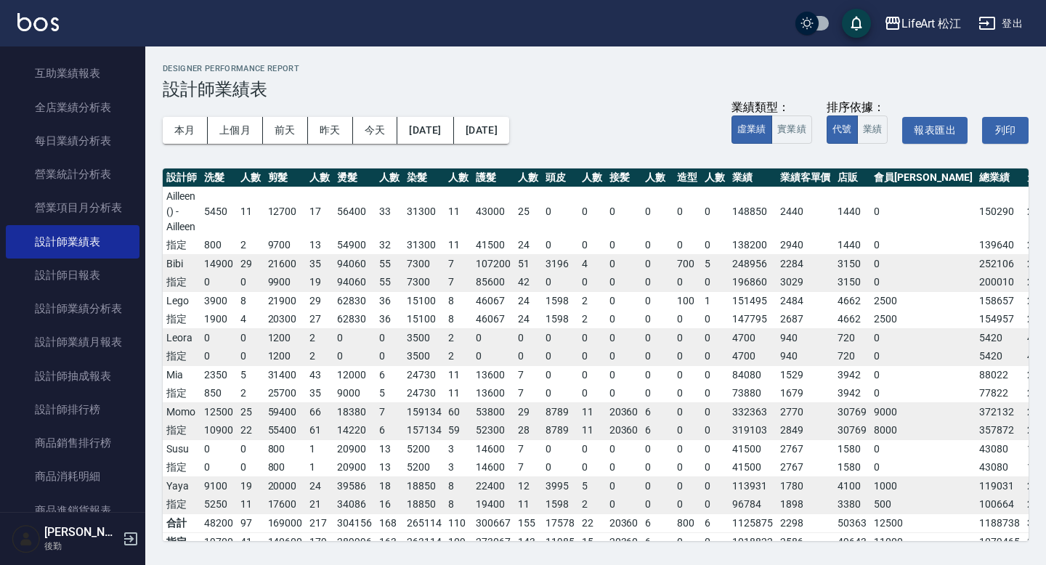
click at [213, 447] on td "0" at bounding box center [218, 448] width 36 height 19
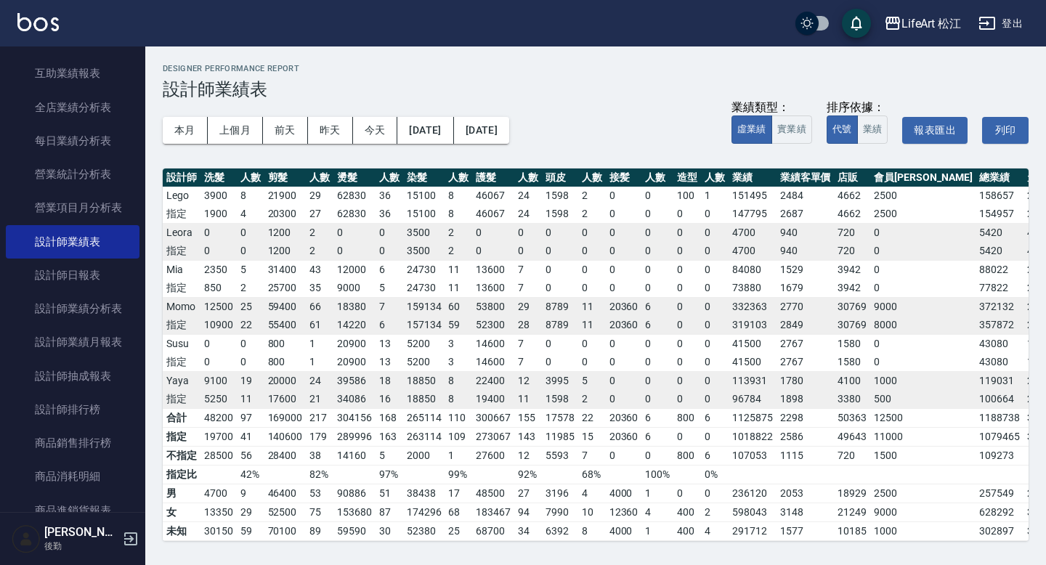
click at [173, 446] on td "不指定" at bounding box center [182, 455] width 38 height 19
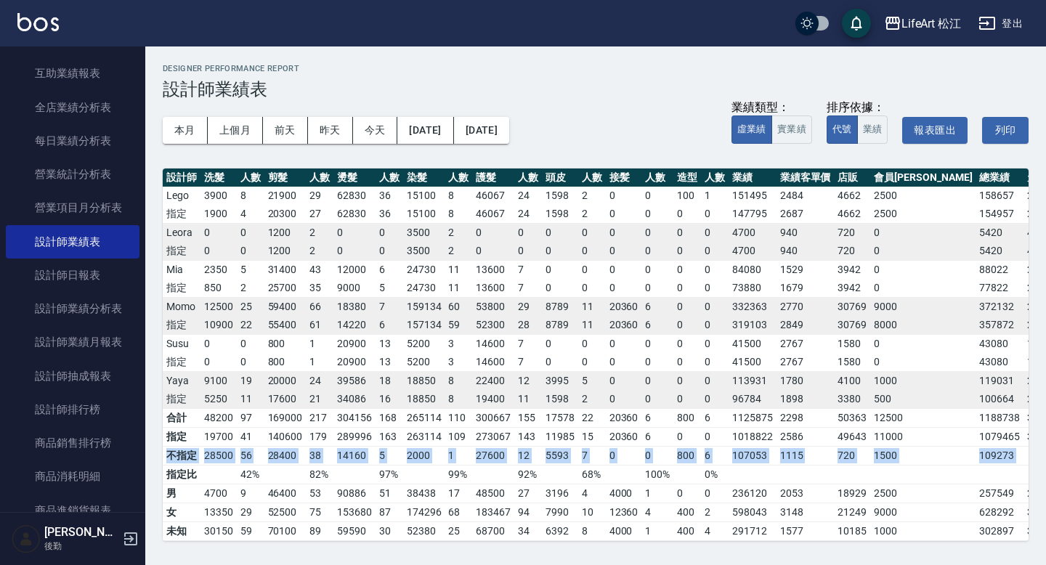
drag, startPoint x: 167, startPoint y: 444, endPoint x: 1005, endPoint y: 443, distance: 837.9
click at [1005, 446] on tr "不指定 28500 56 28400 38 14160 5 2000 1 27600 12 5593 7 0 0 800 6 107053 1115 720 …" at bounding box center [650, 455] width 974 height 19
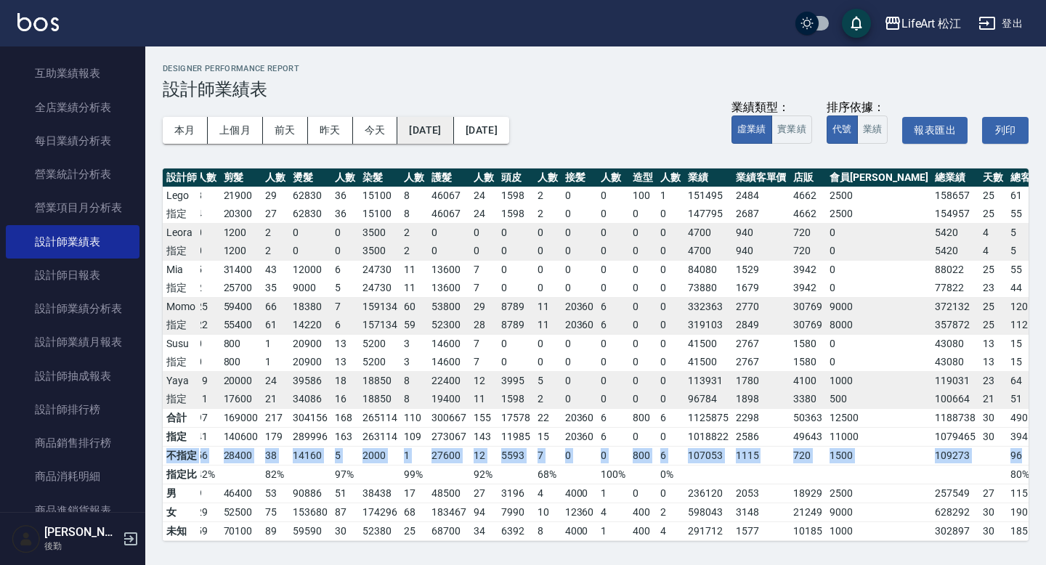
click at [442, 131] on button "[DATE]" at bounding box center [425, 130] width 56 height 27
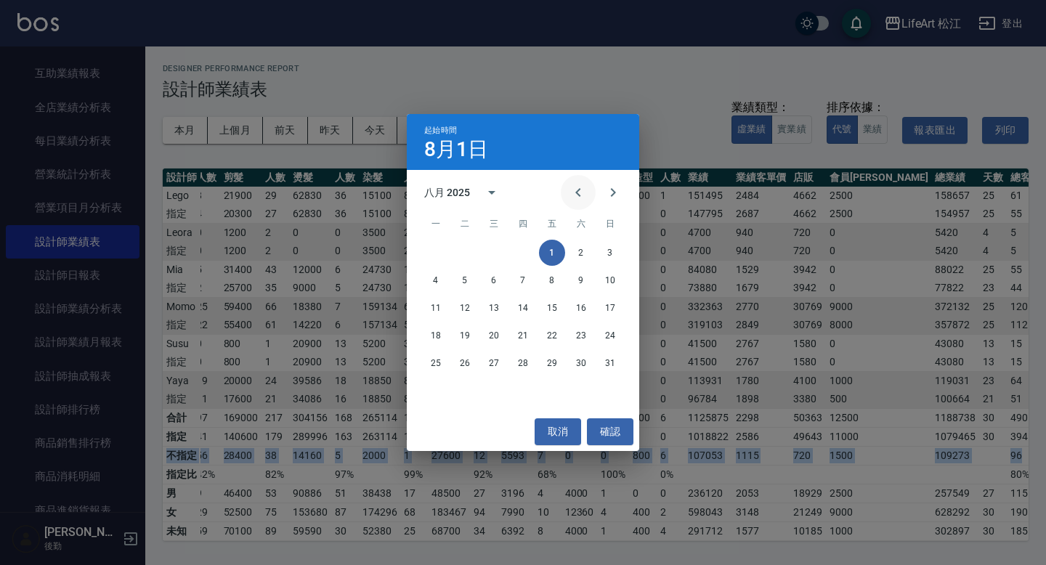
click at [578, 193] on icon "Previous month" at bounding box center [577, 192] width 17 height 17
click at [470, 256] on button "1" at bounding box center [465, 253] width 26 height 26
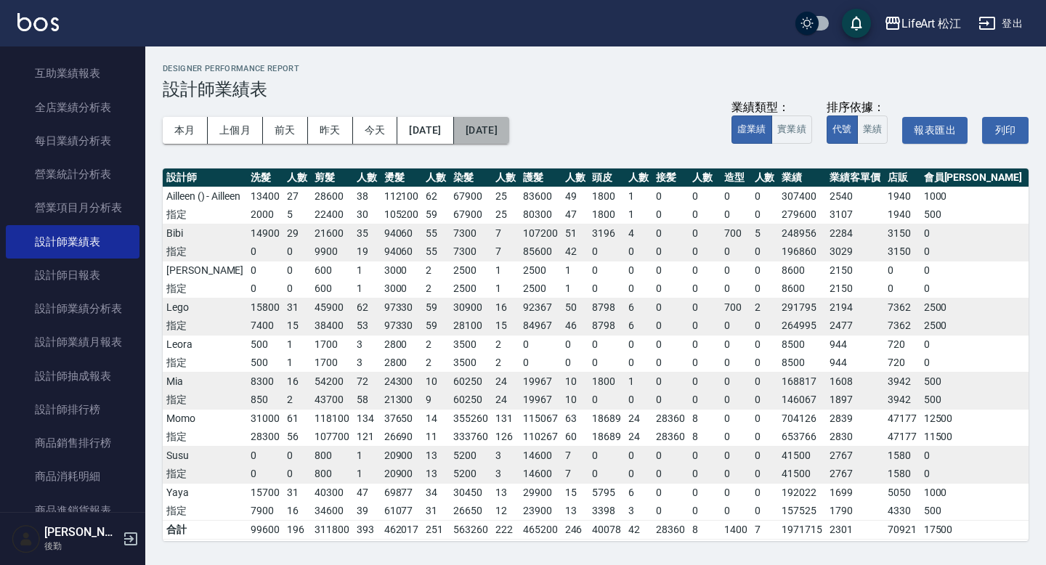
click at [509, 133] on button "[DATE]" at bounding box center [481, 130] width 55 height 27
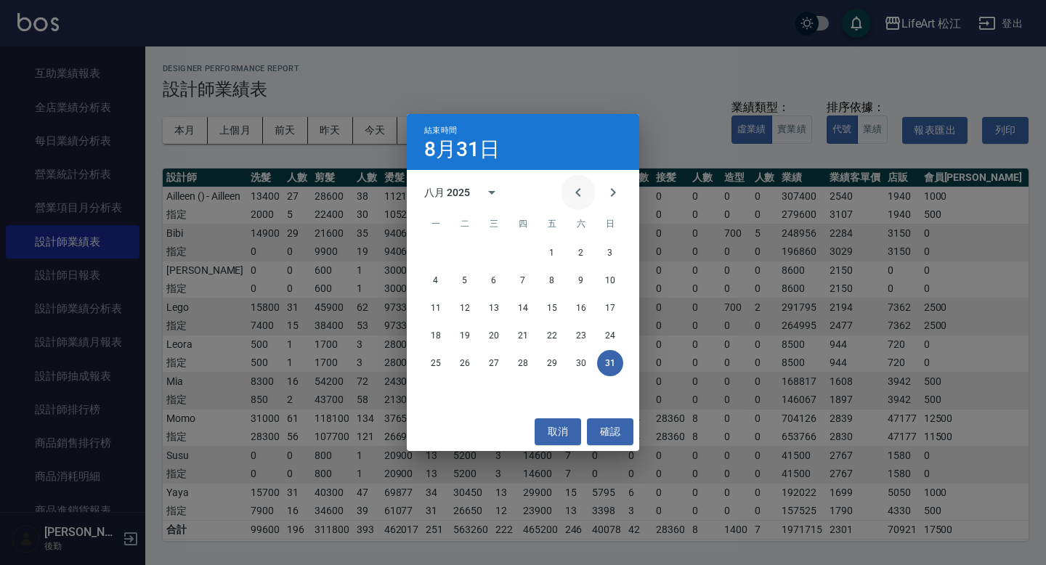
click at [585, 193] on icon "Previous month" at bounding box center [577, 192] width 17 height 17
click at [518, 365] on button "31" at bounding box center [523, 363] width 26 height 26
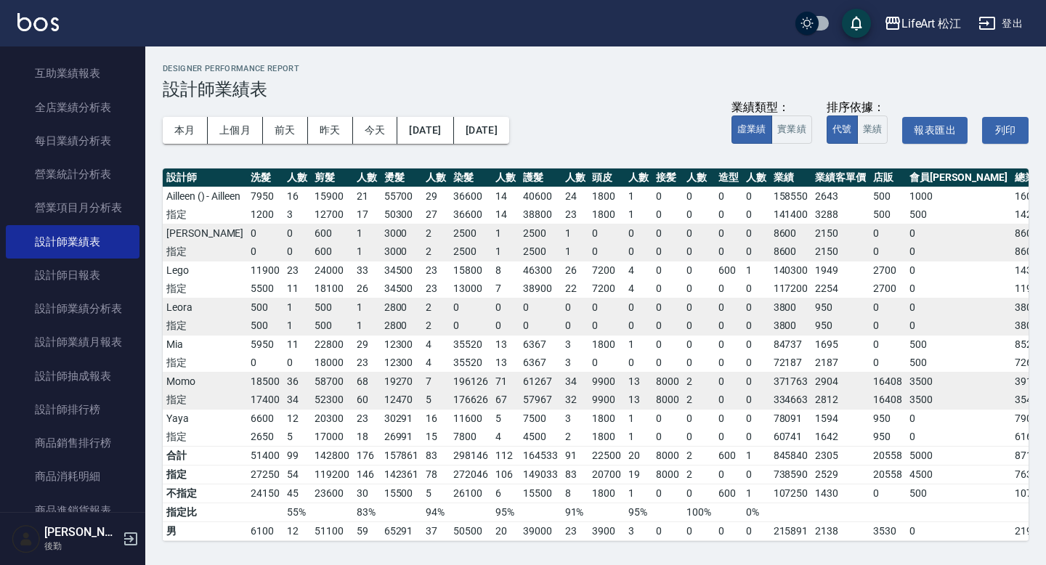
scroll to position [80, 0]
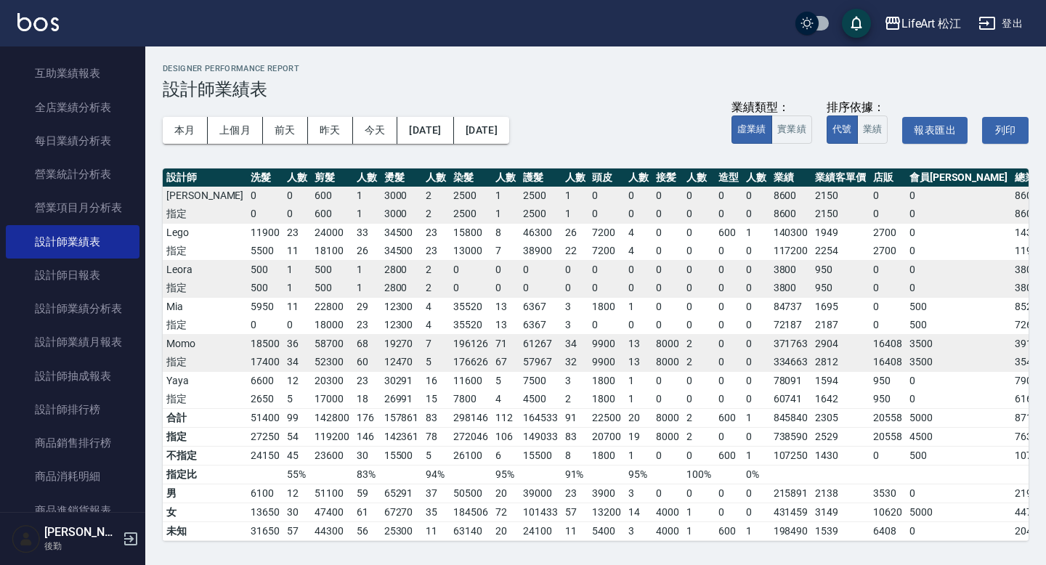
drag, startPoint x: 184, startPoint y: 468, endPoint x: 187, endPoint y: 451, distance: 17.0
click at [184, 468] on td "指定比" at bounding box center [205, 474] width 84 height 19
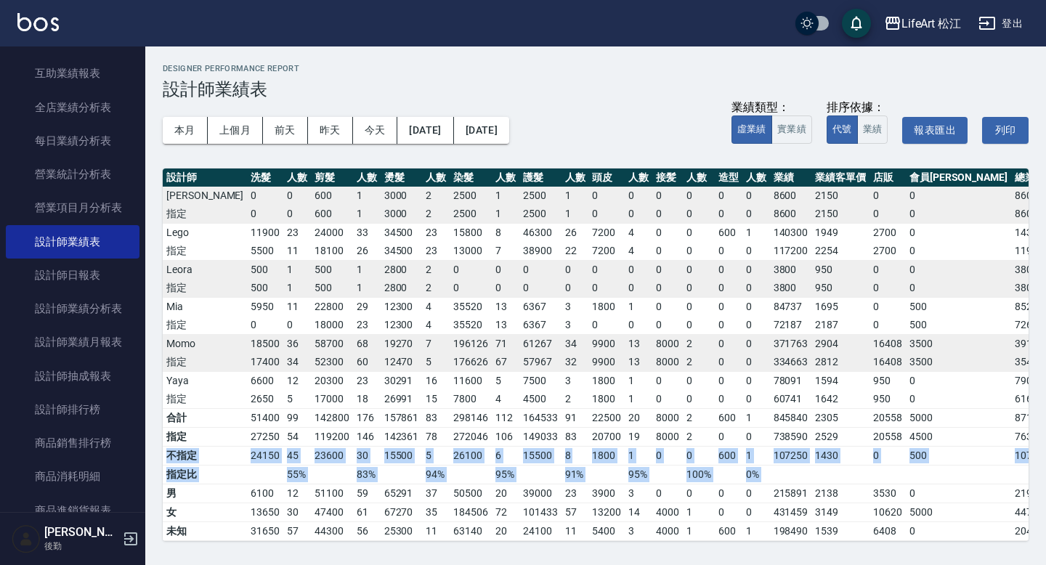
scroll to position [80, 27]
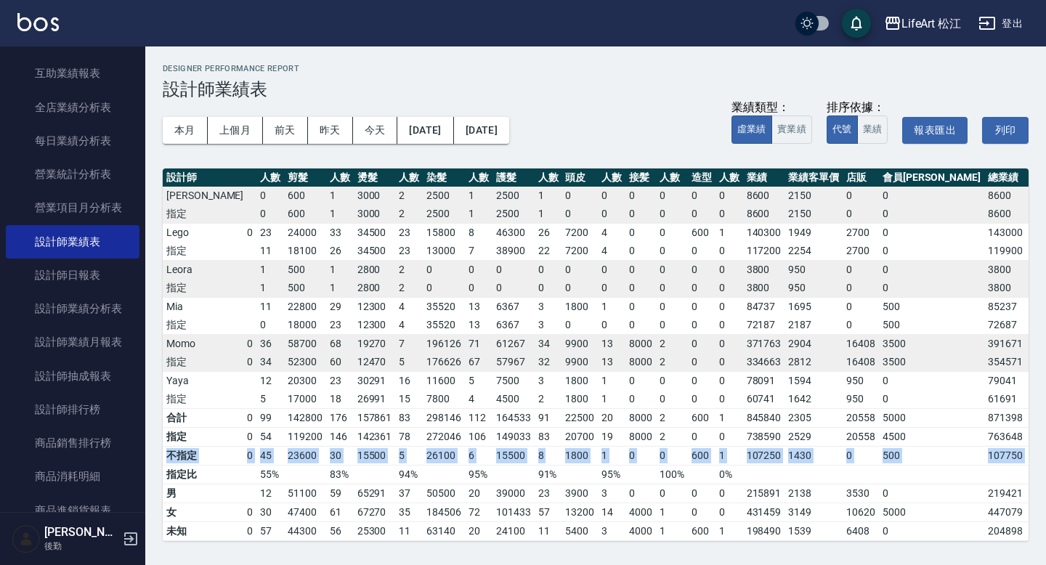
drag, startPoint x: 167, startPoint y: 441, endPoint x: 1009, endPoint y: 440, distance: 842.3
click at [1009, 446] on tr "不指定 24150 45 23600 30 15500 5 26100 6 15500 8 1800 1 0 0 600 1 107250 1430 0 50…" at bounding box center [637, 455] width 1003 height 19
click at [442, 131] on button "[DATE]" at bounding box center [425, 130] width 56 height 27
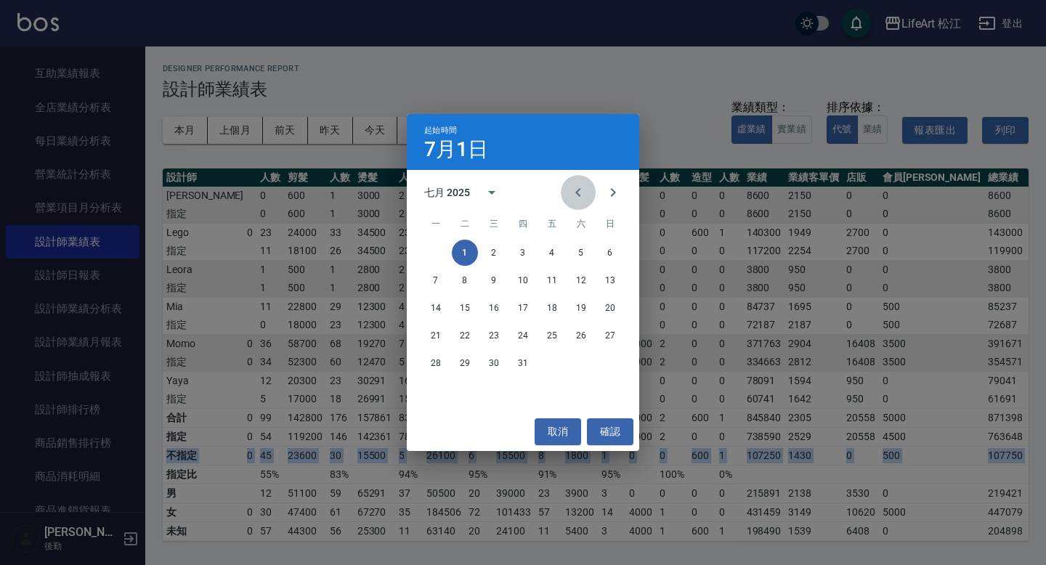
click at [574, 188] on icon "Previous month" at bounding box center [577, 192] width 17 height 17
drag, startPoint x: 606, startPoint y: 256, endPoint x: 461, endPoint y: 381, distance: 191.5
click at [606, 256] on button "1" at bounding box center [610, 253] width 26 height 26
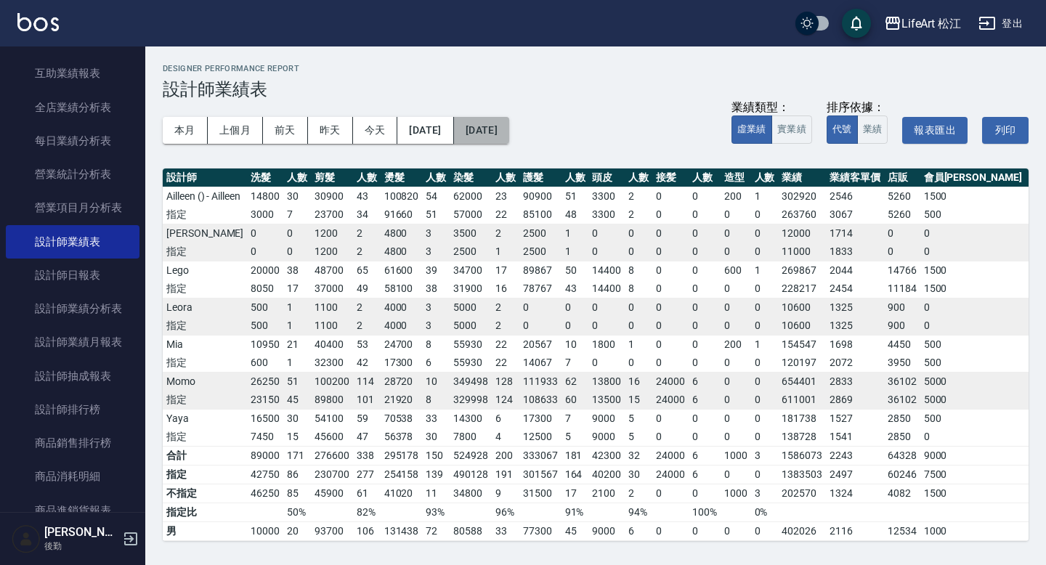
click at [509, 127] on button "[DATE]" at bounding box center [481, 130] width 55 height 27
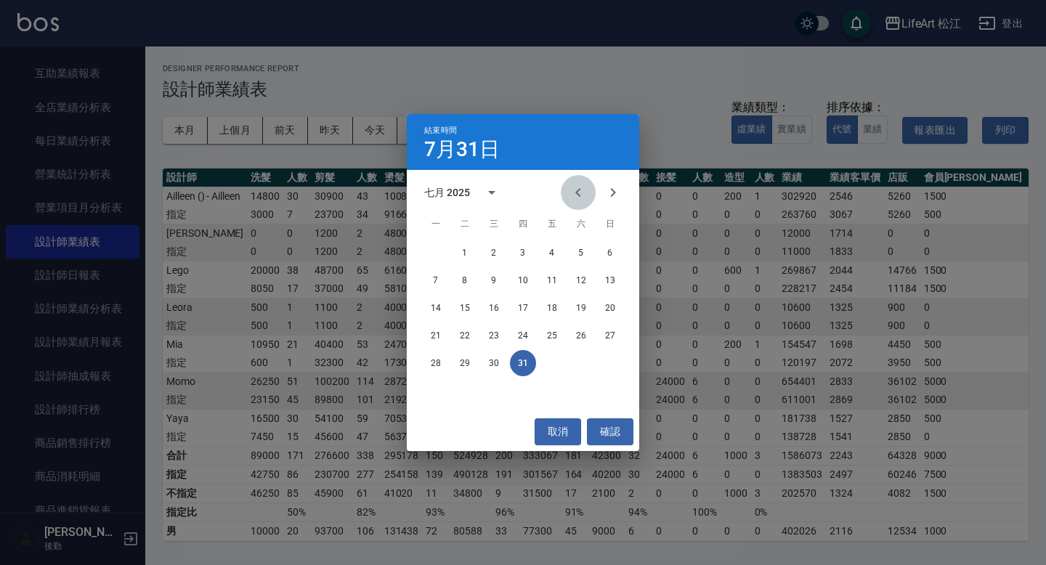
click at [576, 188] on icon "Previous month" at bounding box center [577, 192] width 17 height 17
click at [437, 389] on button "30" at bounding box center [436, 391] width 26 height 26
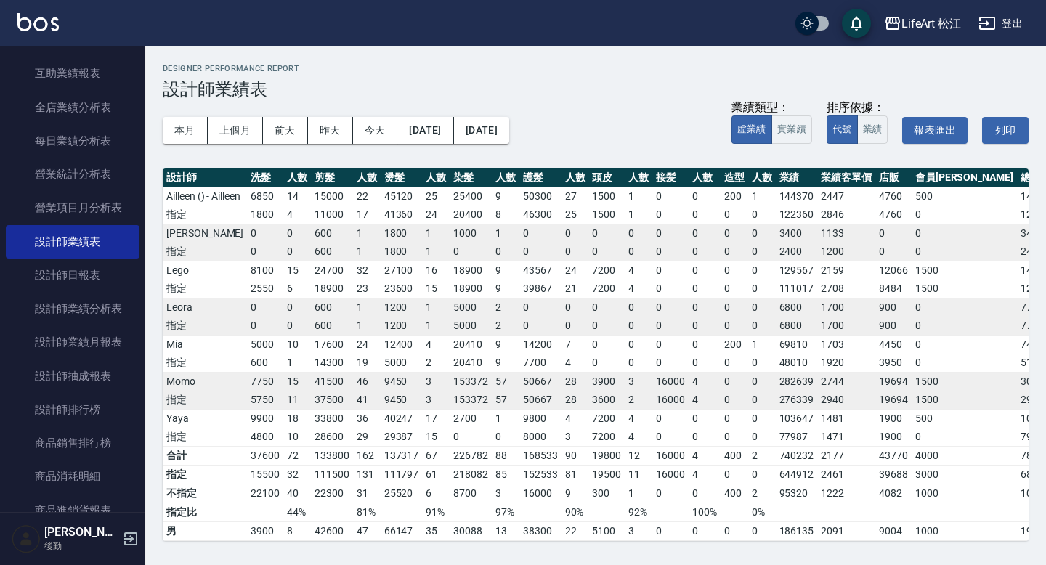
click at [519, 410] on td "50667" at bounding box center [540, 400] width 42 height 19
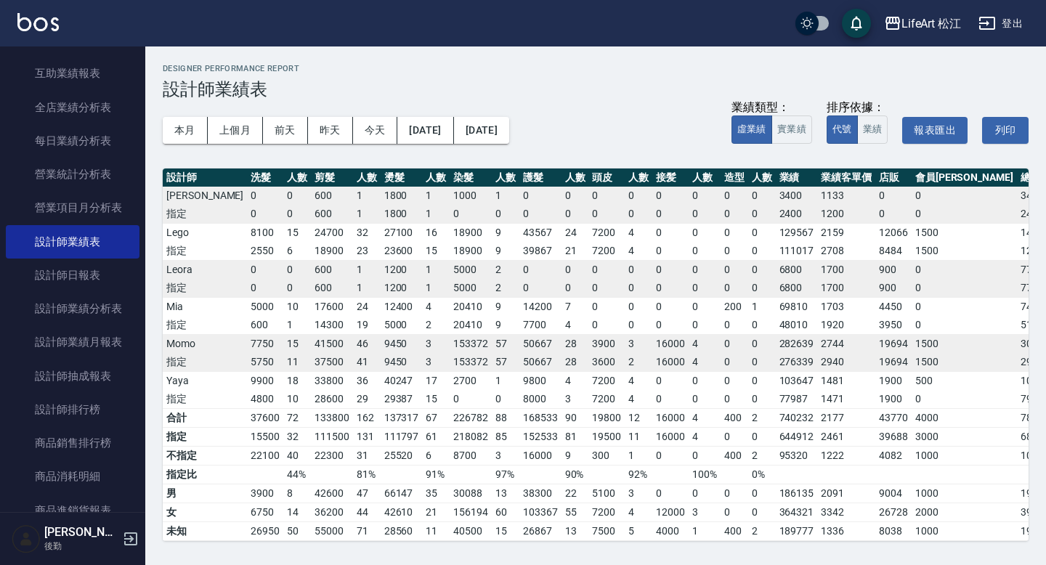
click at [179, 431] on td "指定" at bounding box center [205, 436] width 84 height 19
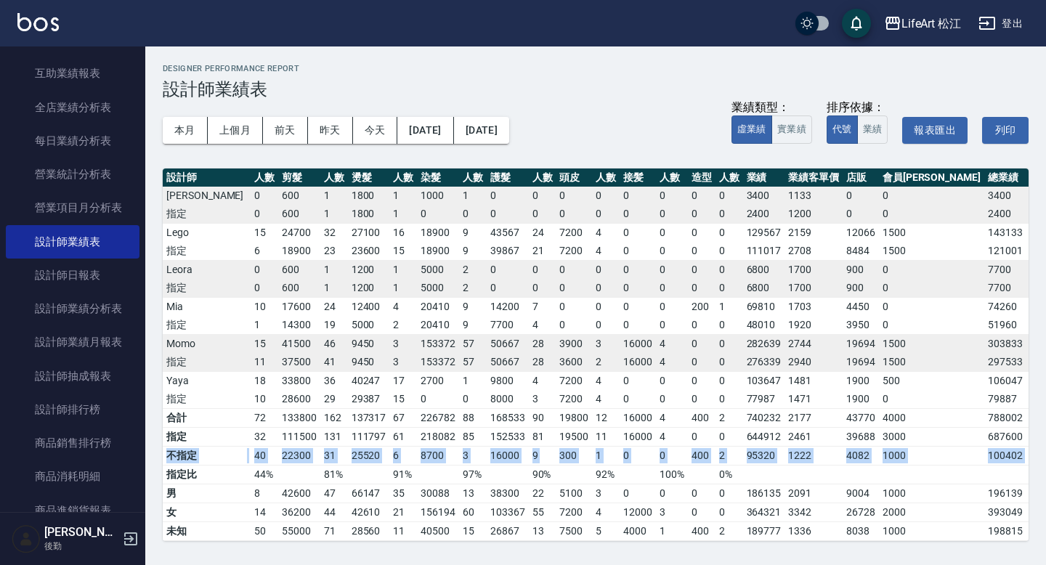
drag, startPoint x: 168, startPoint y: 440, endPoint x: 1008, endPoint y: 447, distance: 840.1
click at [1008, 447] on tr "不指定 22100 40 22300 31 25520 6 8700 3 16000 9 300 1 0 0 400 2 95320 1222 4082 10…" at bounding box center [634, 455] width 1009 height 19
click at [439, 129] on button "[DATE]" at bounding box center [425, 130] width 56 height 27
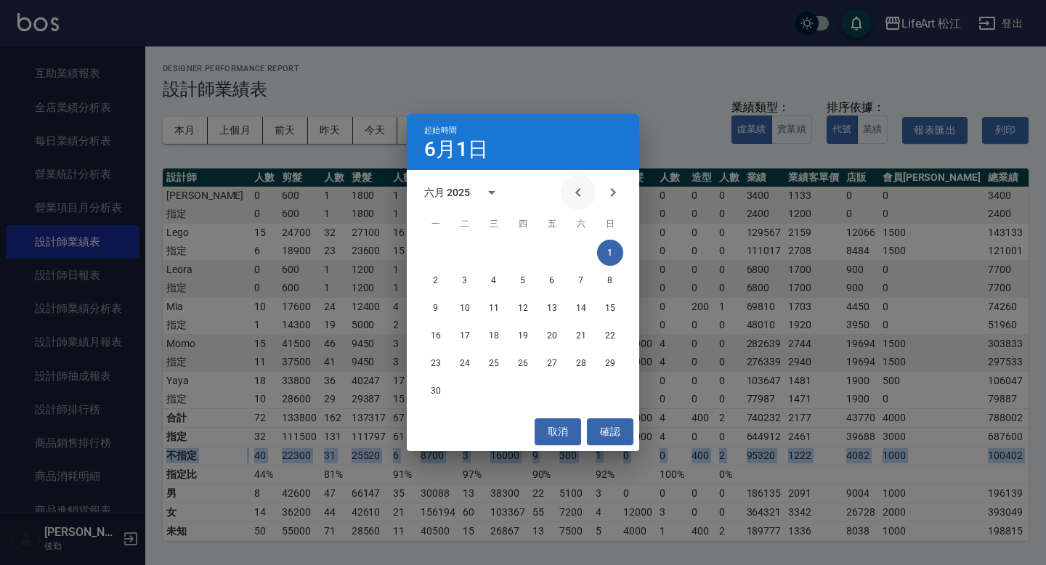
click at [579, 195] on icon "Previous month" at bounding box center [577, 192] width 5 height 9
click at [527, 257] on button "1" at bounding box center [523, 253] width 26 height 26
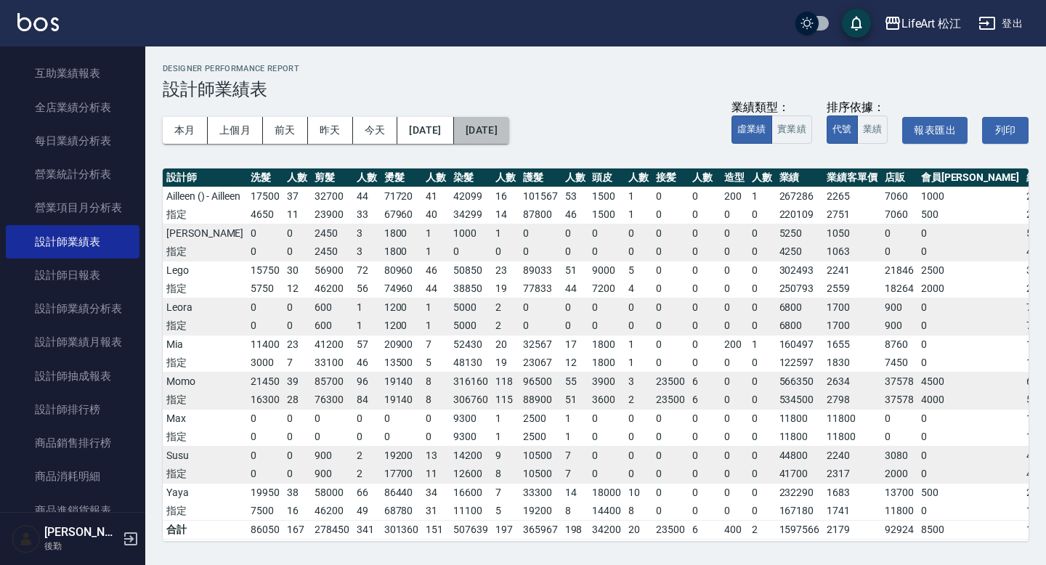
click at [509, 136] on button "[DATE]" at bounding box center [481, 130] width 55 height 27
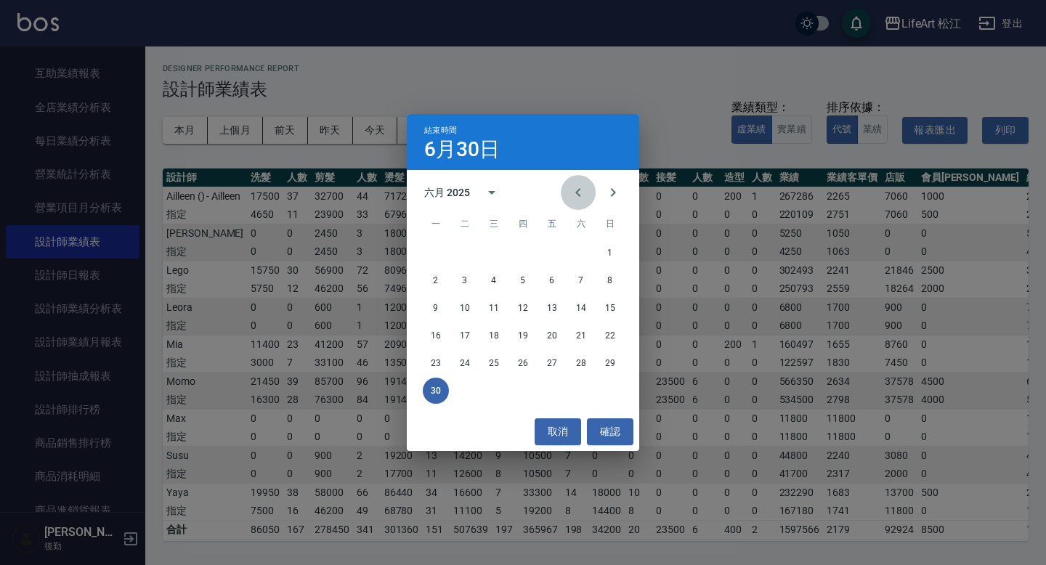
click at [582, 190] on icon "Previous month" at bounding box center [577, 192] width 17 height 17
click at [587, 367] on button "31" at bounding box center [581, 363] width 26 height 26
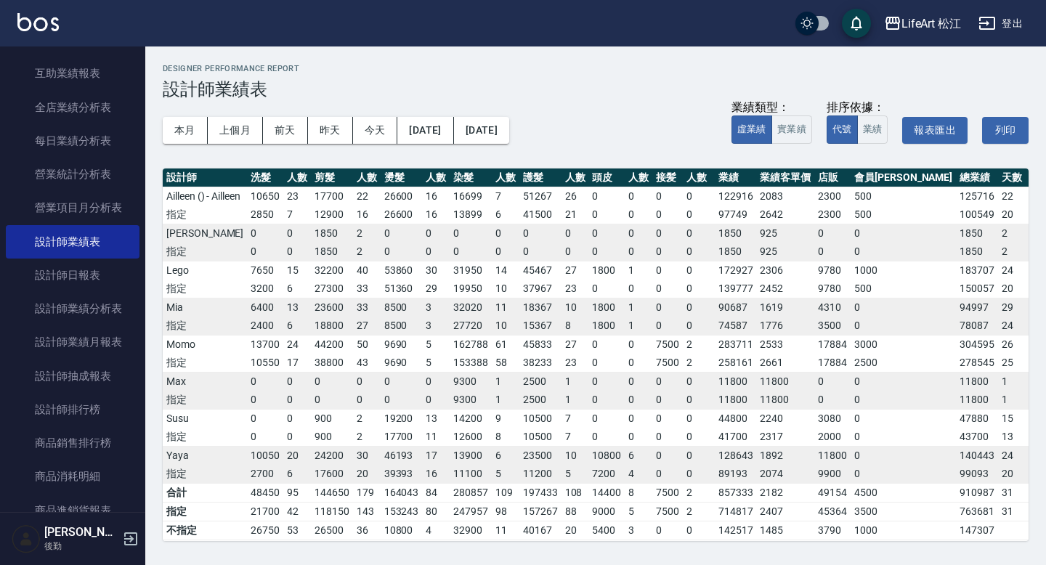
scroll to position [90, 0]
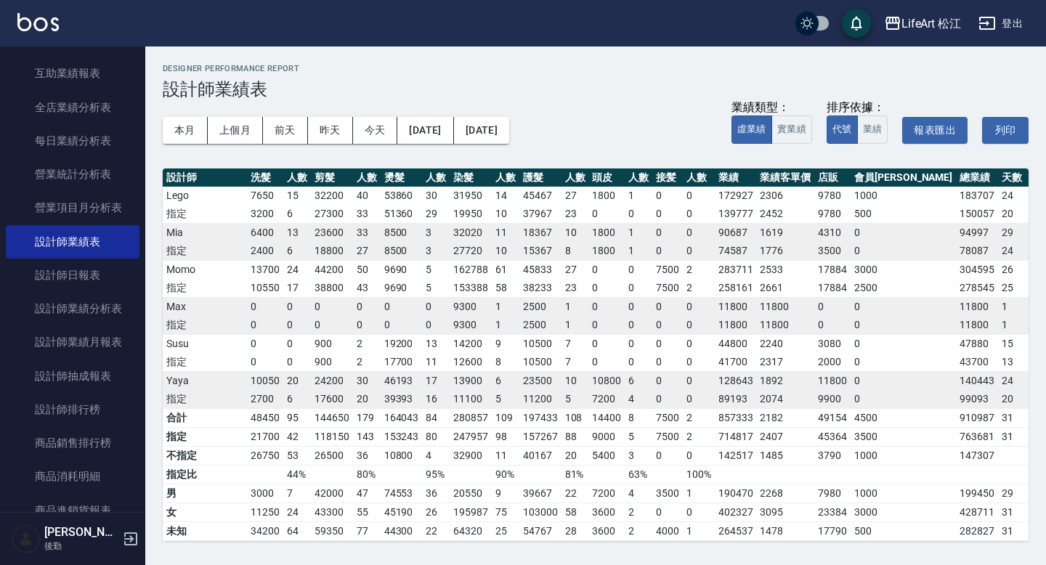
click at [264, 441] on td "21700" at bounding box center [265, 436] width 36 height 19
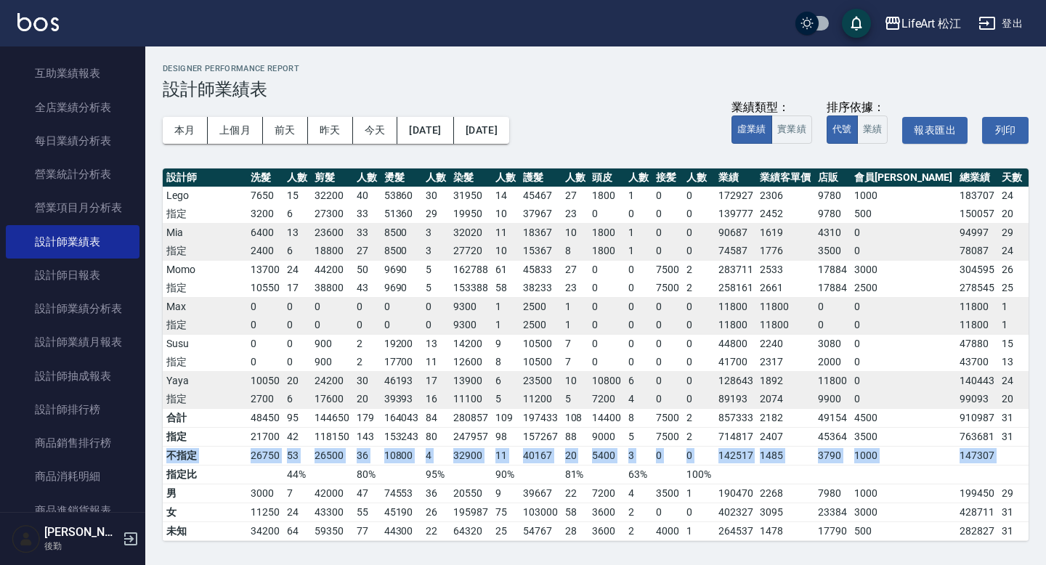
drag, startPoint x: 166, startPoint y: 453, endPoint x: 1008, endPoint y: 452, distance: 841.5
click at [1008, 452] on tr "不指定 26750 53 26500 36 10800 4 32900 11 40167 20 5400 3 0 0 142517 1485 3790 100…" at bounding box center [637, 455] width 948 height 19
click at [446, 129] on button "[DATE]" at bounding box center [425, 130] width 56 height 27
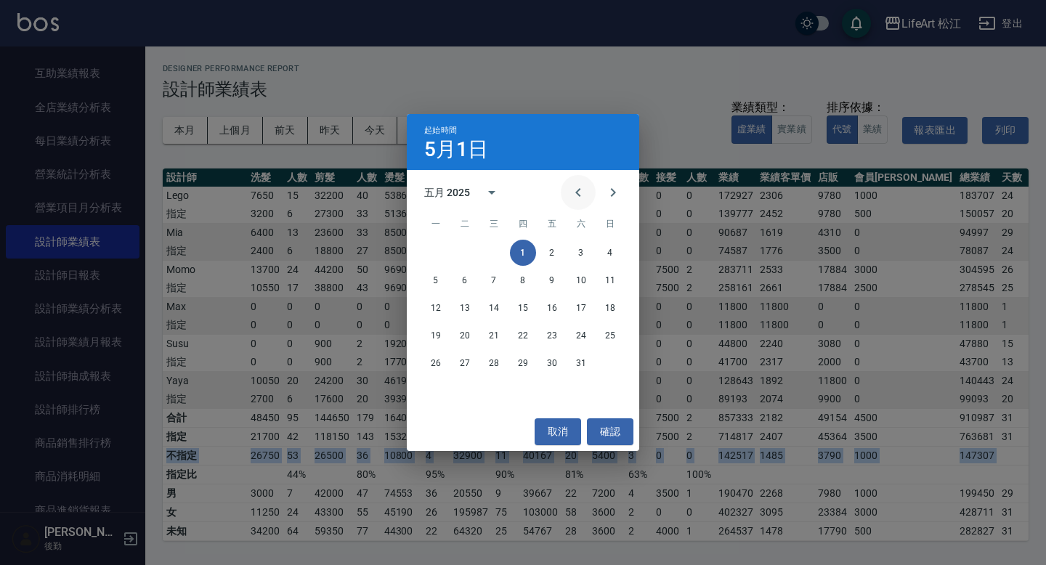
click at [571, 189] on icon "Previous month" at bounding box center [577, 192] width 17 height 17
click at [466, 255] on button "1" at bounding box center [465, 253] width 26 height 26
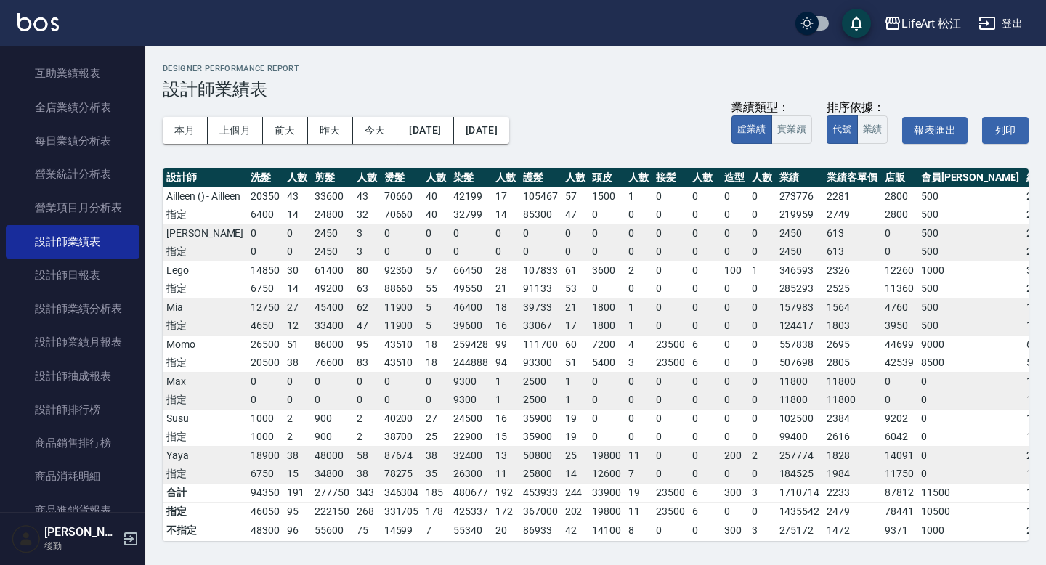
click at [521, 146] on div "本月 上個月 前天 昨天 今天 [DATE] [DATE] 業績類型： 虛業績 實業績 排序依據： 代號 業績 報表匯出 列印" at bounding box center [595, 130] width 865 height 62
click at [509, 129] on button "[DATE]" at bounding box center [481, 130] width 55 height 27
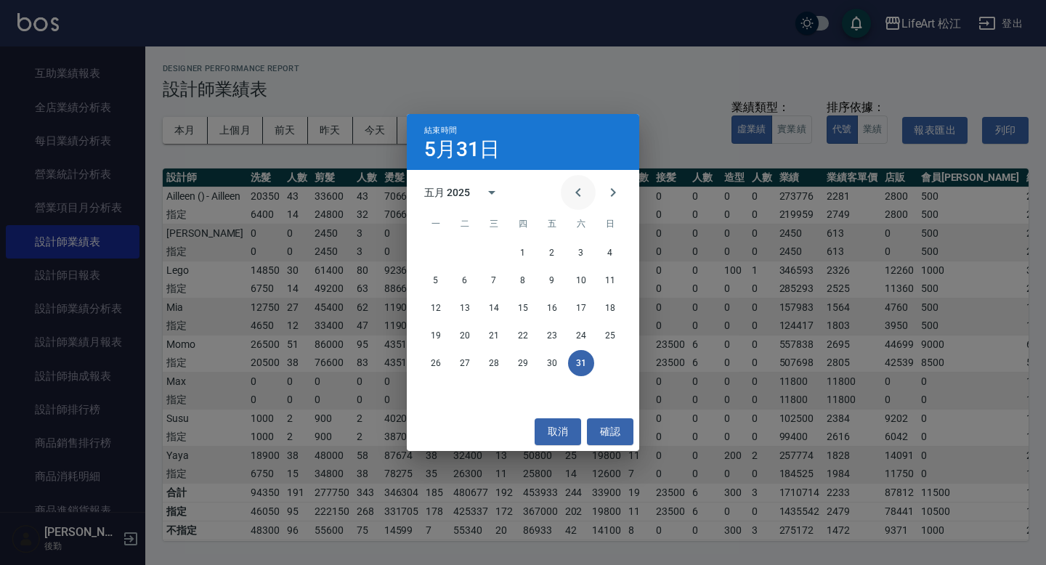
click at [585, 194] on icon "Previous month" at bounding box center [577, 192] width 17 height 17
click at [493, 364] on button "30" at bounding box center [494, 363] width 26 height 26
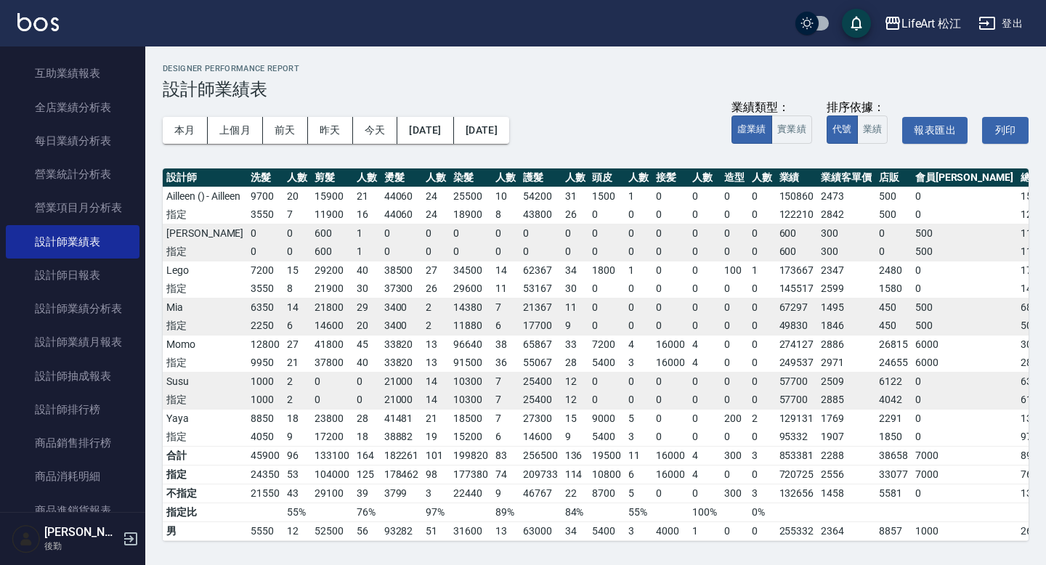
click at [311, 391] on td "0" at bounding box center [332, 381] width 42 height 19
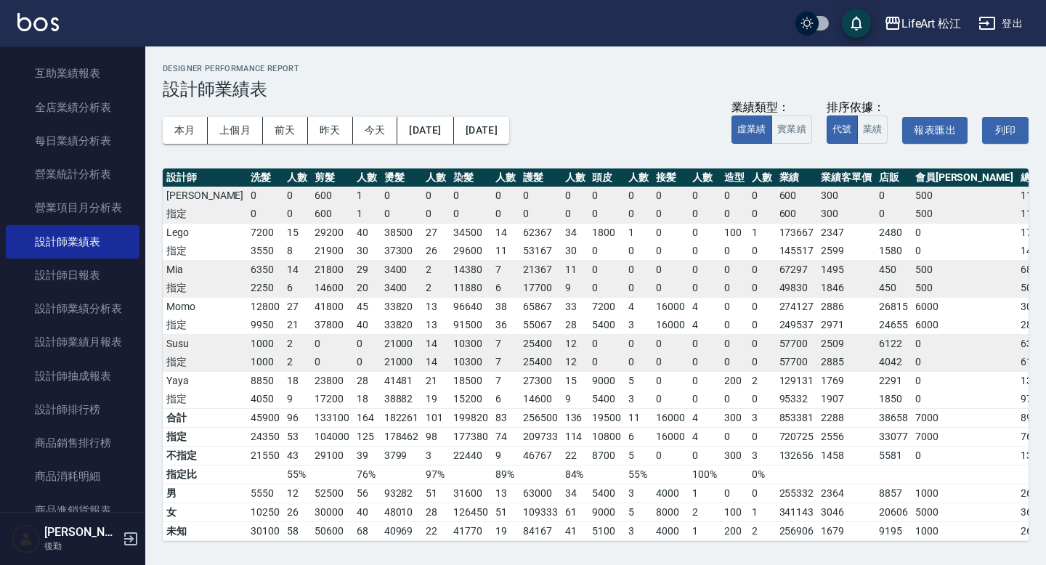
click at [187, 446] on td "不指定" at bounding box center [205, 455] width 84 height 19
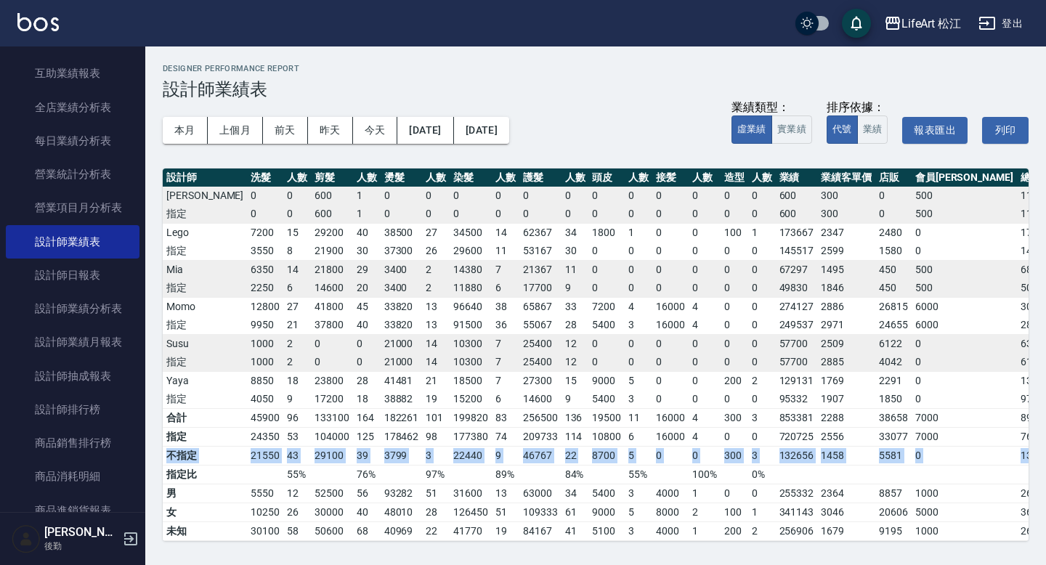
scroll to position [80, 33]
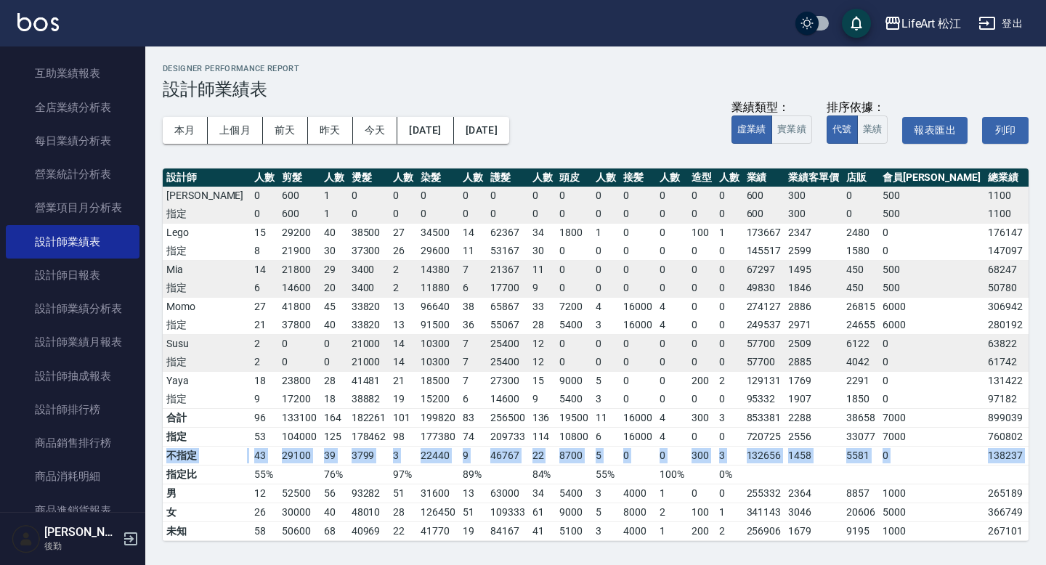
drag, startPoint x: 166, startPoint y: 441, endPoint x: 1017, endPoint y: 441, distance: 850.2
click at [1017, 446] on tr "不指定 21550 43 29100 39 3799 3 22440 9 46767 22 8700 5 0 0 300 3 132656 1458 5581…" at bounding box center [634, 455] width 1009 height 19
